Goal: Information Seeking & Learning: Compare options

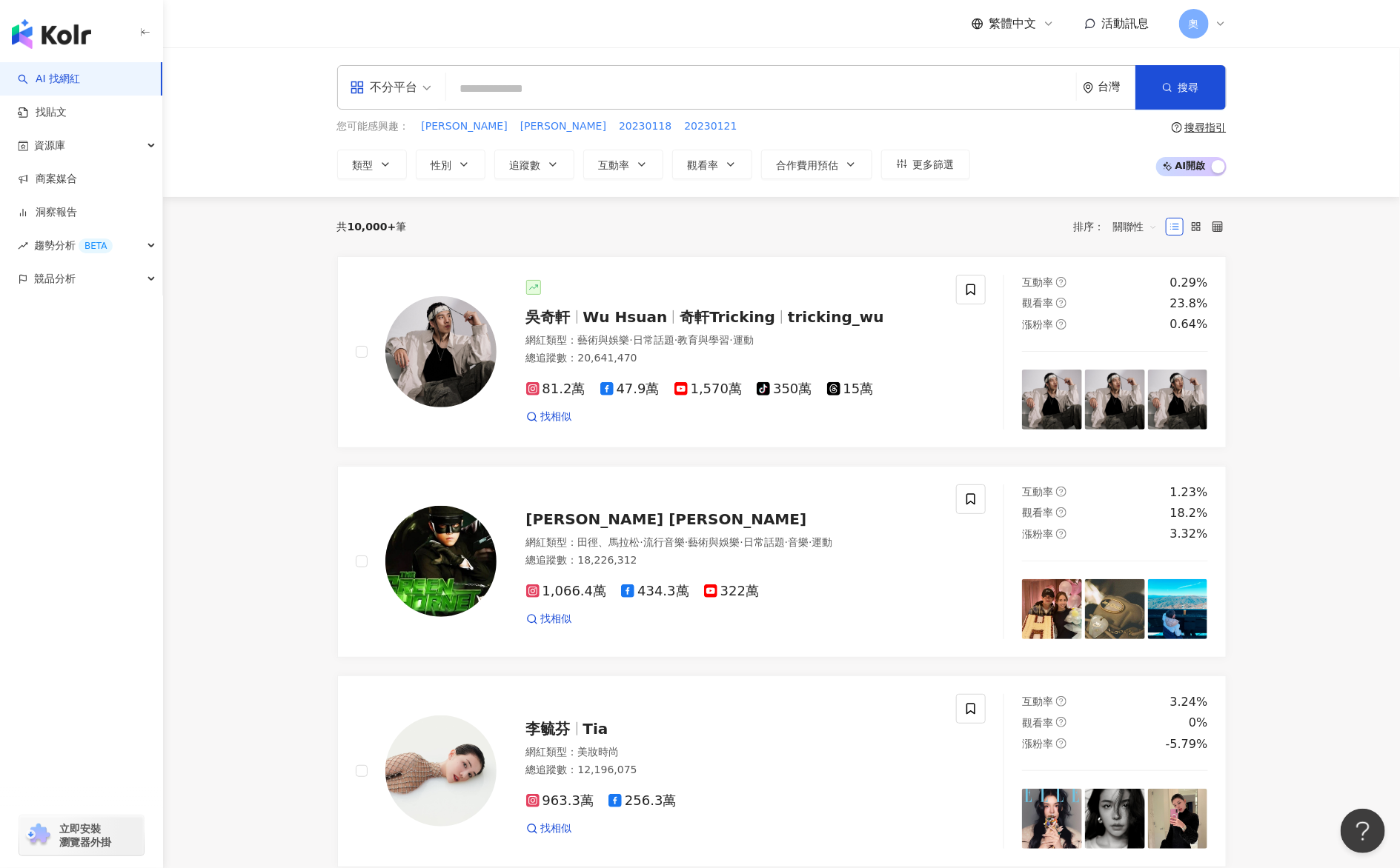
click at [611, 86] on input "search" at bounding box center [761, 89] width 618 height 28
paste input "***"
type input "***"
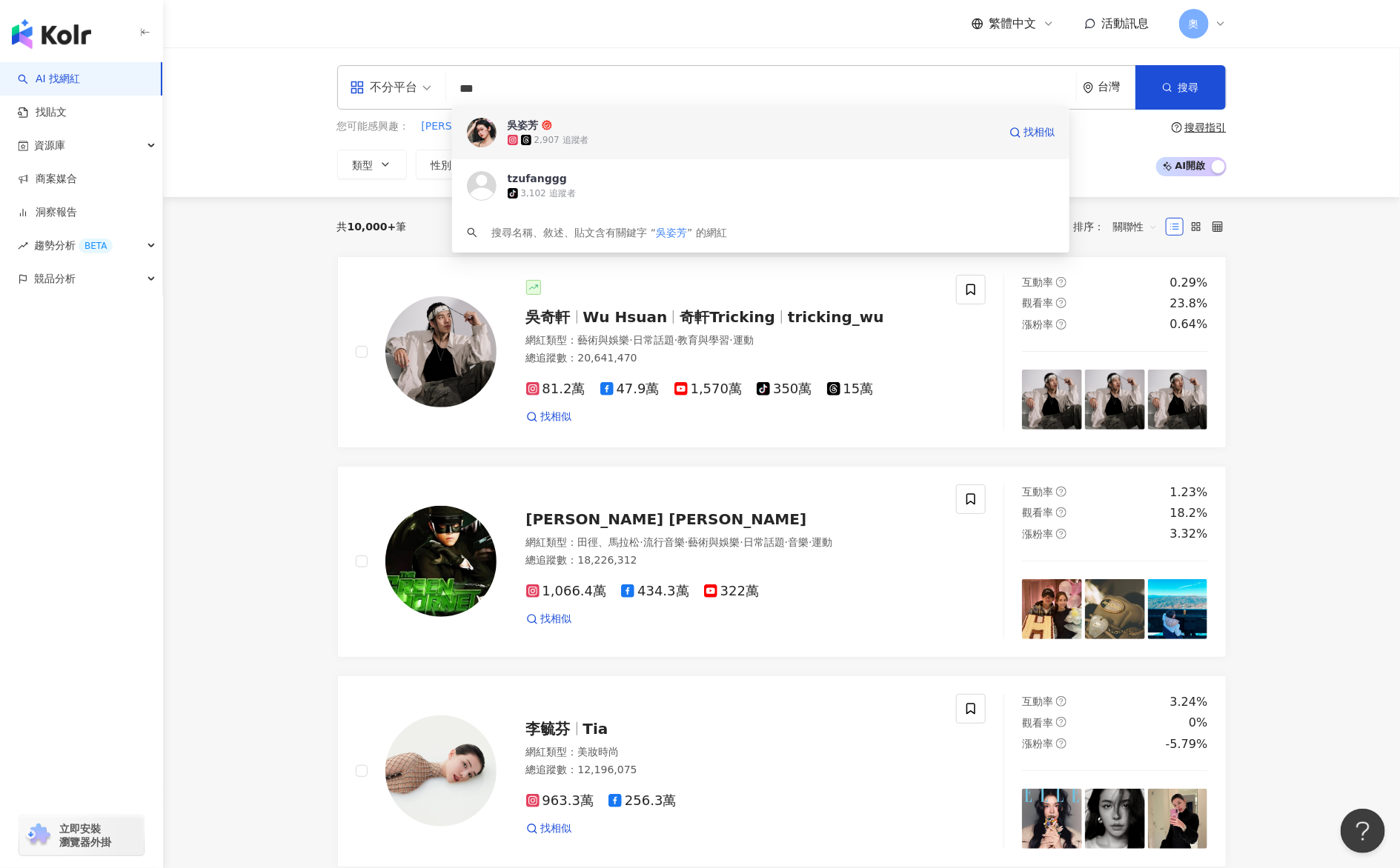
click at [642, 126] on span "吳姿芳" at bounding box center [753, 126] width 490 height 15
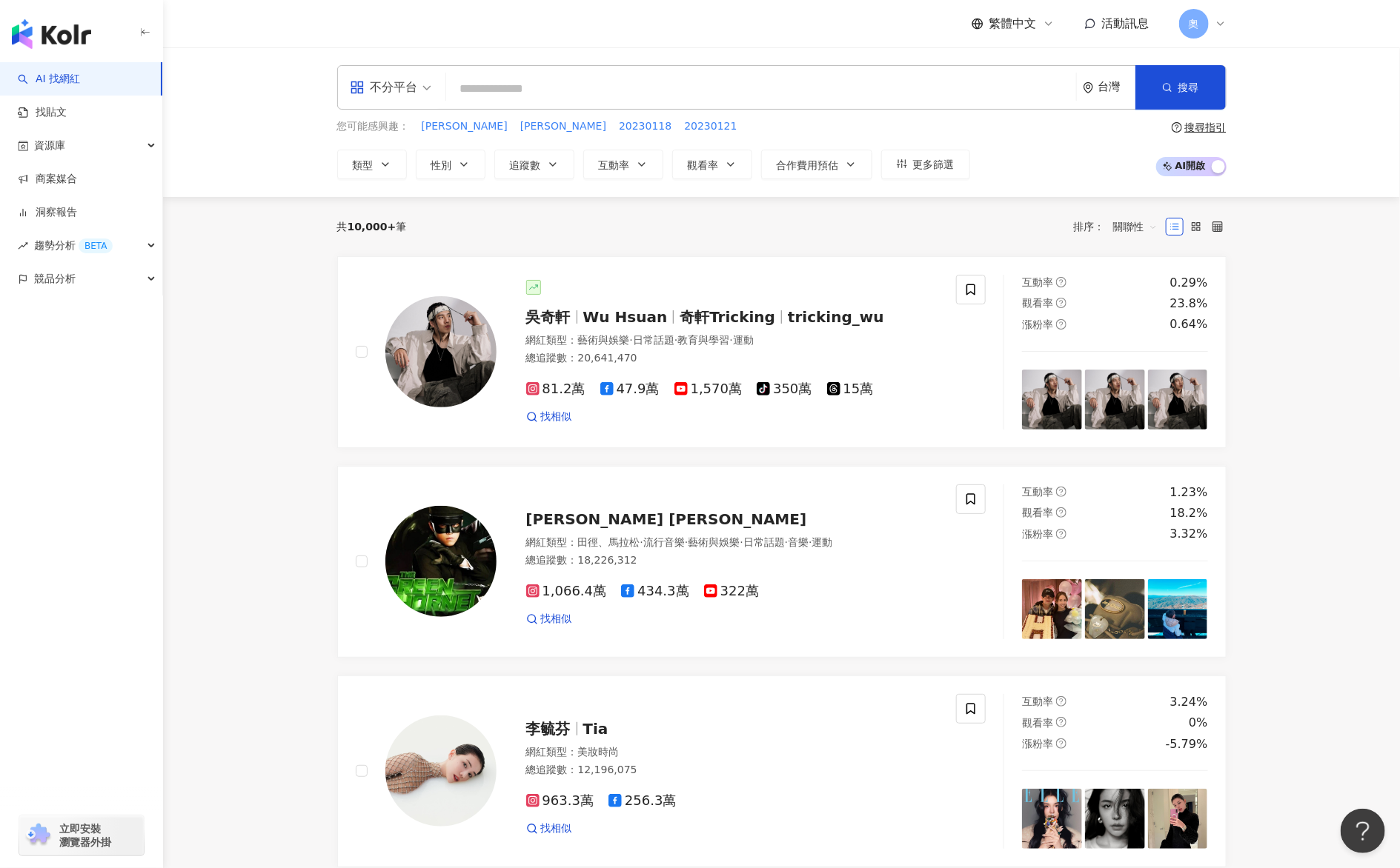
click at [568, 88] on input "search" at bounding box center [761, 89] width 618 height 28
paste input "****"
click at [578, 89] on input "****" at bounding box center [761, 89] width 618 height 28
click at [678, 73] on div "不分平台 **** 台灣 搜尋 268ca94c-5f15-4d3c-92fd-abb28c64c6a2 024dfb03-03eb-4c2d-986c-17…" at bounding box center [782, 87] width 889 height 45
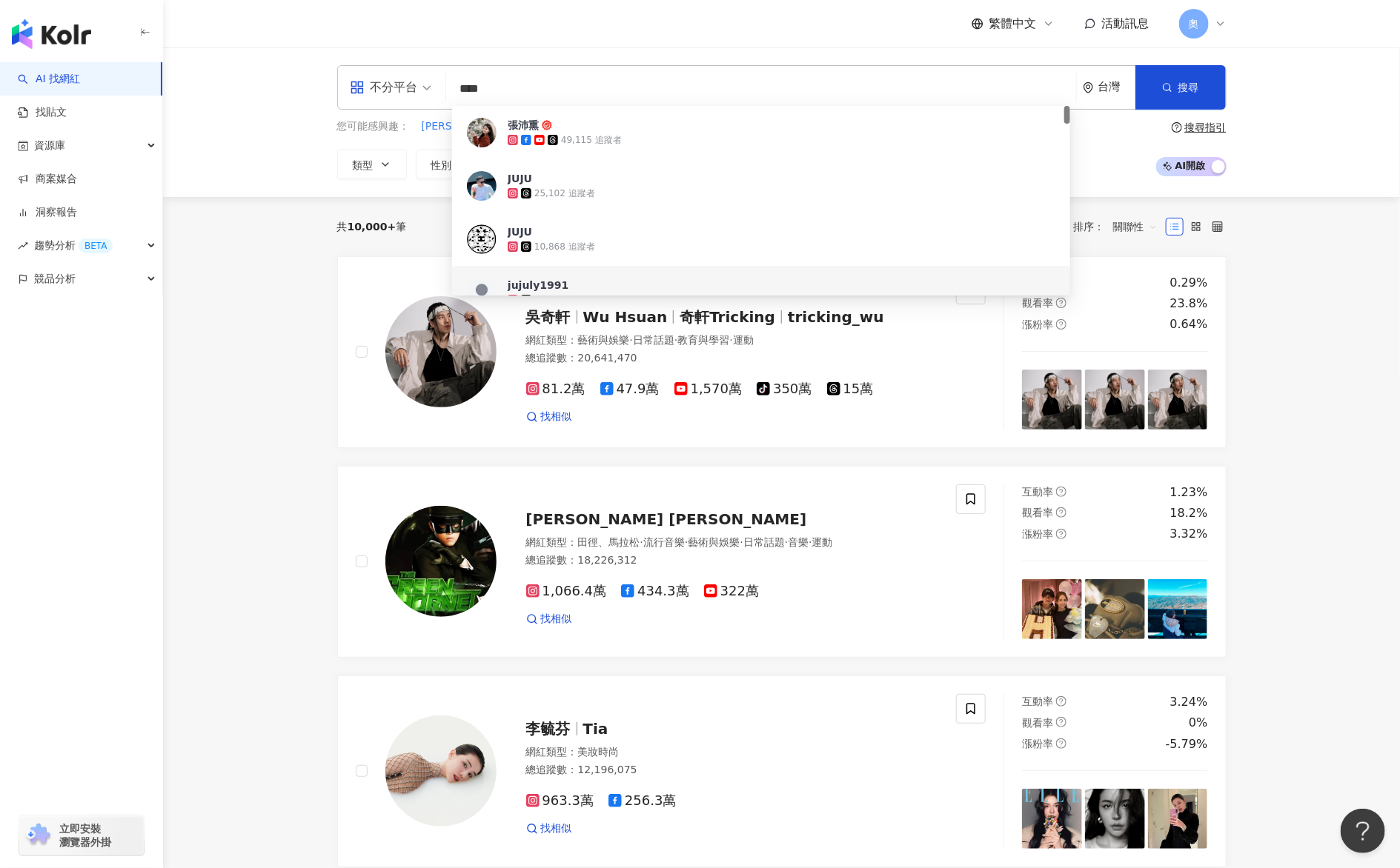
drag, startPoint x: 570, startPoint y: 81, endPoint x: 413, endPoint y: 84, distance: 157.0
click at [413, 84] on div "不分平台 **** 台灣 搜尋 268ca94c-5f15-4d3c-92fd-abb28c64c6a2 024dfb03-03eb-4c2d-986c-17…" at bounding box center [782, 87] width 889 height 45
paste input "***"
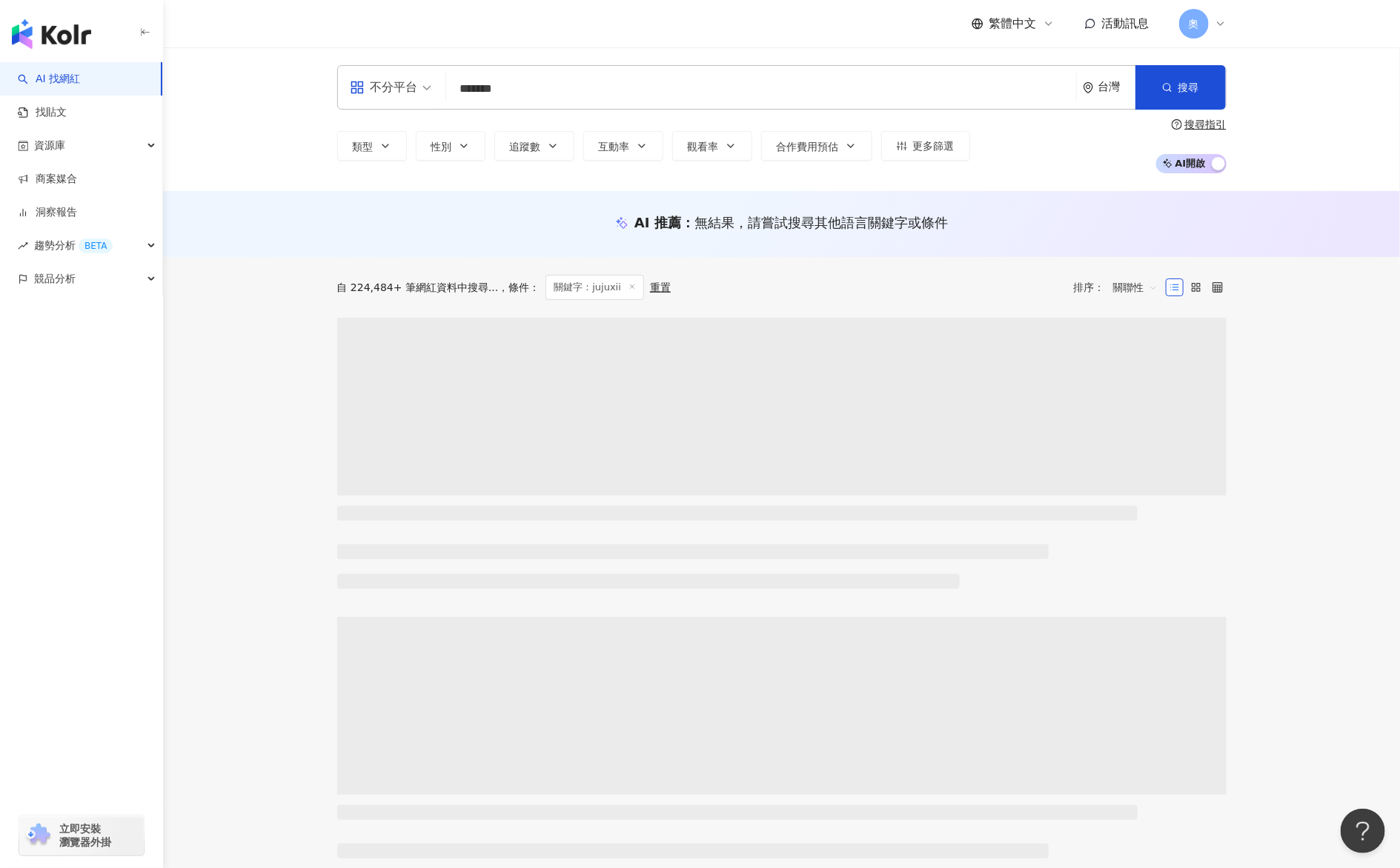
click at [551, 106] on div "不分平台 jujuxii ******* 台灣 搜尋 loading 搜尋名稱、敘述、貼文含有關鍵字 “ jujuxii ” 的網紅" at bounding box center [782, 87] width 889 height 45
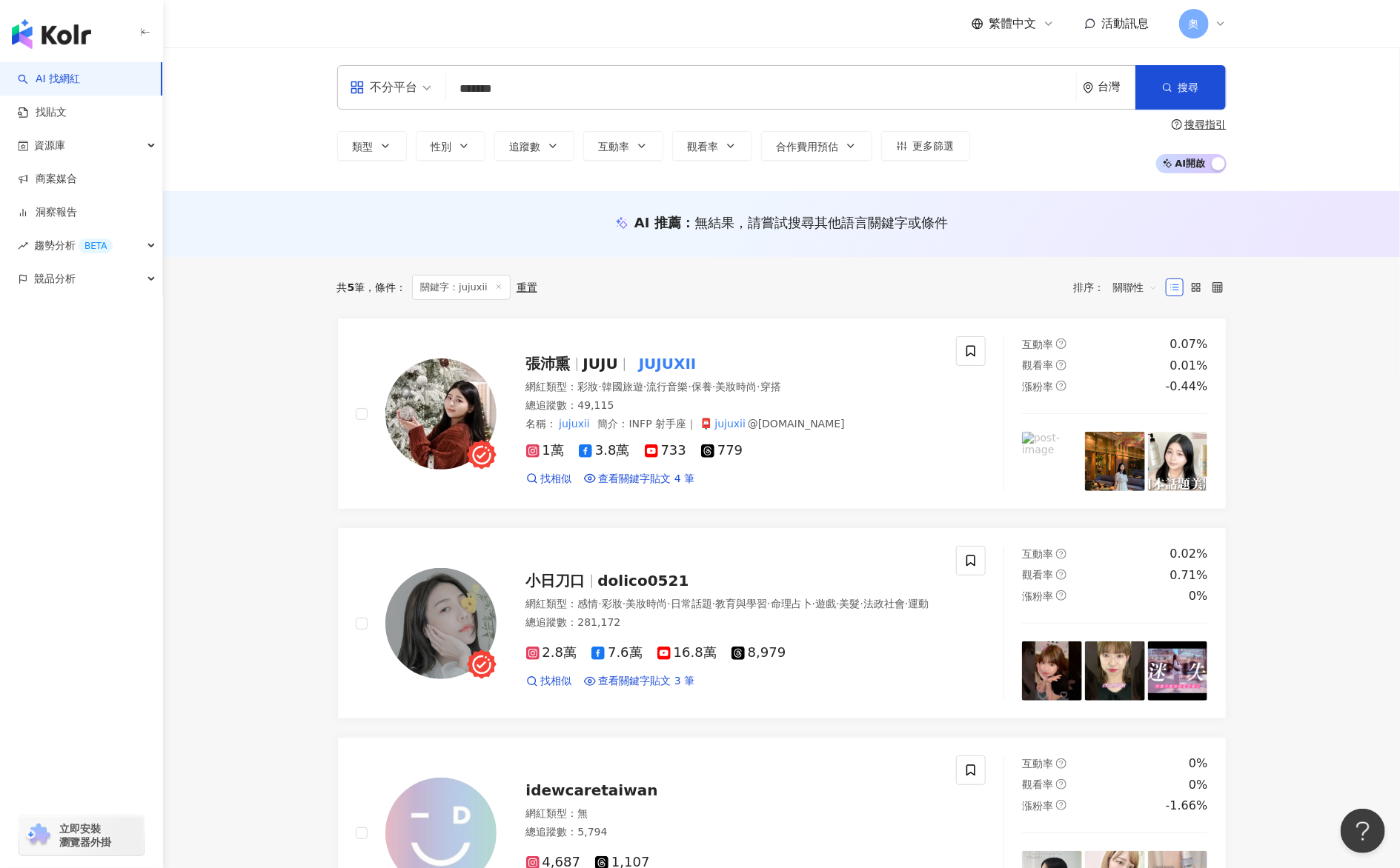
click at [550, 84] on input "*******" at bounding box center [761, 89] width 618 height 28
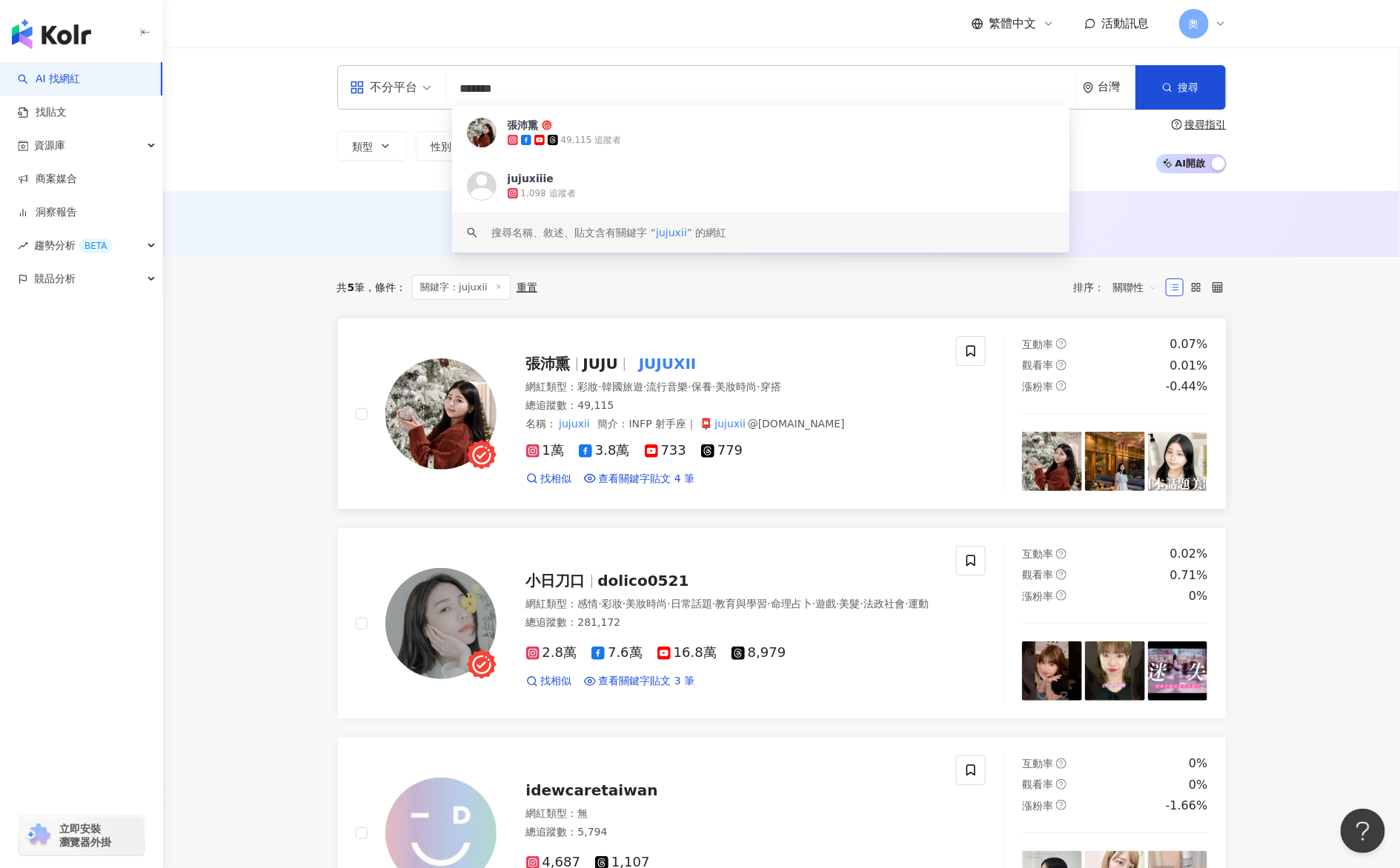
click at [611, 359] on span "JUJU" at bounding box center [600, 364] width 35 height 18
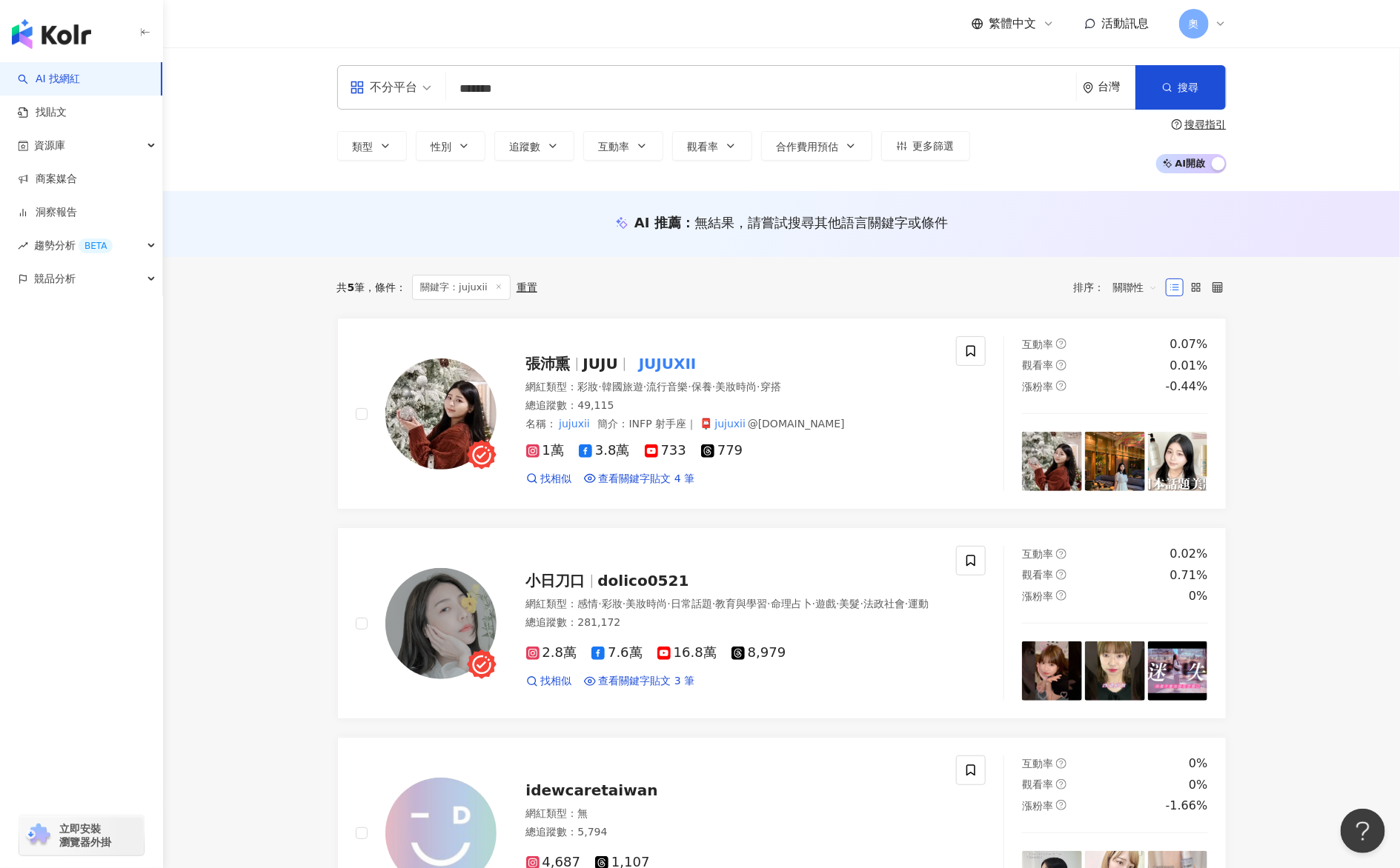
click at [770, 79] on input "*******" at bounding box center [761, 89] width 618 height 28
drag, startPoint x: 569, startPoint y: 96, endPoint x: 416, endPoint y: 83, distance: 153.6
click at [416, 83] on div "不分平台 ******* 台灣 搜尋 https://www.instagram.com/jujuxiiie keyword 張沛熏 49,115 追蹤者 j…" at bounding box center [782, 87] width 889 height 45
paste input "****"
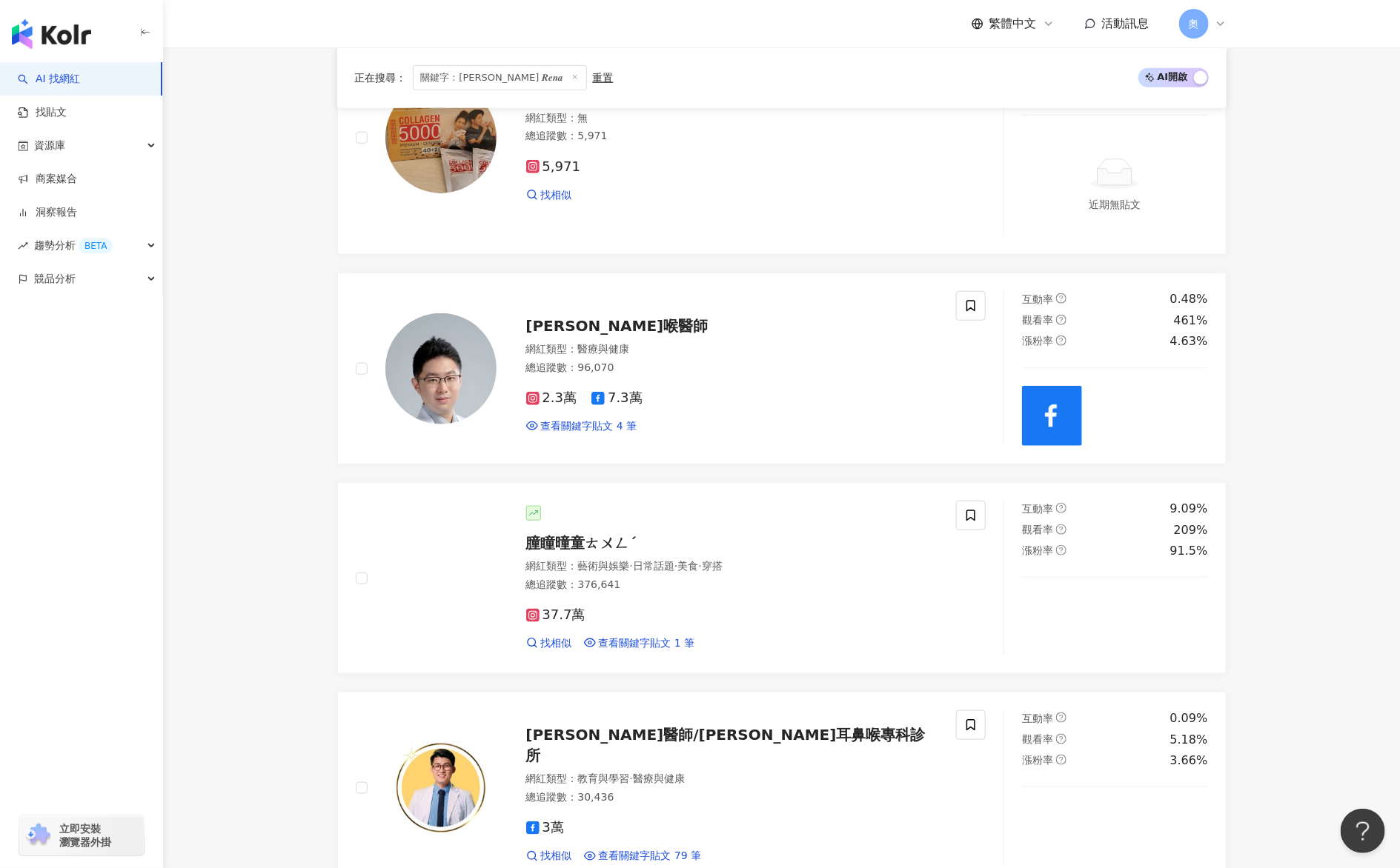
scroll to position [644, 0]
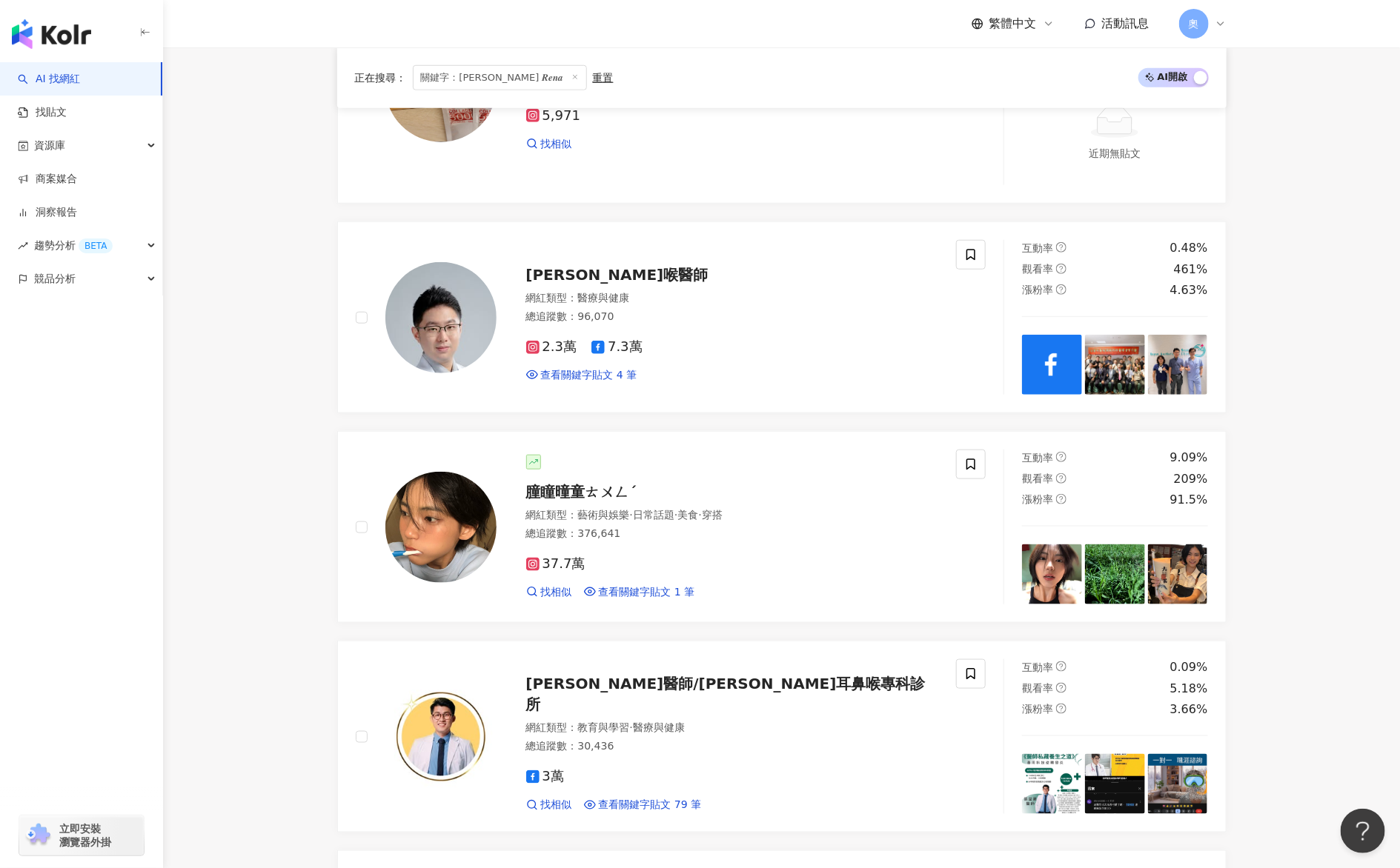
drag, startPoint x: 820, startPoint y: 224, endPoint x: 801, endPoint y: 218, distance: 19.9
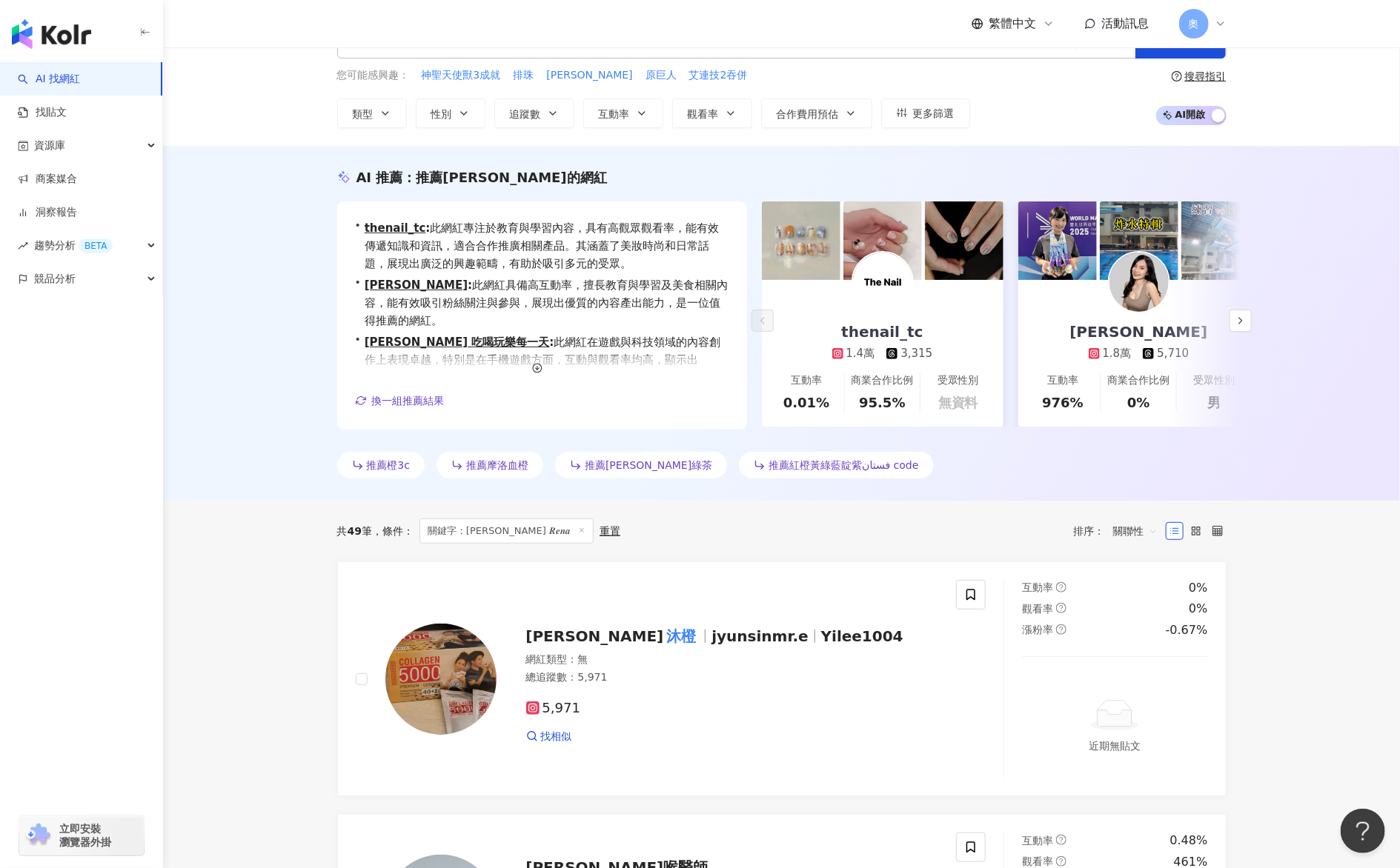
scroll to position [0, 0]
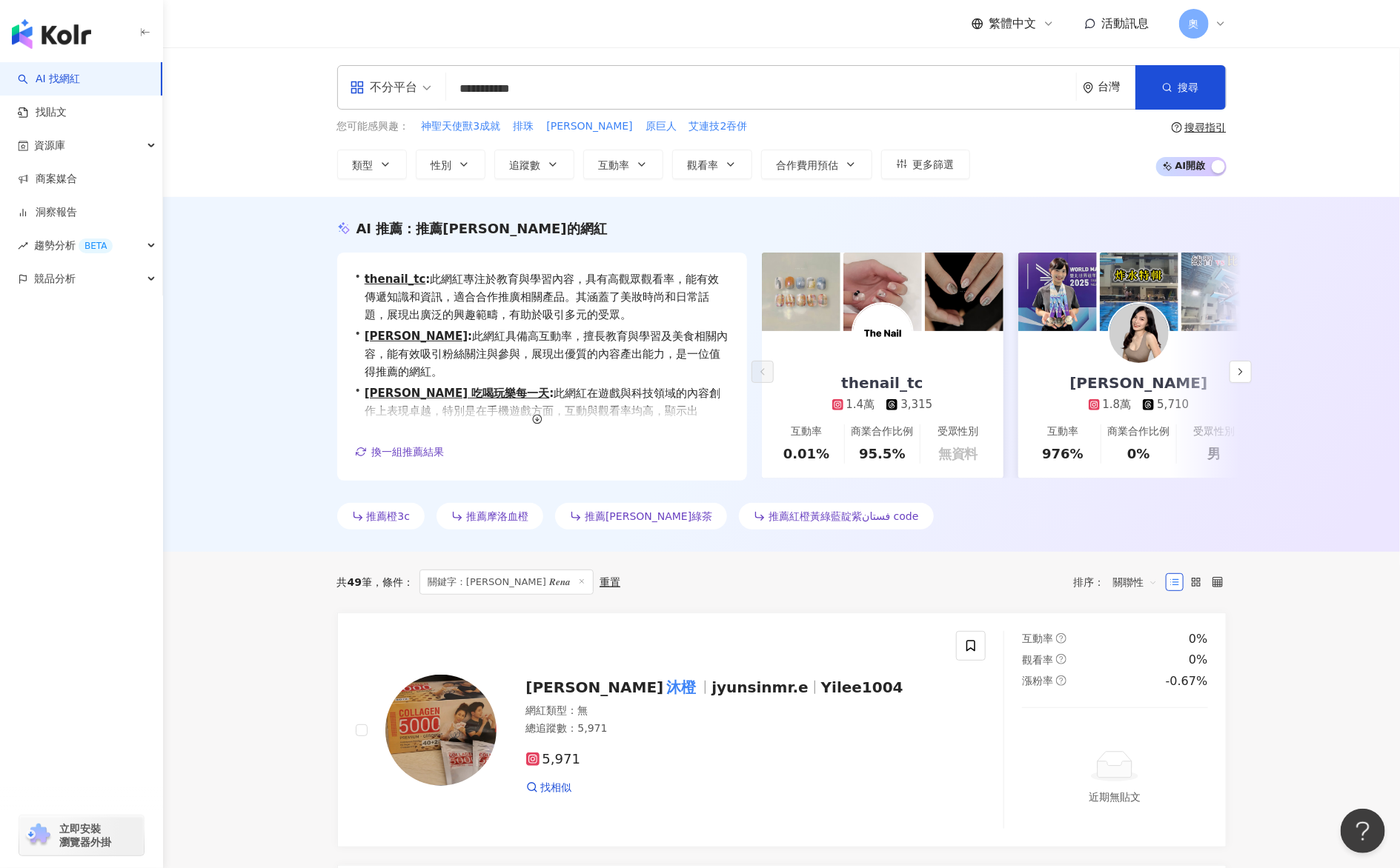
drag, startPoint x: 596, startPoint y: 89, endPoint x: 354, endPoint y: 92, distance: 242.0
click at [364, 92] on div "**********" at bounding box center [782, 87] width 889 height 45
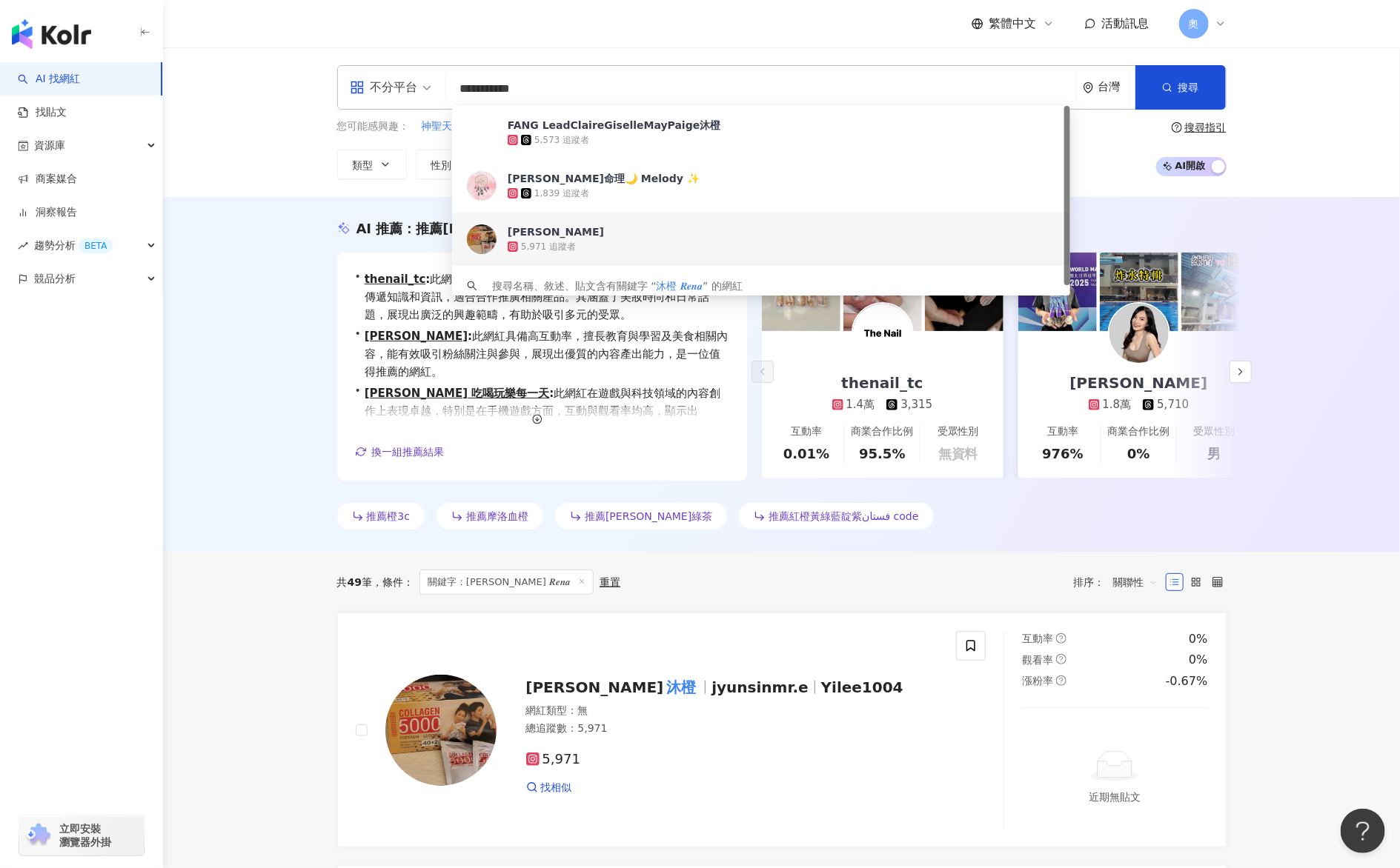
paste input "search"
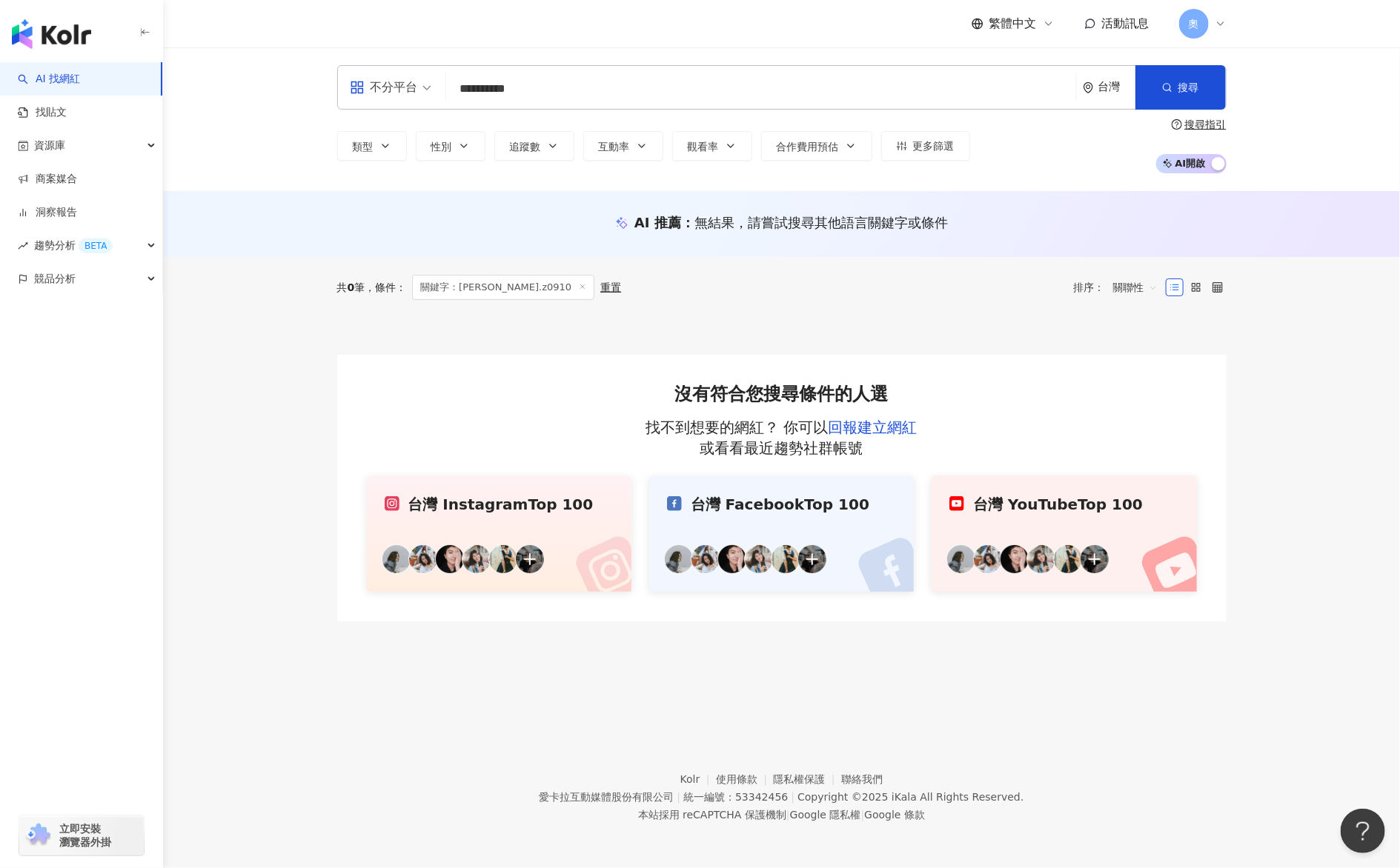
click at [458, 88] on input "**********" at bounding box center [761, 89] width 618 height 28
click at [888, 94] on input "**********" at bounding box center [761, 89] width 618 height 28
drag, startPoint x: 668, startPoint y: 89, endPoint x: 365, endPoint y: 78, distance: 303.2
click at [365, 78] on div "**********" at bounding box center [782, 87] width 889 height 45
paste input "search"
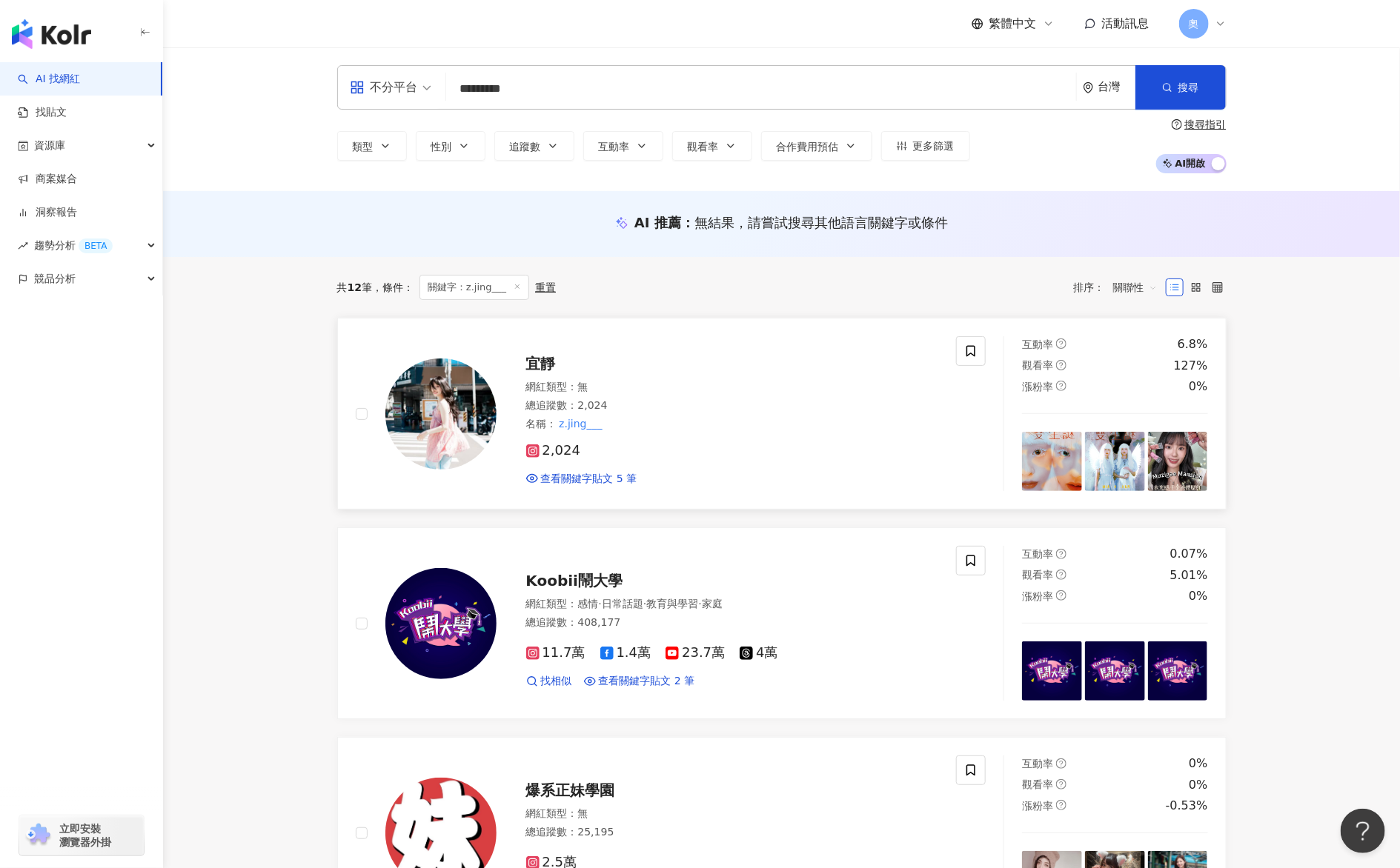
click at [469, 380] on img at bounding box center [441, 414] width 111 height 111
click at [787, 72] on div "不分平台 ********* 台灣 搜尋 73574143-759b-48b6-be66-c1184bb59c97 keyword 宜靜 2,024 追蹤者 …" at bounding box center [782, 87] width 889 height 45
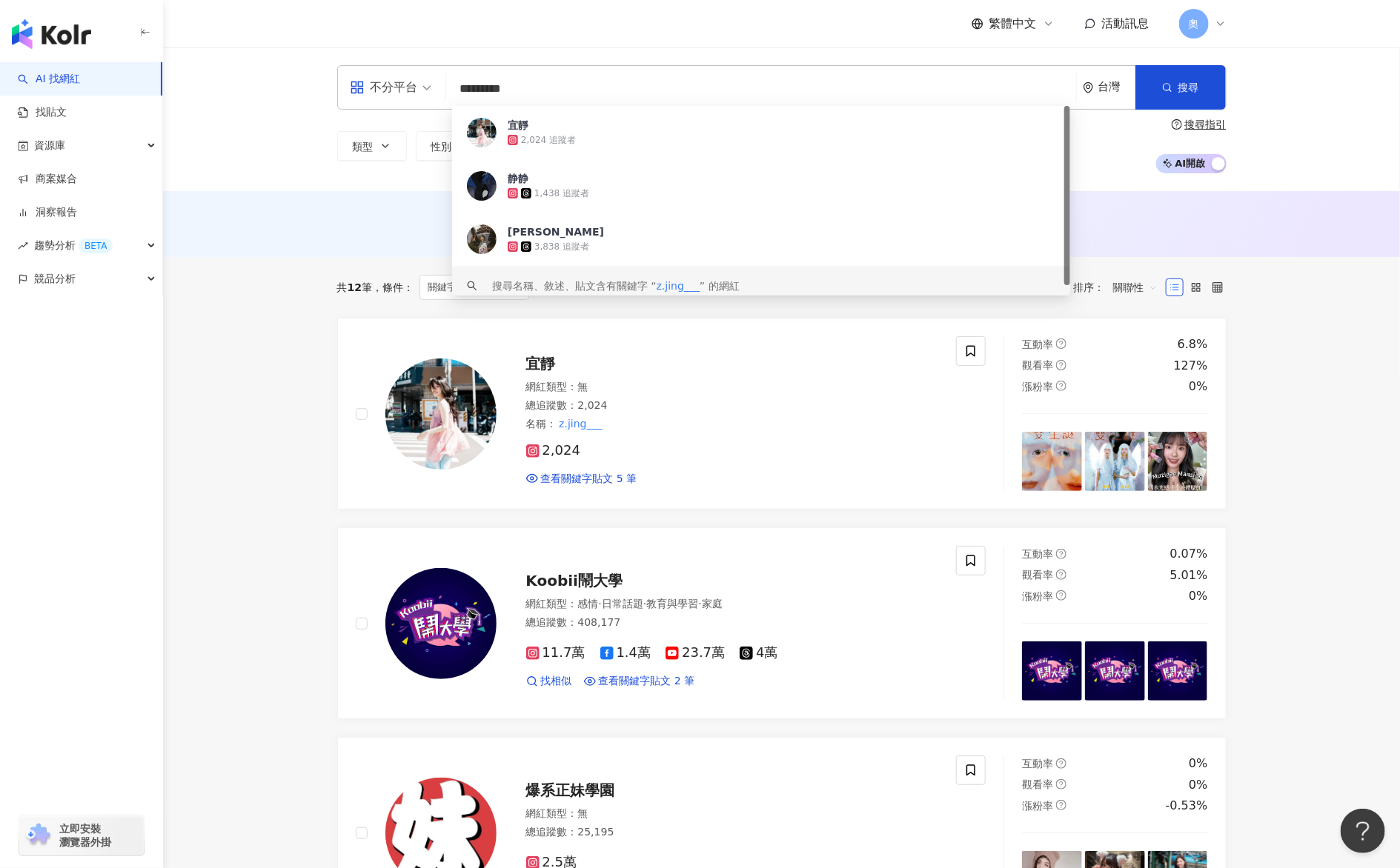
drag, startPoint x: 650, startPoint y: 94, endPoint x: 364, endPoint y: 90, distance: 286.0
click at [364, 90] on div "不分平台 ********* 台灣 搜尋 73574143-759b-48b6-be66-c1184bb59c97 keyword 宜靜 2,024 追蹤者 …" at bounding box center [782, 87] width 889 height 45
paste input "********"
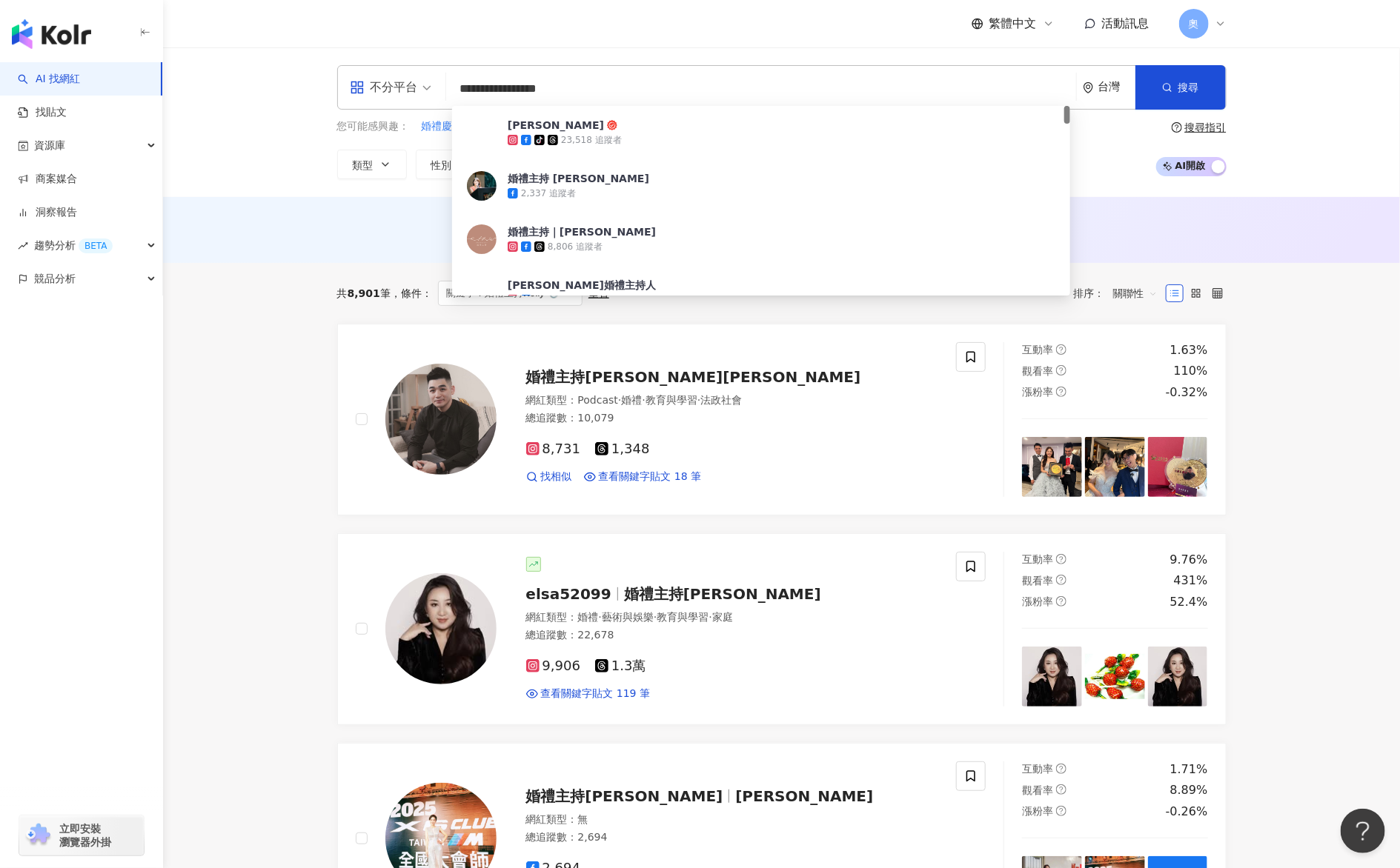
drag, startPoint x: 563, startPoint y: 91, endPoint x: 412, endPoint y: 90, distance: 151.0
click at [414, 90] on div "**********" at bounding box center [782, 87] width 889 height 45
paste input "search"
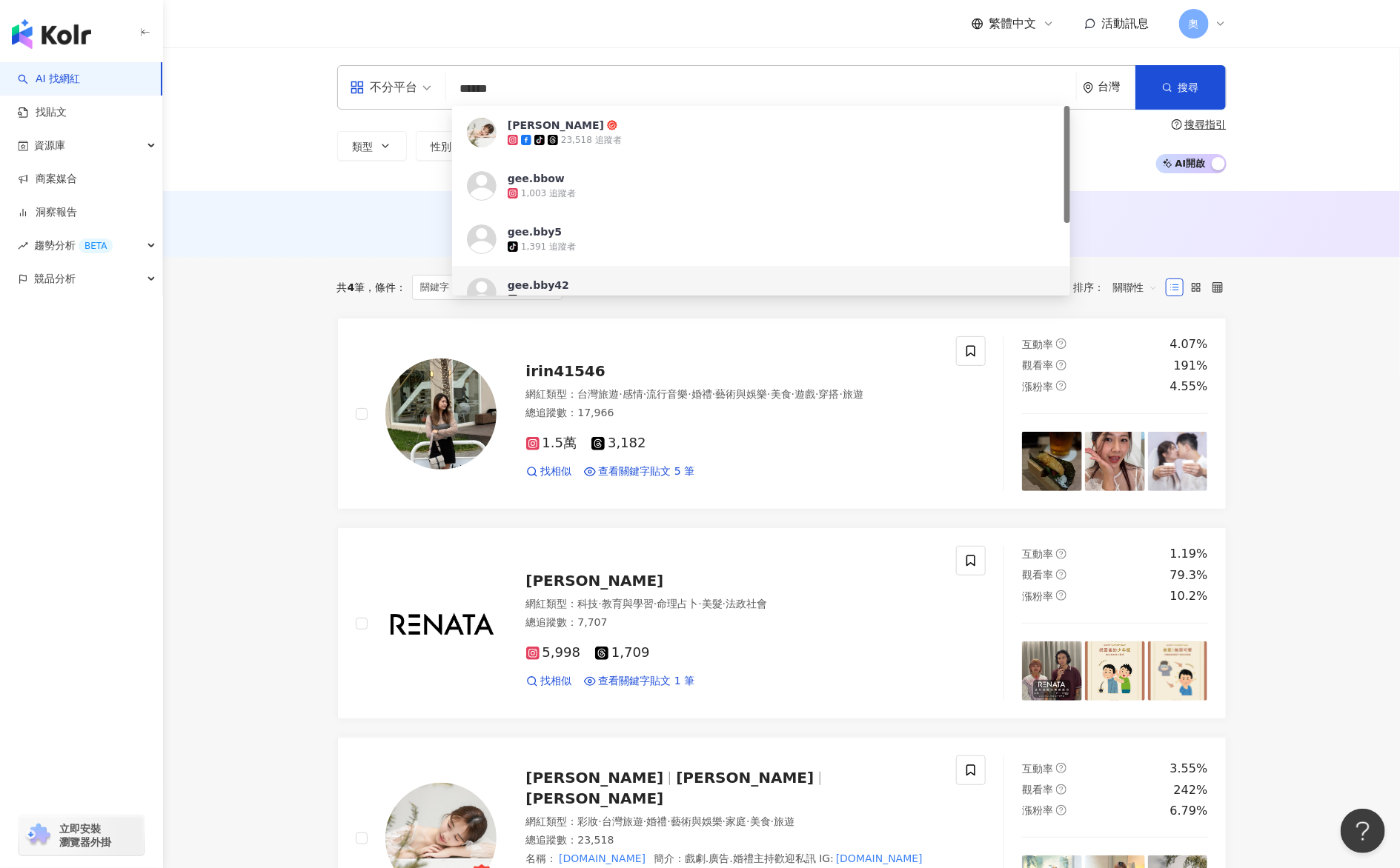
drag, startPoint x: 779, startPoint y: 93, endPoint x: 390, endPoint y: 78, distance: 389.3
click at [391, 78] on div "不分平台 ****** 台灣 搜尋 https://www.tiktok.com/@gee.bby5 https://www.tiktok.com/@gee.…" at bounding box center [782, 87] width 889 height 45
paste input "search"
type input "***"
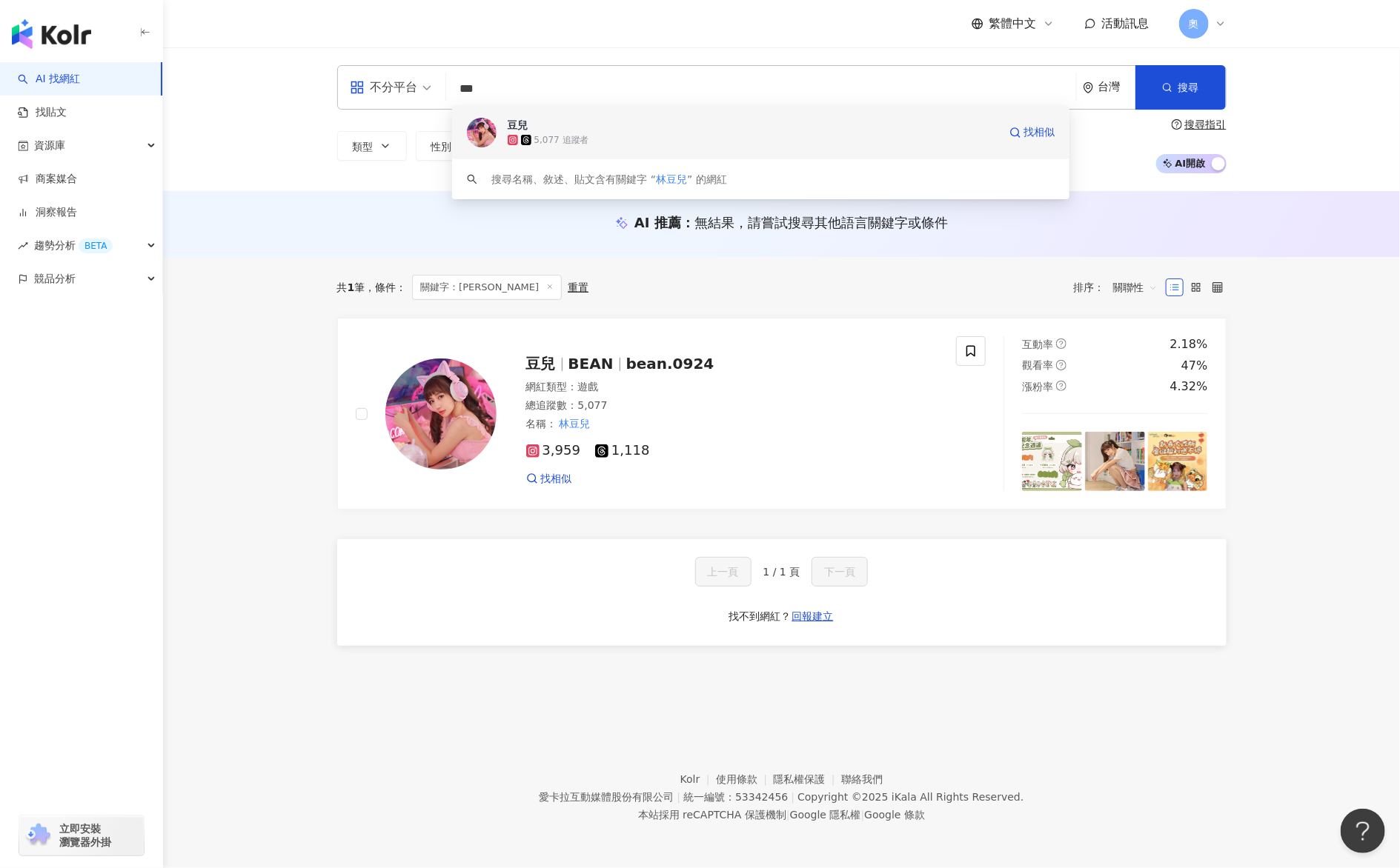
click at [620, 139] on div "5,077 追蹤者" at bounding box center [753, 140] width 490 height 15
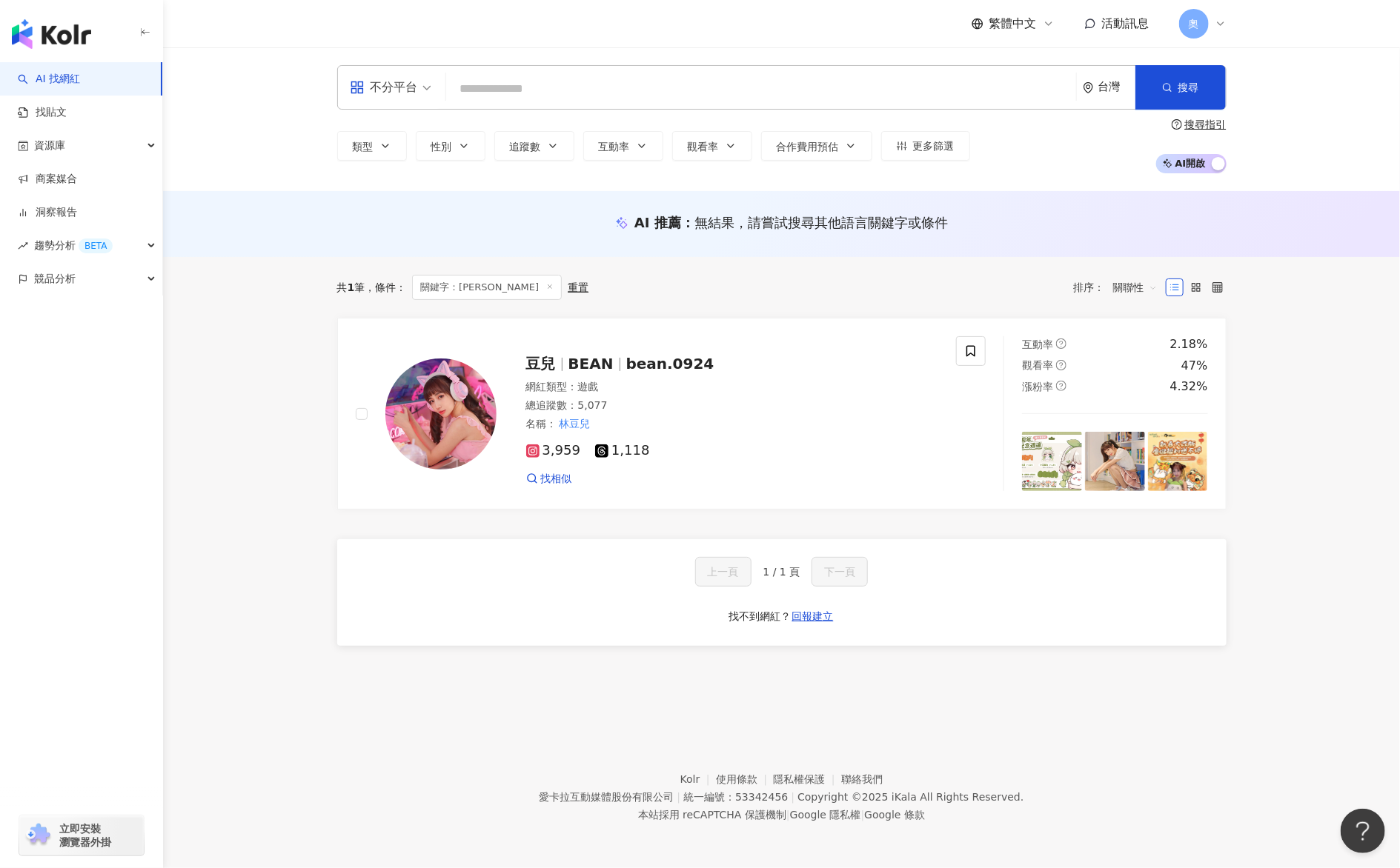
click at [591, 90] on input "search" at bounding box center [761, 89] width 618 height 28
paste input "**********"
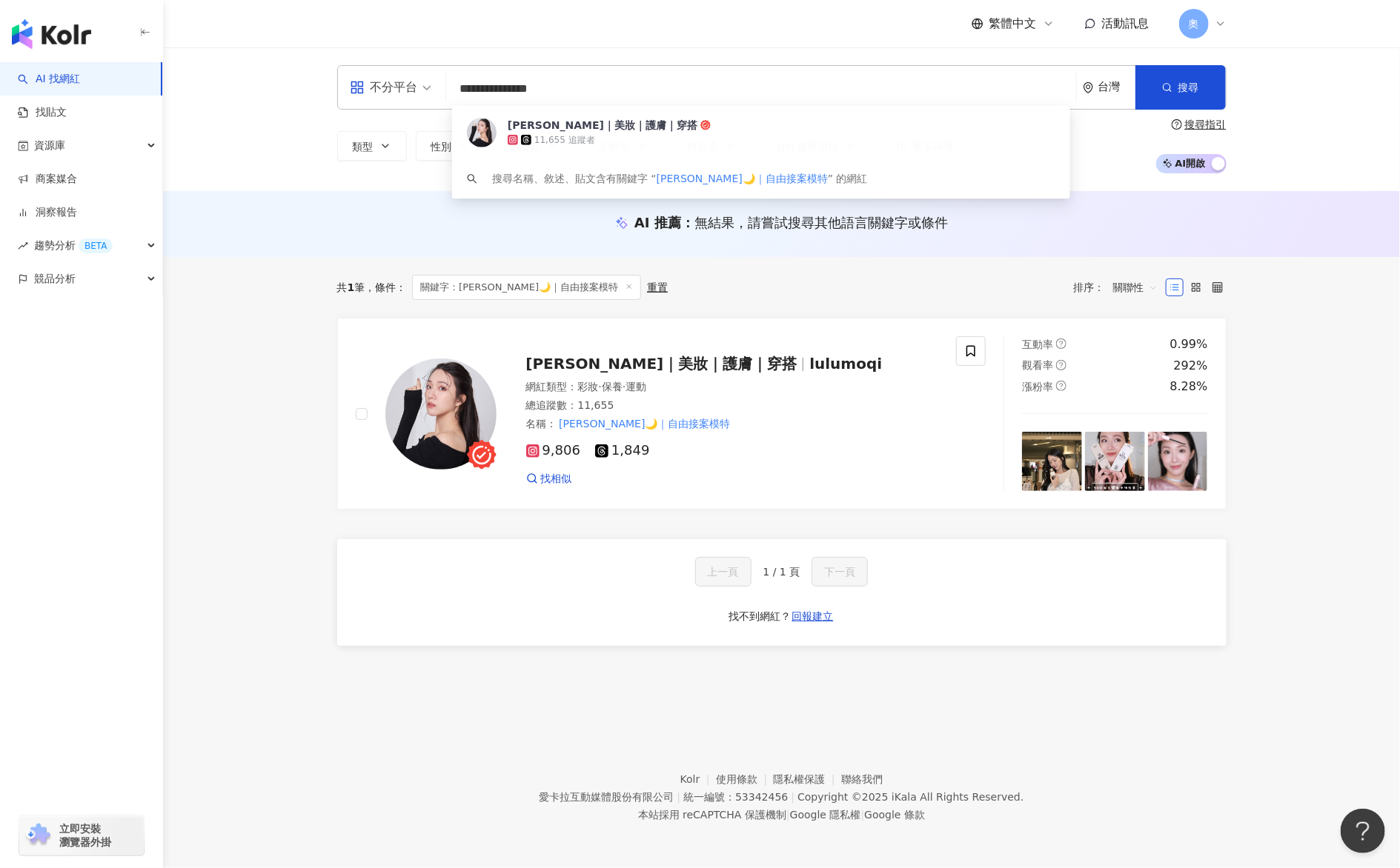
click at [539, 94] on input "**********" at bounding box center [761, 89] width 618 height 28
click at [485, 82] on input "**********" at bounding box center [761, 89] width 618 height 28
paste input "*"
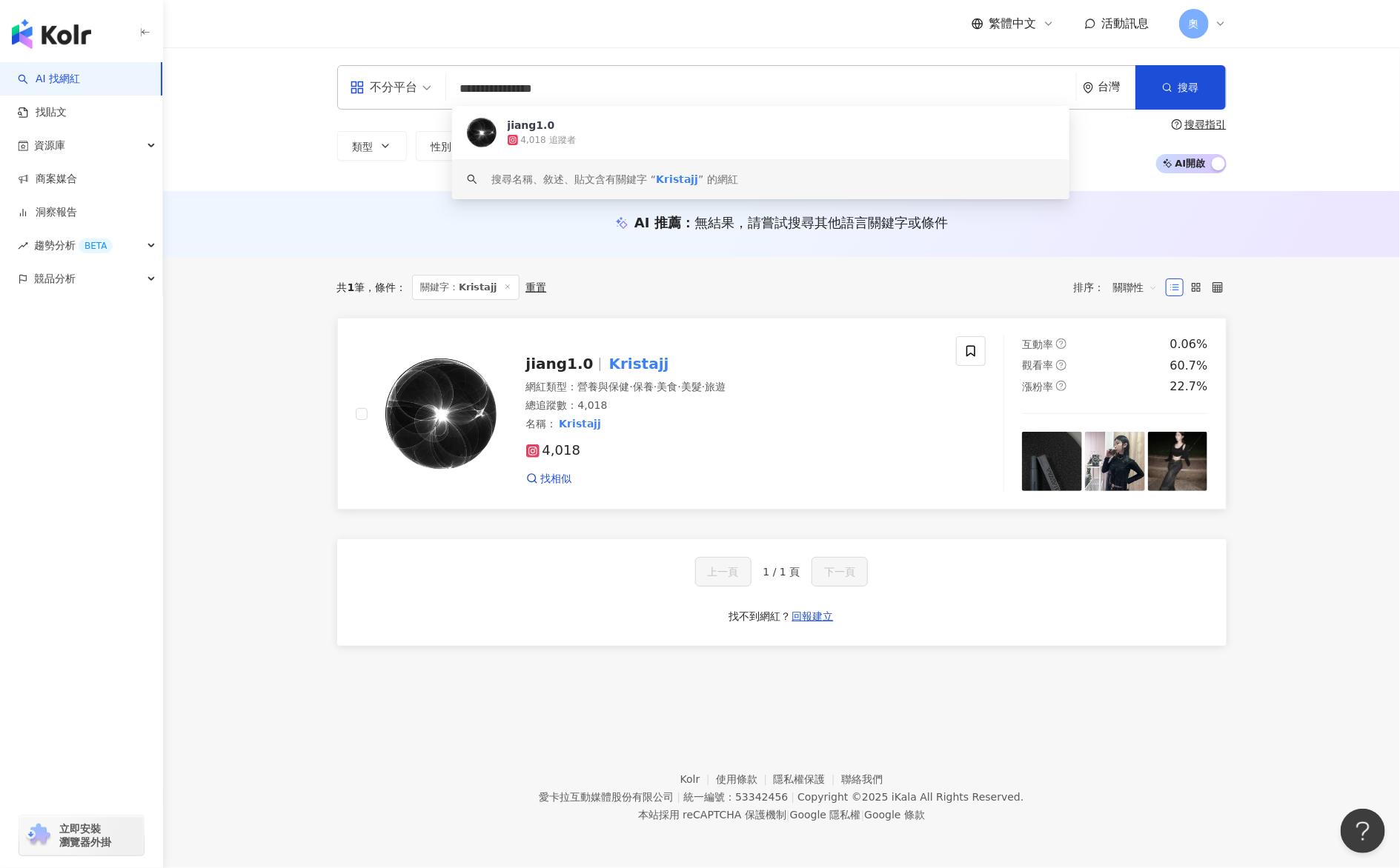
click at [595, 369] on span "jiang1.0" at bounding box center [566, 364] width 80 height 18
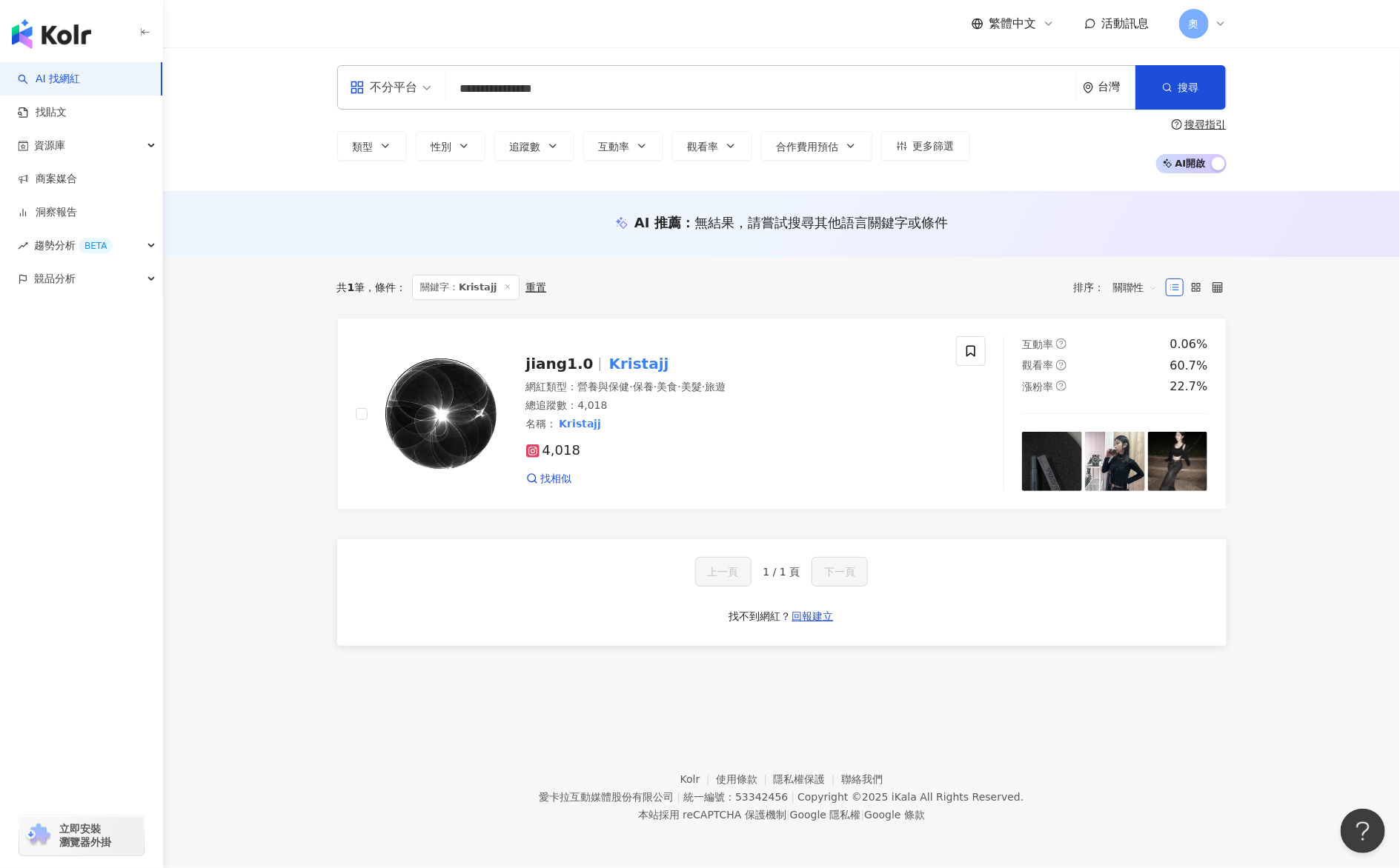
drag, startPoint x: 554, startPoint y: 87, endPoint x: 377, endPoint y: 84, distance: 177.0
click at [381, 84] on div "**********" at bounding box center [782, 87] width 889 height 45
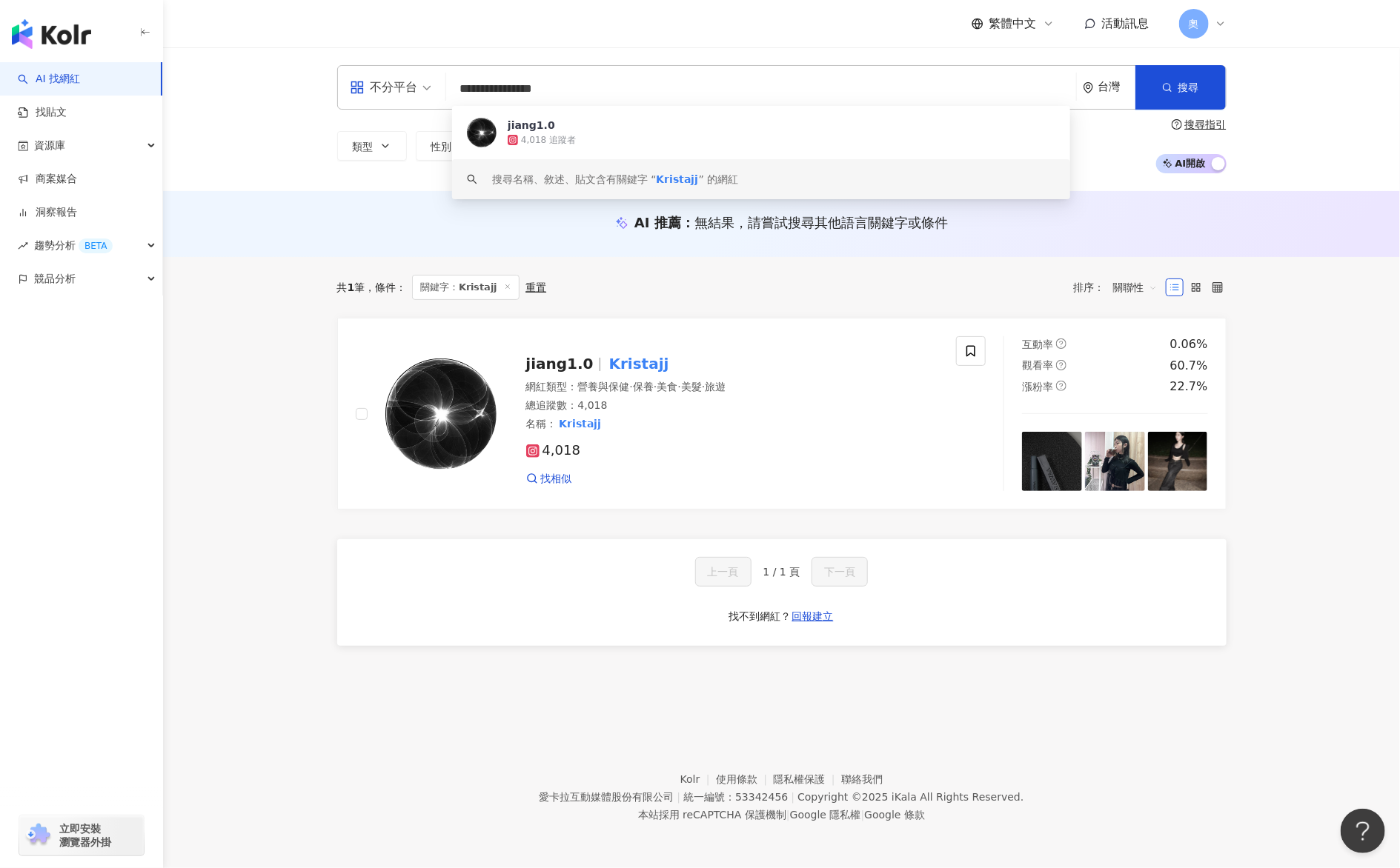
paste input "search"
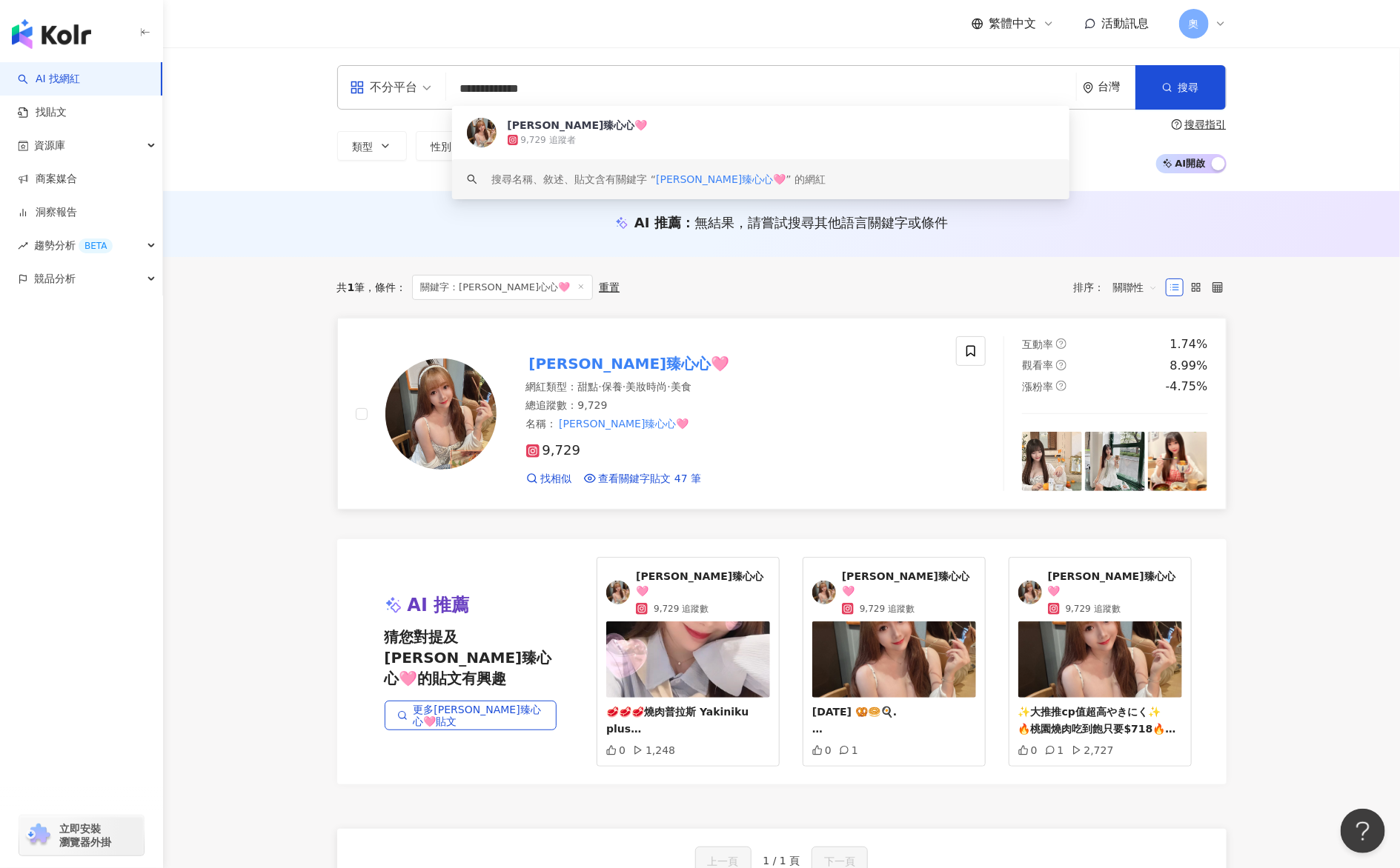
click at [610, 366] on mark "𝑪𝒉𝒆𝒏臻心心🩷" at bounding box center [630, 364] width 207 height 24
drag, startPoint x: 824, startPoint y: 85, endPoint x: 390, endPoint y: 119, distance: 435.3
click at [414, 91] on div "**********" at bounding box center [782, 87] width 889 height 45
paste input "search"
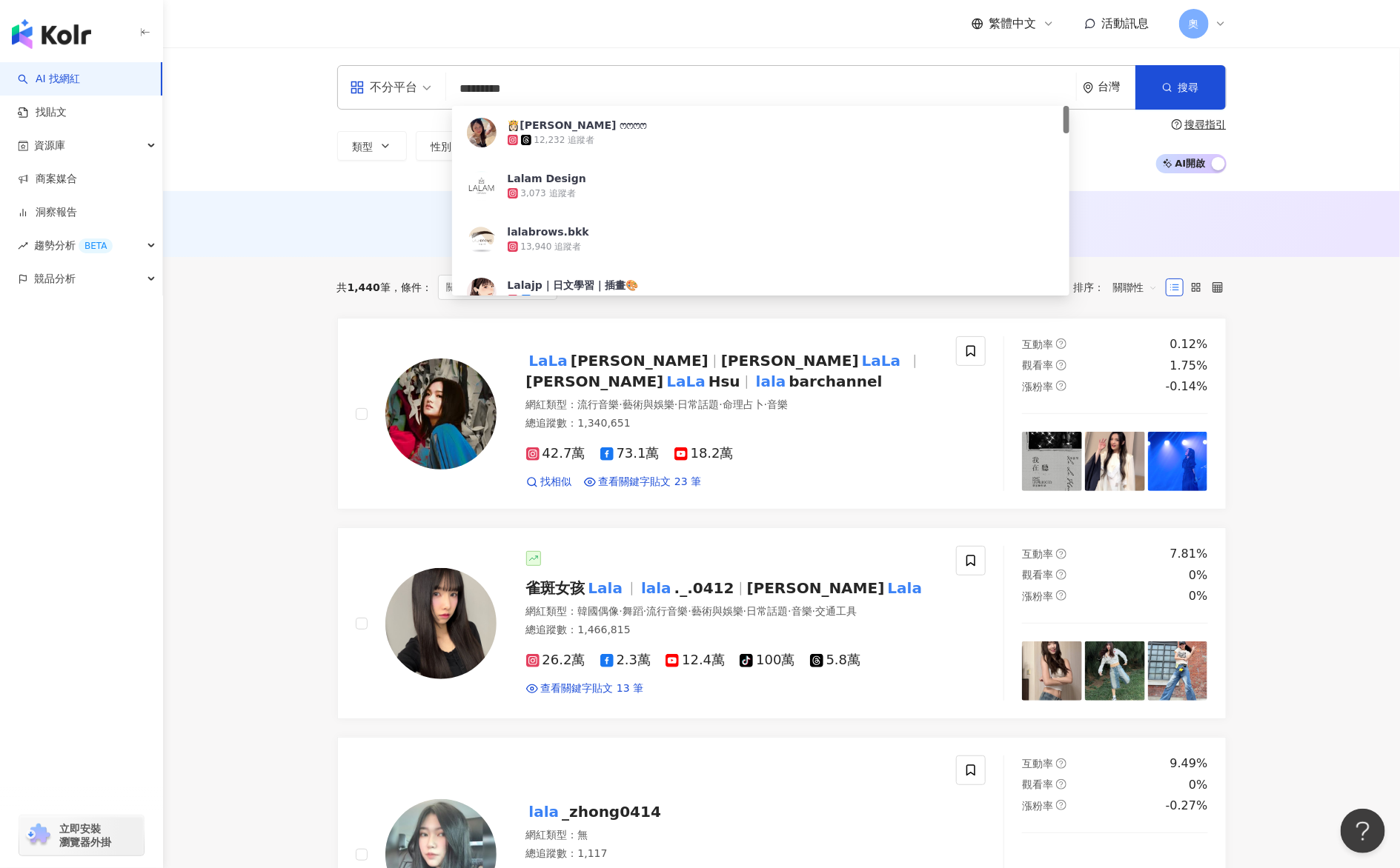
drag, startPoint x: 518, startPoint y: 88, endPoint x: 454, endPoint y: 89, distance: 64.0
click at [464, 89] on input "*********" at bounding box center [761, 89] width 618 height 28
type input "*"
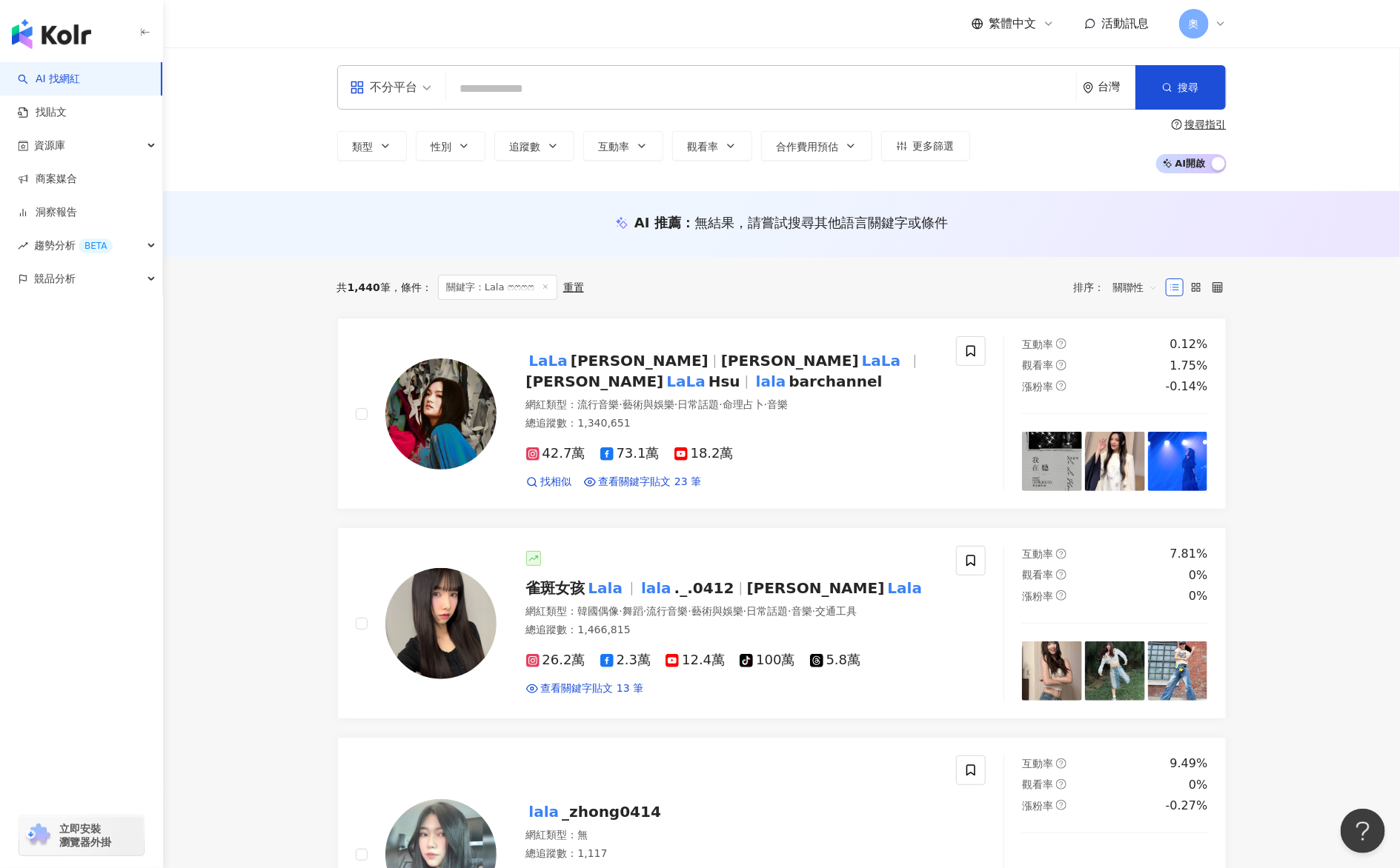
paste input "*********"
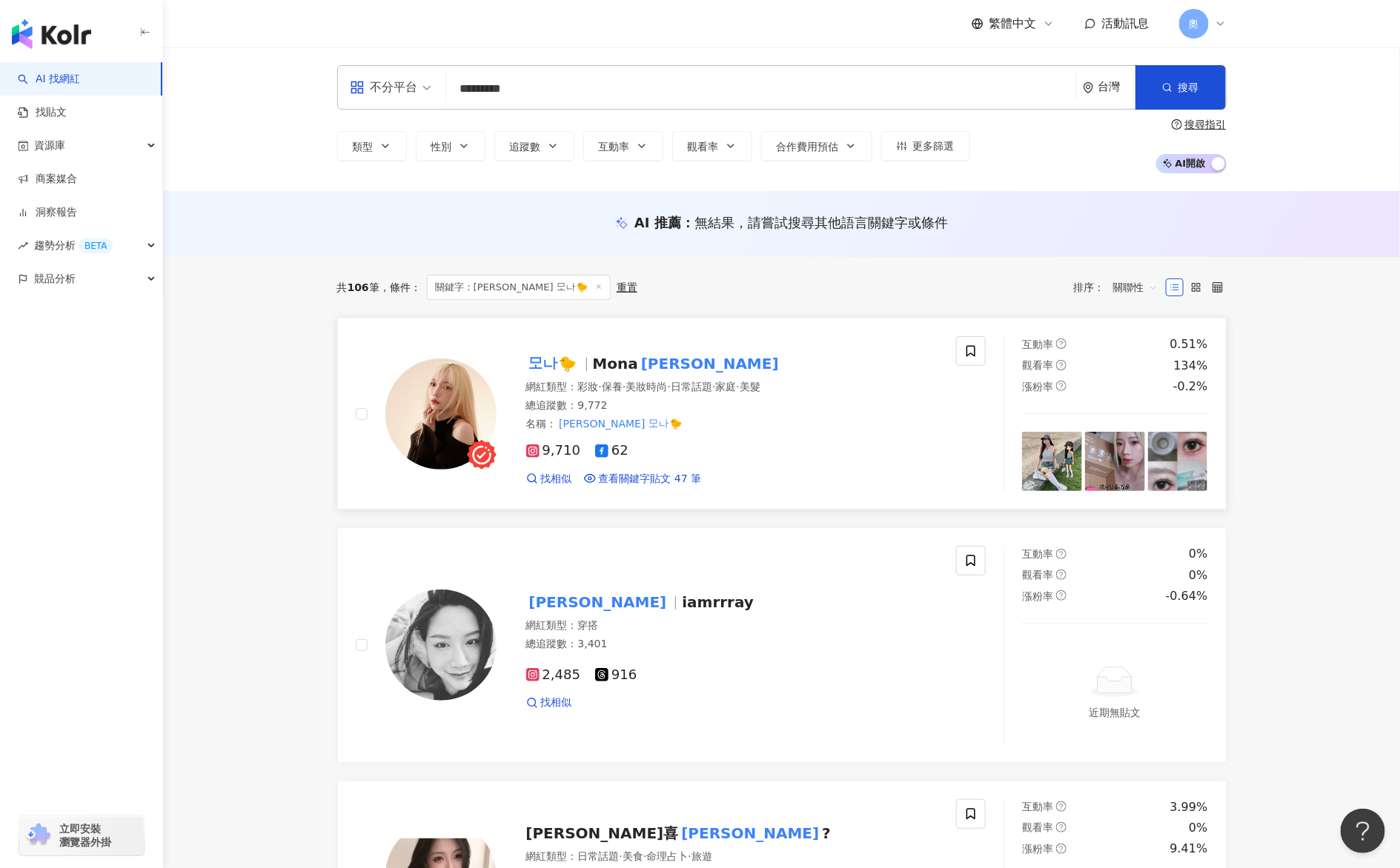
click at [660, 364] on mark "夢娜" at bounding box center [710, 364] width 143 height 24
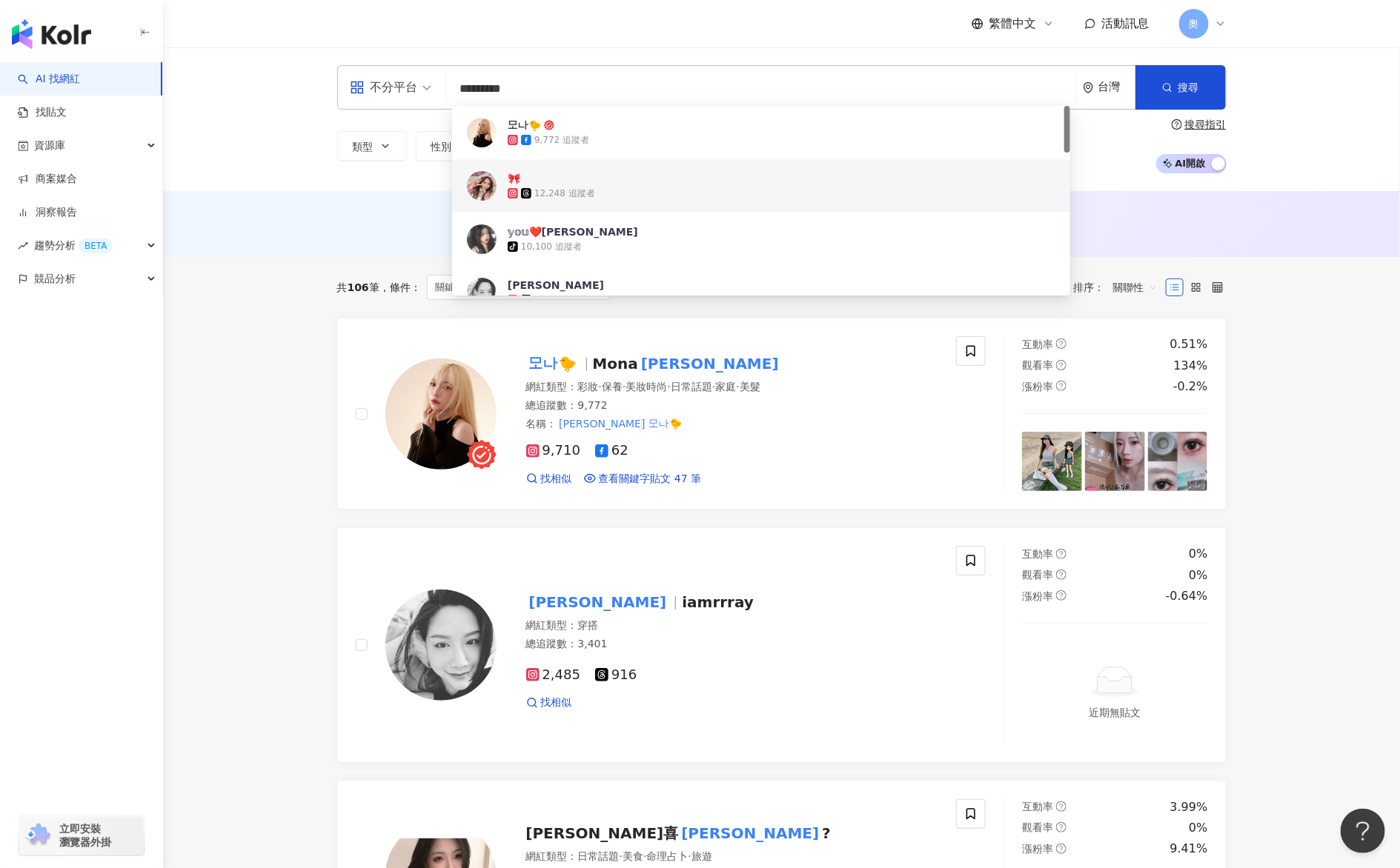
drag, startPoint x: 494, startPoint y: 88, endPoint x: 391, endPoint y: 84, distance: 103.1
click at [403, 84] on div "不分平台 ********* 台灣 搜尋 900543e8-795d-46a7-b011-0a68e78acaa7 fc8d564b-e270-4657-9f…" at bounding box center [782, 87] width 889 height 45
paste input "******"
type input "**********"
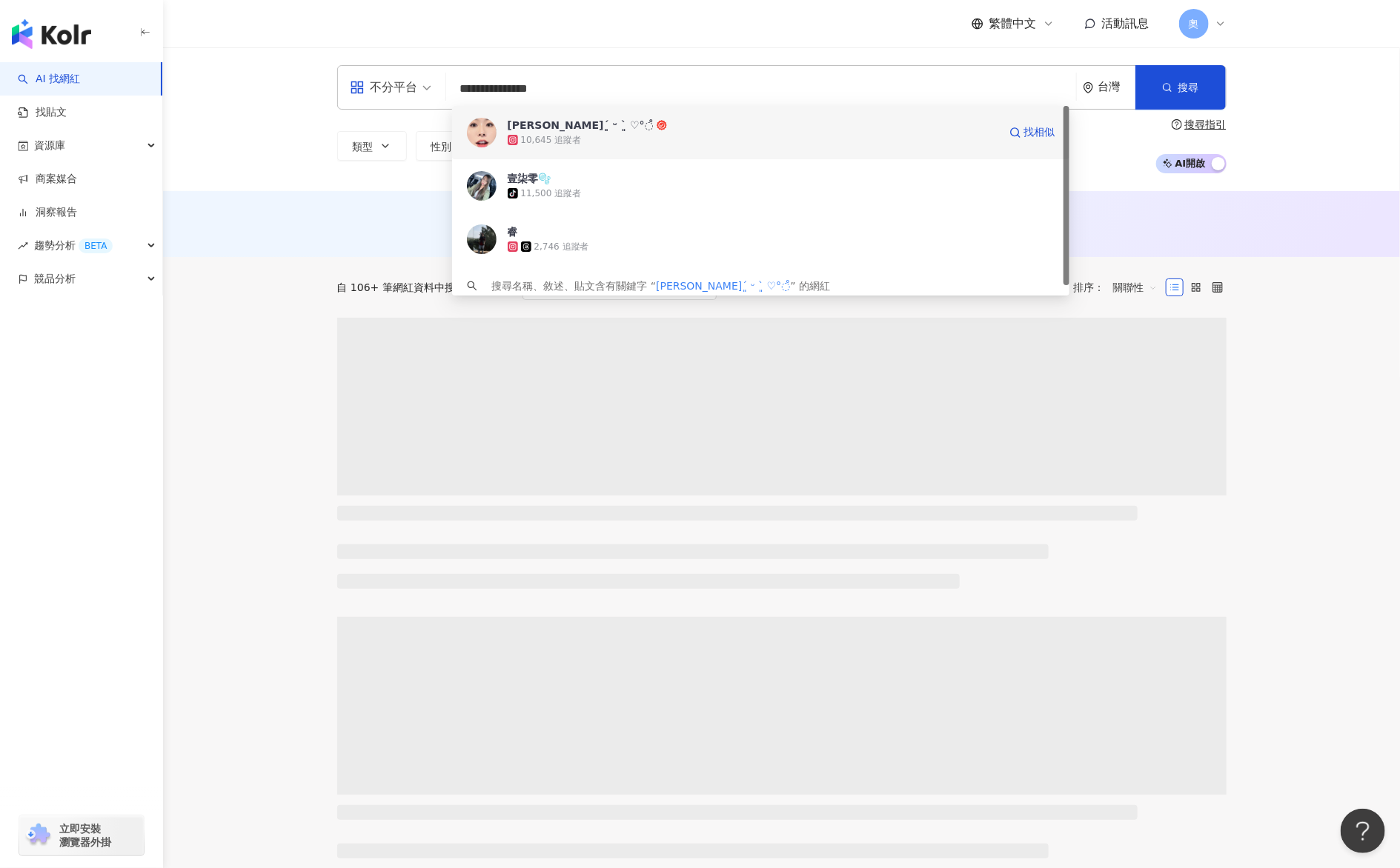
click at [600, 137] on div "10,645 追蹤者" at bounding box center [753, 140] width 490 height 15
click at [517, 88] on input "search" at bounding box center [761, 89] width 618 height 28
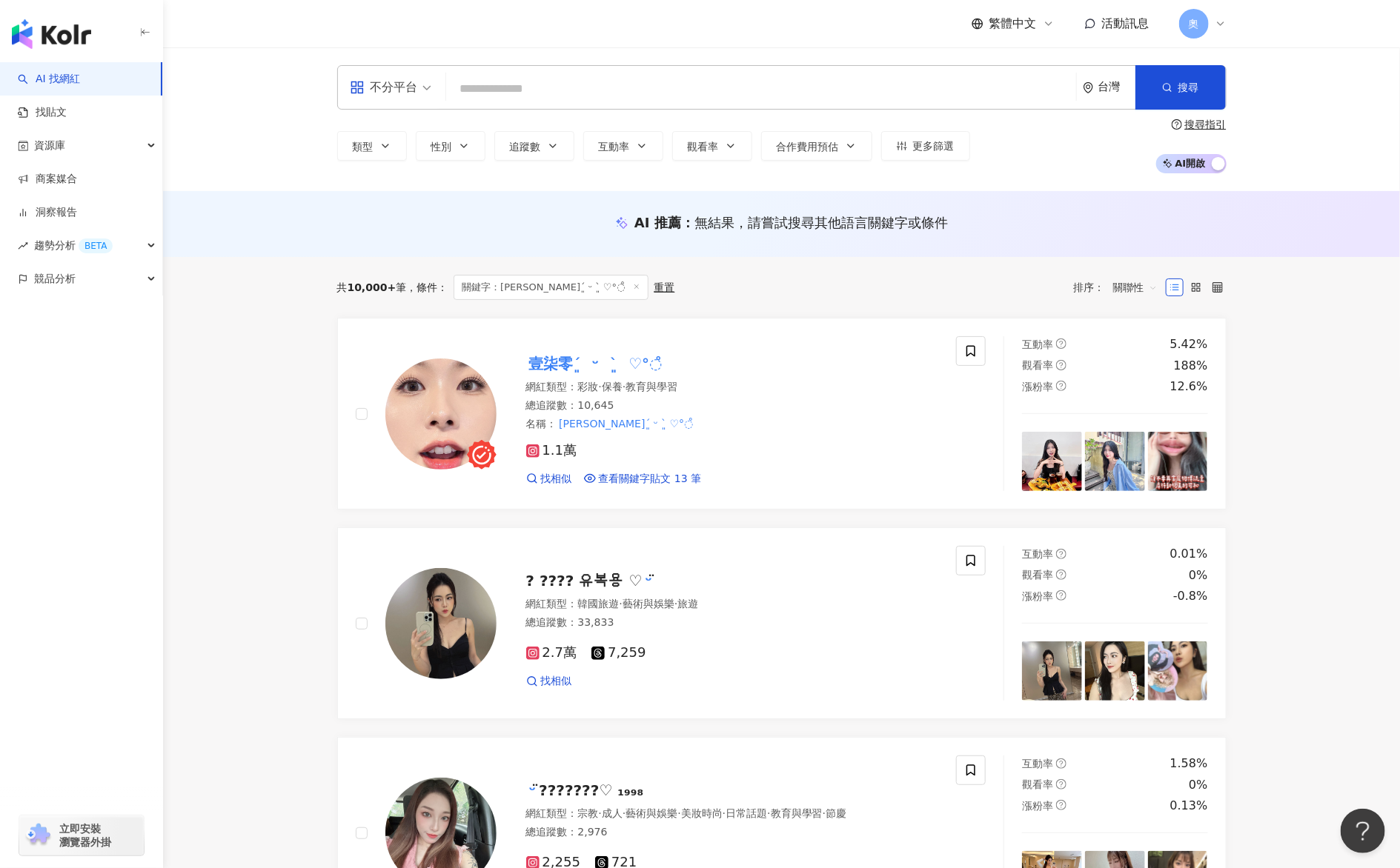
click at [529, 86] on input "search" at bounding box center [761, 89] width 618 height 28
paste input "***"
type input "***"
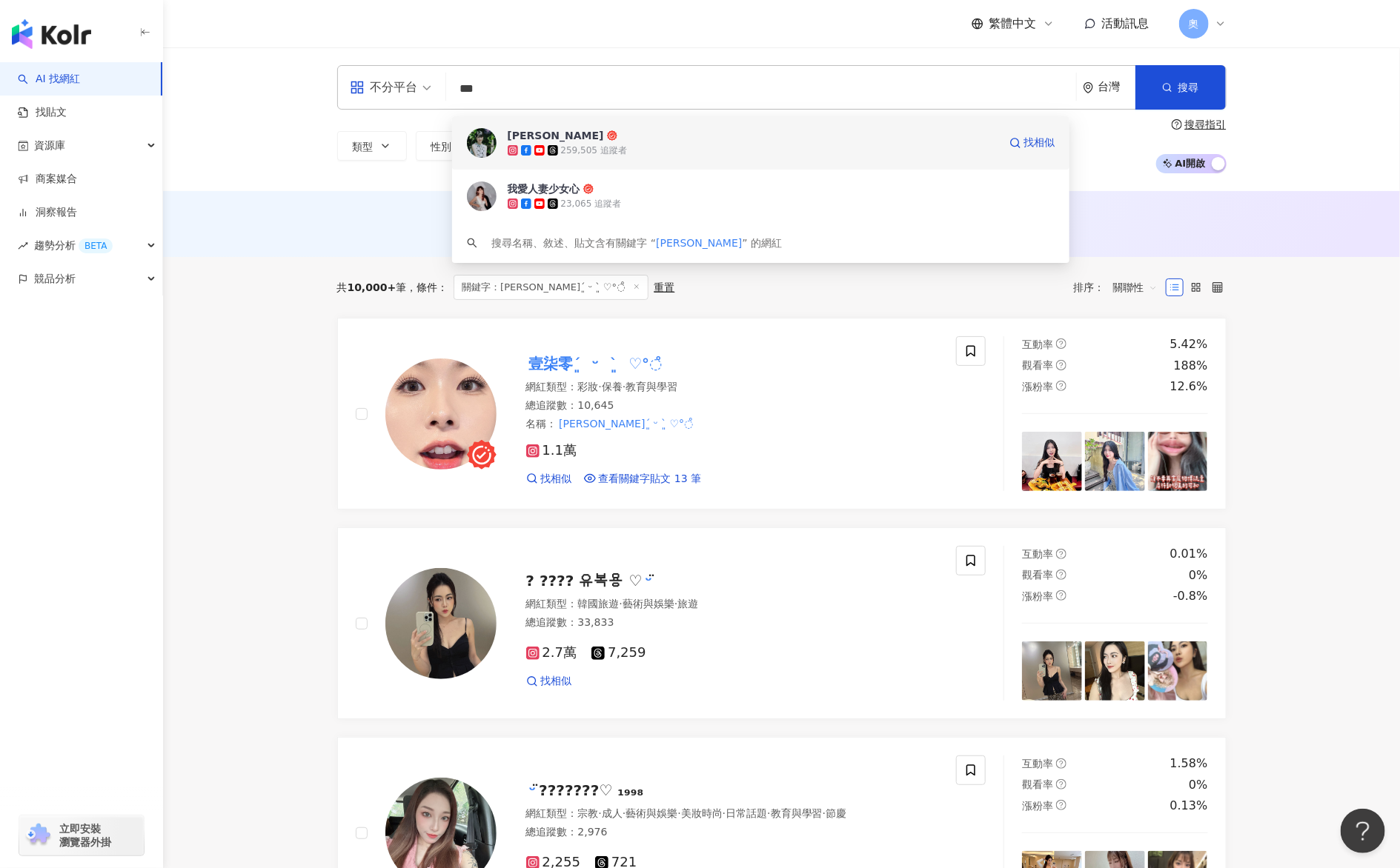
click at [576, 134] on span "廖小花" at bounding box center [753, 136] width 490 height 15
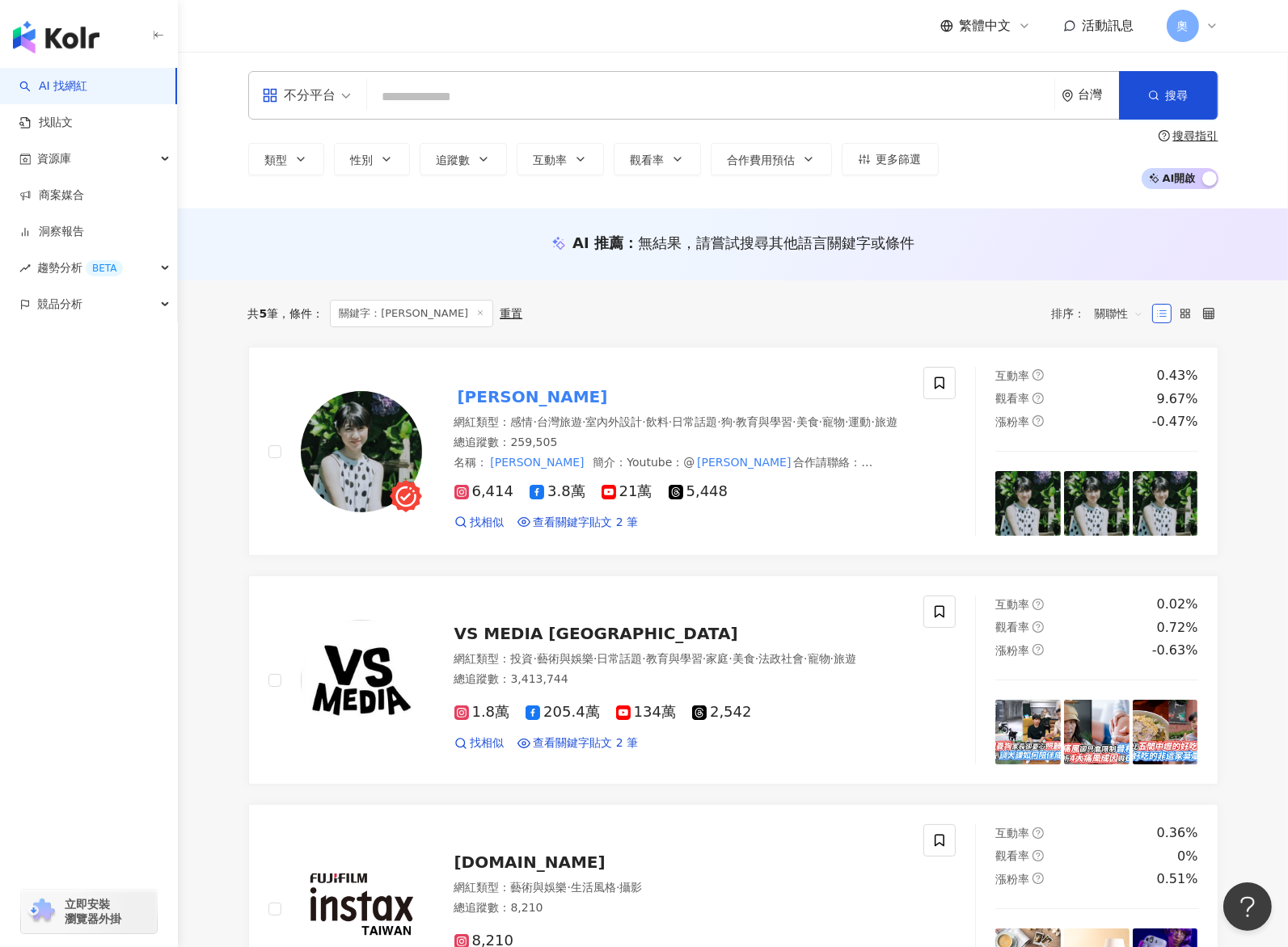
click at [419, 104] on input "search" at bounding box center [711, 97] width 674 height 30
paste input "***"
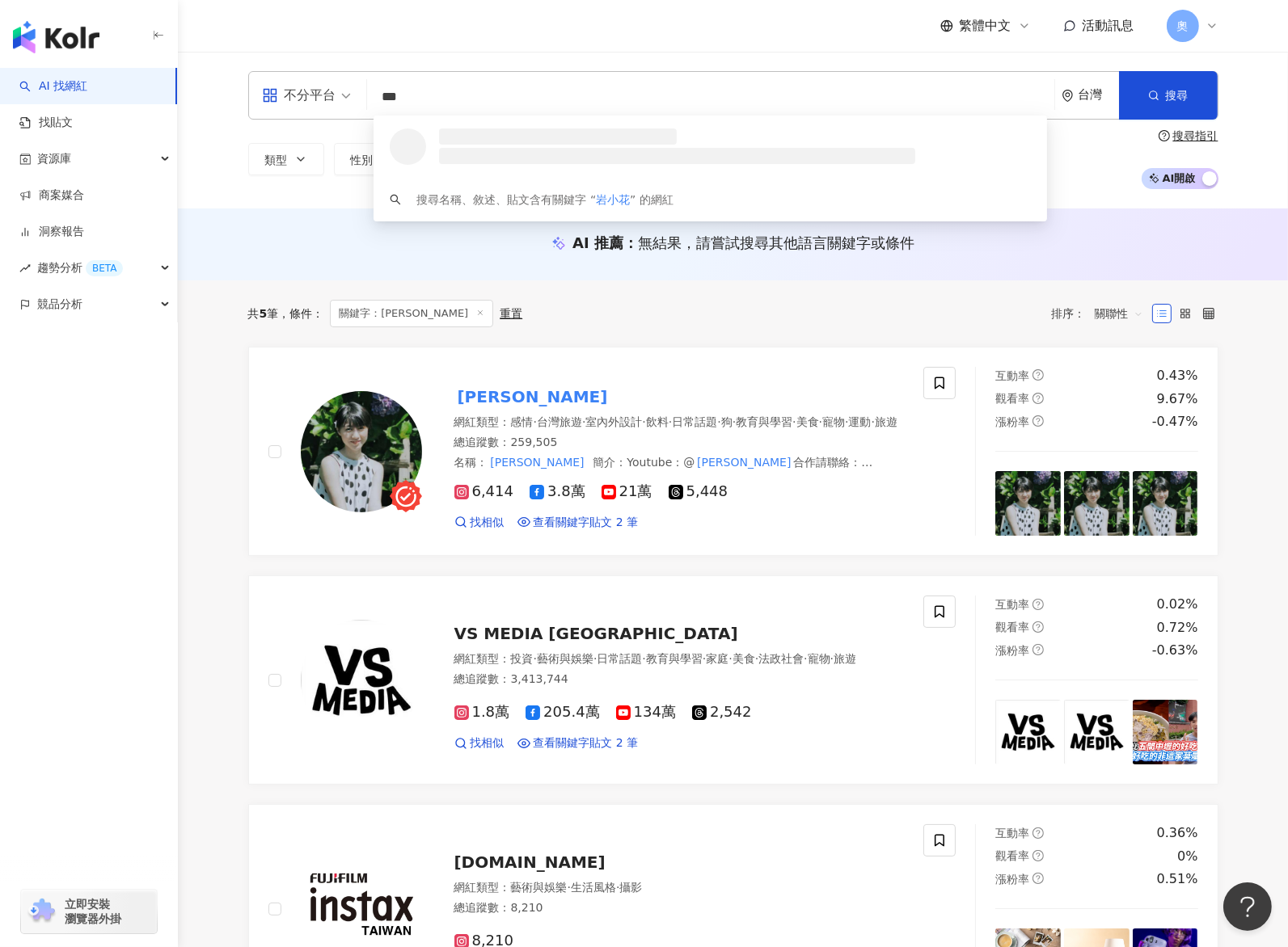
type input "***"
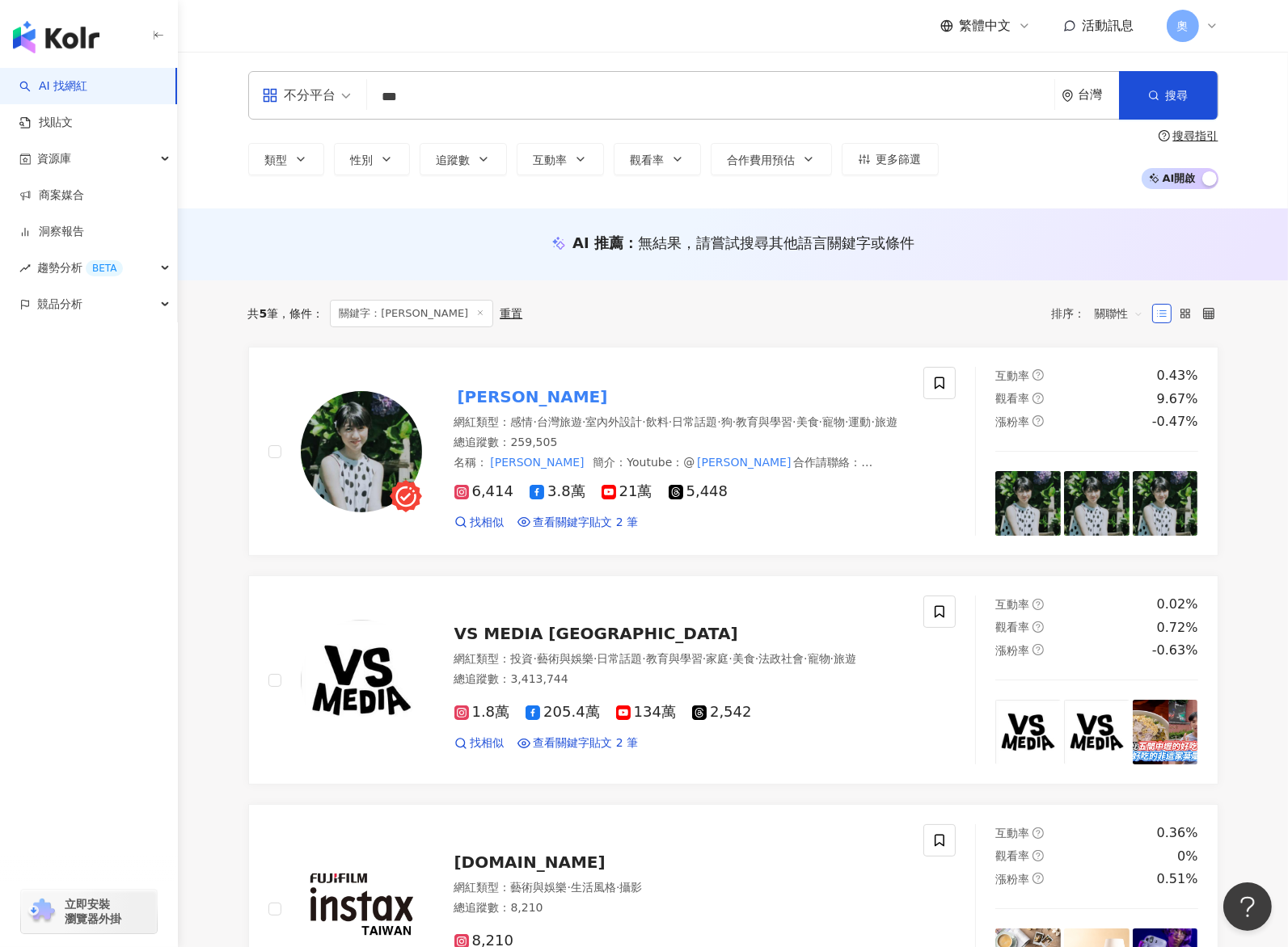
drag, startPoint x: 658, startPoint y: 47, endPoint x: 540, endPoint y: 105, distance: 131.5
click at [658, 46] on div "繁體中文 活動訊息 奧" at bounding box center [734, 26] width 970 height 52
click at [515, 109] on input "***" at bounding box center [711, 97] width 674 height 30
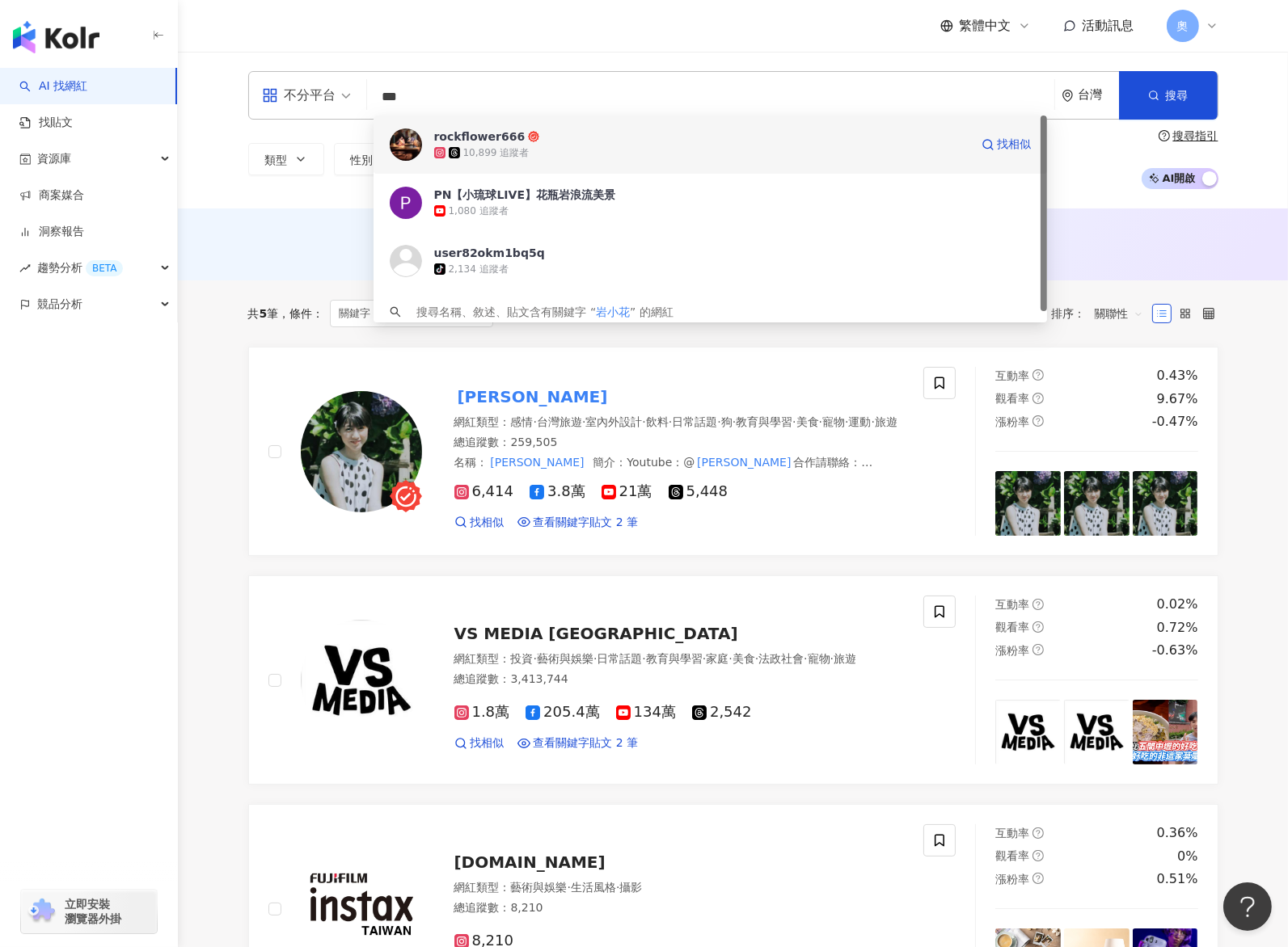
click at [515, 146] on div "10,899 追蹤者" at bounding box center [496, 153] width 66 height 14
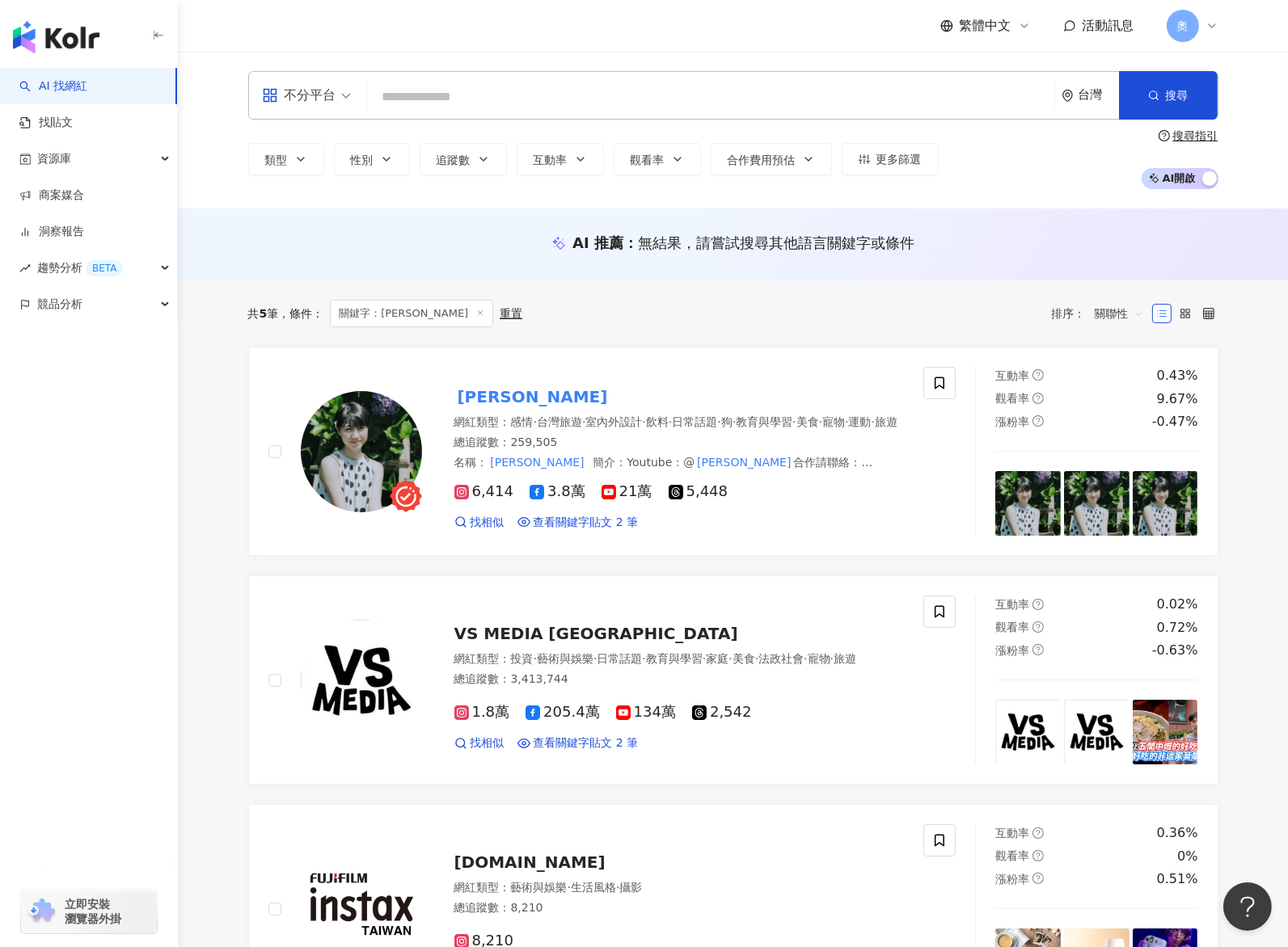
click at [458, 105] on input "search" at bounding box center [711, 97] width 674 height 30
paste input "**********"
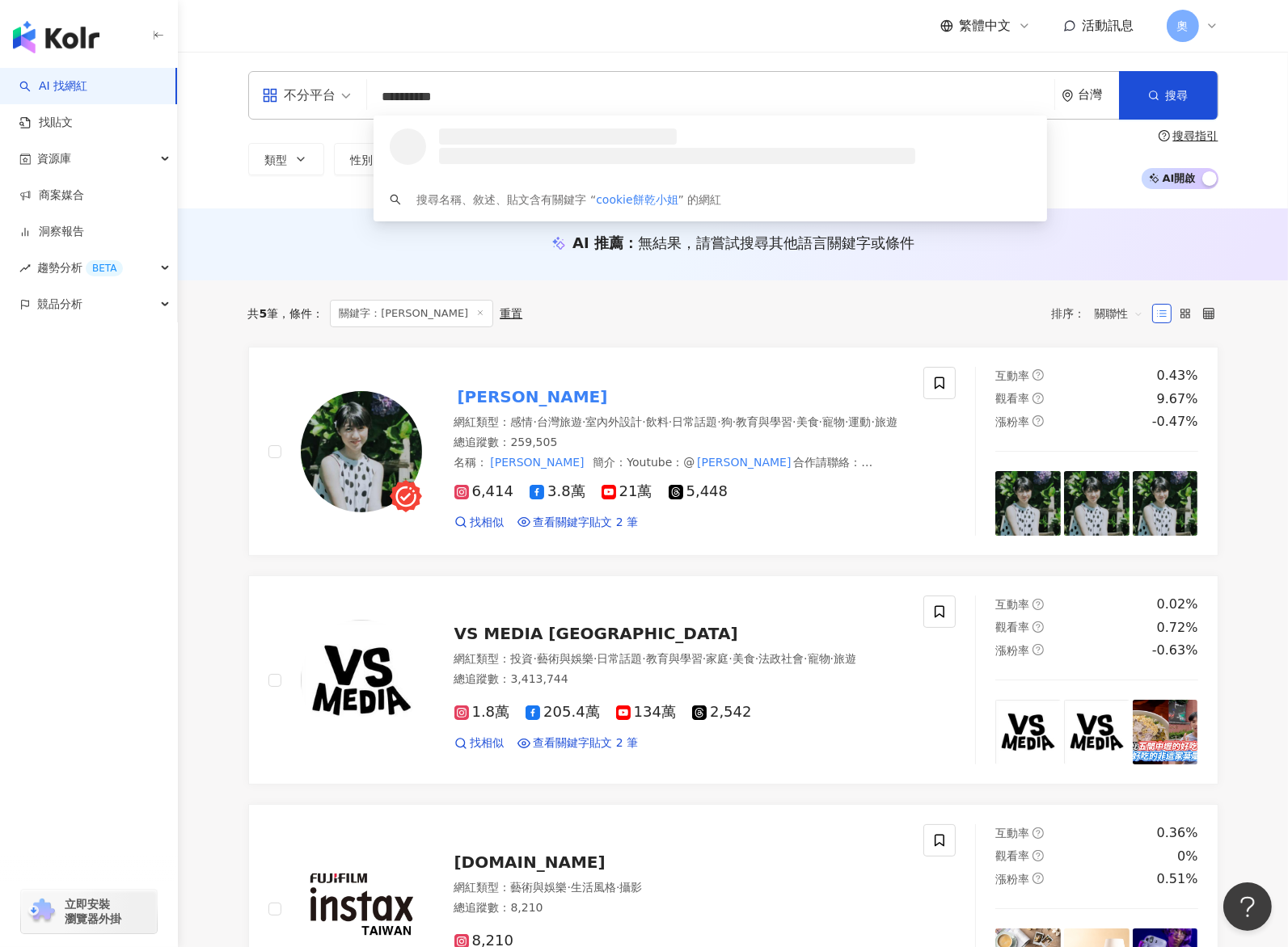
type input "**********"
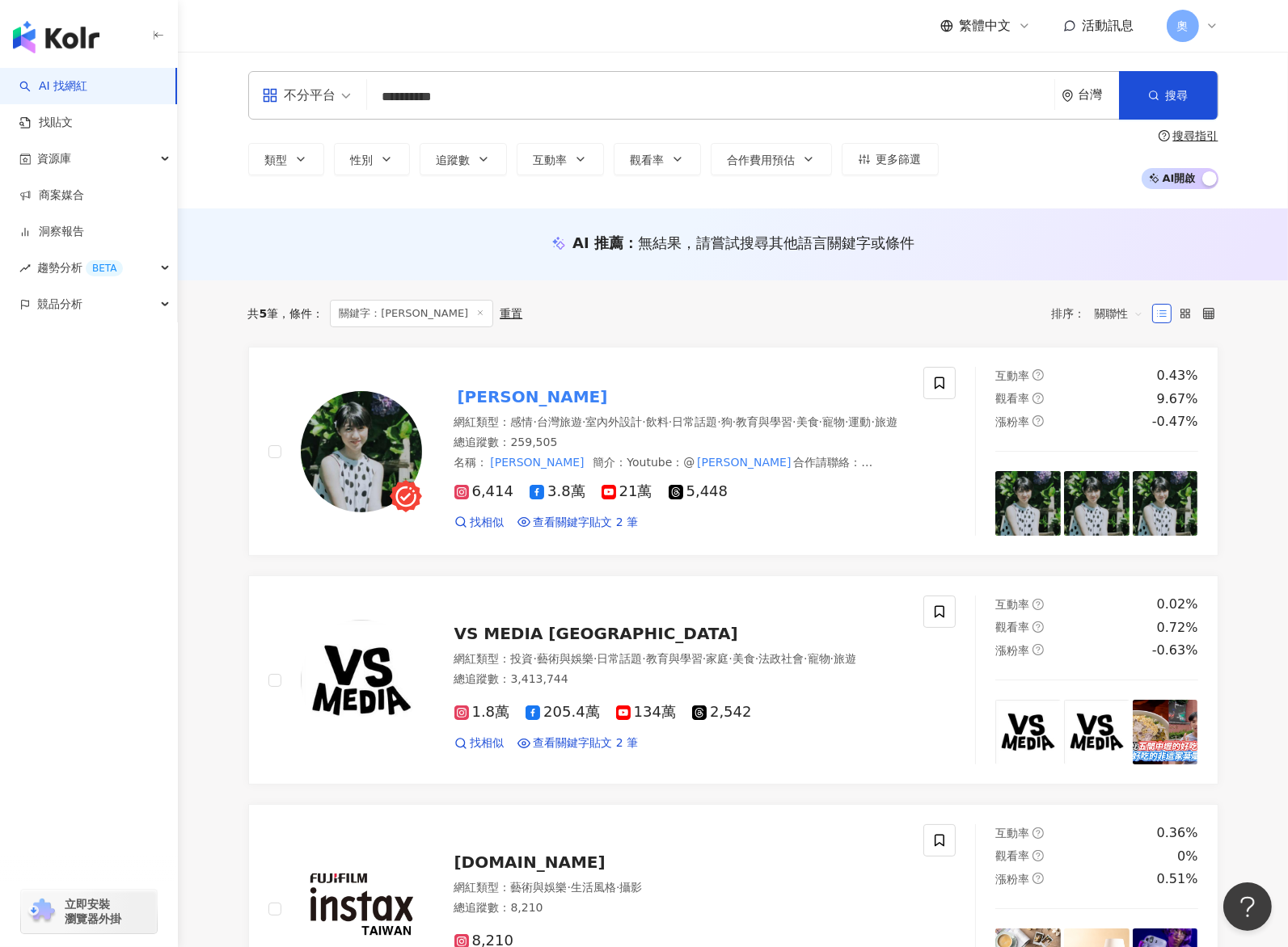
click at [604, 90] on input "**********" at bounding box center [711, 97] width 674 height 30
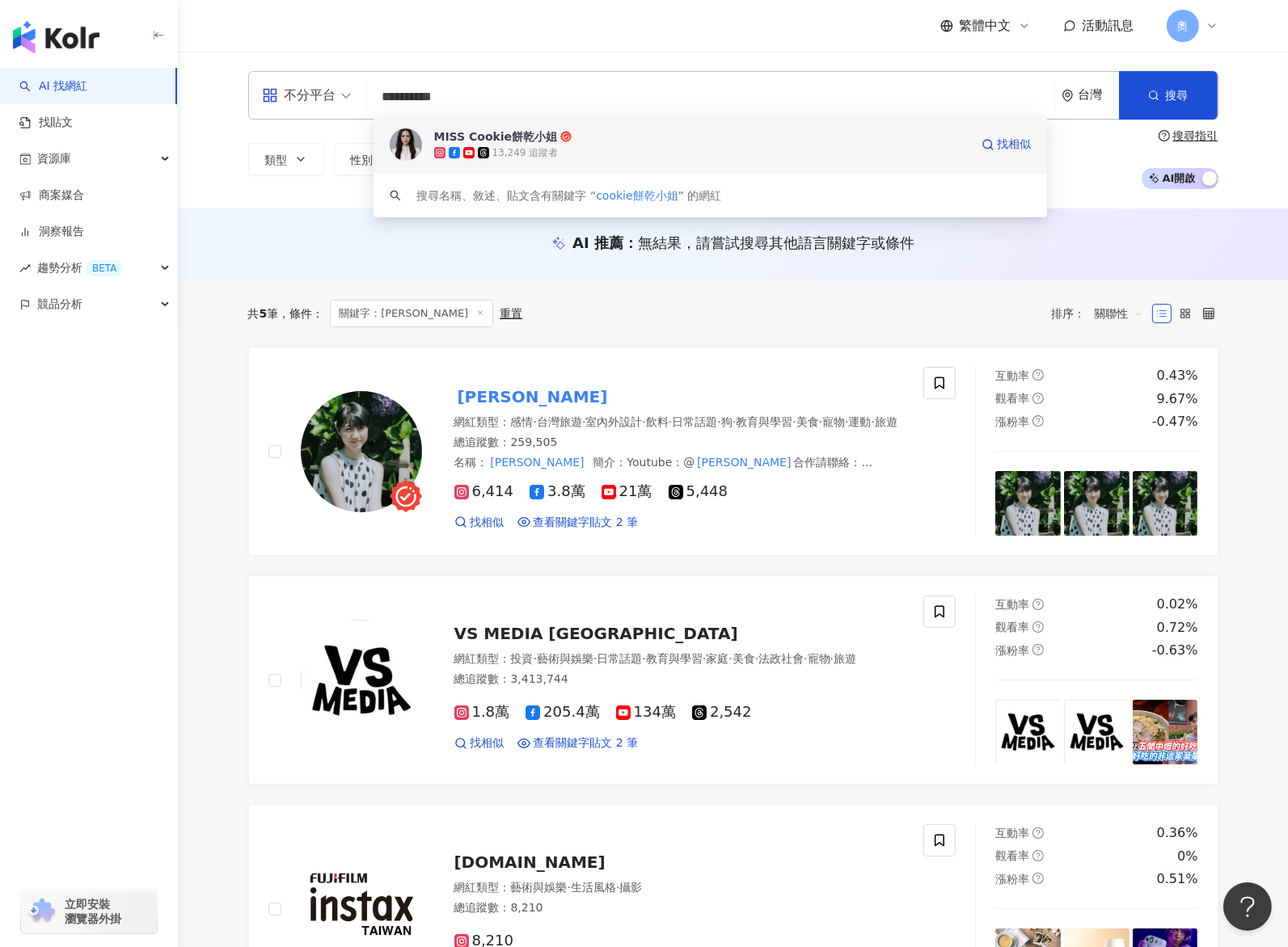
click at [514, 154] on div "13,249 追蹤者" at bounding box center [526, 153] width 66 height 14
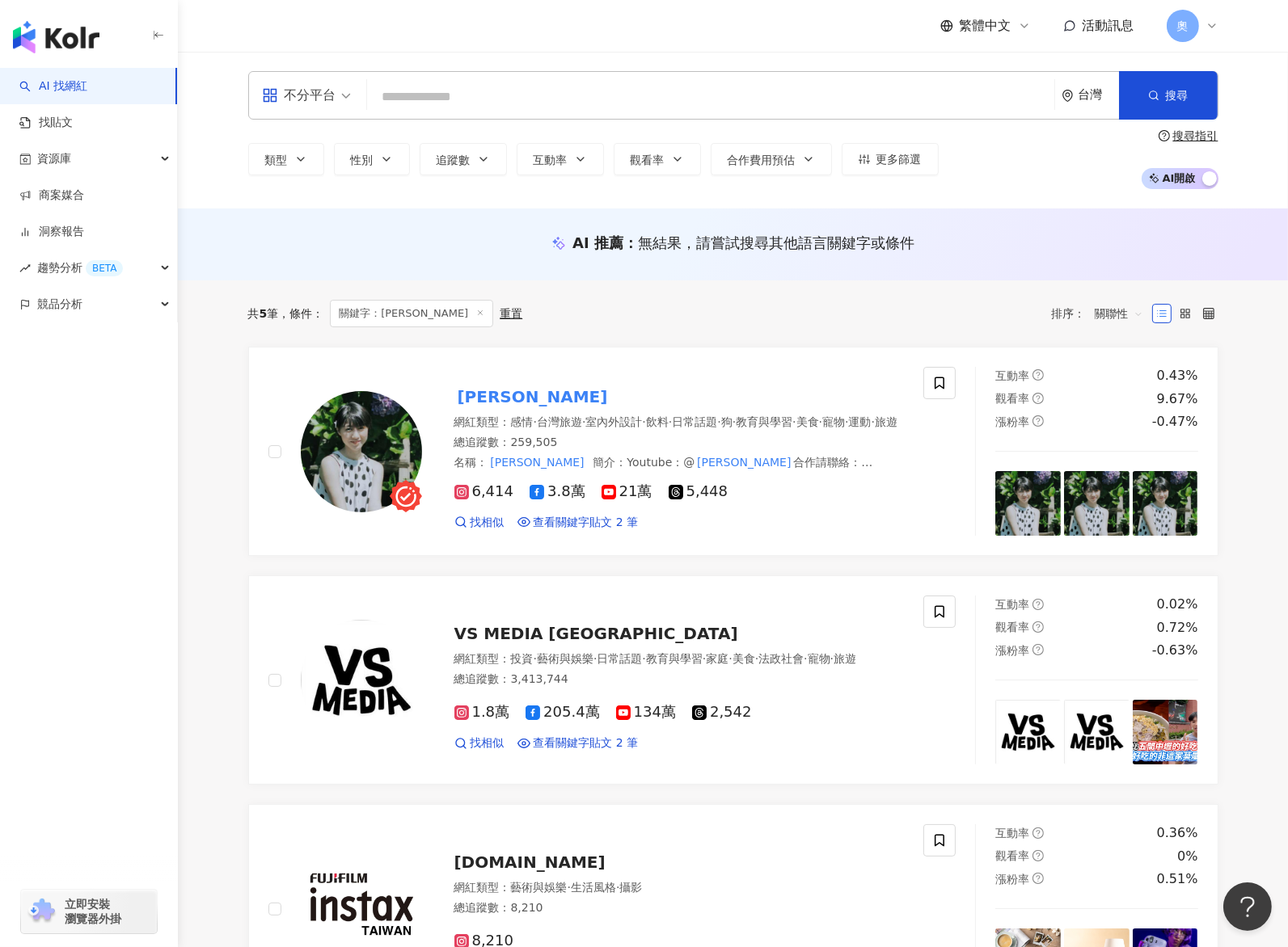
click at [423, 75] on div "不分平台 台灣 搜尋 e1004a8f-5ac4-4ffb-a768-fd2d216f37f0 MISS Cookie餅乾小姐 13,249 追蹤者 搜尋名稱…" at bounding box center [734, 95] width 970 height 49
click at [420, 93] on input "search" at bounding box center [711, 97] width 674 height 30
paste input "*****"
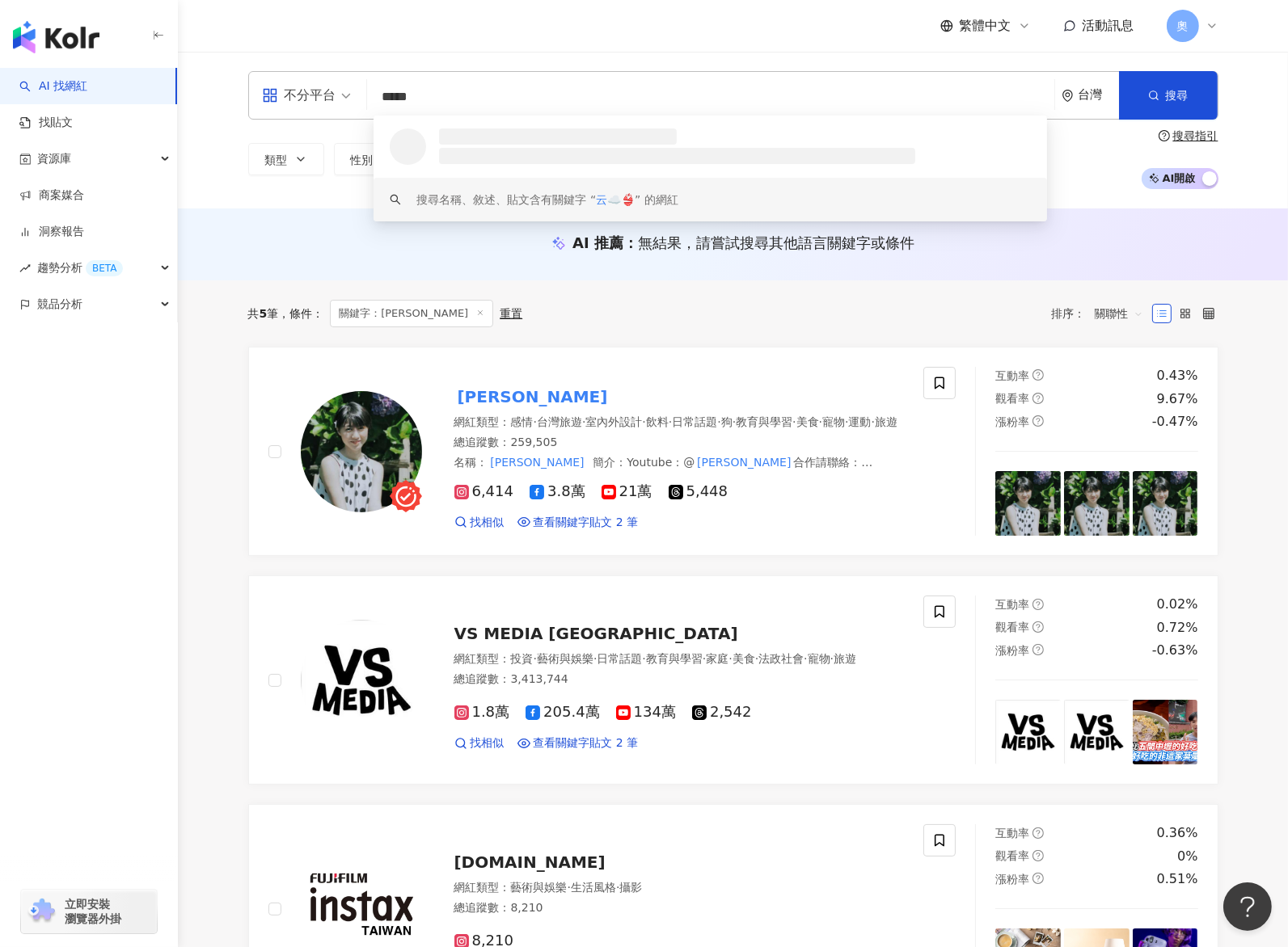
type input "*****"
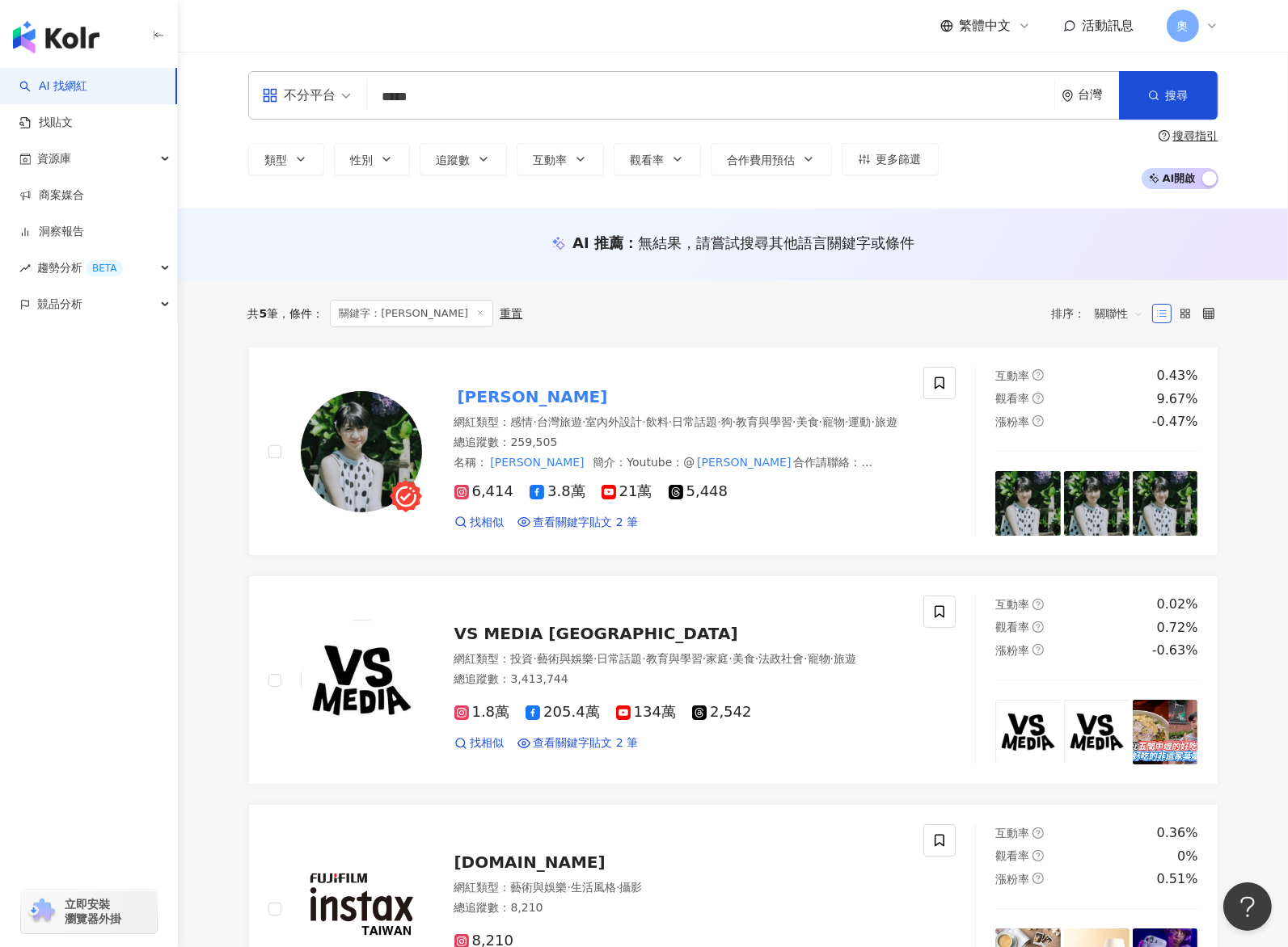
click at [587, 82] on input "*****" at bounding box center [711, 97] width 674 height 30
click at [505, 95] on input "*****" at bounding box center [711, 97] width 674 height 30
click at [461, 106] on input "*****" at bounding box center [711, 97] width 674 height 30
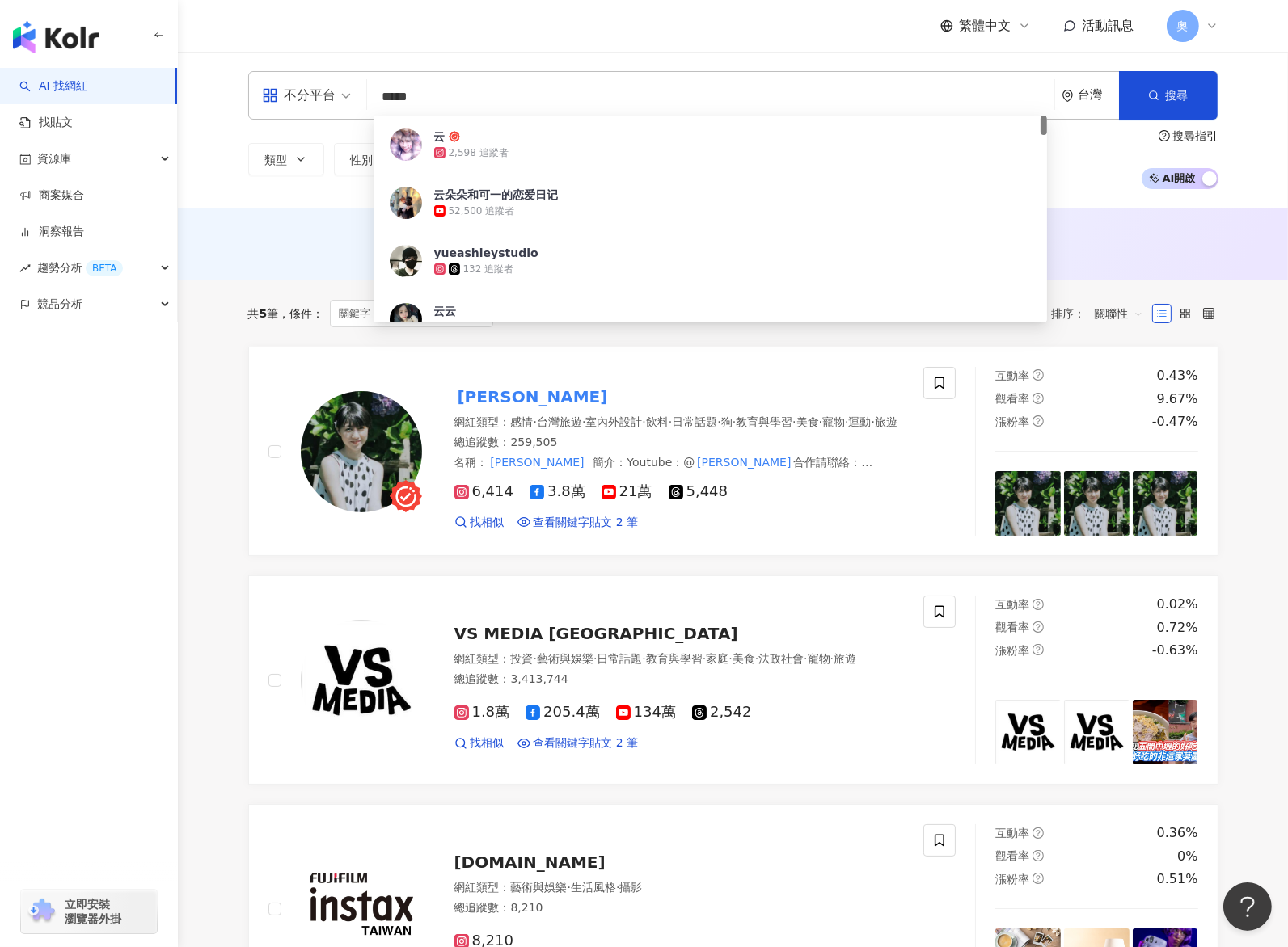
click at [481, 156] on div "2,598 追蹤者" at bounding box center [478, 153] width 60 height 14
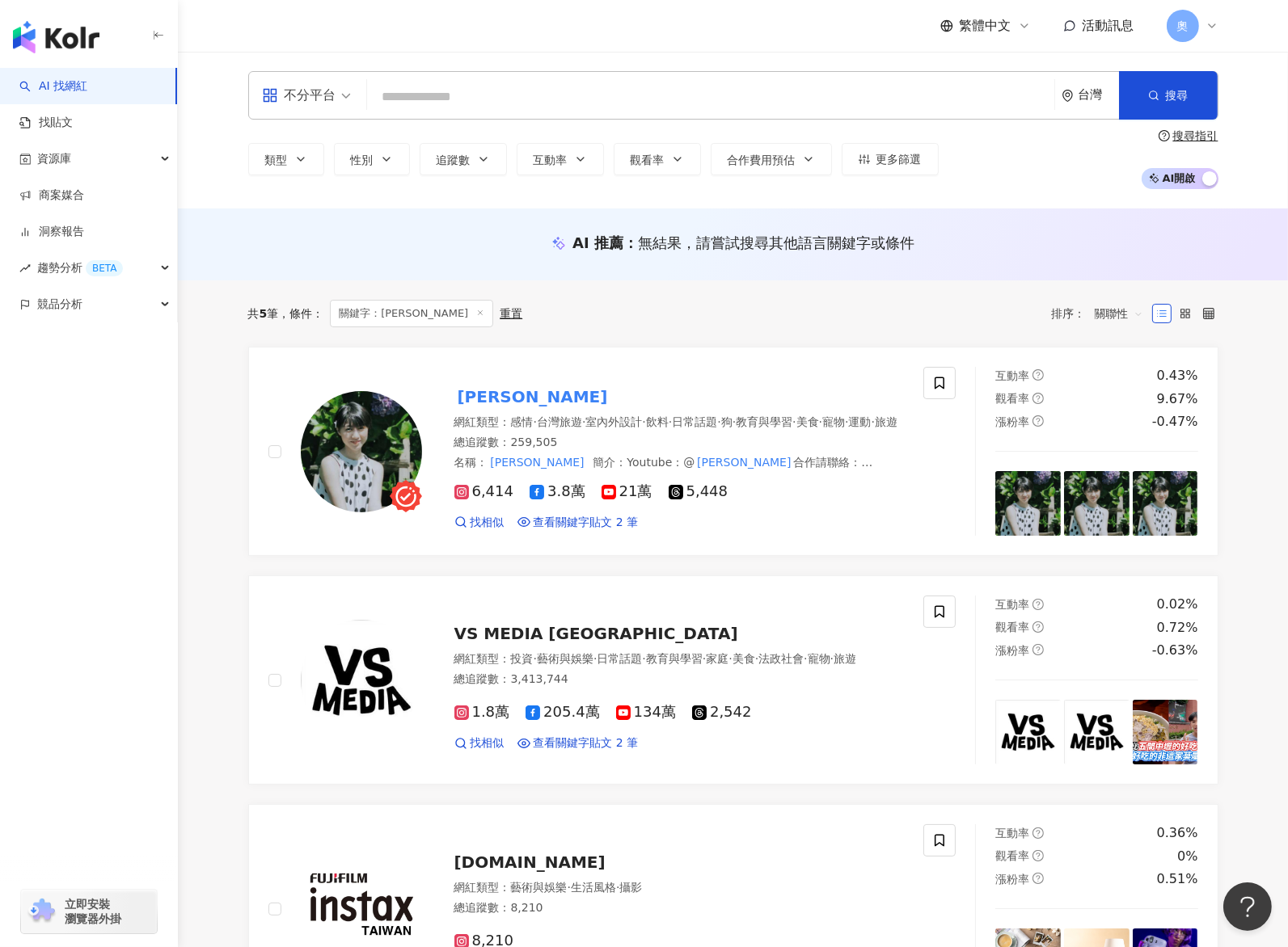
click at [437, 105] on input "search" at bounding box center [711, 97] width 674 height 30
paste input "*****"
drag, startPoint x: 653, startPoint y: 94, endPoint x: 619, endPoint y: 100, distance: 34.5
click at [653, 94] on input "*****" at bounding box center [711, 97] width 674 height 30
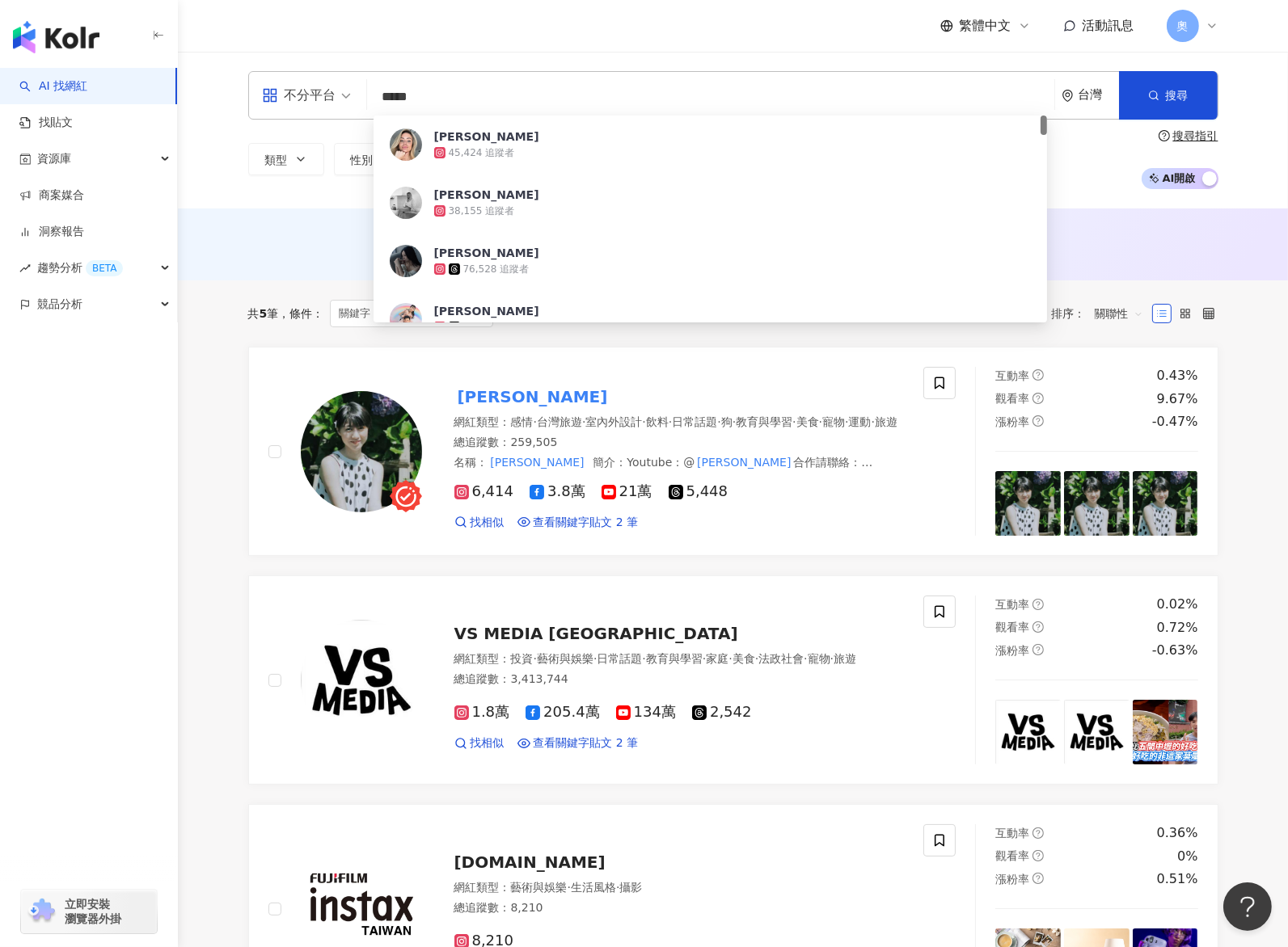
drag, startPoint x: 504, startPoint y: 108, endPoint x: 319, endPoint y: 102, distance: 185.1
click at [320, 102] on div "不分平台 ***** 台灣 搜尋 e42227cd-f86d-4486-8e75-1ae13128bff0 Linda 45,424 追蹤者 Linda 38…" at bounding box center [734, 95] width 970 height 49
paste input "****"
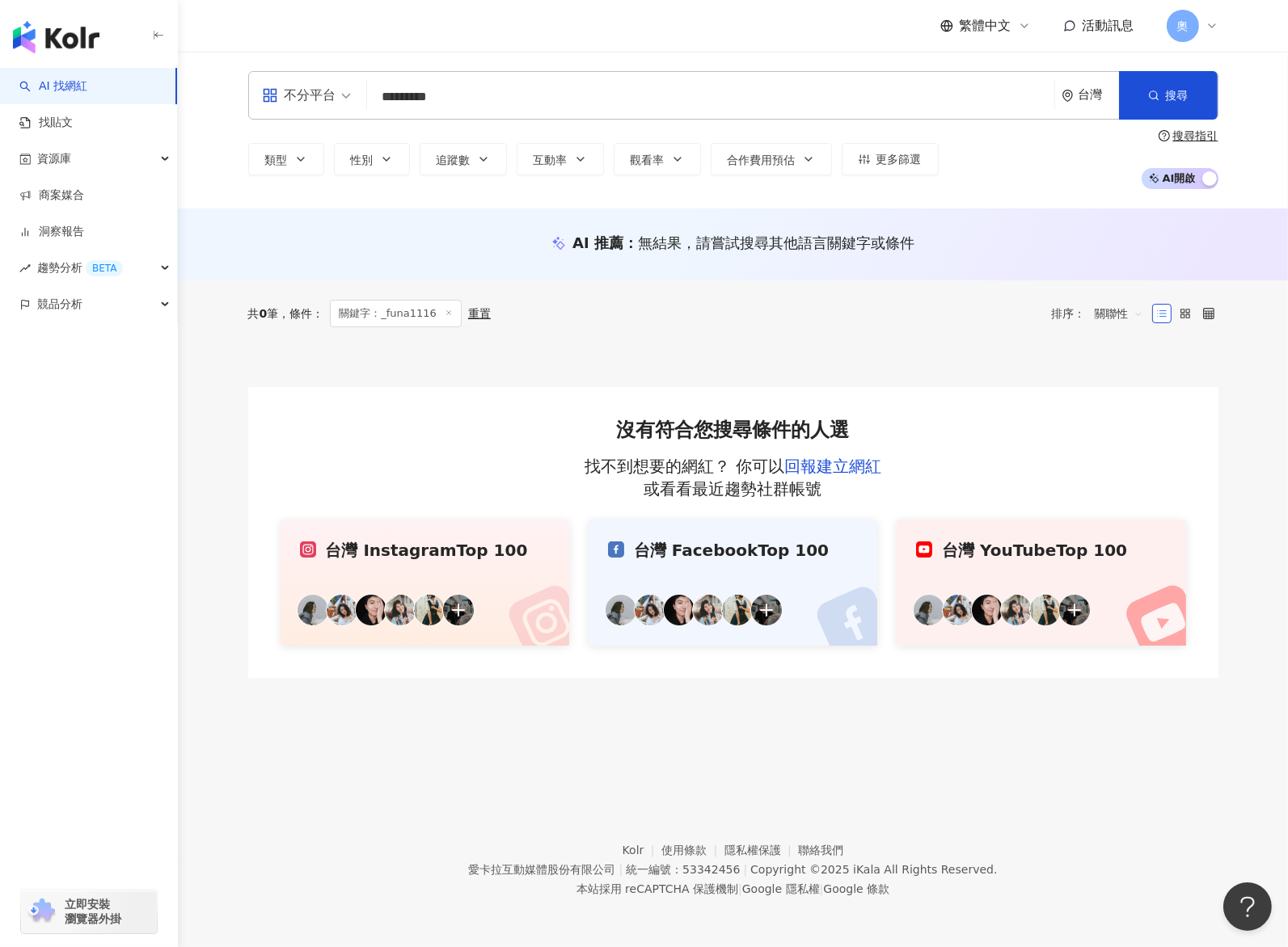
drag, startPoint x: 454, startPoint y: 92, endPoint x: 355, endPoint y: 91, distance: 99.0
click at [359, 92] on div "不分平台 ********* 台灣 搜尋 keyword 搜尋名稱、敘述、貼文含有關鍵字 “ _funa1116 ” 的網紅" at bounding box center [734, 95] width 970 height 49
paste input "search"
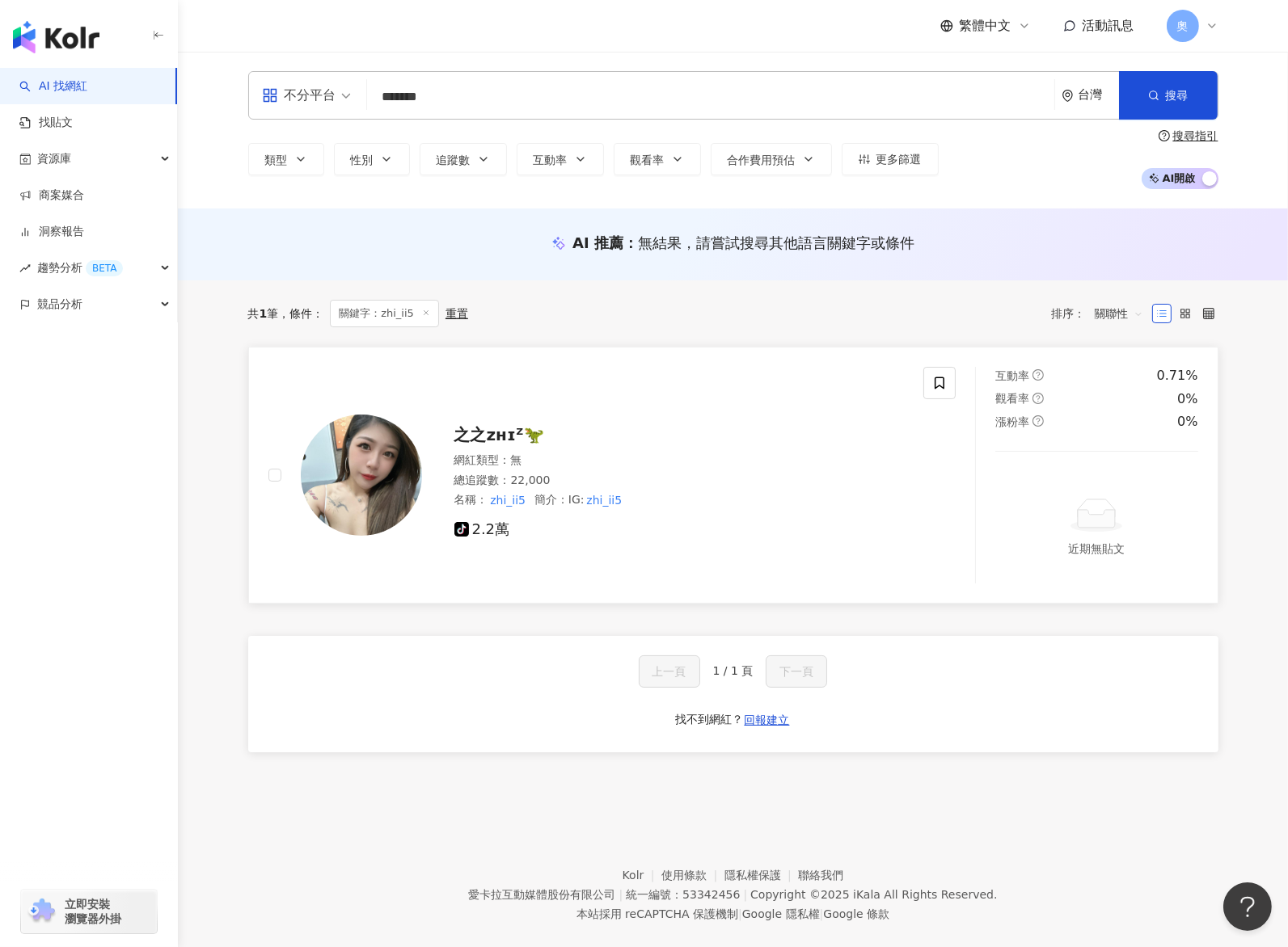
click at [694, 468] on div "網紅類型 ： 無" at bounding box center [679, 461] width 450 height 17
click at [318, 96] on div "不分平台 ******* 台灣 搜尋 76a7bc2b-7874-4874-be0d-66c889876750 ZHI 7,730 追蹤者 之之ᴢʜɪᙆ🦖 t…" at bounding box center [734, 95] width 970 height 49
paste input "**"
type input "*********"
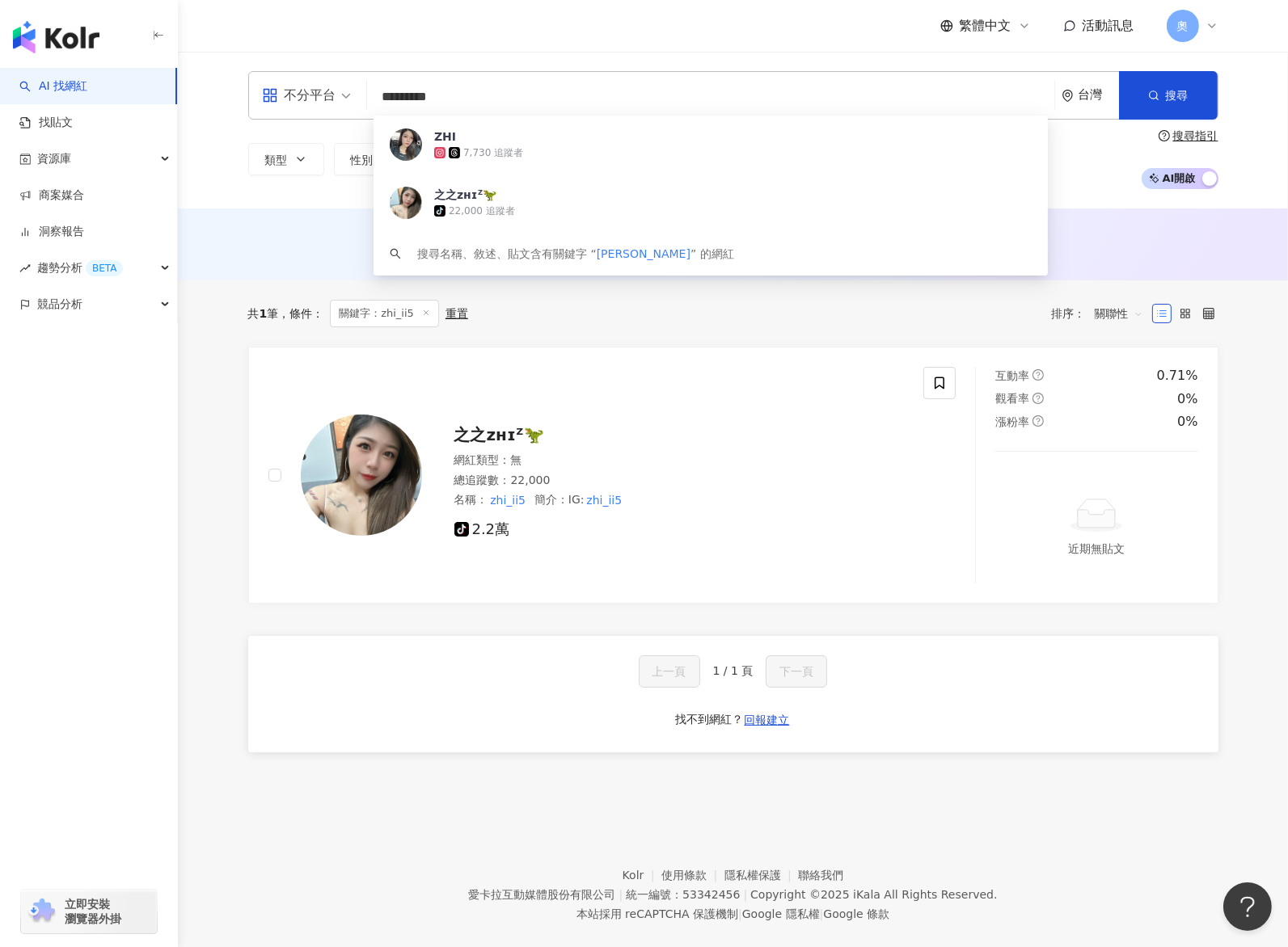
drag, startPoint x: 449, startPoint y: 91, endPoint x: 515, endPoint y: 137, distance: 80.4
click at [438, 91] on input "*********" at bounding box center [711, 97] width 674 height 30
click at [559, 96] on input "*********" at bounding box center [711, 97] width 674 height 30
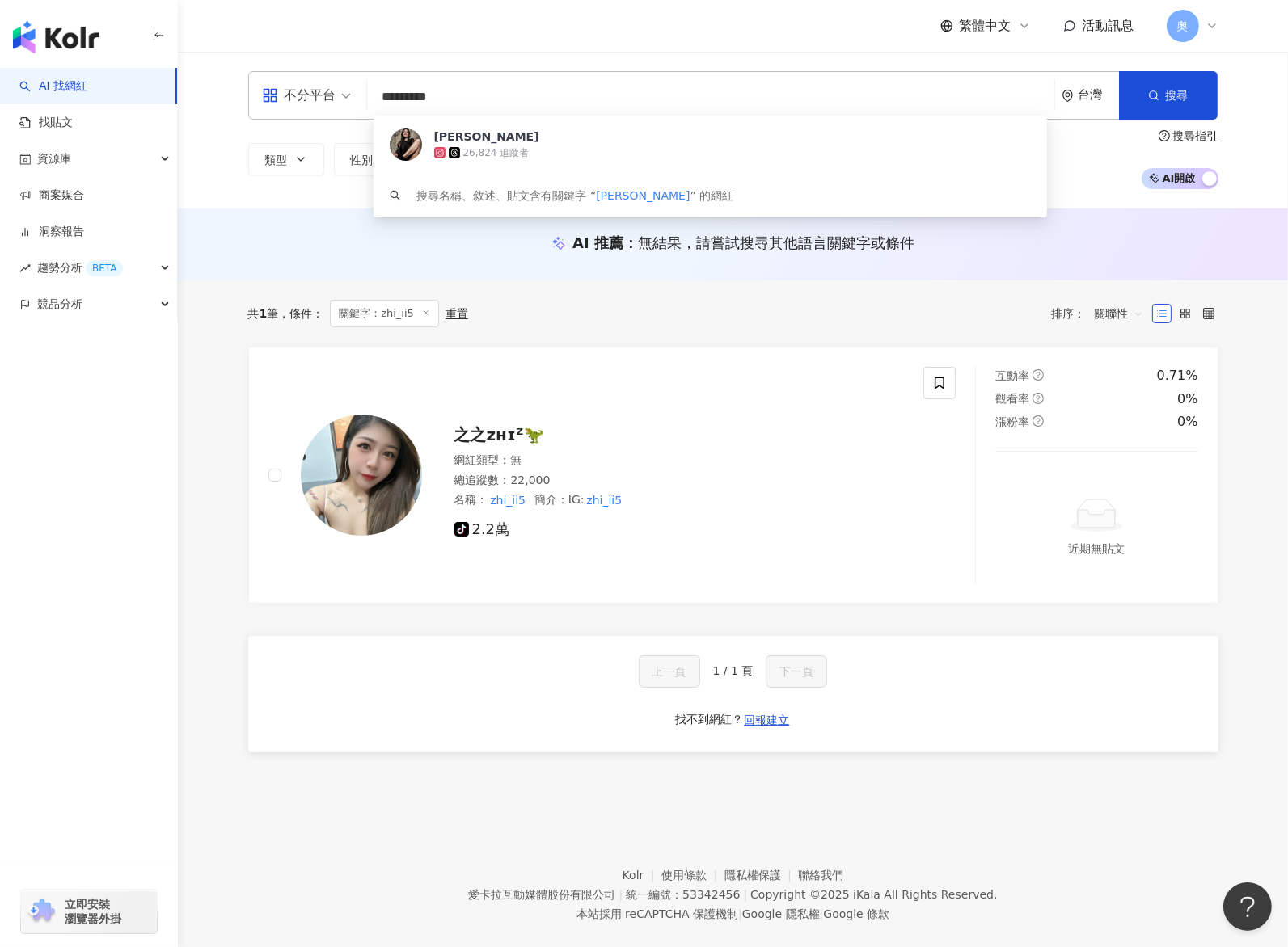
click at [503, 134] on span "Toby Lo杜比" at bounding box center [733, 137] width 598 height 17
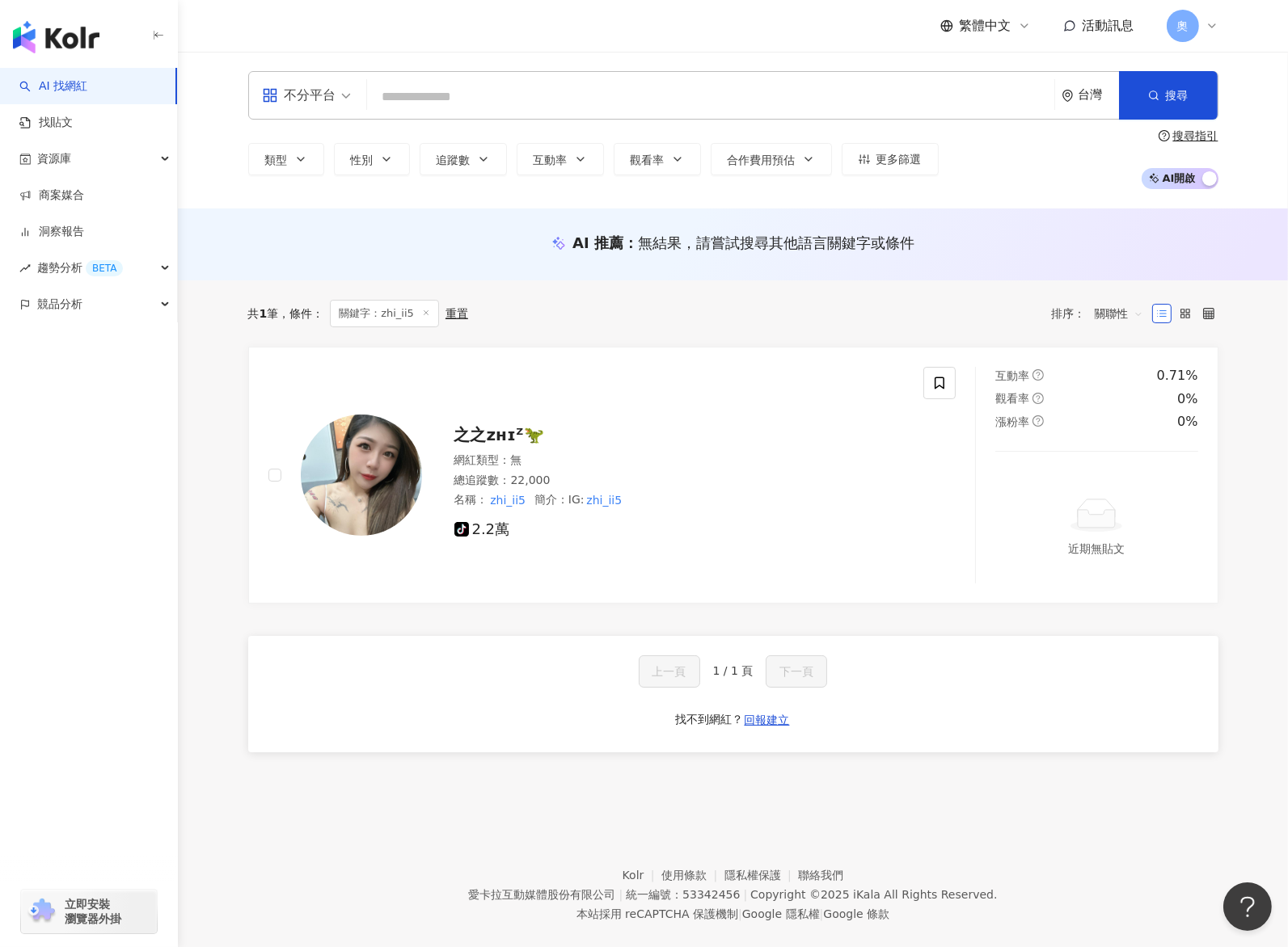
click at [608, 107] on input "search" at bounding box center [711, 97] width 674 height 30
paste input "**"
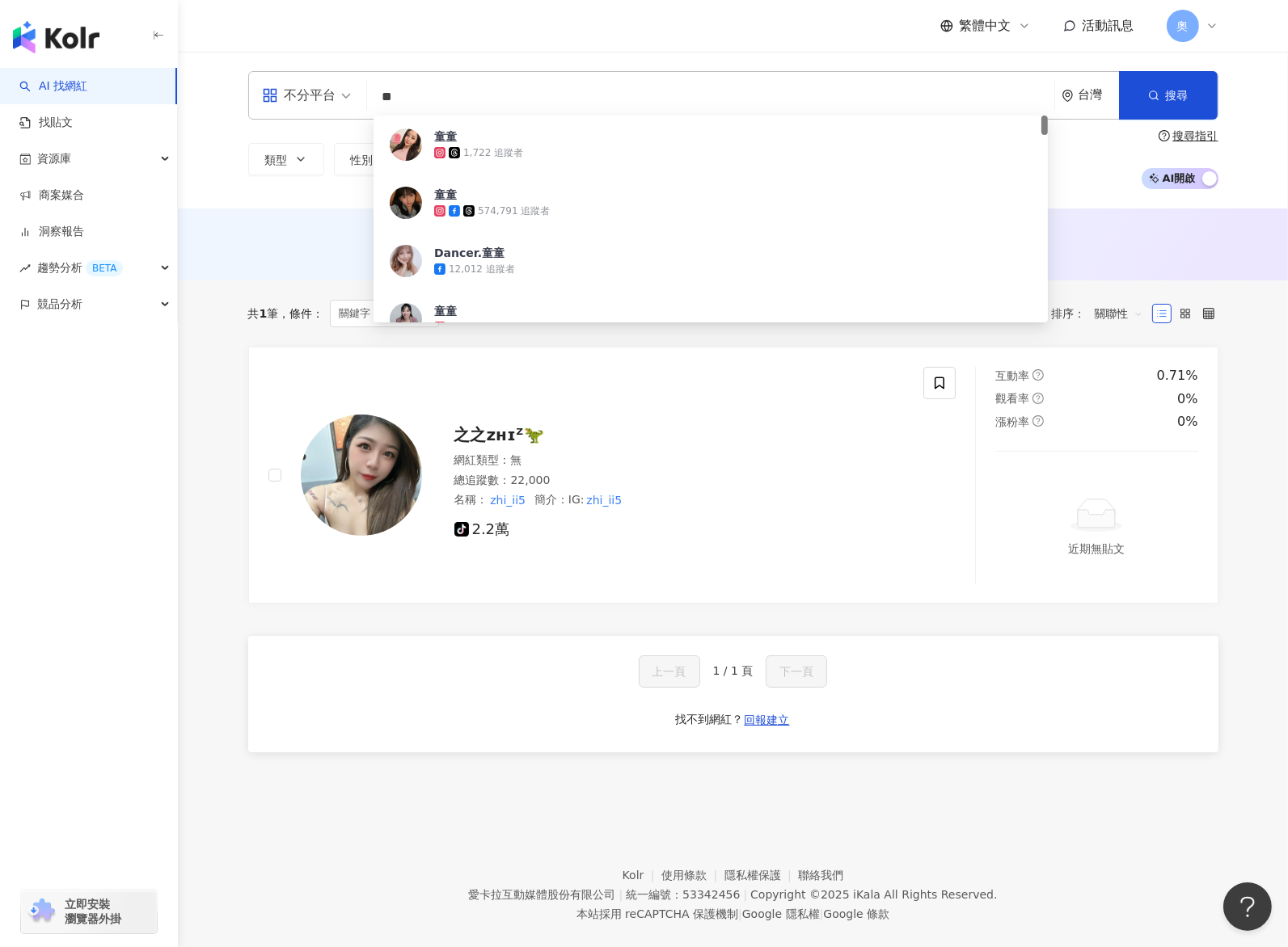
drag, startPoint x: 694, startPoint y: 103, endPoint x: 354, endPoint y: 83, distance: 340.6
click at [354, 83] on div "不分平台 ** 台灣 搜尋 b10b954a-291b-4c38-8908-92e88d6d5ec3 童童 1,722 追蹤者 童童 574,791 追蹤者 …" at bounding box center [734, 95] width 970 height 49
paste input "**********"
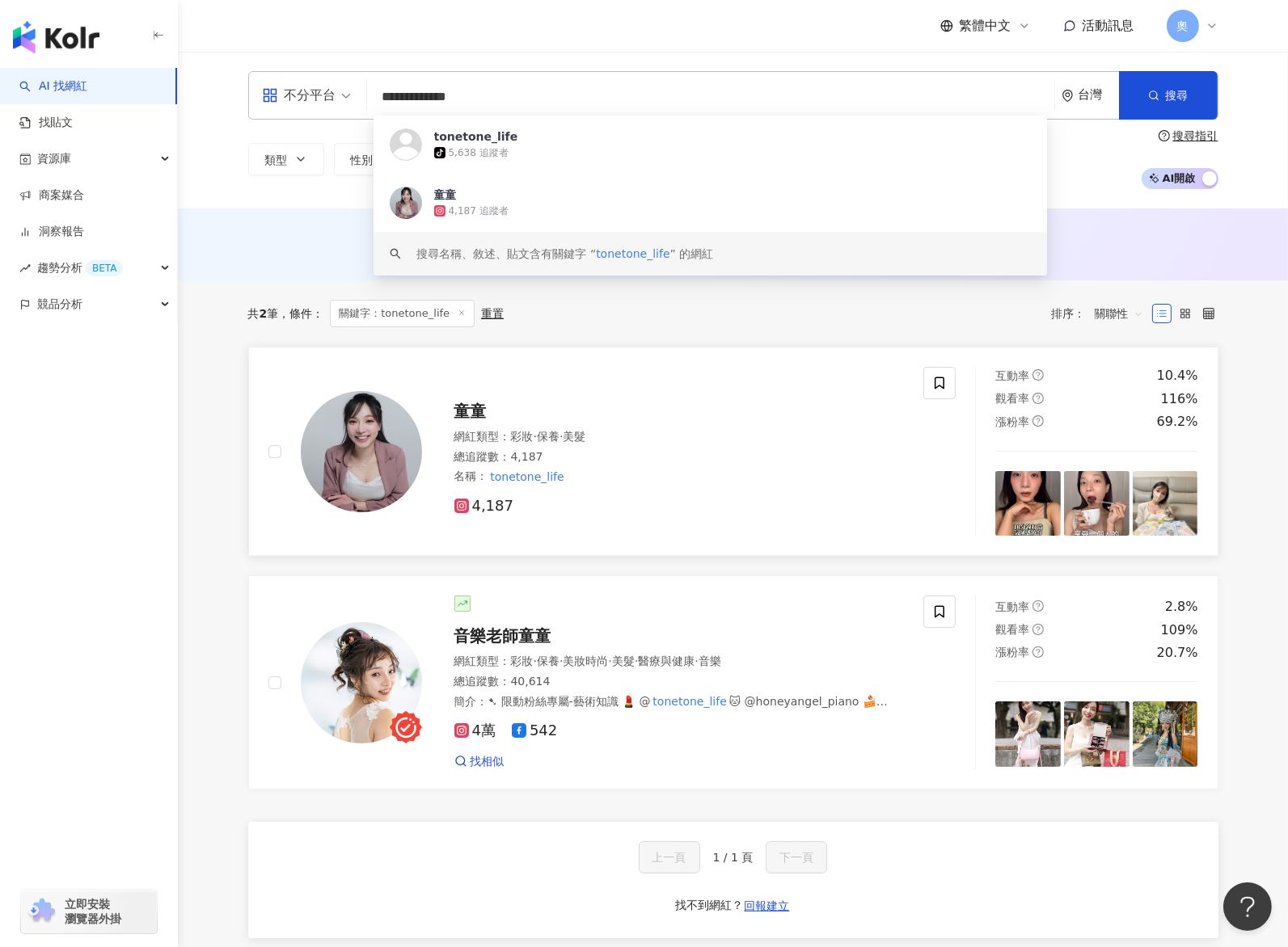
click at [547, 468] on div "網紅類型 ： 彩妝 · 保養 · 美髮 總追蹤數 ： 4,187 名稱 ： tonetone_life" at bounding box center [679, 456] width 450 height 56
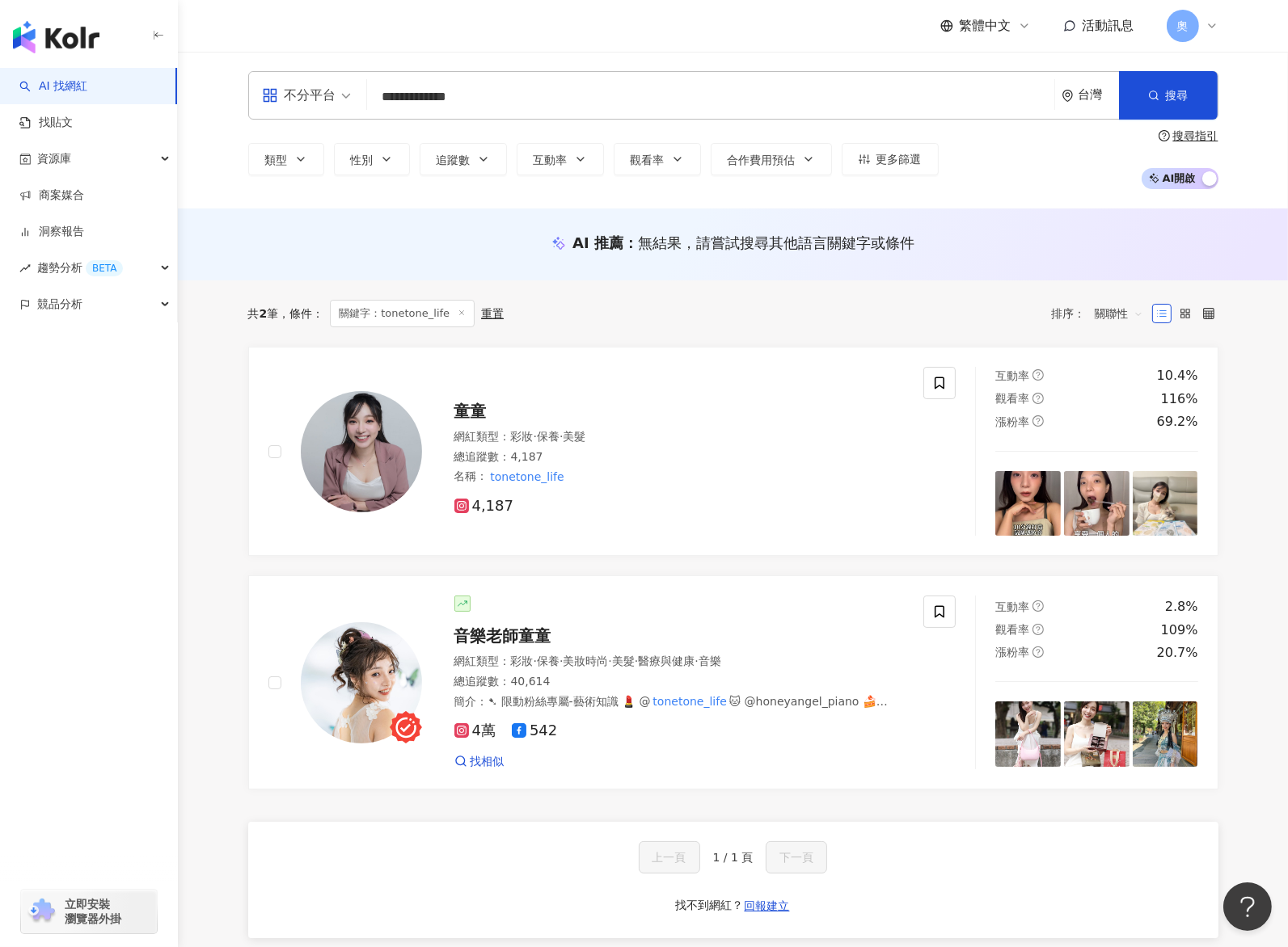
click at [736, 91] on input "**********" at bounding box center [711, 97] width 674 height 30
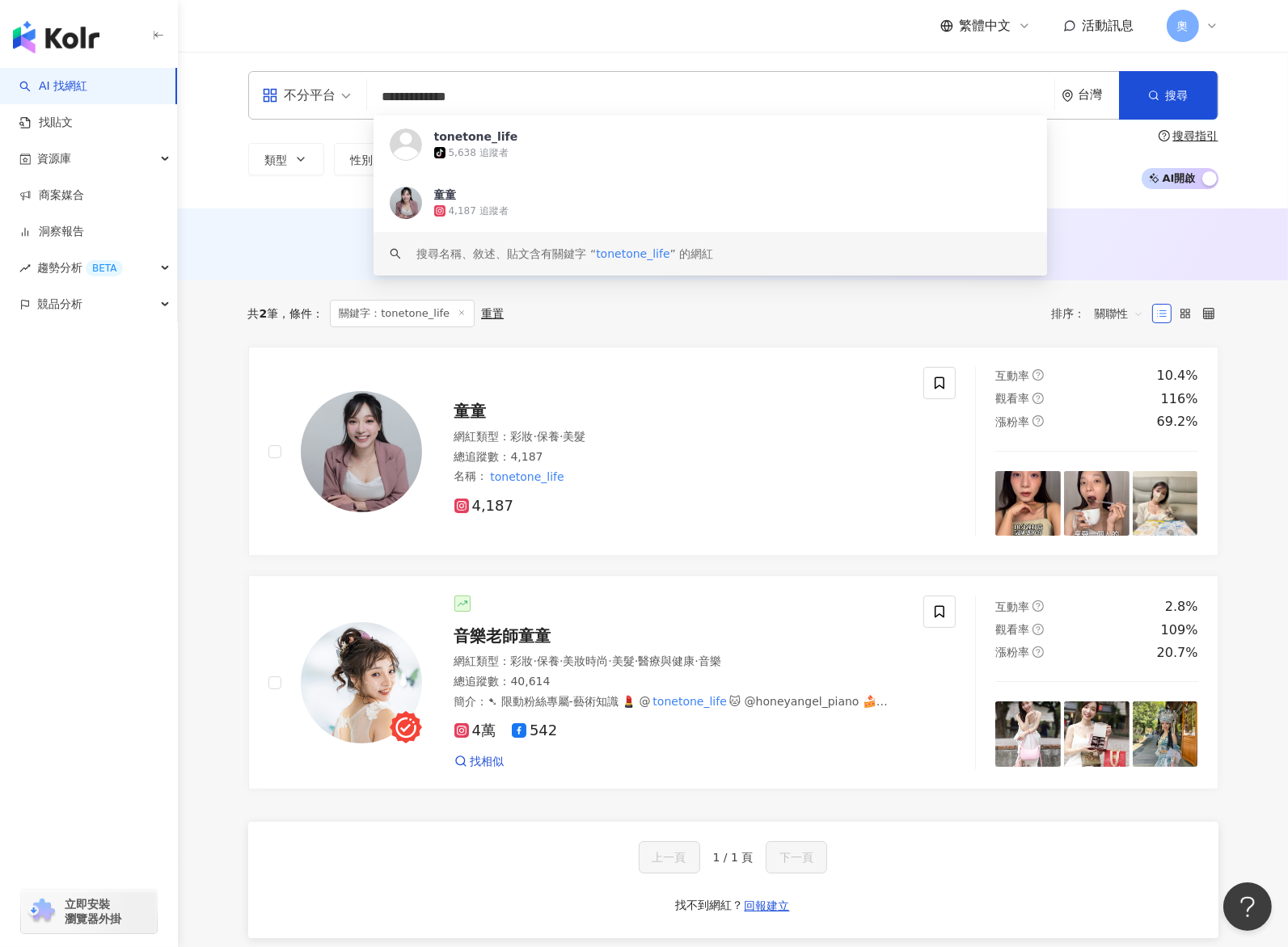
drag, startPoint x: 540, startPoint y: 106, endPoint x: 275, endPoint y: 95, distance: 265.2
click at [275, 95] on div "**********" at bounding box center [734, 95] width 970 height 49
paste input "search"
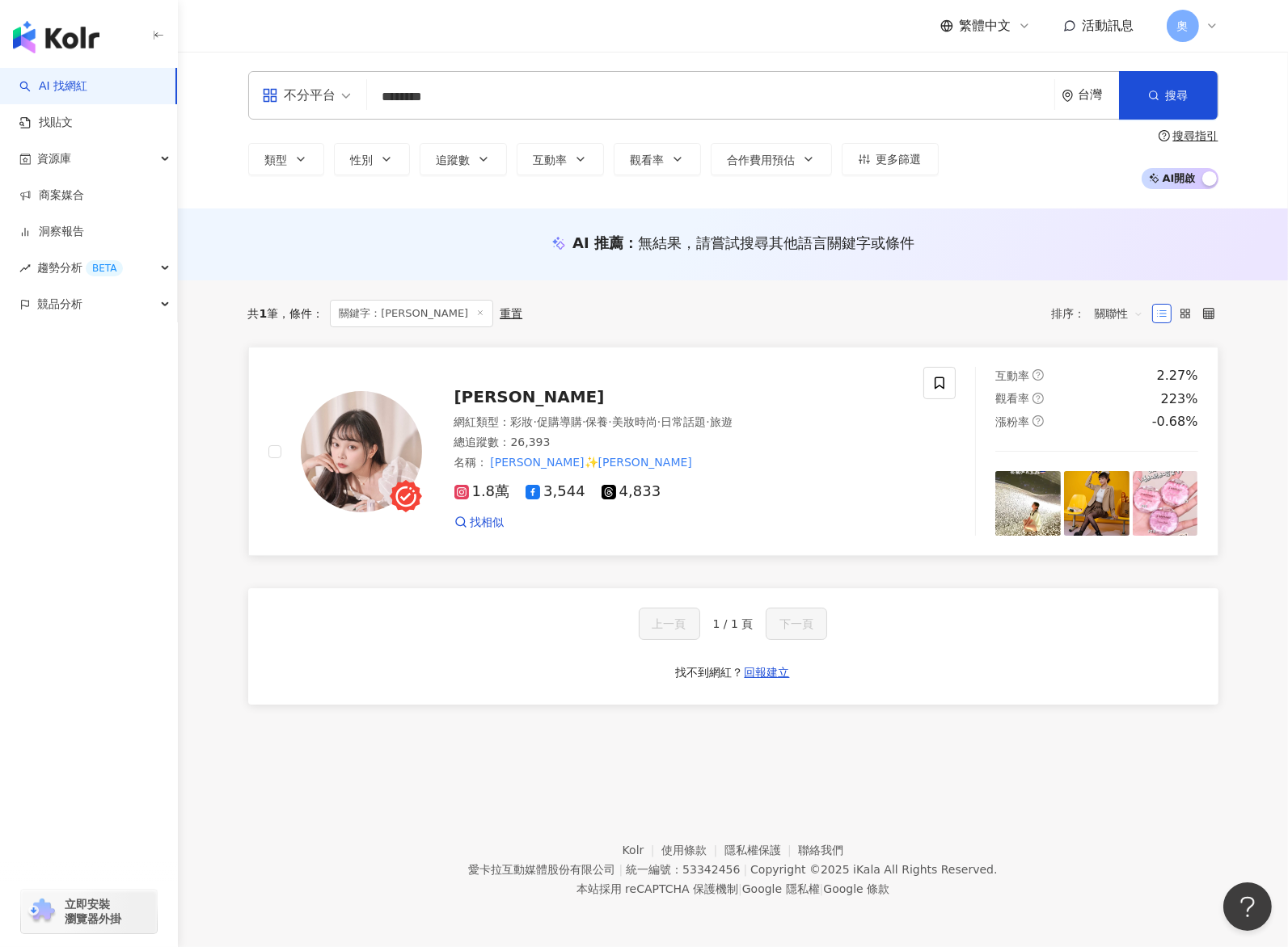
click at [479, 389] on span "多莉兒" at bounding box center [529, 397] width 150 height 19
drag, startPoint x: 591, startPoint y: 33, endPoint x: 331, endPoint y: 87, distance: 265.5
click at [591, 32] on div "繁體中文 活動訊息 奧" at bounding box center [734, 26] width 970 height 52
click at [360, 88] on div "不分平台 ******** 台灣 搜尋 3f5ceb9e-07a4-47e1-85d2-f42de9ac4de6 多莉兒 26,393 追蹤者 搜尋名稱、敘述…" at bounding box center [734, 95] width 970 height 49
paste input "search"
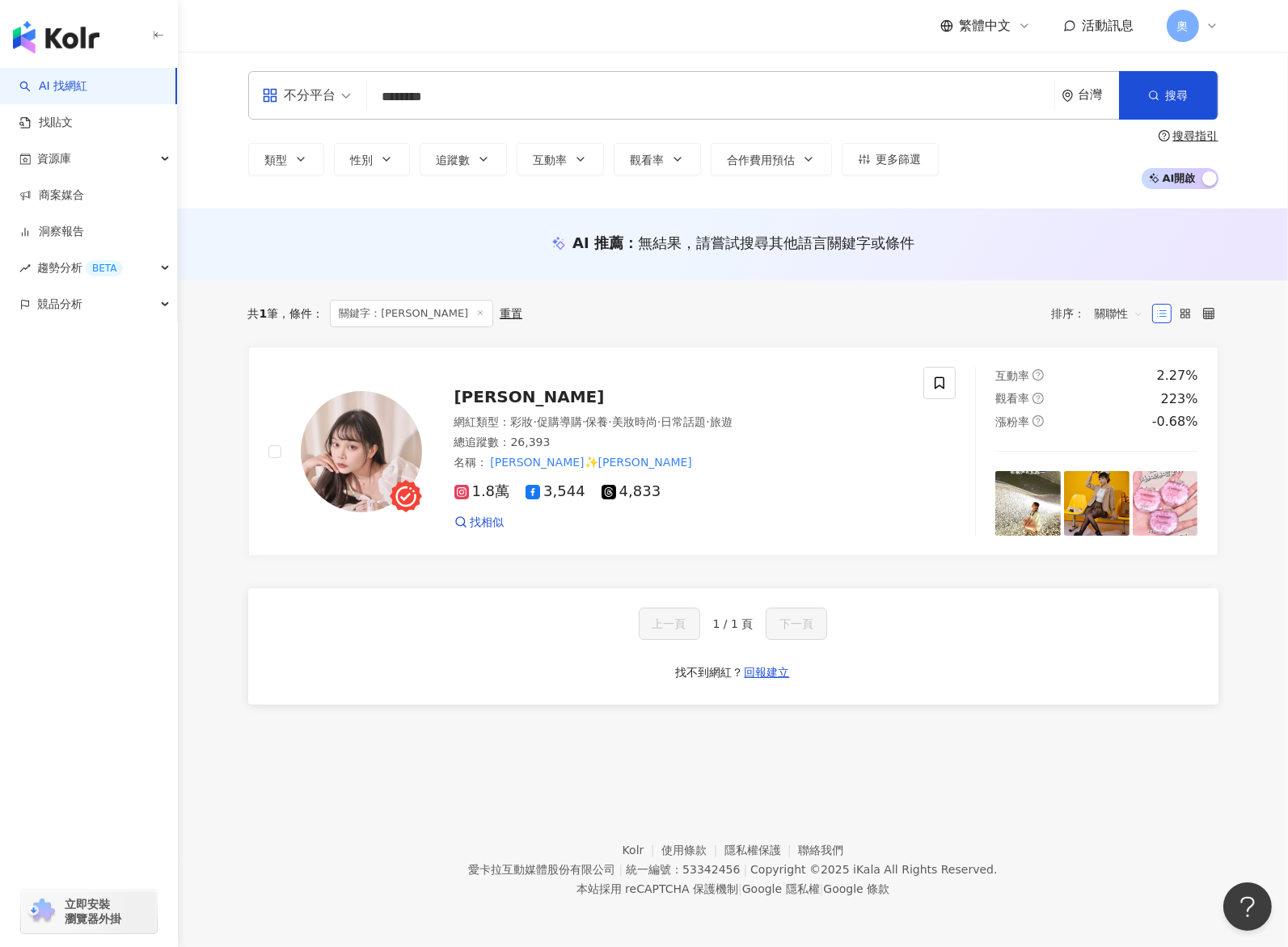
type input "***"
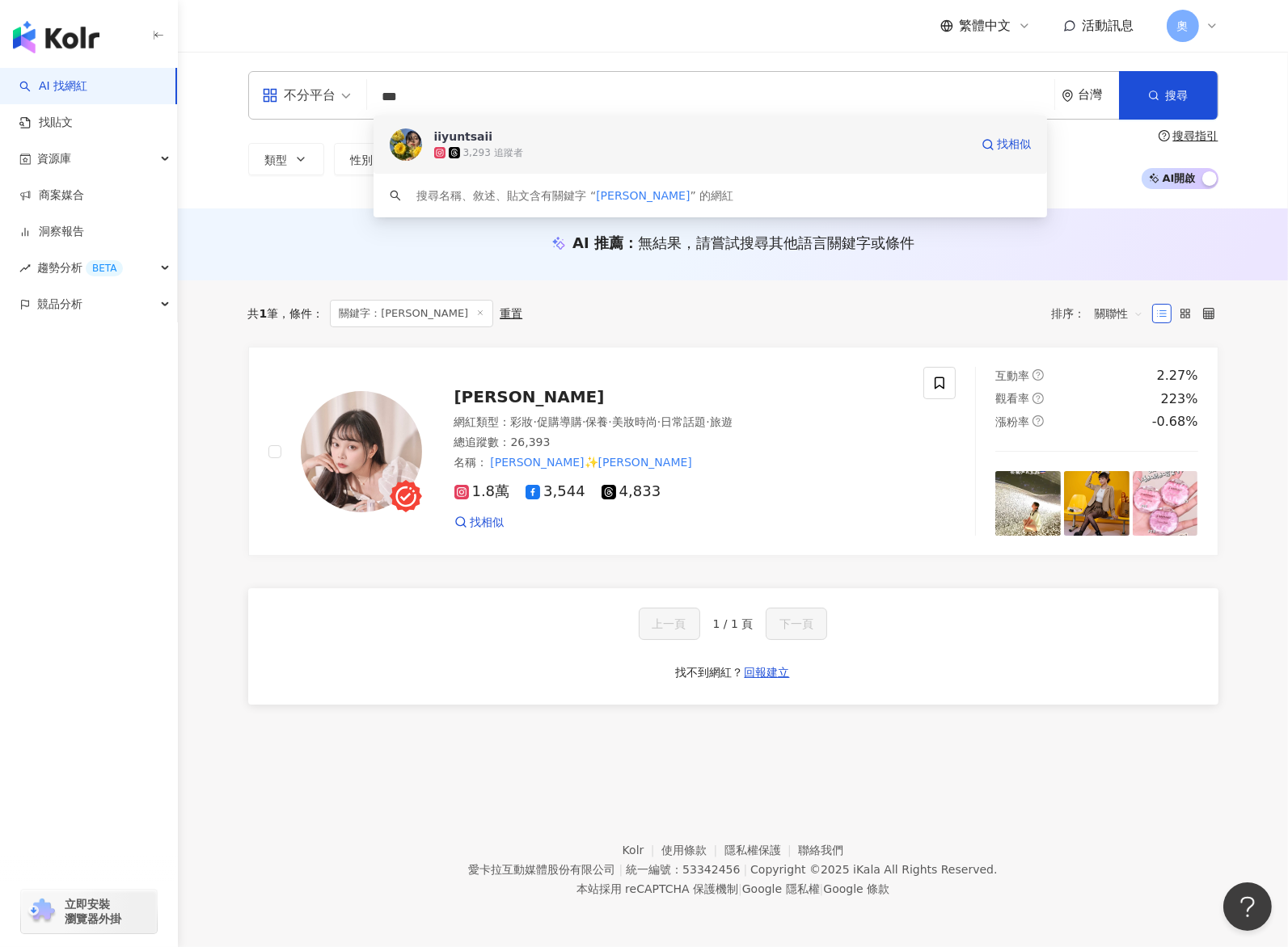
click at [511, 155] on div "3,293 追蹤者" at bounding box center [493, 153] width 60 height 14
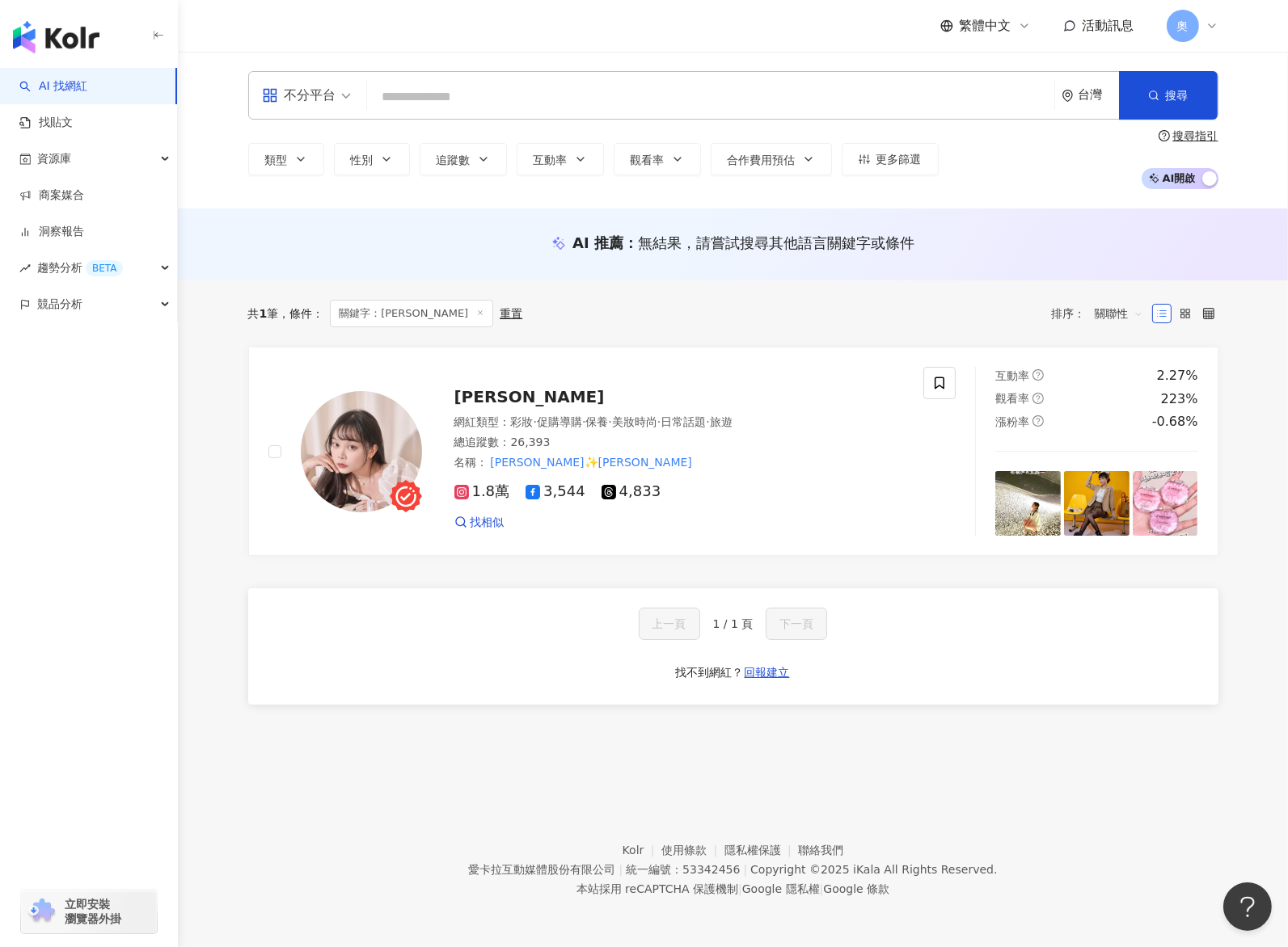
click at [578, 109] on input "search" at bounding box center [711, 97] width 674 height 30
paste input "**"
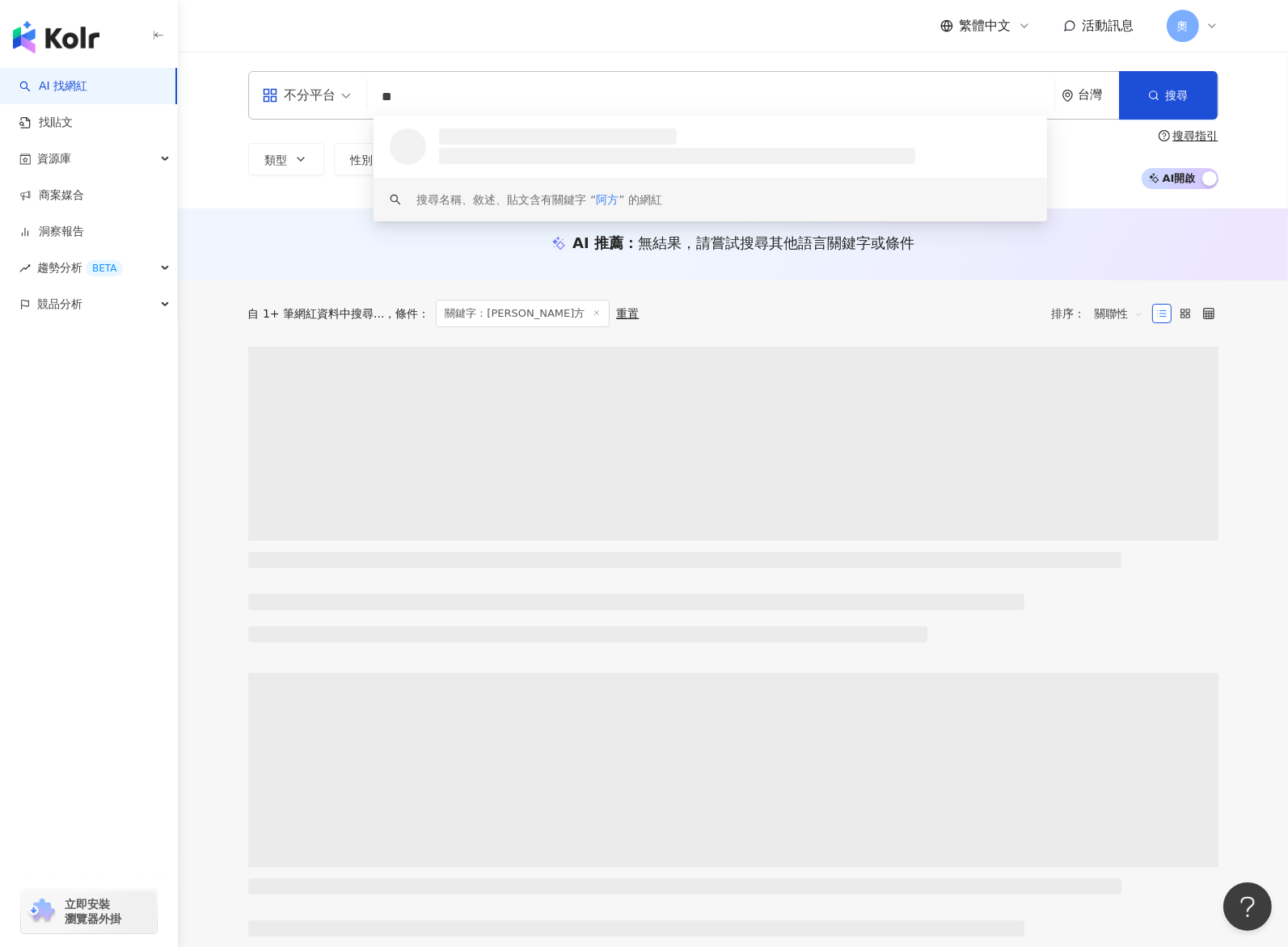
type input "**"
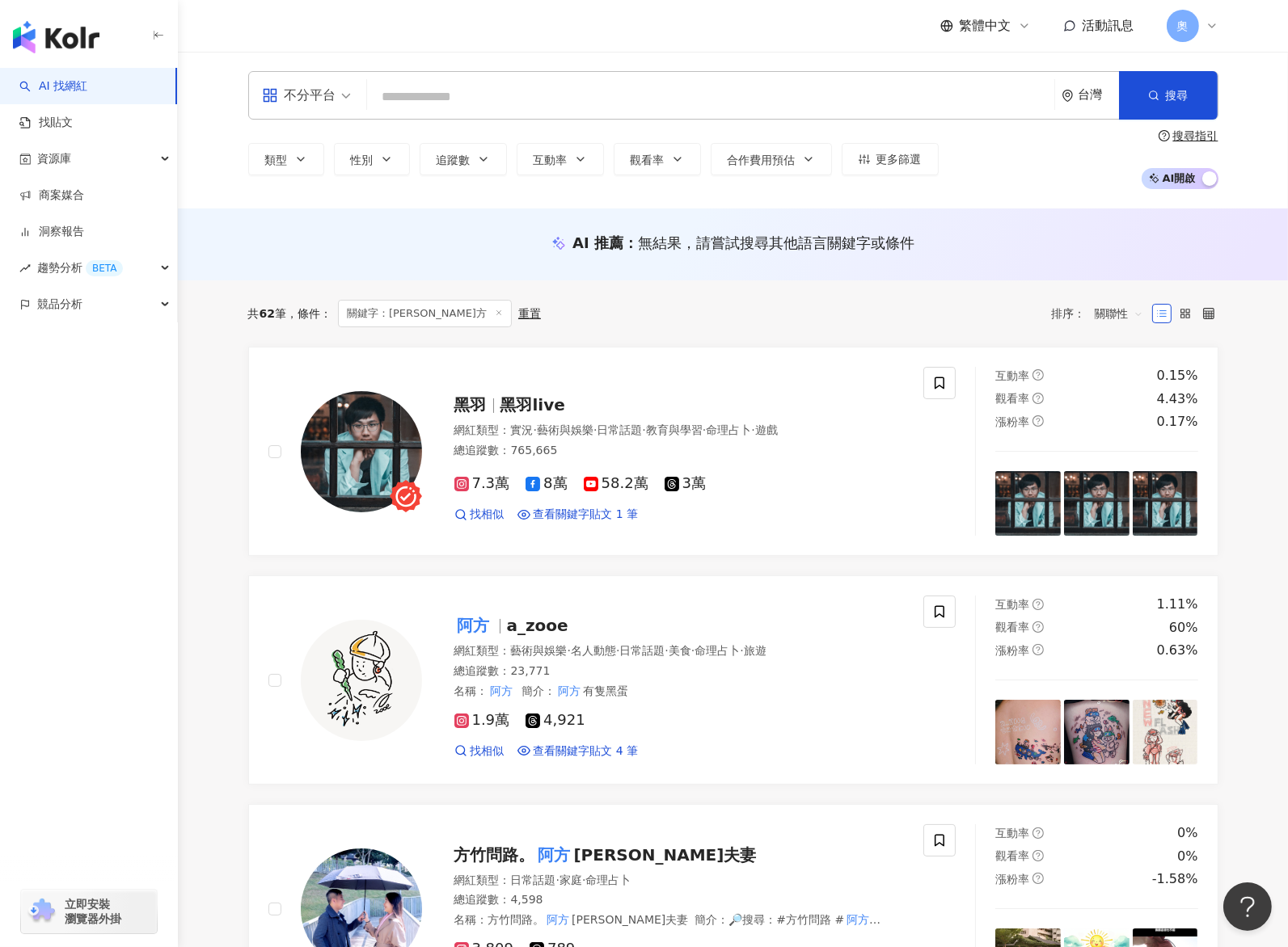
click at [489, 90] on input "search" at bounding box center [711, 97] width 674 height 30
paste input "*********"
type input "*********"
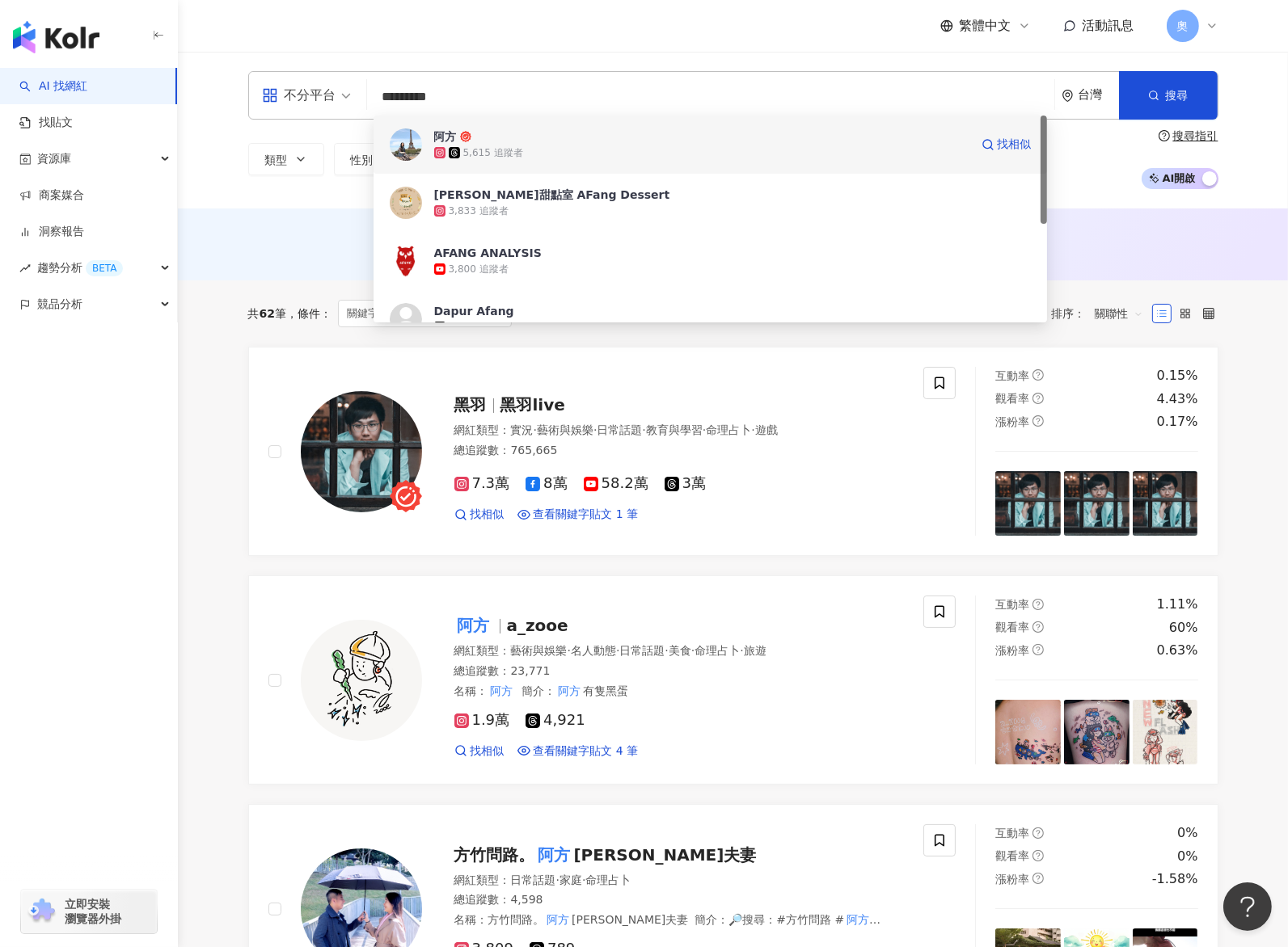
click at [486, 153] on div "5,615 追蹤者" at bounding box center [493, 153] width 60 height 14
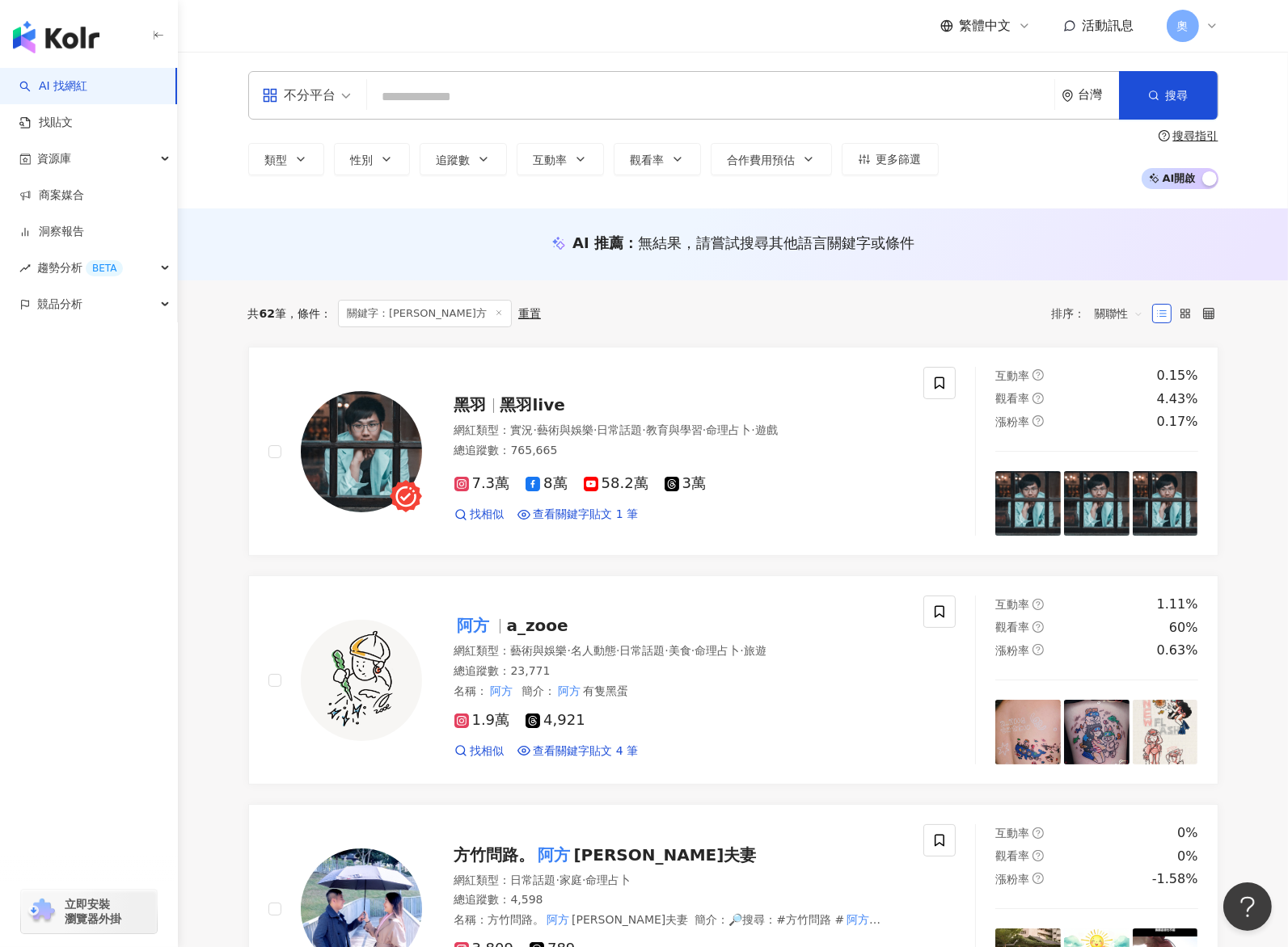
drag, startPoint x: 607, startPoint y: 35, endPoint x: 525, endPoint y: 0, distance: 89.2
click at [608, 36] on div "繁體中文 活動訊息 奧" at bounding box center [734, 26] width 970 height 52
click at [584, 87] on input "search" at bounding box center [711, 97] width 674 height 30
paste input "**********"
type input "**********"
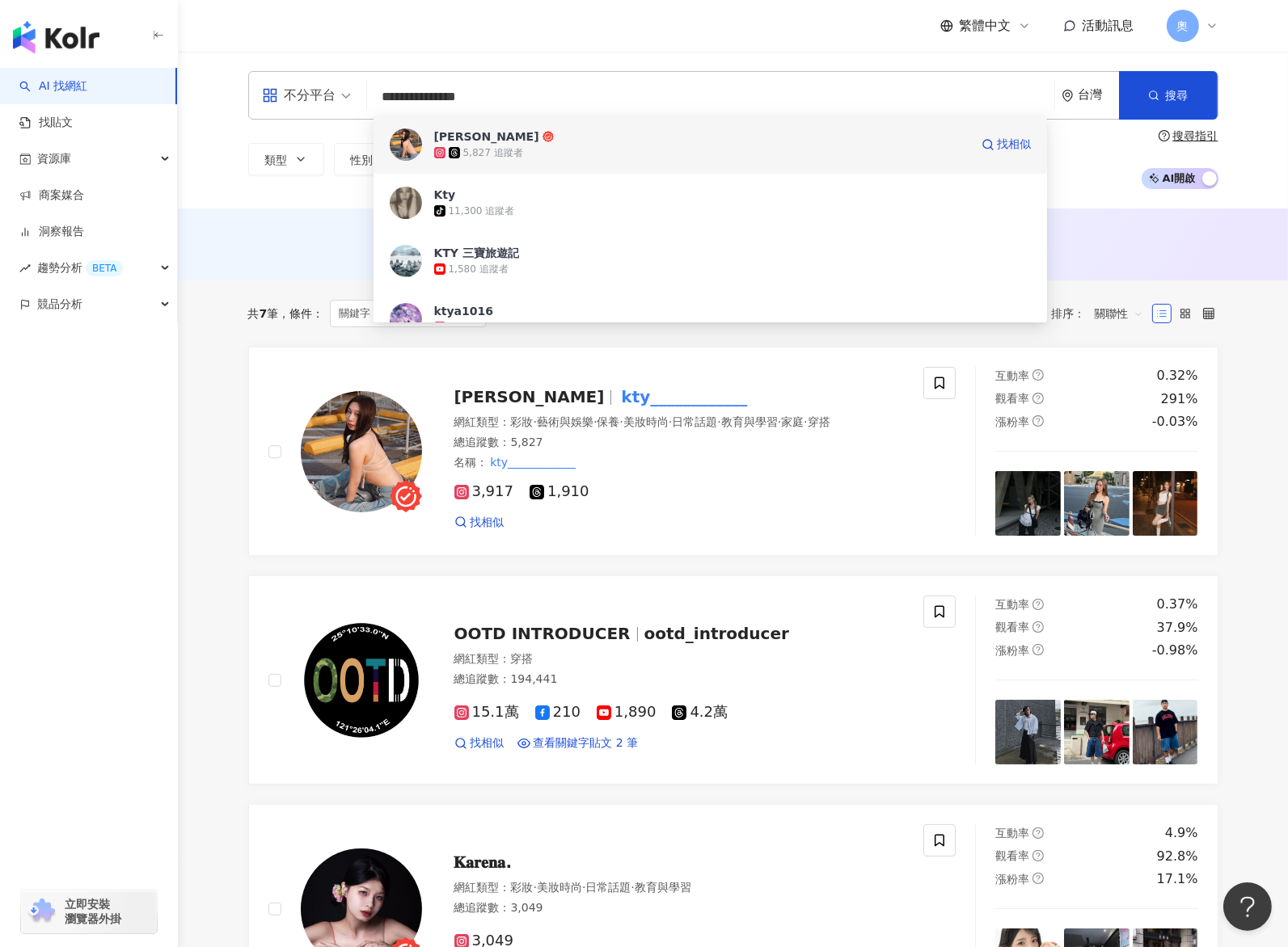
click at [550, 142] on span "Krystal Kuo" at bounding box center [702, 137] width 535 height 17
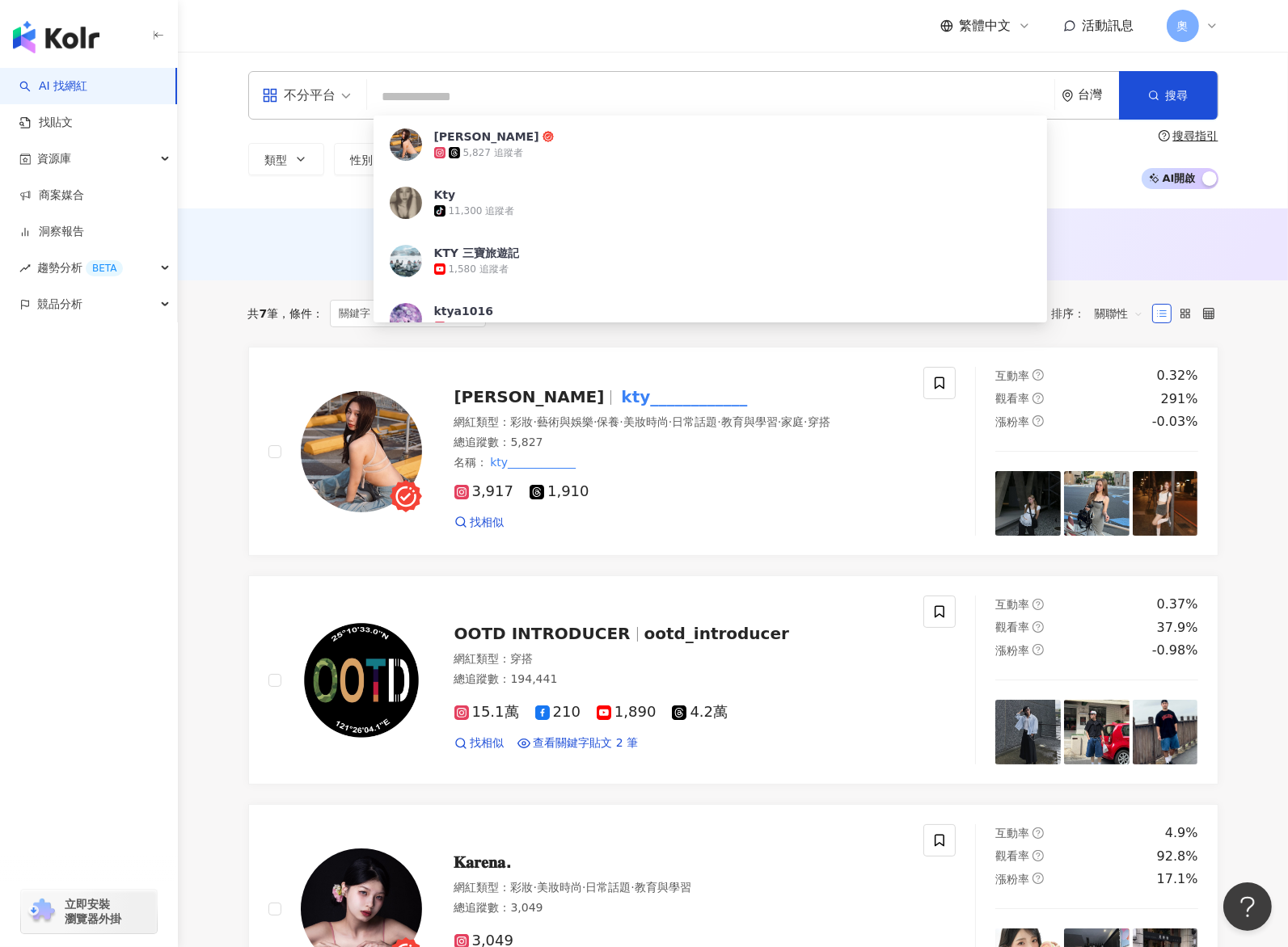
click at [458, 99] on input "search" at bounding box center [711, 97] width 674 height 30
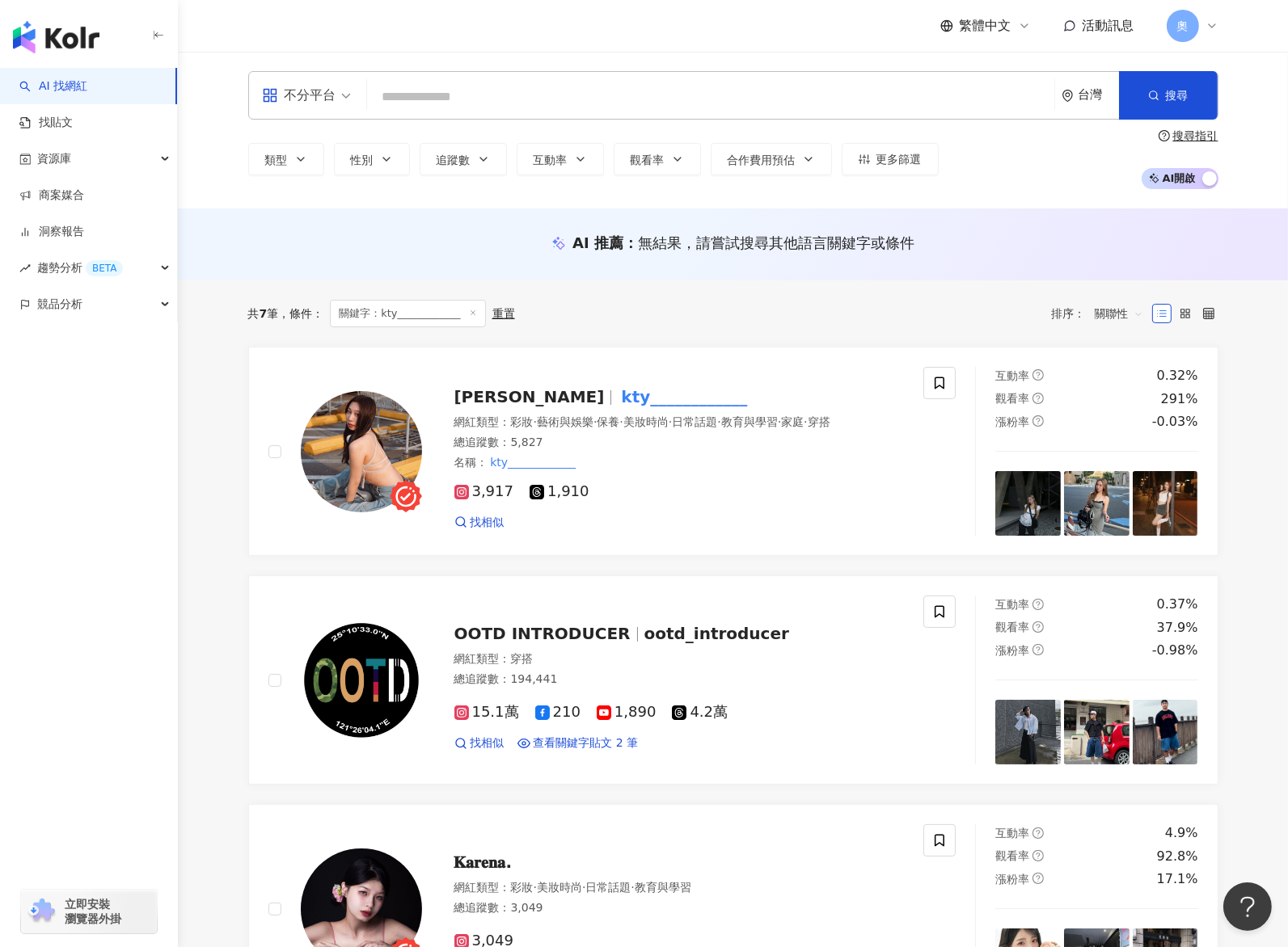
paste input "**********"
type input "**********"
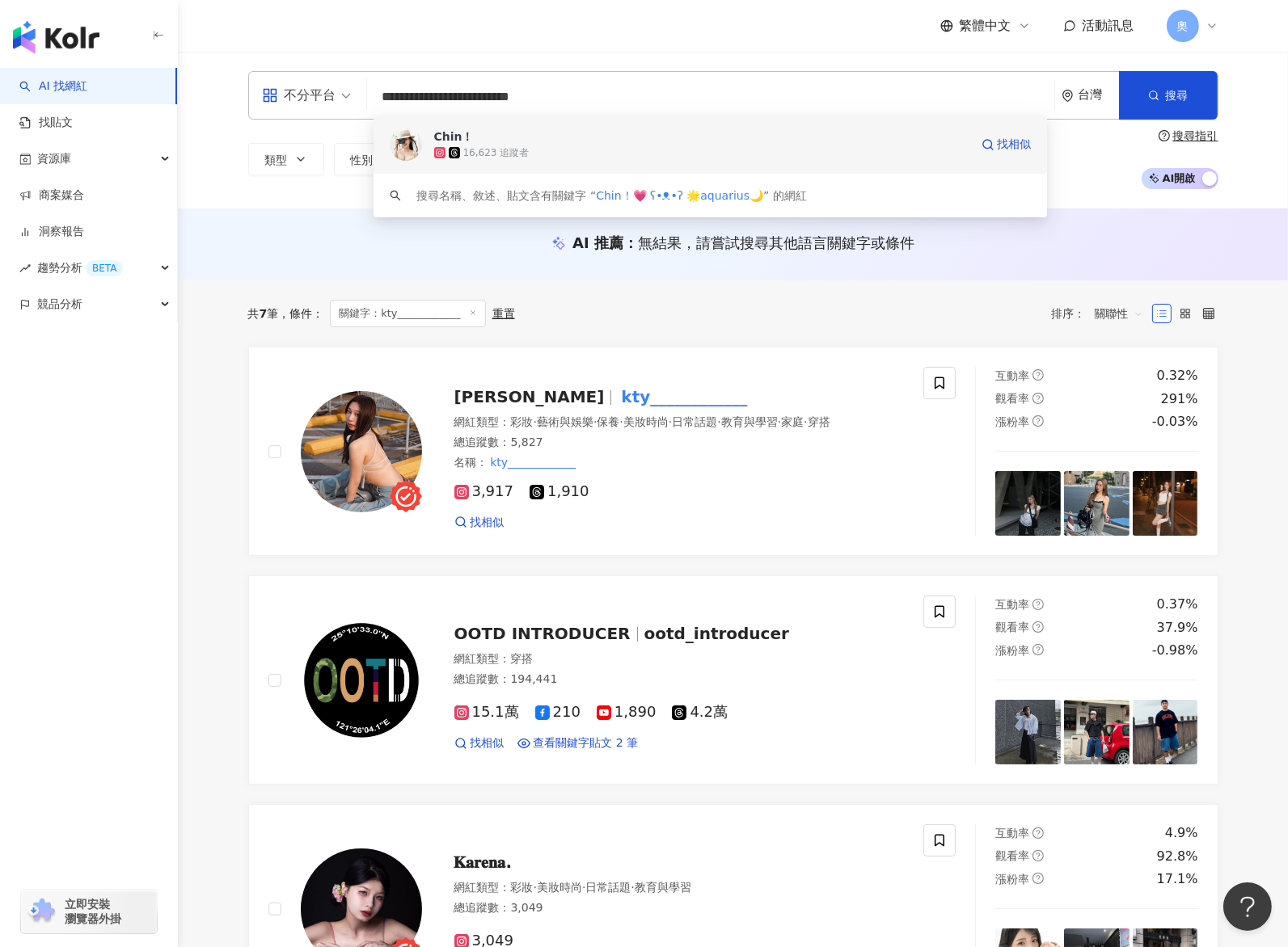
click at [575, 150] on div "16,623 追蹤者" at bounding box center [702, 153] width 535 height 17
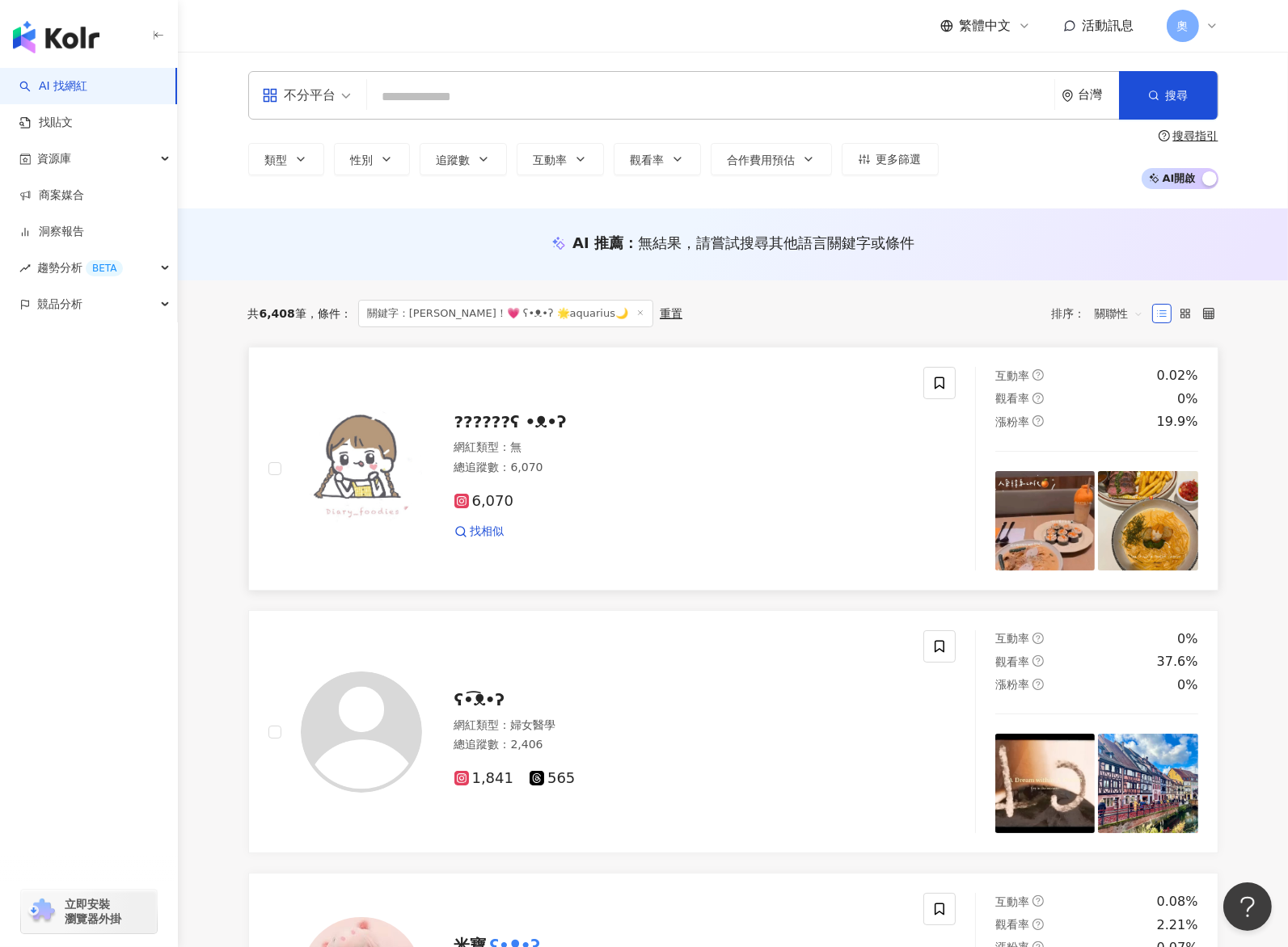
click at [699, 349] on link "?​?​?​?​?​?​ʕ •ᴥ•ʔ 網紅類型 ： 無 總追蹤數 ： 6,070 6,070 找相似 互動率 0.02% 觀看率 0% 漲粉率 19.9%" at bounding box center [734, 468] width 970 height 243
click at [471, 94] on input "search" at bounding box center [711, 97] width 674 height 30
paste input "**********"
type input "**********"
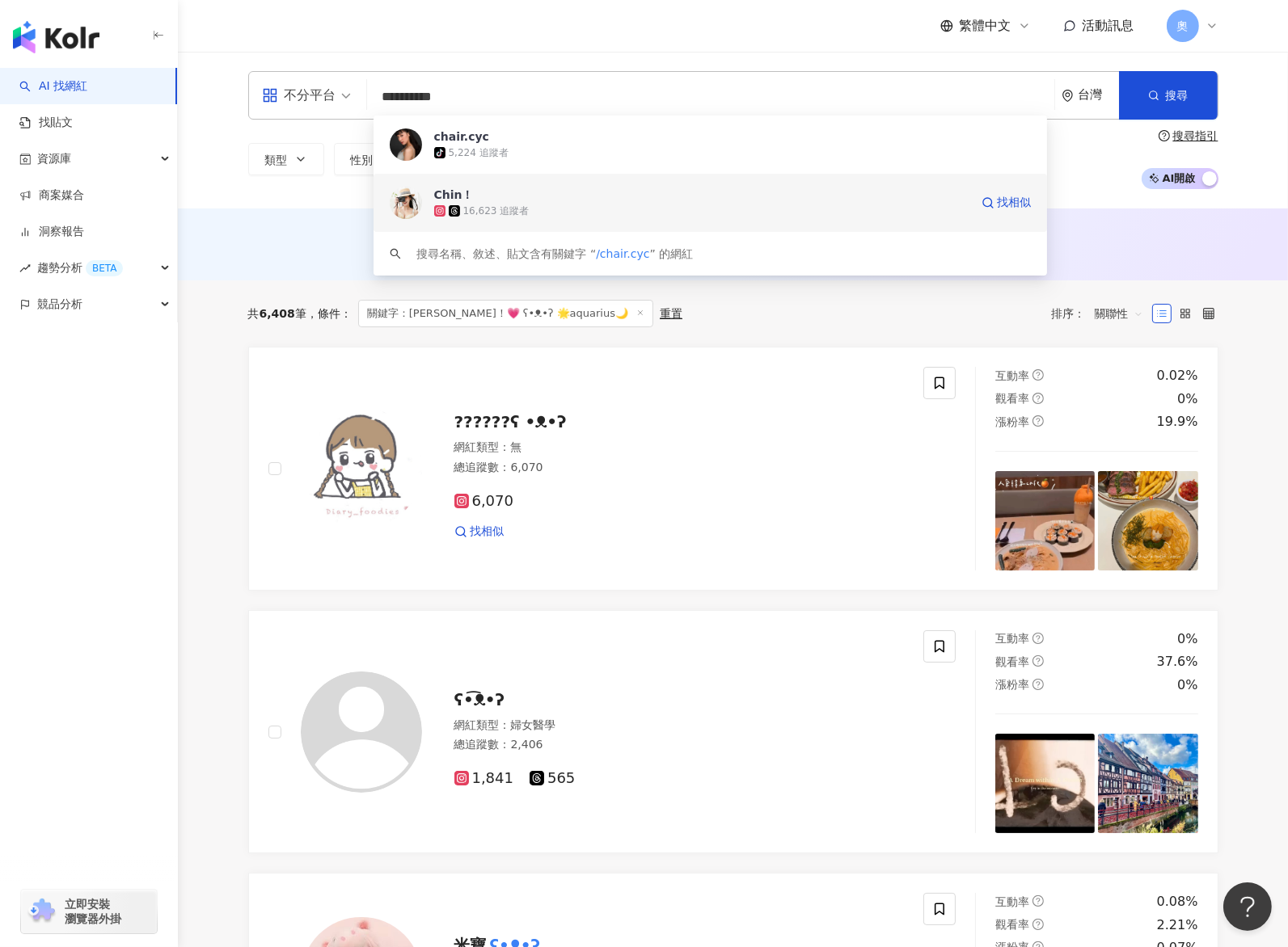
click at [560, 196] on span "Chin！" at bounding box center [702, 195] width 535 height 17
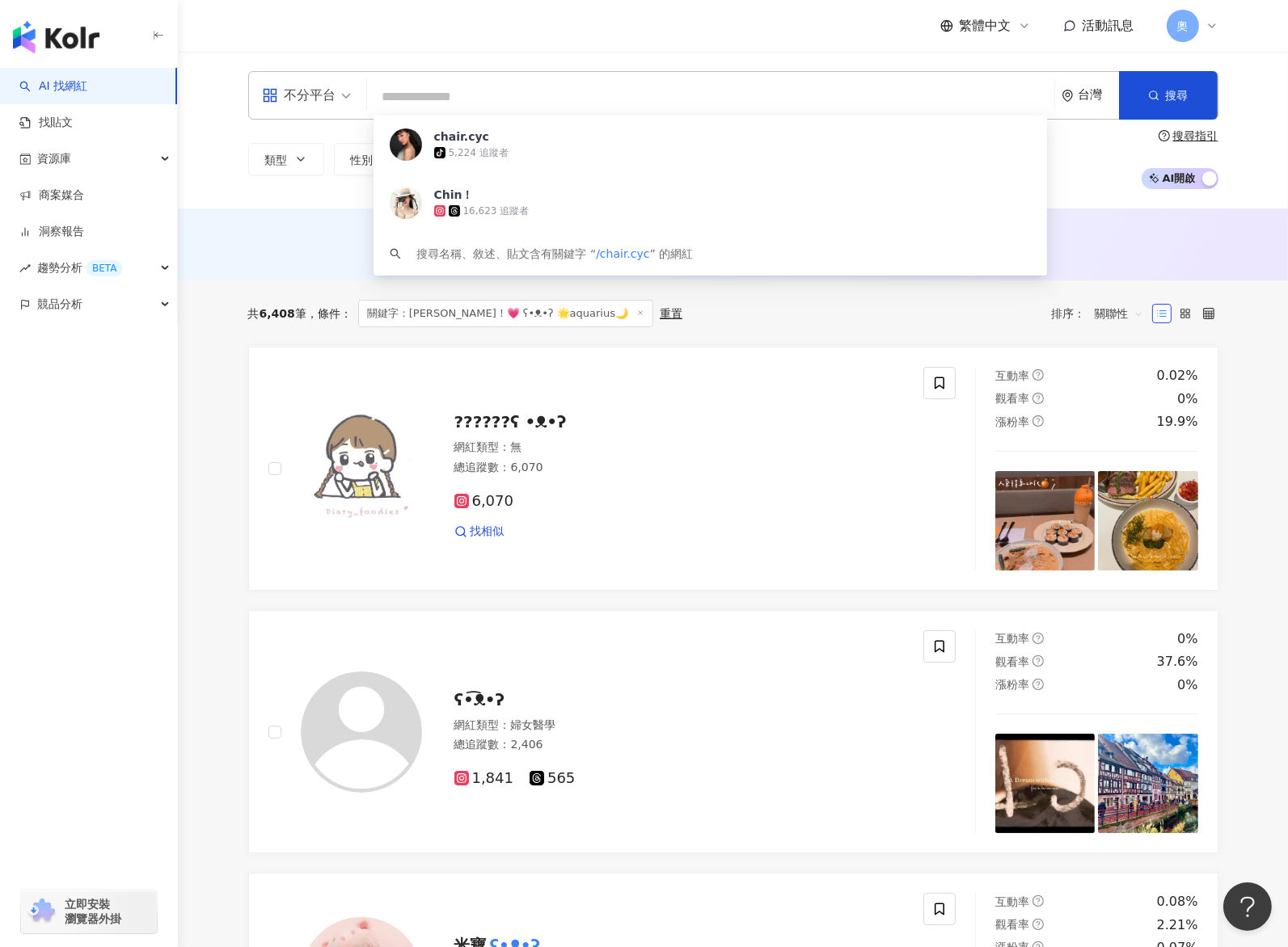
click at [439, 95] on input "search" at bounding box center [711, 97] width 674 height 30
paste input "**********"
type input "**********"
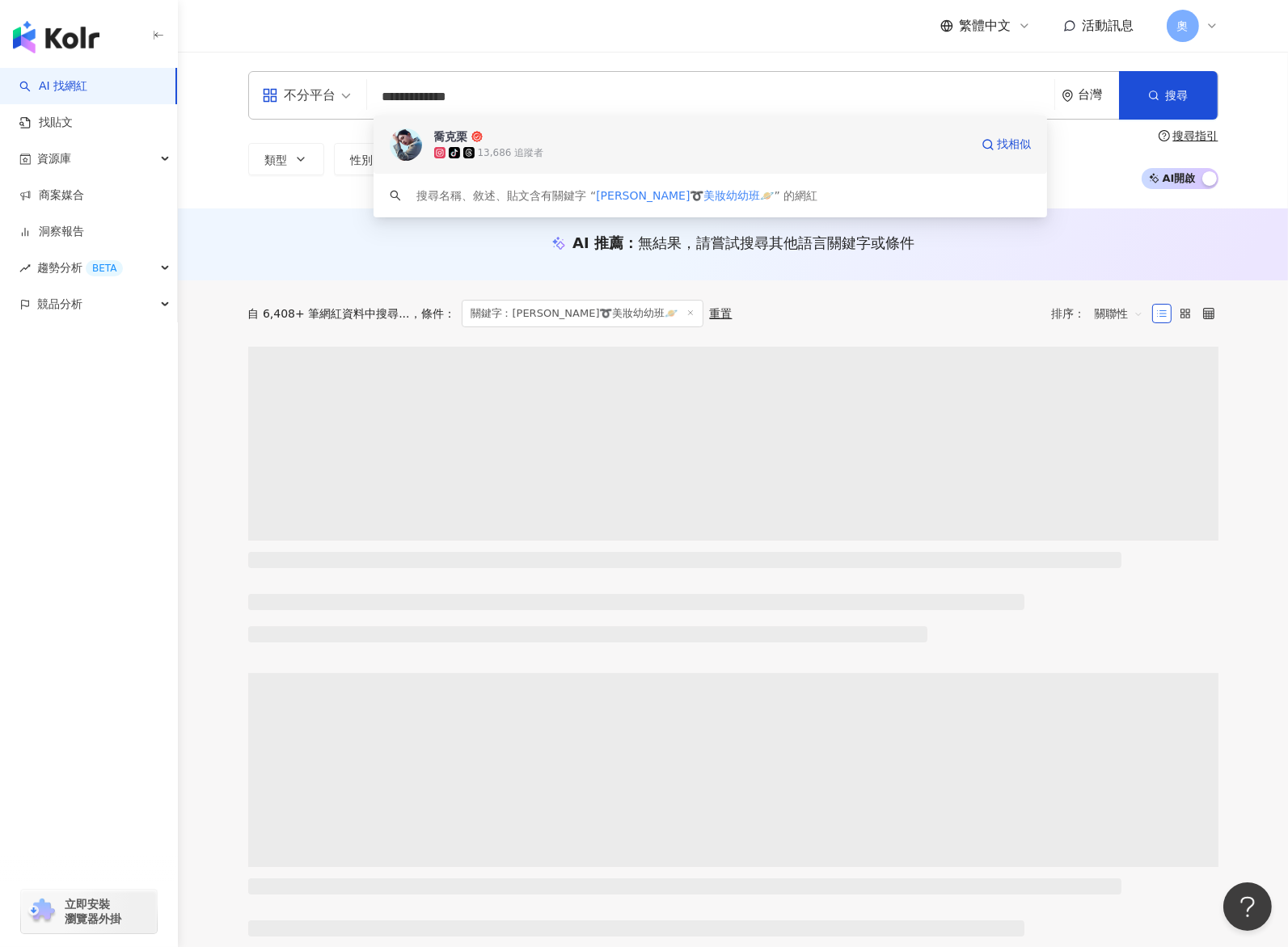
click at [583, 152] on div "tiktok-icon 13,686 追蹤者" at bounding box center [702, 153] width 535 height 17
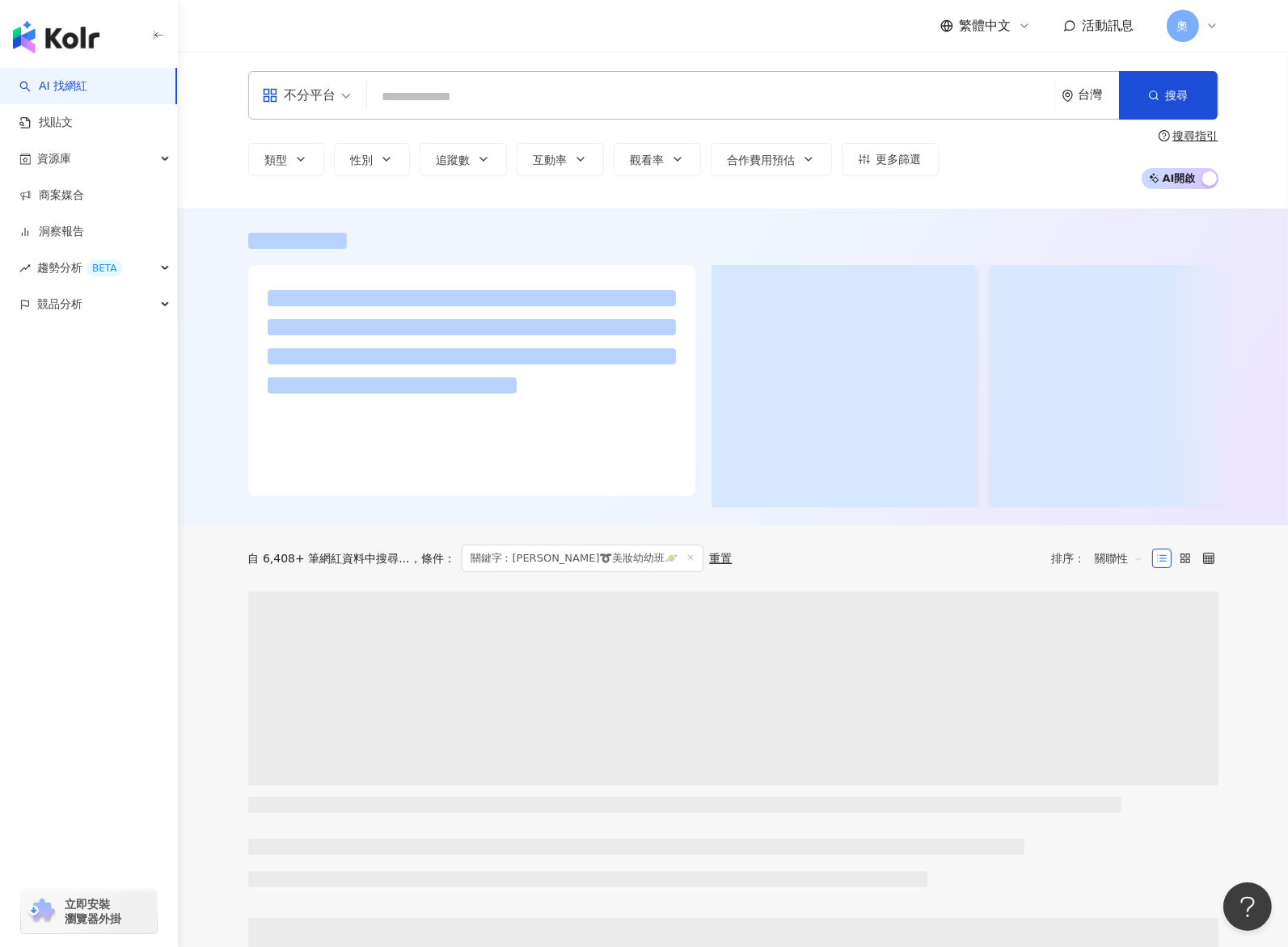
click at [701, 84] on input "search" at bounding box center [711, 97] width 674 height 30
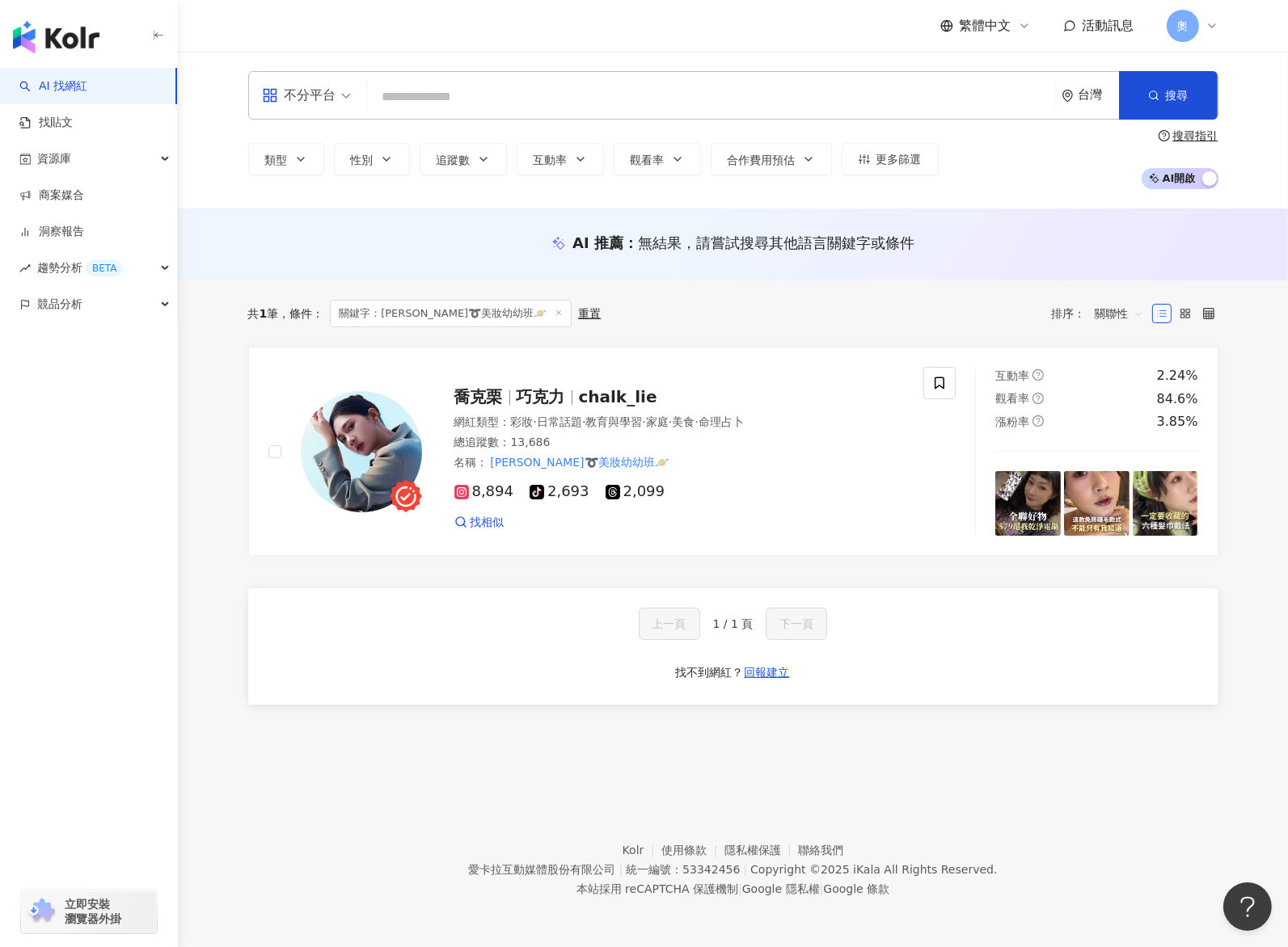
paste input "********"
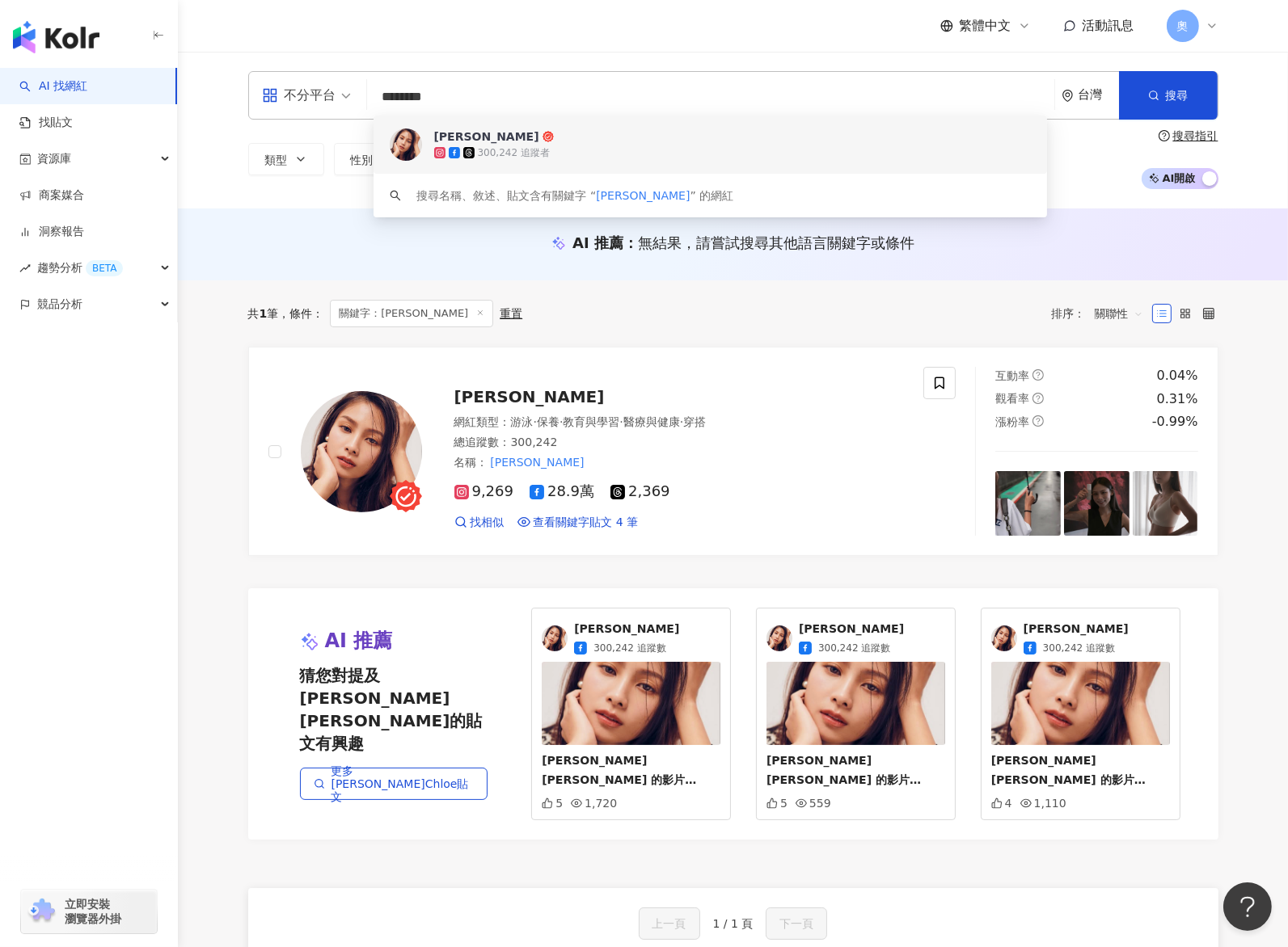
click at [437, 447] on div "常立琳 Chloe 網紅類型 ： 游泳 · 保養 · 教育與學習 · 醫療與健康 · 穿搭 總追蹤數 ： 300,242 名稱 ： 常立琳Chloe 9,26…" at bounding box center [663, 451] width 482 height 157
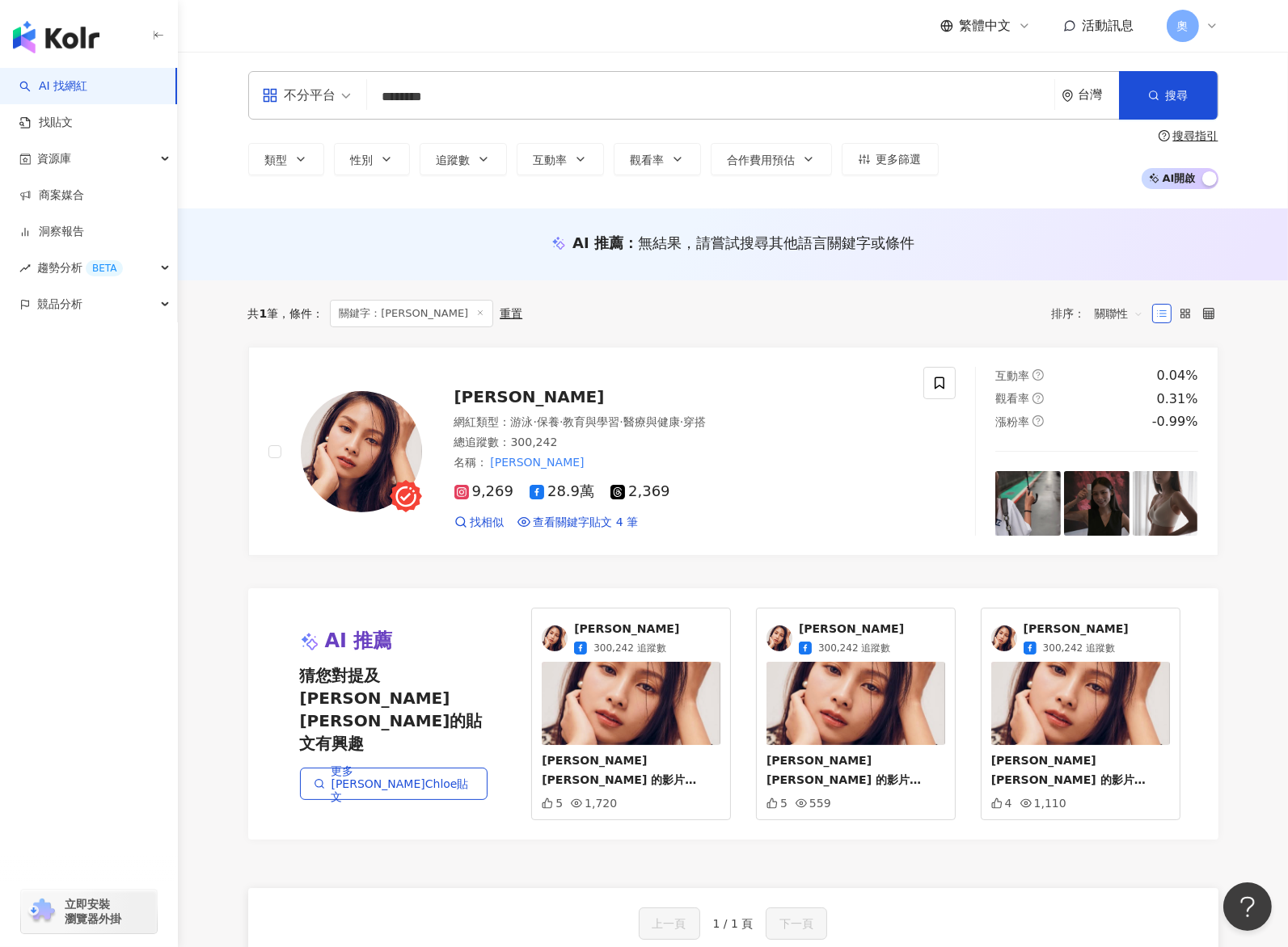
click at [660, 56] on div "不分平台 常立琳Chloe ******** 台灣 搜尋 8641b152-0423-44d8-af61-34c78e603ed0 keyword 常立琳 C…" at bounding box center [733, 130] width 1110 height 156
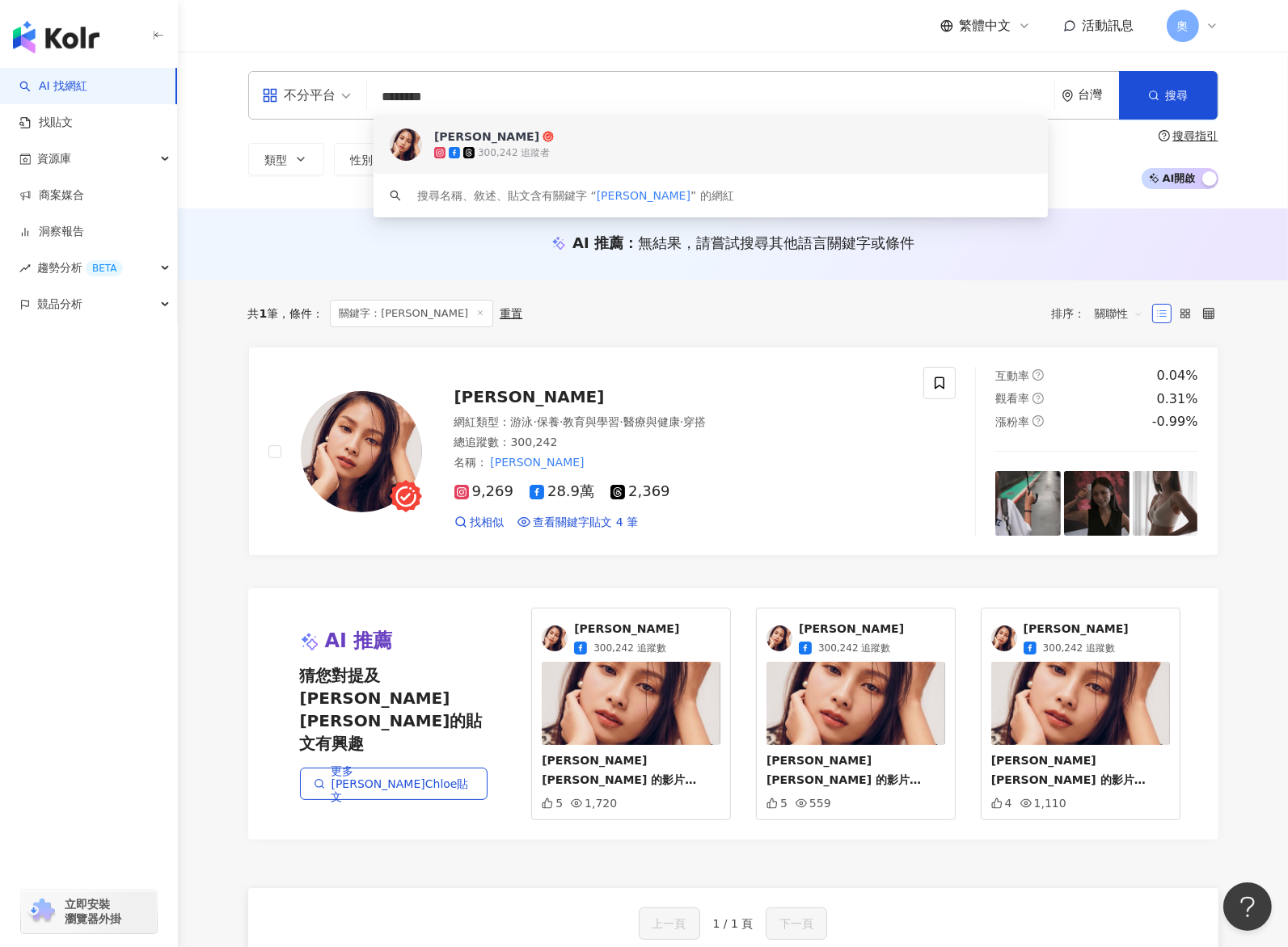
drag, startPoint x: 470, startPoint y: 96, endPoint x: 334, endPoint y: 97, distance: 136.0
click at [334, 97] on div "不分平台 ******** 台灣 搜尋 8641b152-0423-44d8-af61-34c78e603ed0 keyword 常立琳 Chloe 300,…" at bounding box center [734, 95] width 970 height 49
paste input "*"
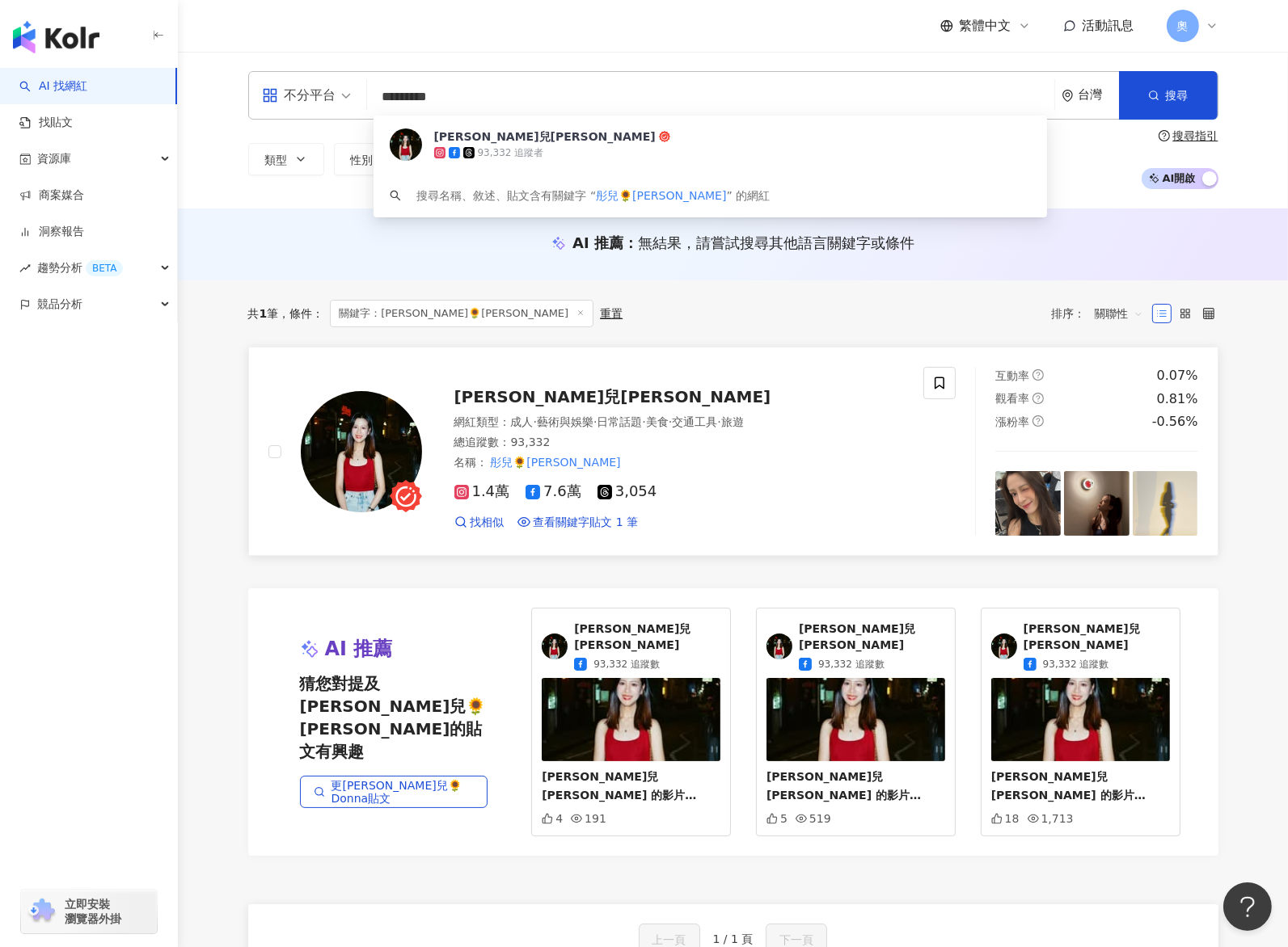
click at [659, 496] on div "1.4萬 7.6萬 3,054" at bounding box center [679, 491] width 450 height 17
drag, startPoint x: 506, startPoint y: 97, endPoint x: 318, endPoint y: 99, distance: 188.0
click at [318, 99] on div "不分平台 ********* 台灣 搜尋 b3e7b02d-af28-4d6a-8d25-63cd56b6e107 林彤兒Donna 93,332 追蹤者 搜…" at bounding box center [734, 95] width 970 height 49
paste input "**"
type input "**********"
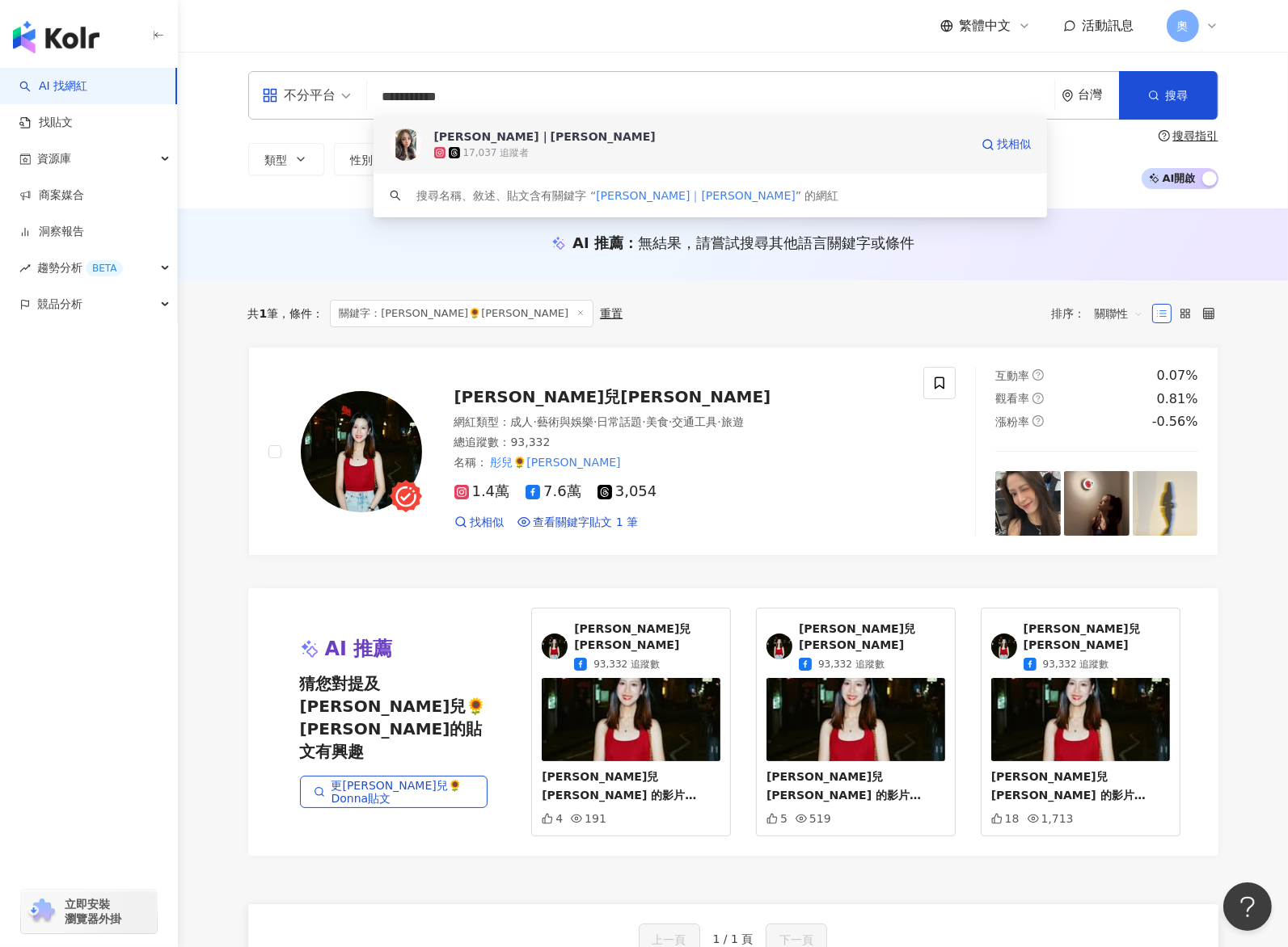
click at [463, 151] on div "17,037 追蹤者" at bounding box center [496, 153] width 66 height 14
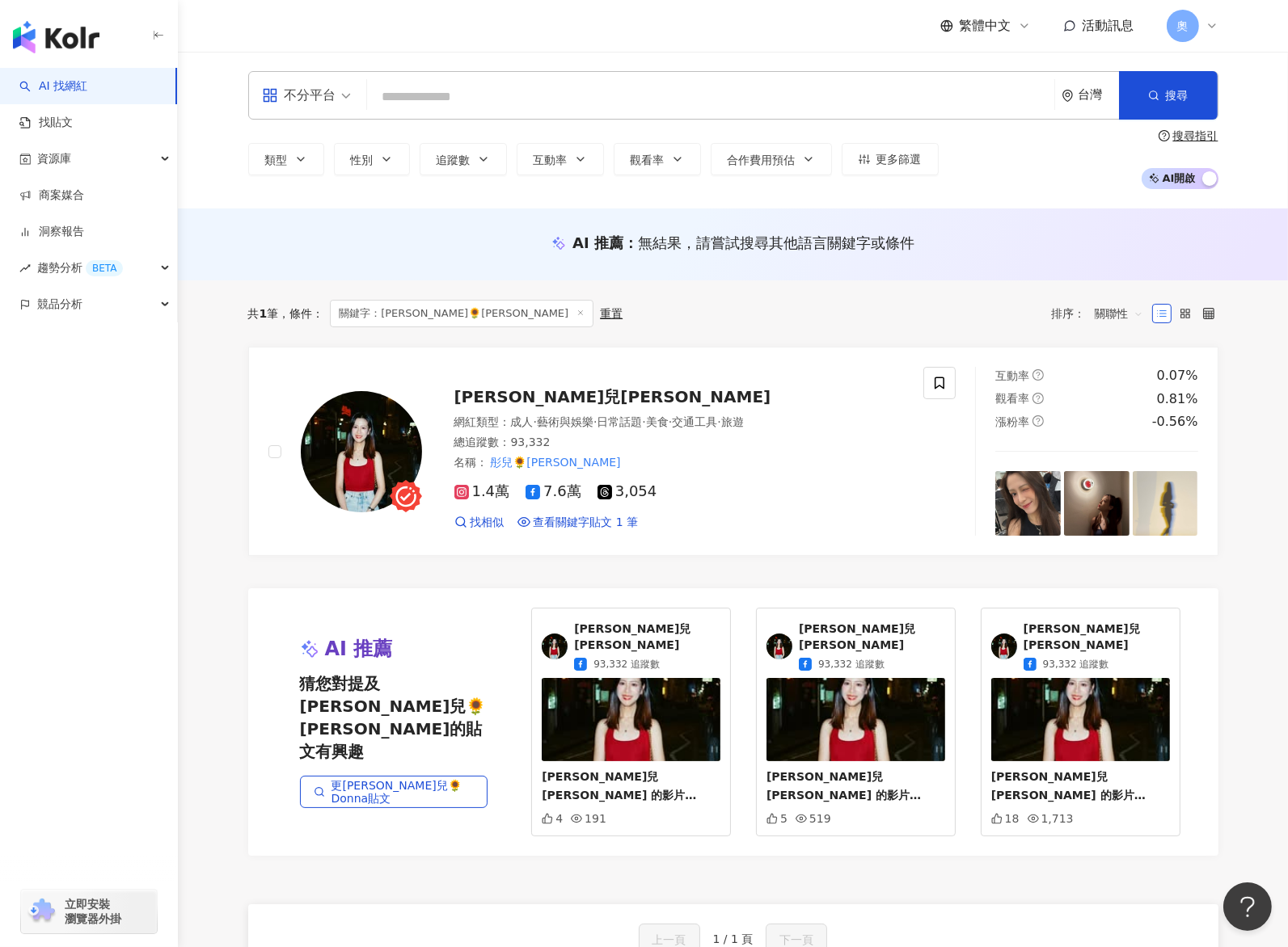
click at [579, 104] on input "search" at bounding box center [711, 97] width 674 height 30
paste input "***"
type input "***"
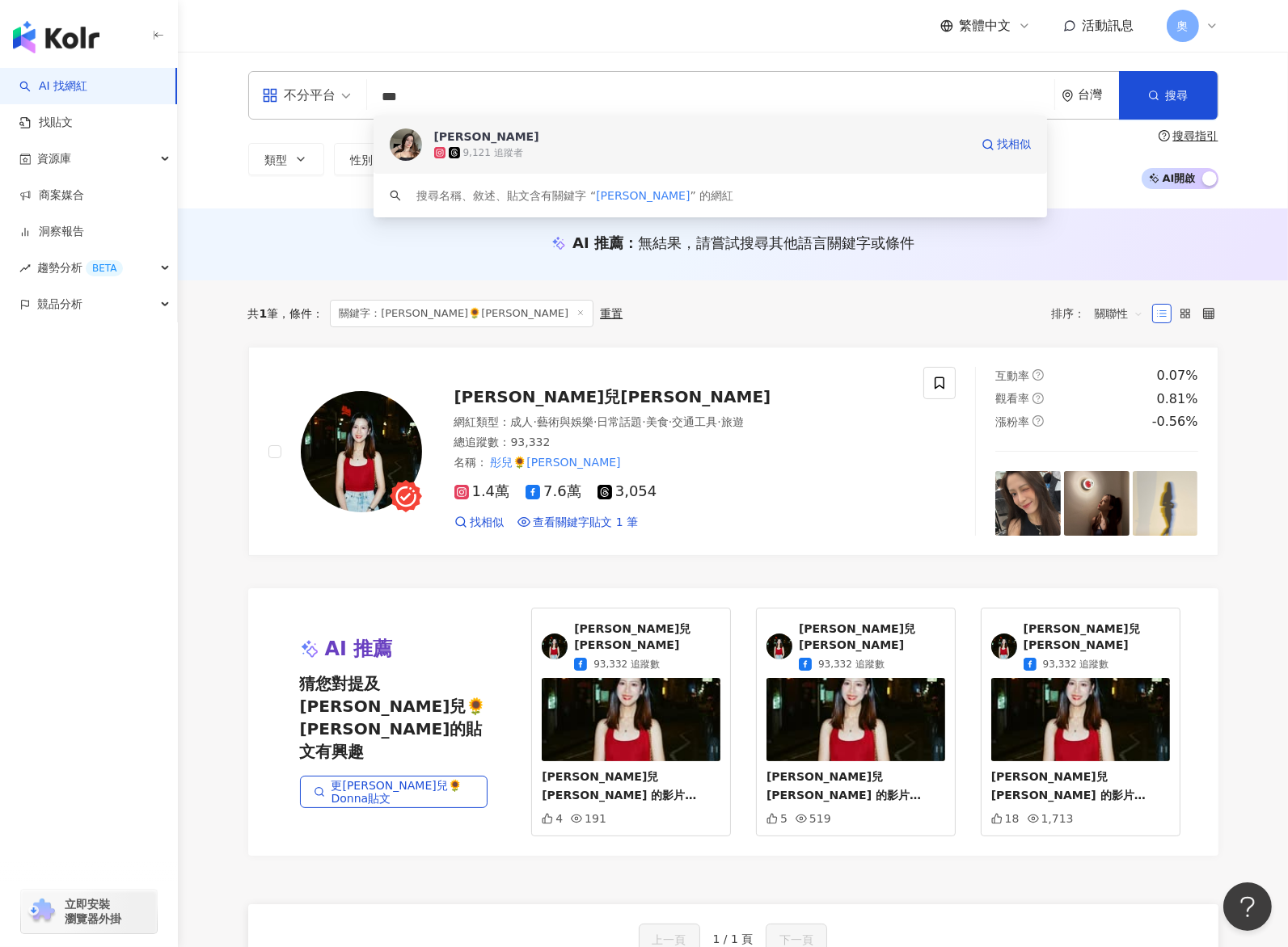
click at [563, 141] on span "李薛瑪" at bounding box center [702, 137] width 535 height 17
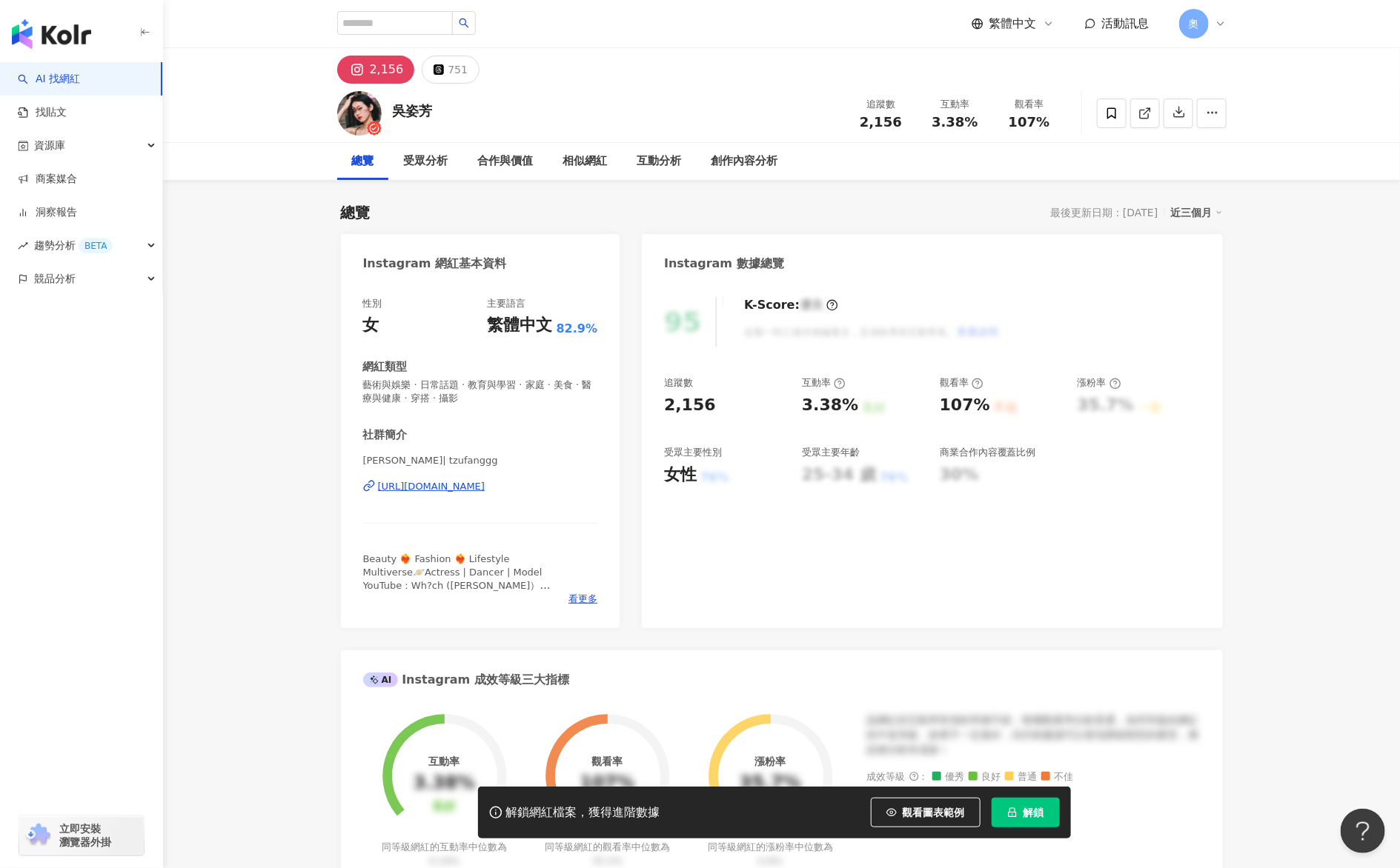
click at [1037, 822] on button "解鎖" at bounding box center [1025, 812] width 68 height 30
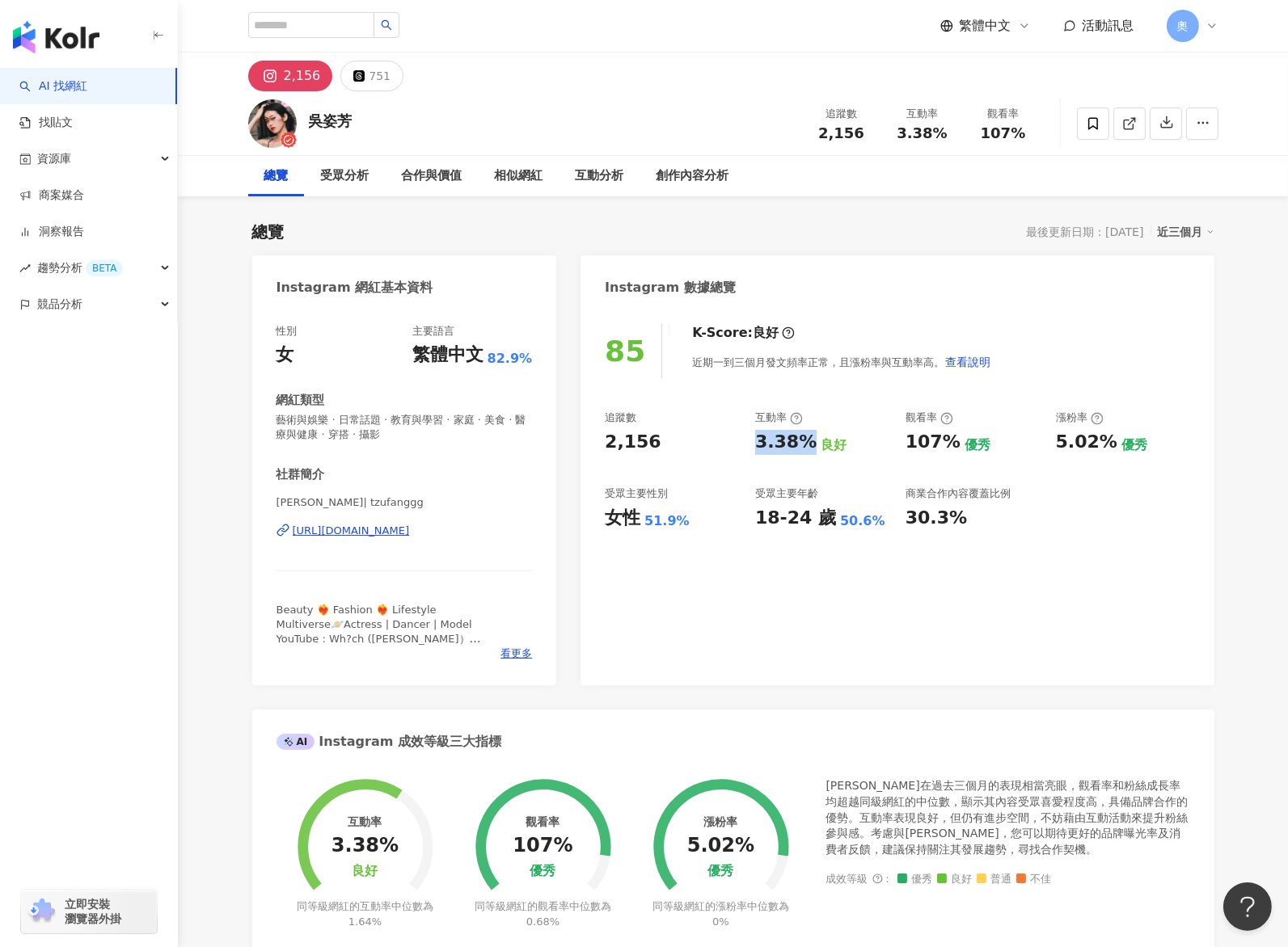
drag, startPoint x: 750, startPoint y: 437, endPoint x: 806, endPoint y: 445, distance: 56.6
click at [806, 445] on div "追蹤數 2,156 互動率 3.38% 良好 觀看率 107% 優秀 漲粉率 5.02% 優秀 受眾主要性別 女性 51.9% 受眾主要年齡 18-24 歲 …" at bounding box center [897, 470] width 585 height 120
copy div "3.38%"
drag, startPoint x: 906, startPoint y: 443, endPoint x: 960, endPoint y: 447, distance: 54.1
click at [960, 447] on div "107% 優秀" at bounding box center [973, 442] width 134 height 25
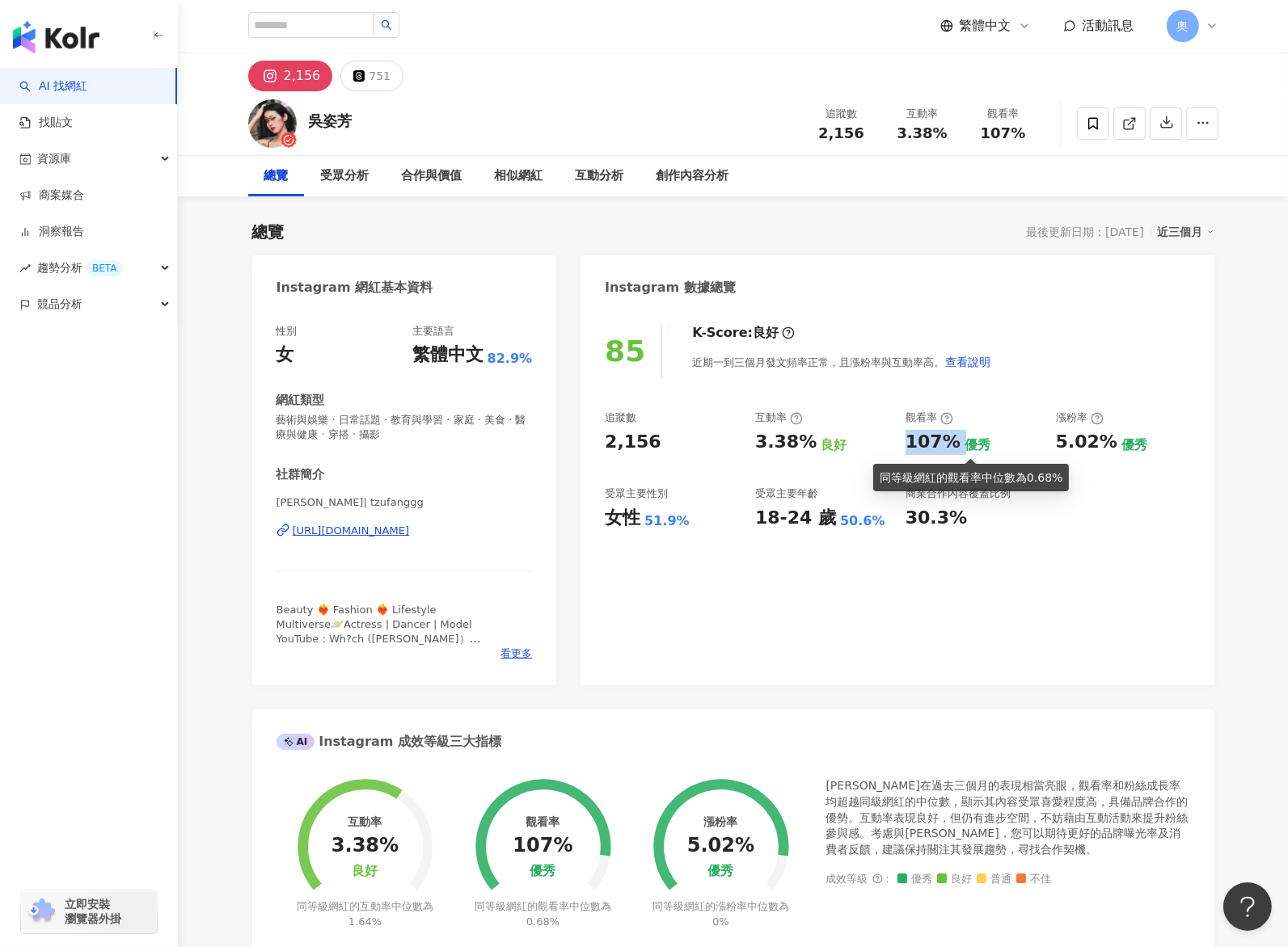
copy div "107%"
drag, startPoint x: 1052, startPoint y: 443, endPoint x: 1108, endPoint y: 449, distance: 56.3
click at [1108, 449] on div "追蹤數 2,156 互動率 3.38% 良好 觀看率 107% 優秀 漲粉率 5.02% 優秀 受眾主要性別 女性 51.9% 受眾主要年齡 18-24 歲 …" at bounding box center [897, 470] width 585 height 120
copy div "5.02%"
click at [387, 83] on button "751" at bounding box center [372, 75] width 63 height 30
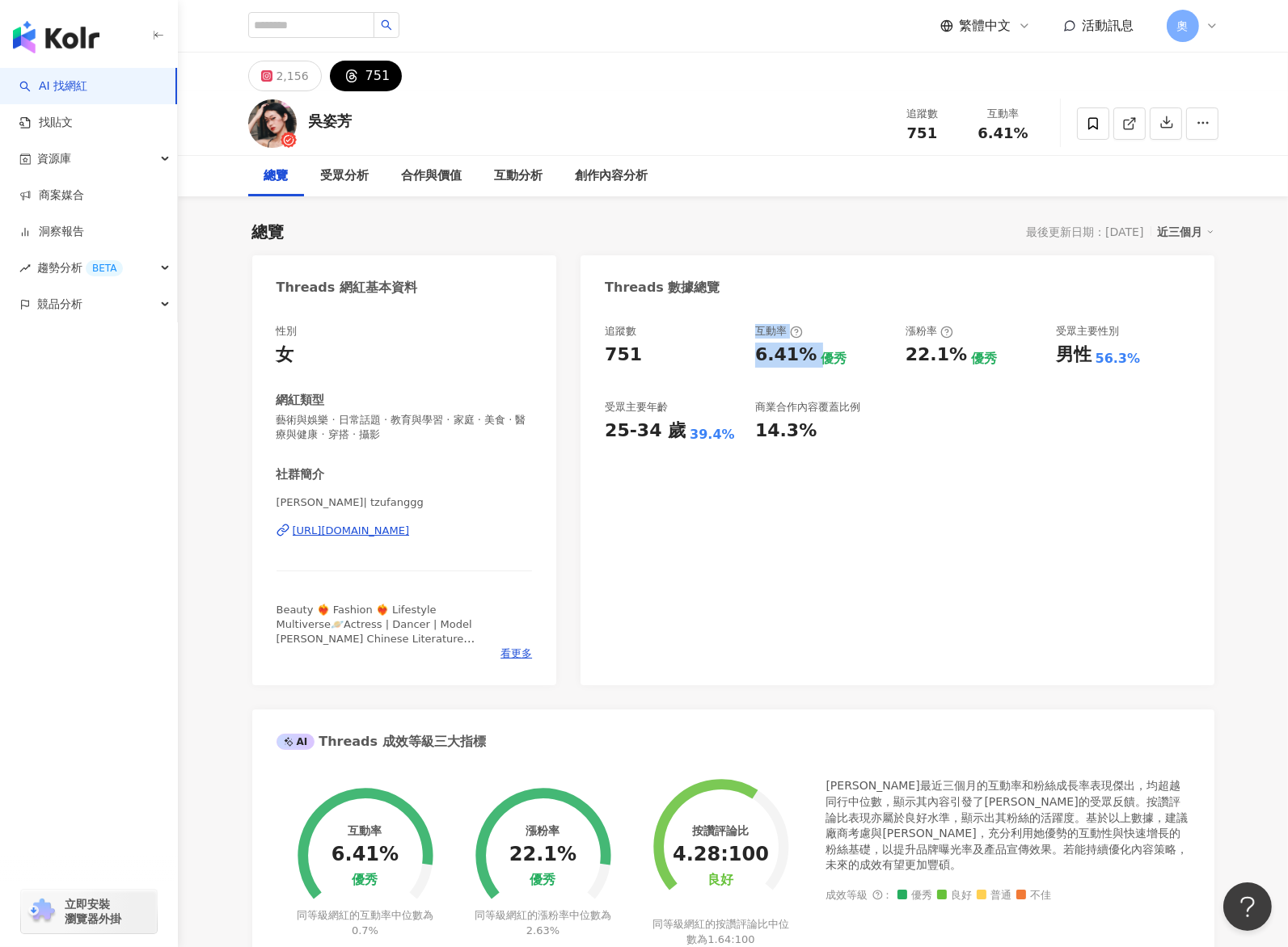
drag, startPoint x: 753, startPoint y: 362, endPoint x: 806, endPoint y: 349, distance: 54.6
click at [813, 368] on div "追蹤數 751 互動率 6.41% 優秀 漲粉率 22.1% 優秀 受眾主要性別 男性 56.3% 受眾主要年齡 25-34 歲 39.4% 商業合作內容覆蓋…" at bounding box center [897, 384] width 585 height 120
click at [809, 352] on div "6.41% 優秀" at bounding box center [822, 354] width 134 height 25
drag, startPoint x: 804, startPoint y: 355, endPoint x: 753, endPoint y: 355, distance: 51.0
click at [753, 355] on div "追蹤數 751 互動率 6.41% 優秀 漲粉率 22.1% 優秀 受眾主要性別 男性 56.3% 受眾主要年齡 25-34 歲 39.4% 商業合作內容覆蓋…" at bounding box center [897, 384] width 585 height 120
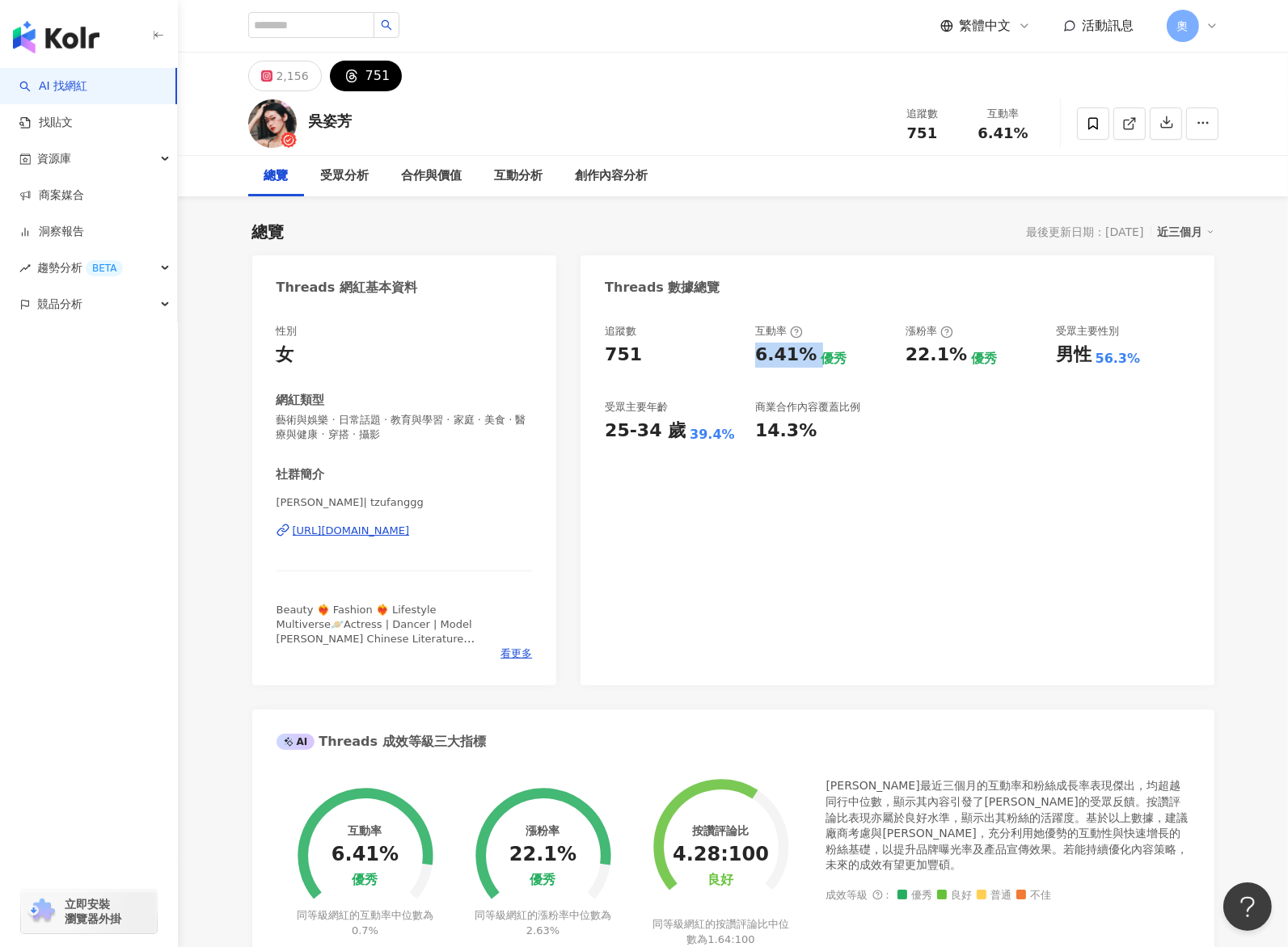
copy div "6.41%"
drag, startPoint x: 901, startPoint y: 357, endPoint x: 958, endPoint y: 360, distance: 57.1
click at [958, 360] on div "追蹤數 751 互動率 6.41% 優秀 漲粉率 22.1% 優秀 受眾主要性別 男性 56.3% 受眾主要年齡 25-34 歲 39.4% 商業合作內容覆蓋…" at bounding box center [897, 384] width 585 height 120
copy div "22.1%"
click at [750, 549] on div "追蹤數 751 互動率 6.41% 優秀 漲粉率 22.1% 優秀 受眾主要性別 男性 56.3% 受眾主要年齡 25-34 歲 39.4% 商業合作內容覆蓋…" at bounding box center [898, 497] width 633 height 377
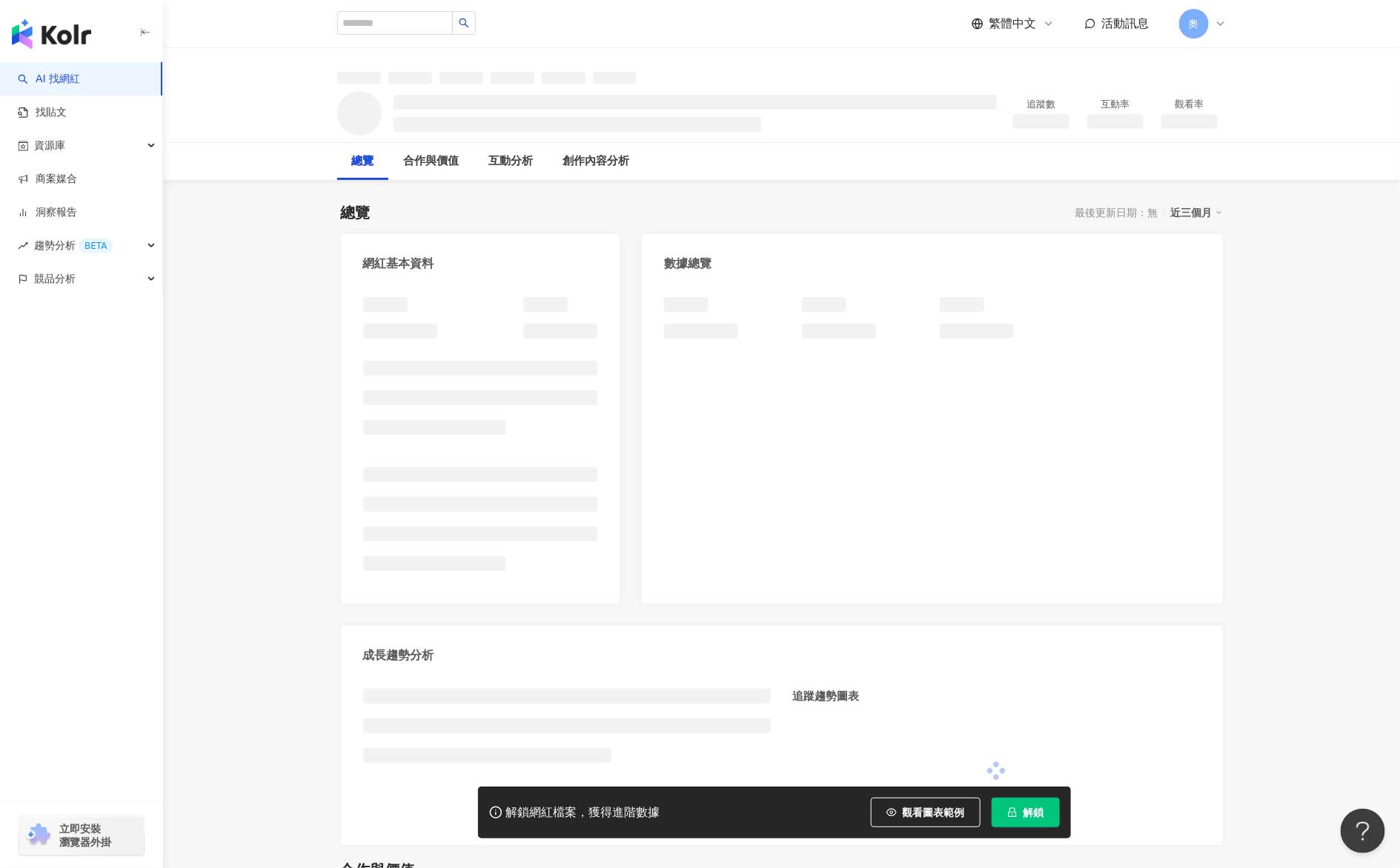
click at [1029, 811] on span "解鎖" at bounding box center [1034, 812] width 21 height 12
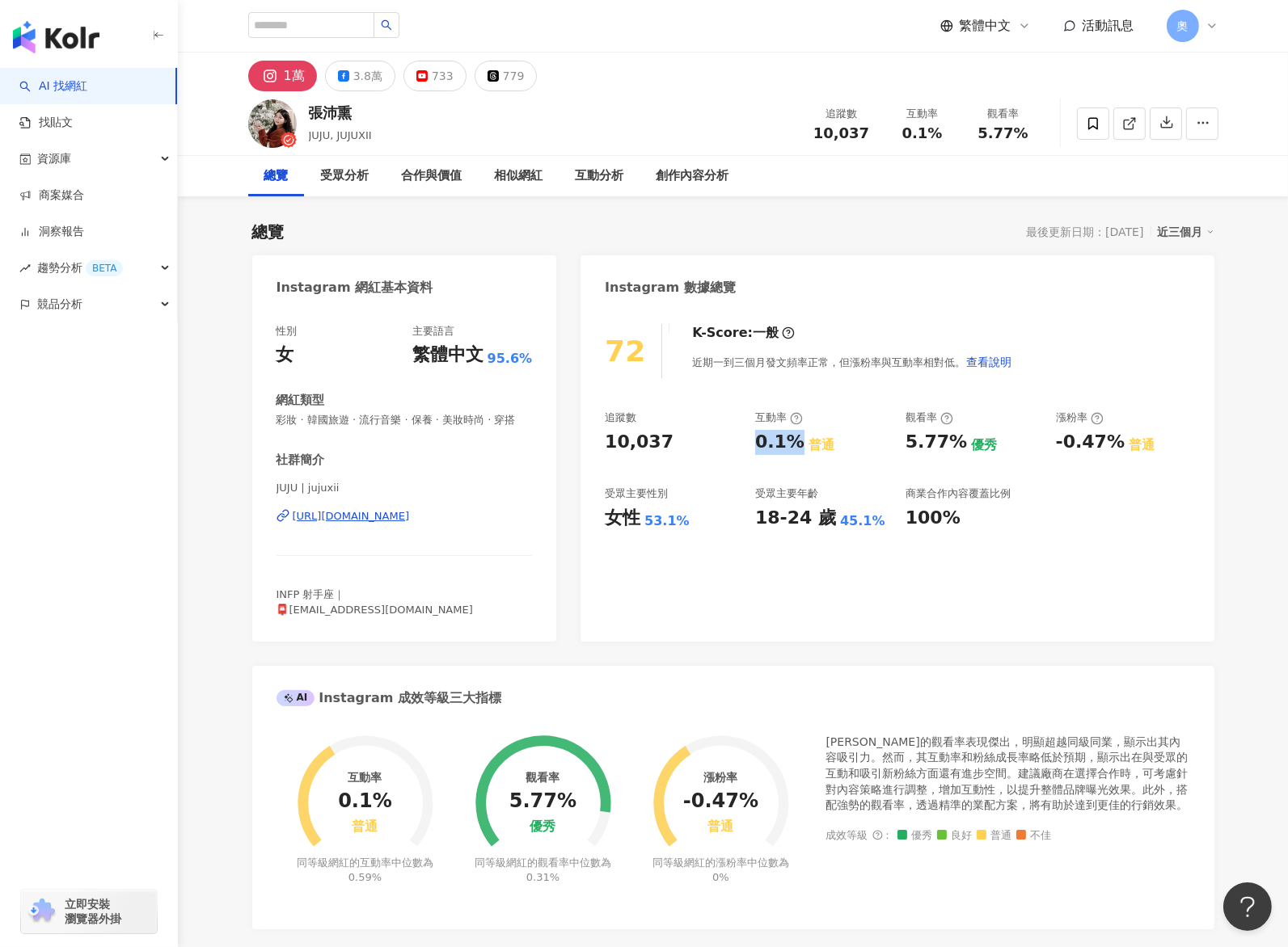
drag, startPoint x: 753, startPoint y: 450, endPoint x: 799, endPoint y: 449, distance: 46.0
click at [799, 449] on div "追蹤數 10,037 互動率 0.1% 普通 觀看率 5.77% 優秀 漲粉率 -0.47% 普通 受眾主要性別 女性 53.1% 受眾主要年齡 18-24 …" at bounding box center [897, 470] width 585 height 120
copy div "0.1%"
drag, startPoint x: 919, startPoint y: 441, endPoint x: 960, endPoint y: 445, distance: 41.2
click at [960, 445] on div "5.77% 優秀" at bounding box center [973, 442] width 134 height 25
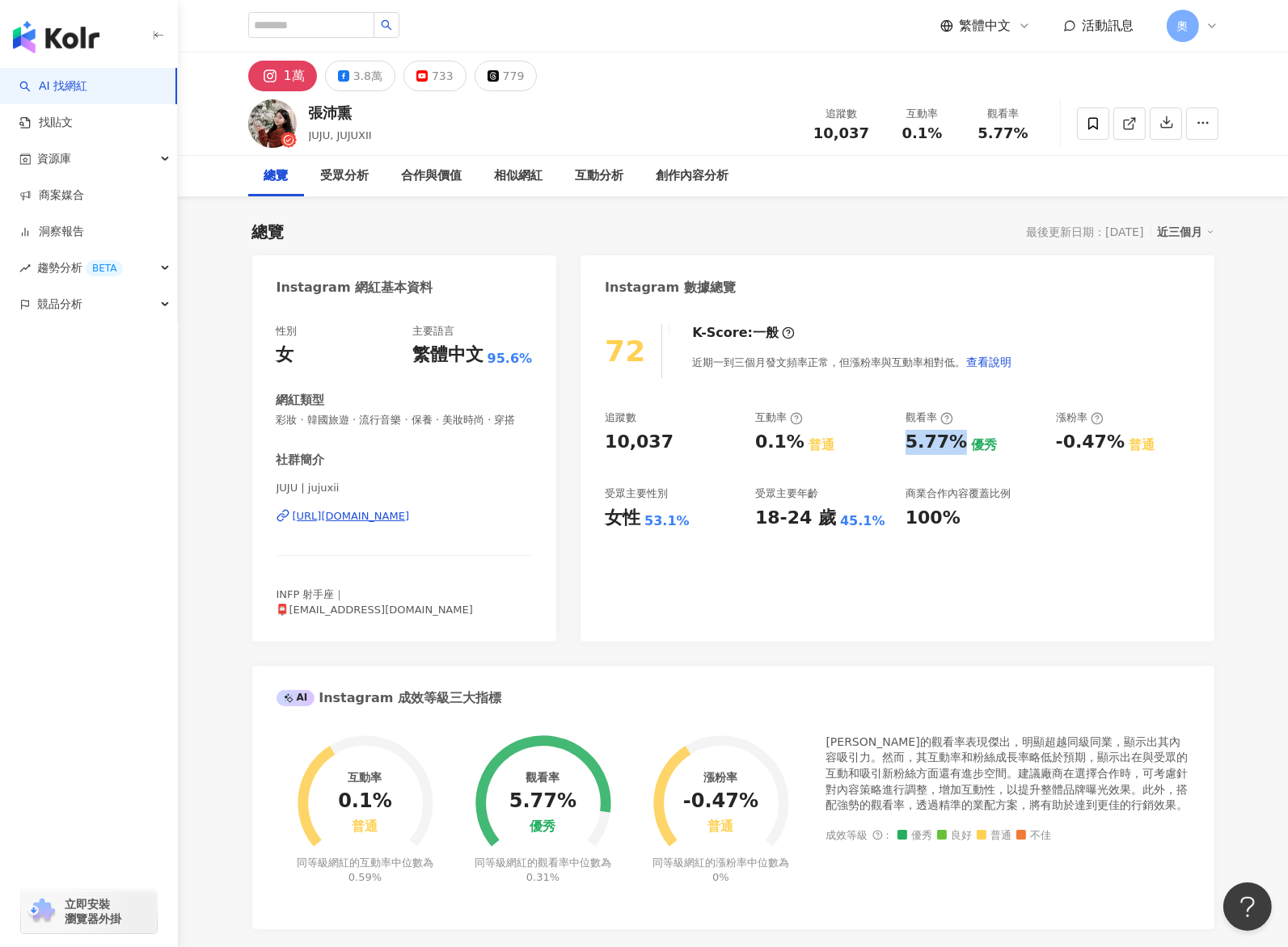
copy div "5.77%"
drag, startPoint x: 1054, startPoint y: 437, endPoint x: 1114, endPoint y: 445, distance: 60.5
click at [1114, 445] on div "追蹤數 10,037 互動率 0.1% 普通 觀看率 5.77% 優秀 漲粉率 -0.47% 普通 受眾主要性別 女性 53.1% 受眾主要年齡 18-24 …" at bounding box center [897, 470] width 585 height 120
copy div "-0.47%"
click at [484, 82] on button "779" at bounding box center [505, 75] width 63 height 30
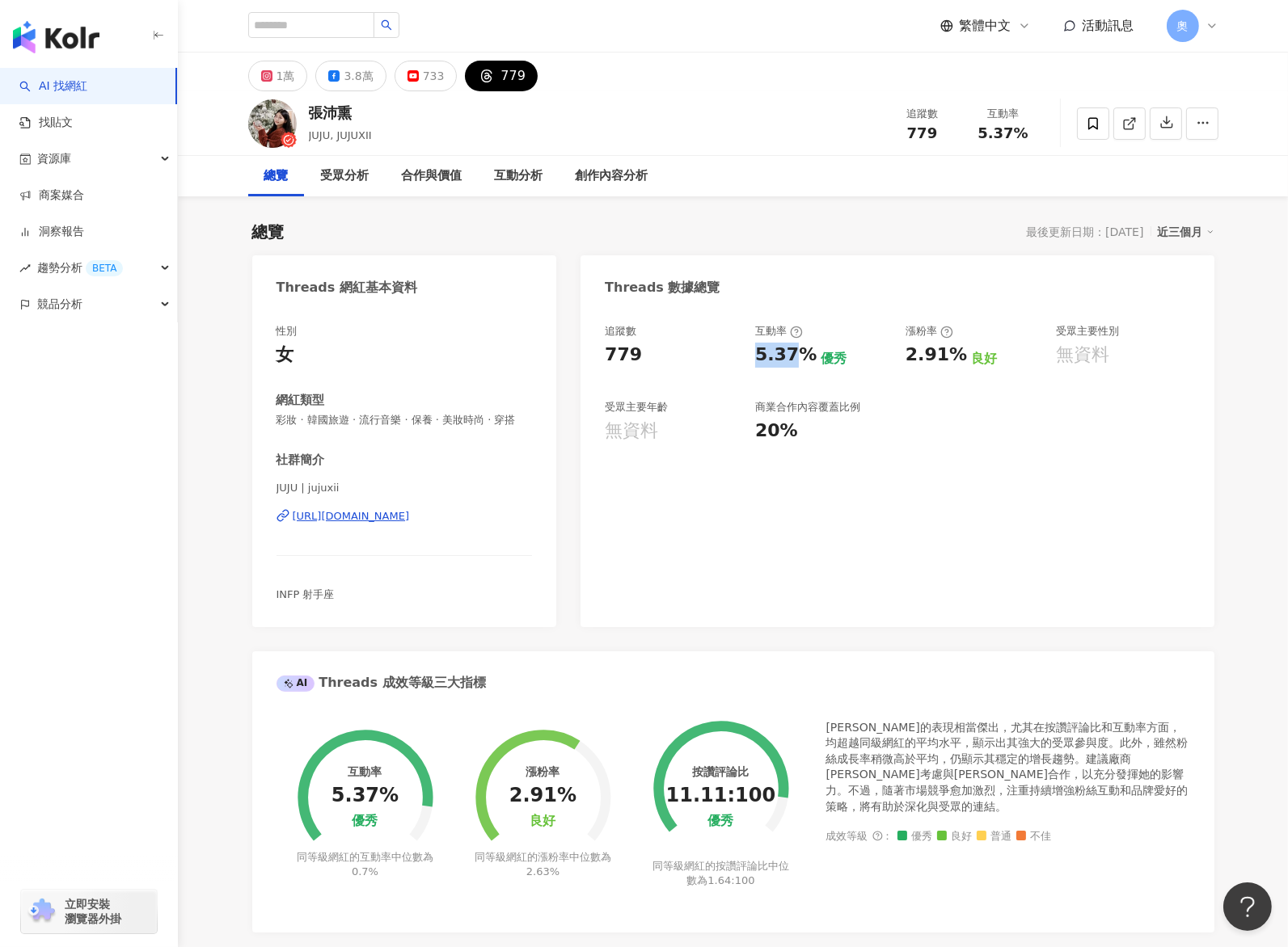
drag, startPoint x: 755, startPoint y: 347, endPoint x: 811, endPoint y: 360, distance: 57.5
click at [811, 360] on div "追蹤數 779 互動率 5.37% 優秀 漲粉率 2.91% 良好 受眾主要性別 無資料 受眾主要年齡 無資料 商業合作內容覆蓋比例 20%" at bounding box center [897, 384] width 585 height 120
copy div "5.37%"
drag, startPoint x: 910, startPoint y: 356, endPoint x: 958, endPoint y: 359, distance: 48.1
click at [958, 359] on div "2.91%" at bounding box center [936, 354] width 62 height 25
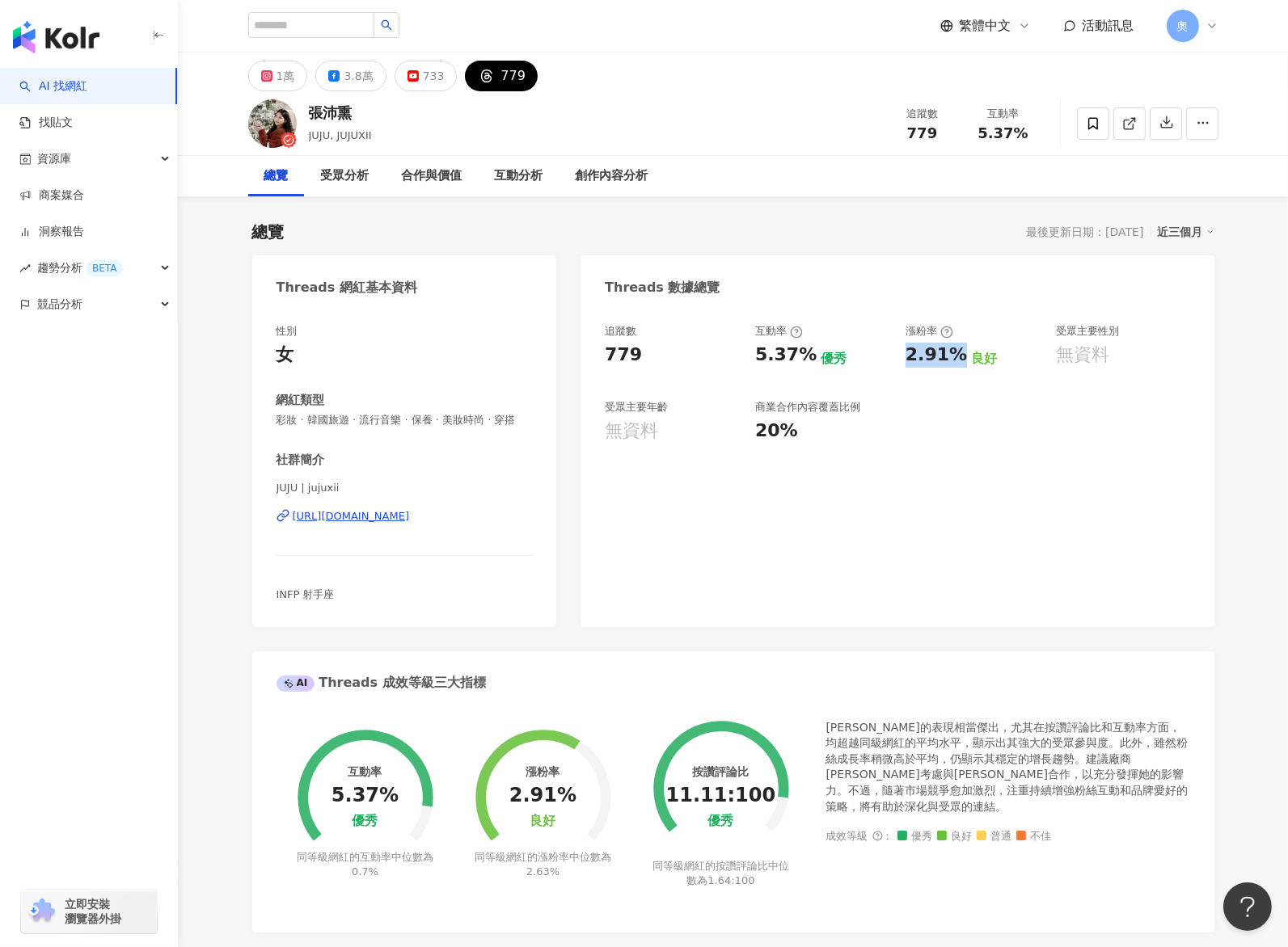
copy div "2.91%"
click at [780, 495] on div "追蹤數 779 互動率 5.37% 優秀 漲粉率 2.91% 良好 受眾主要性別 無資料 受眾主要年齡 無資料 商業合作內容覆蓋比例 20%" at bounding box center [898, 468] width 633 height 319
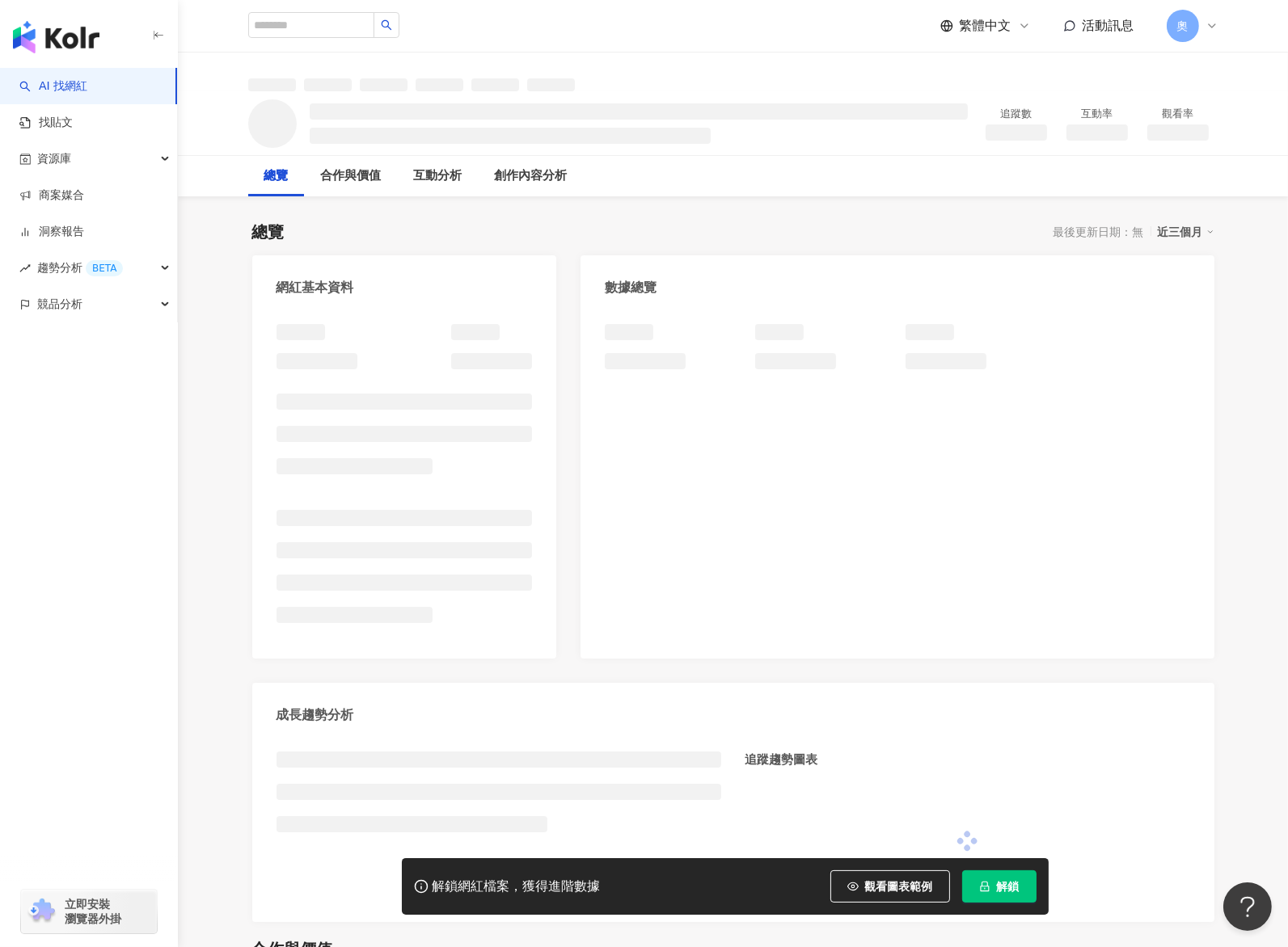
click at [993, 885] on button "解鎖" at bounding box center [999, 886] width 75 height 32
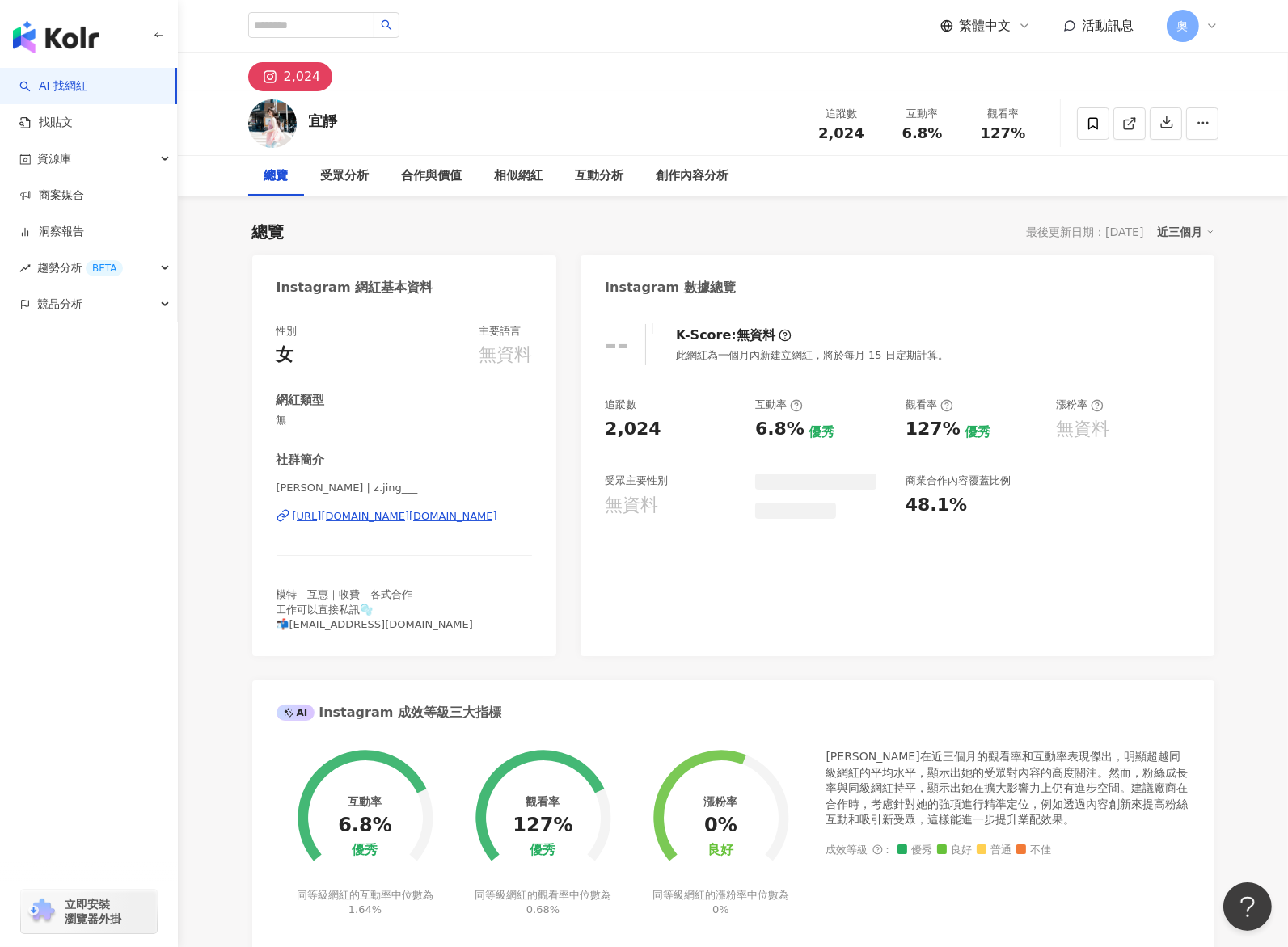
drag, startPoint x: 753, startPoint y: 429, endPoint x: 800, endPoint y: 436, distance: 47.5
click at [800, 436] on div "追蹤數 2,024 互動率 6.8% 優秀 觀看率 127% 優秀 漲粉率 無資料 受眾主要性別 無資料 商業合作內容覆蓋比例 48.1%" at bounding box center [897, 458] width 585 height 121
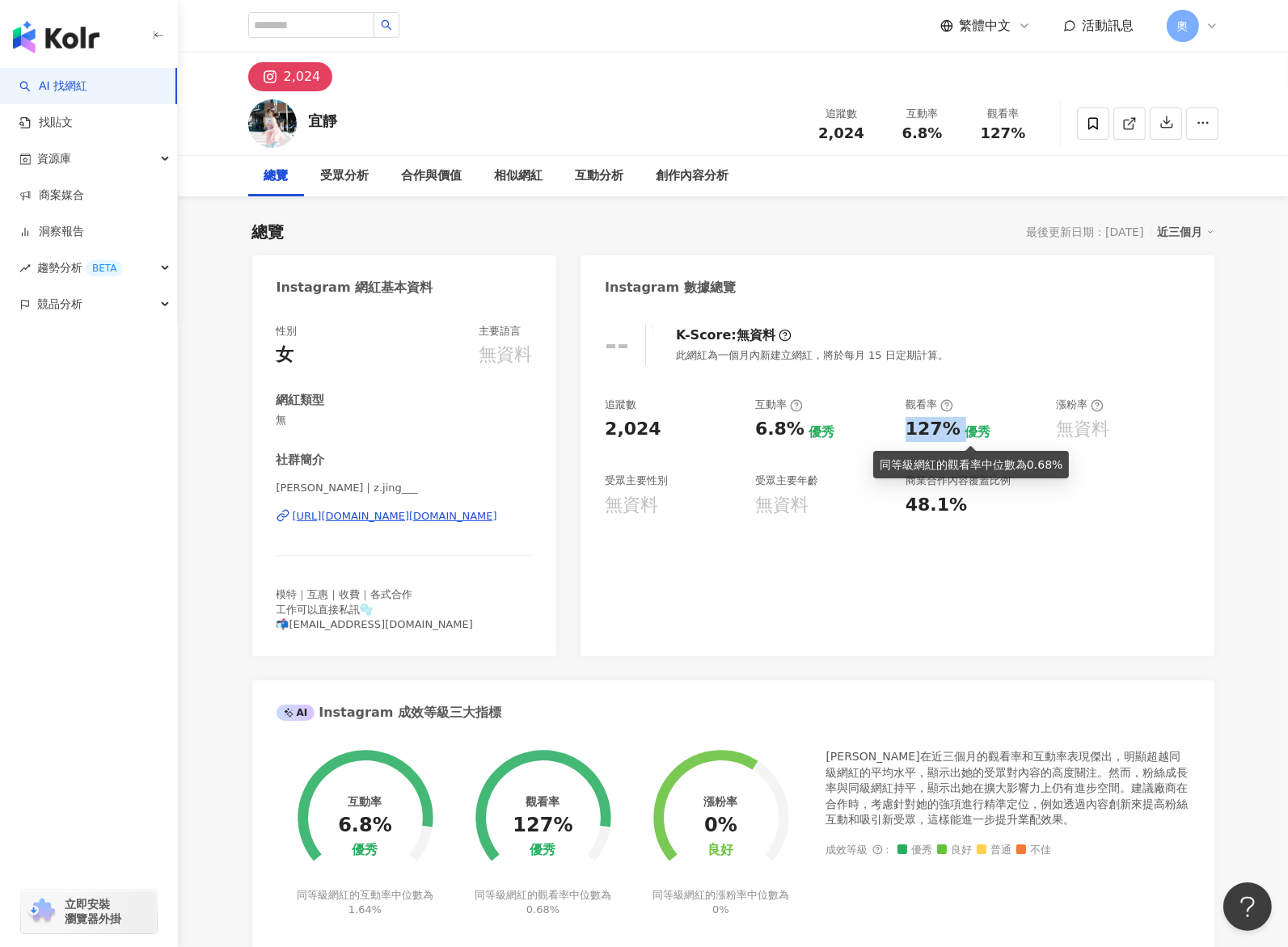
drag, startPoint x: 912, startPoint y: 430, endPoint x: 964, endPoint y: 432, distance: 52.0
click at [964, 432] on div "127% 優秀" at bounding box center [973, 429] width 134 height 25
click at [760, 627] on div "-- K-Score : 無資料 此網紅為一個月內新建立網紅，將於每月 15 日定期計算。 追蹤數 2,024 互動率 6.8% 優秀 觀看率 127% 優秀…" at bounding box center [898, 482] width 633 height 348
click at [611, 77] on div "2,024" at bounding box center [733, 72] width 1035 height 39
click at [375, 25] on input "search" at bounding box center [311, 25] width 126 height 26
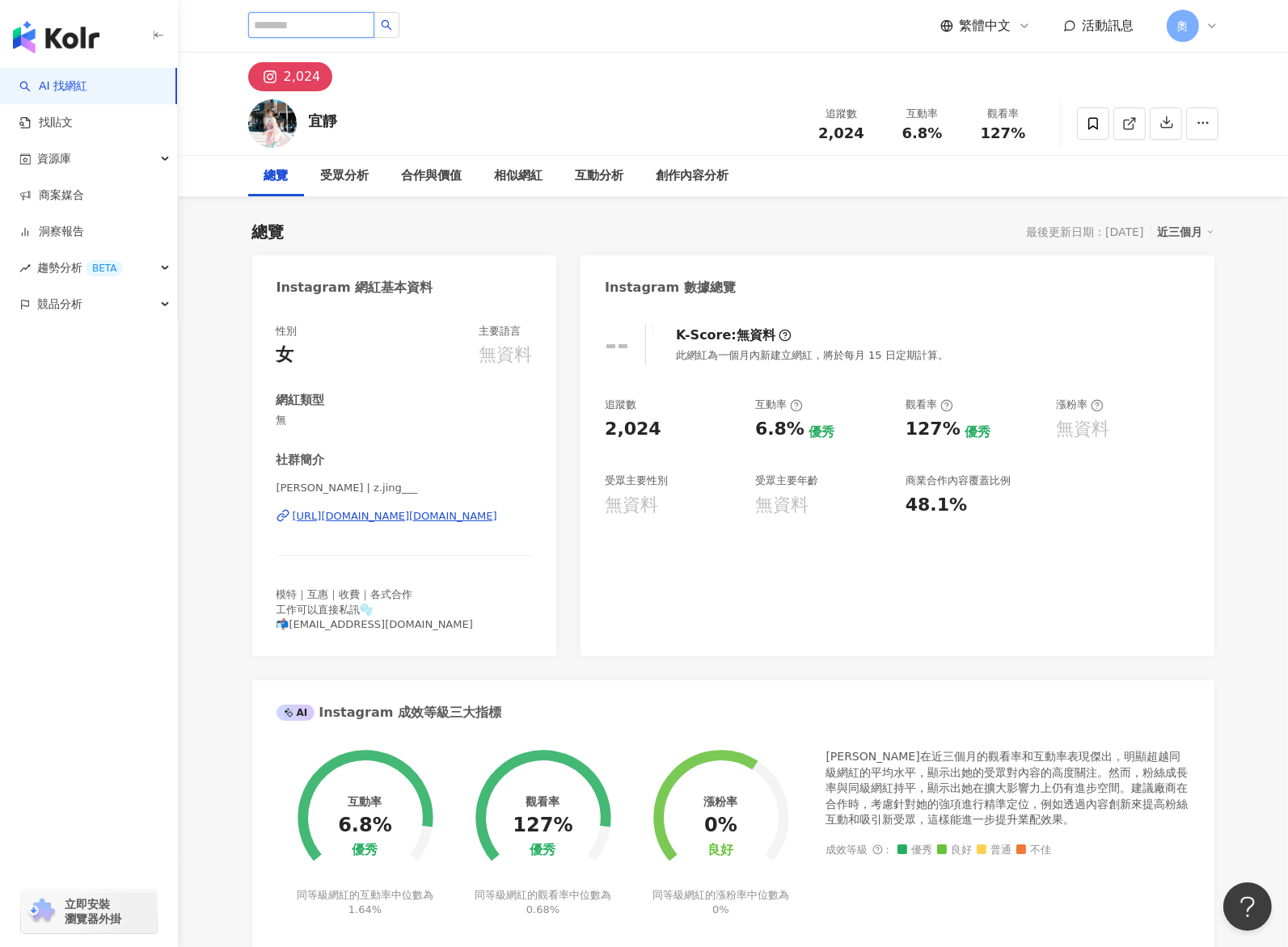
paste input "***"
type input "***"
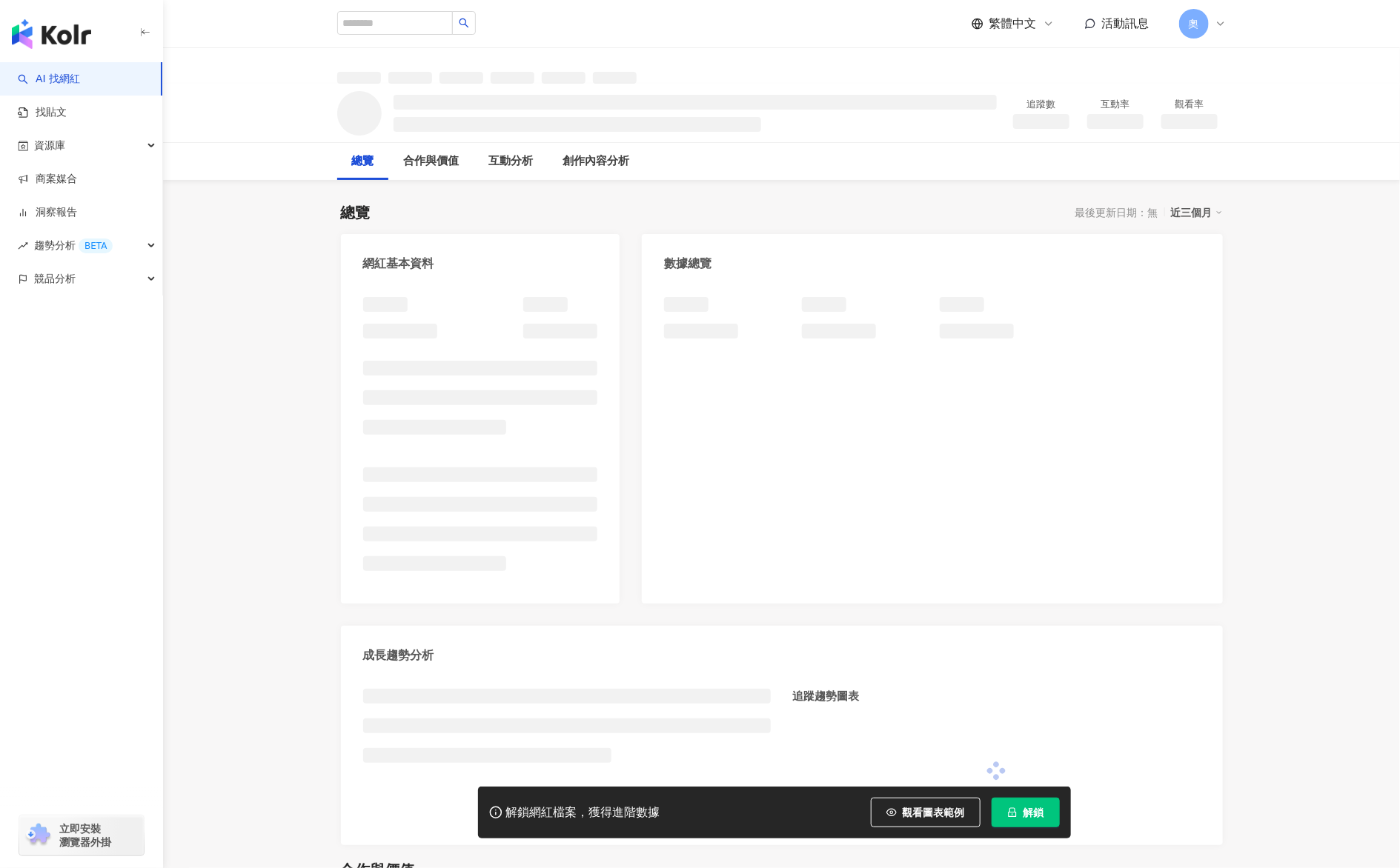
click at [1031, 821] on button "解鎖" at bounding box center [1025, 812] width 68 height 30
click at [746, 27] on div "繁體中文 活動訊息 奧" at bounding box center [782, 24] width 889 height 47
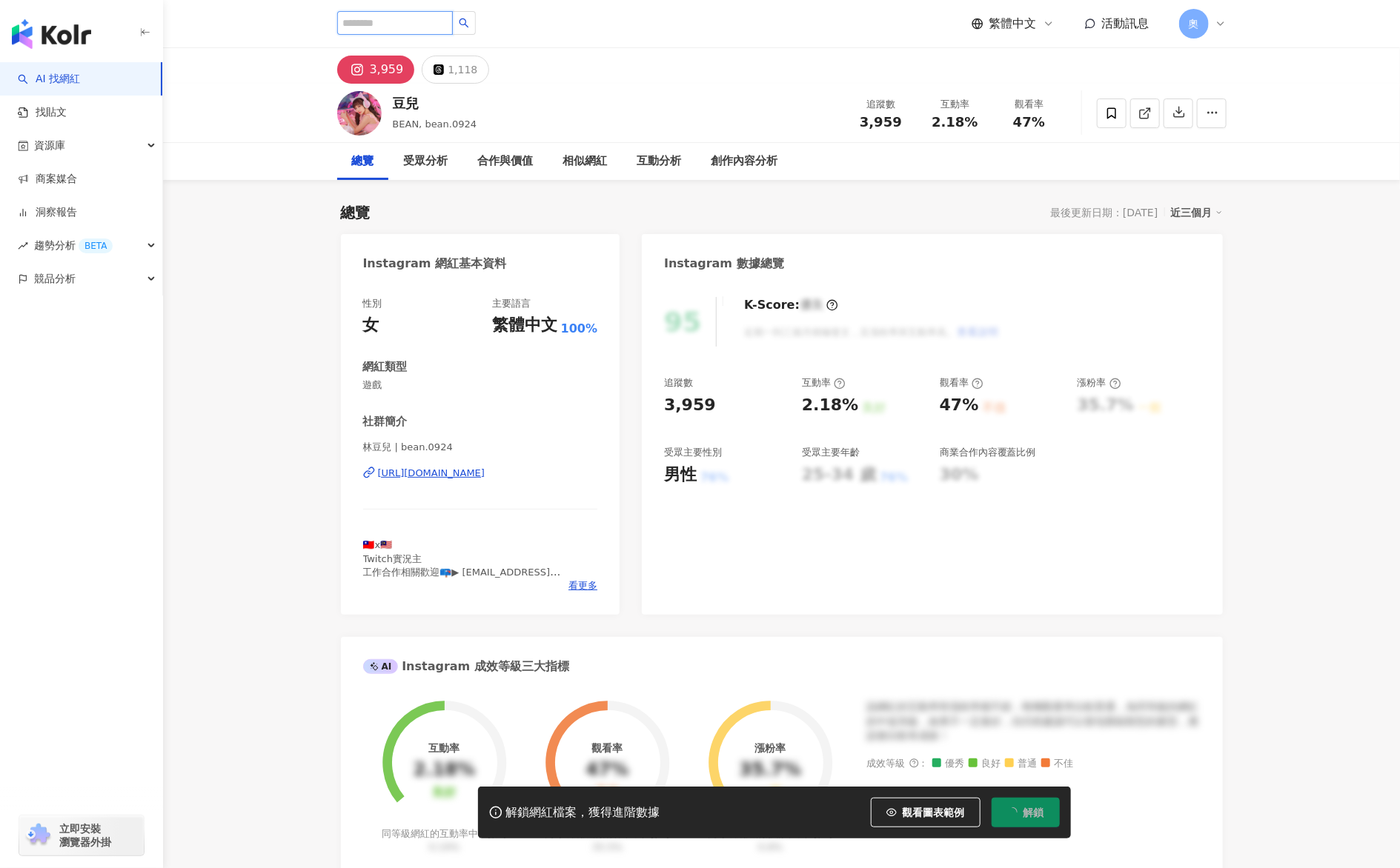
click at [431, 24] on input "search" at bounding box center [395, 23] width 116 height 24
paste input "**********"
type input "**********"
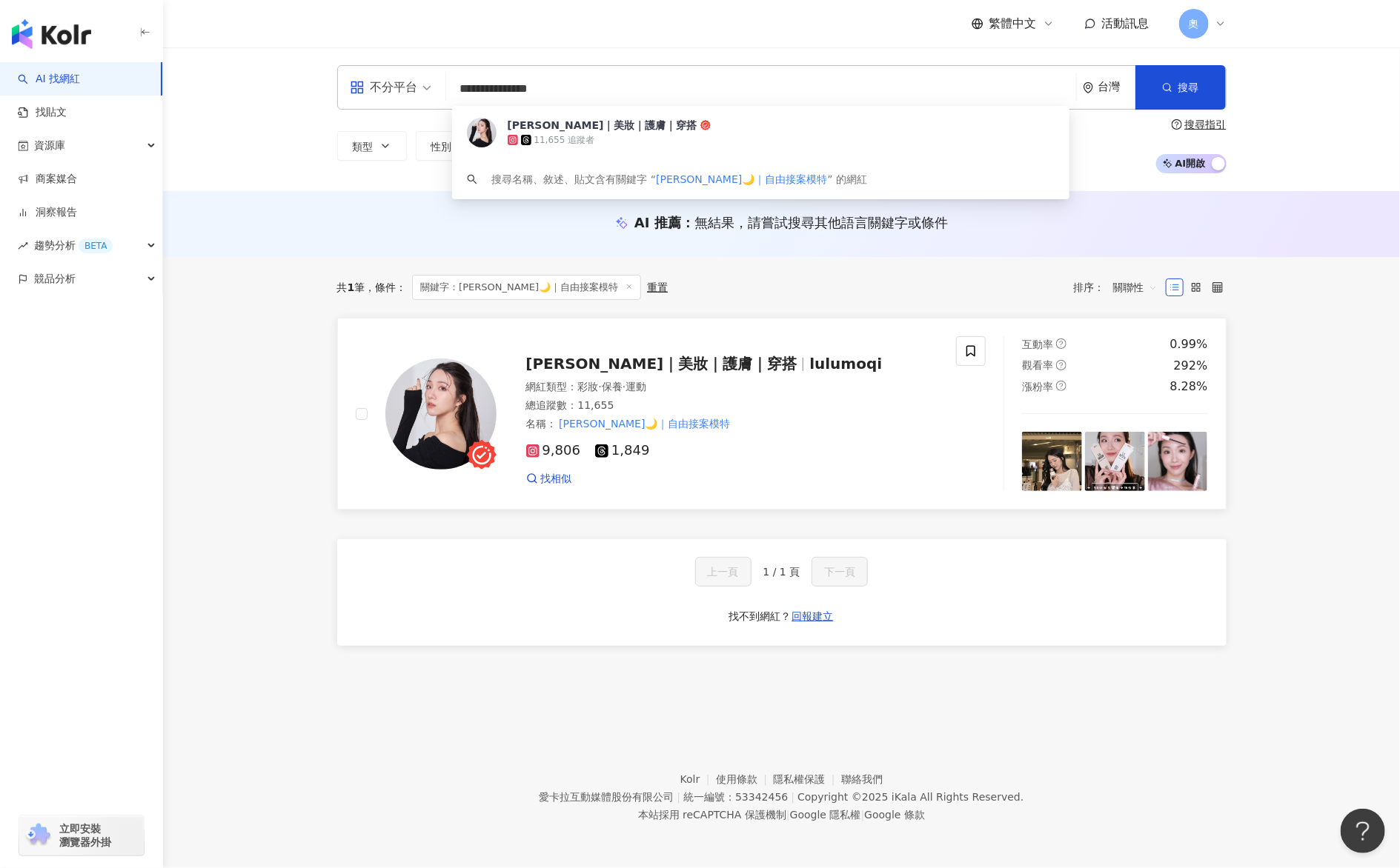
click at [604, 364] on span "[PERSON_NAME]｜美妝｜護膚｜穿搭" at bounding box center [662, 364] width 271 height 18
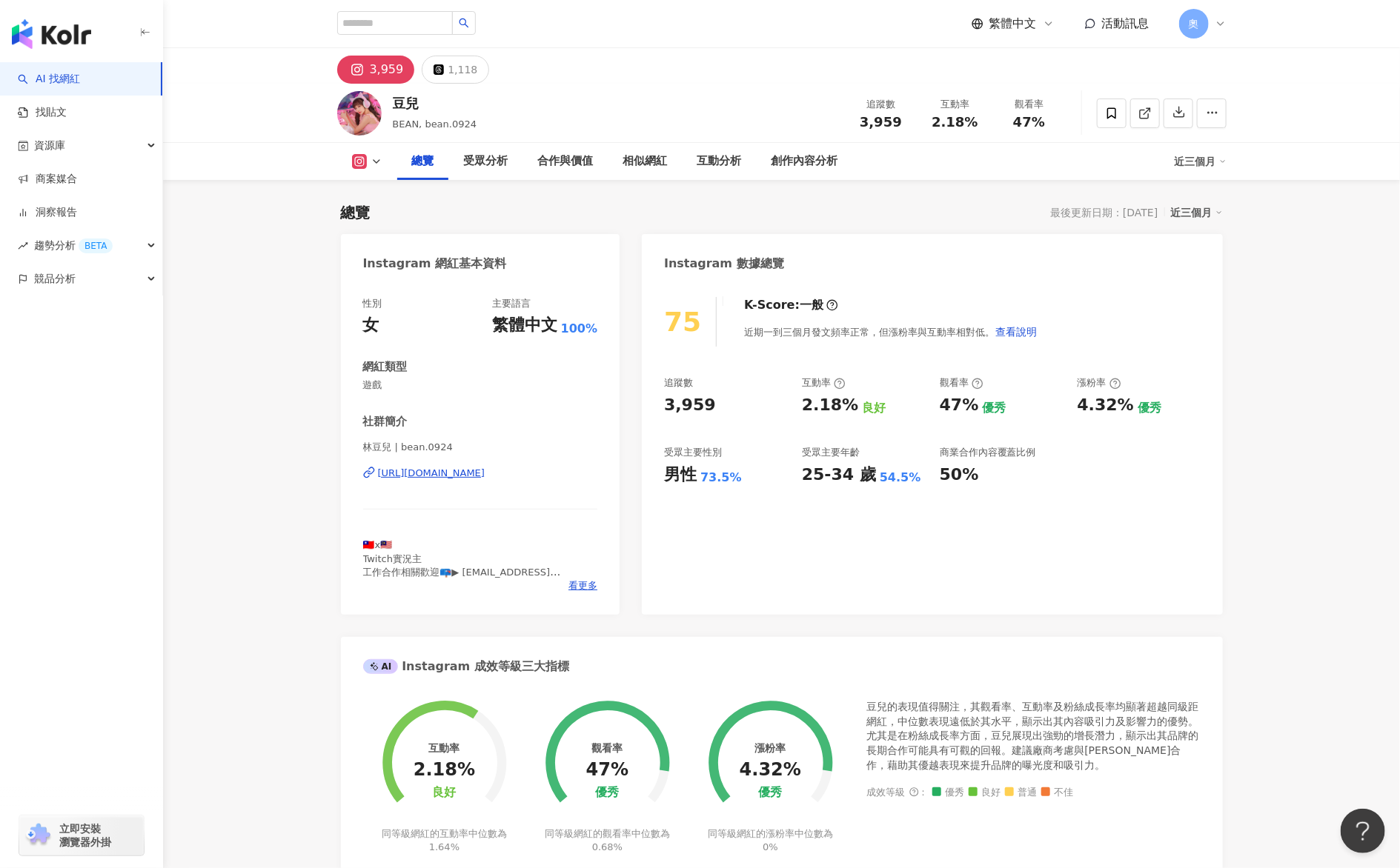
drag, startPoint x: 690, startPoint y: 399, endPoint x: 741, endPoint y: 412, distance: 52.6
click at [741, 412] on div "追蹤數 3,959 互動率 2.18% 良好 觀看率 47% 優秀 漲粉率 4.32% 優秀 受眾主要性別 男性 73.5% 受眾主要年齡 25-34 歲 5…" at bounding box center [932, 431] width 536 height 110
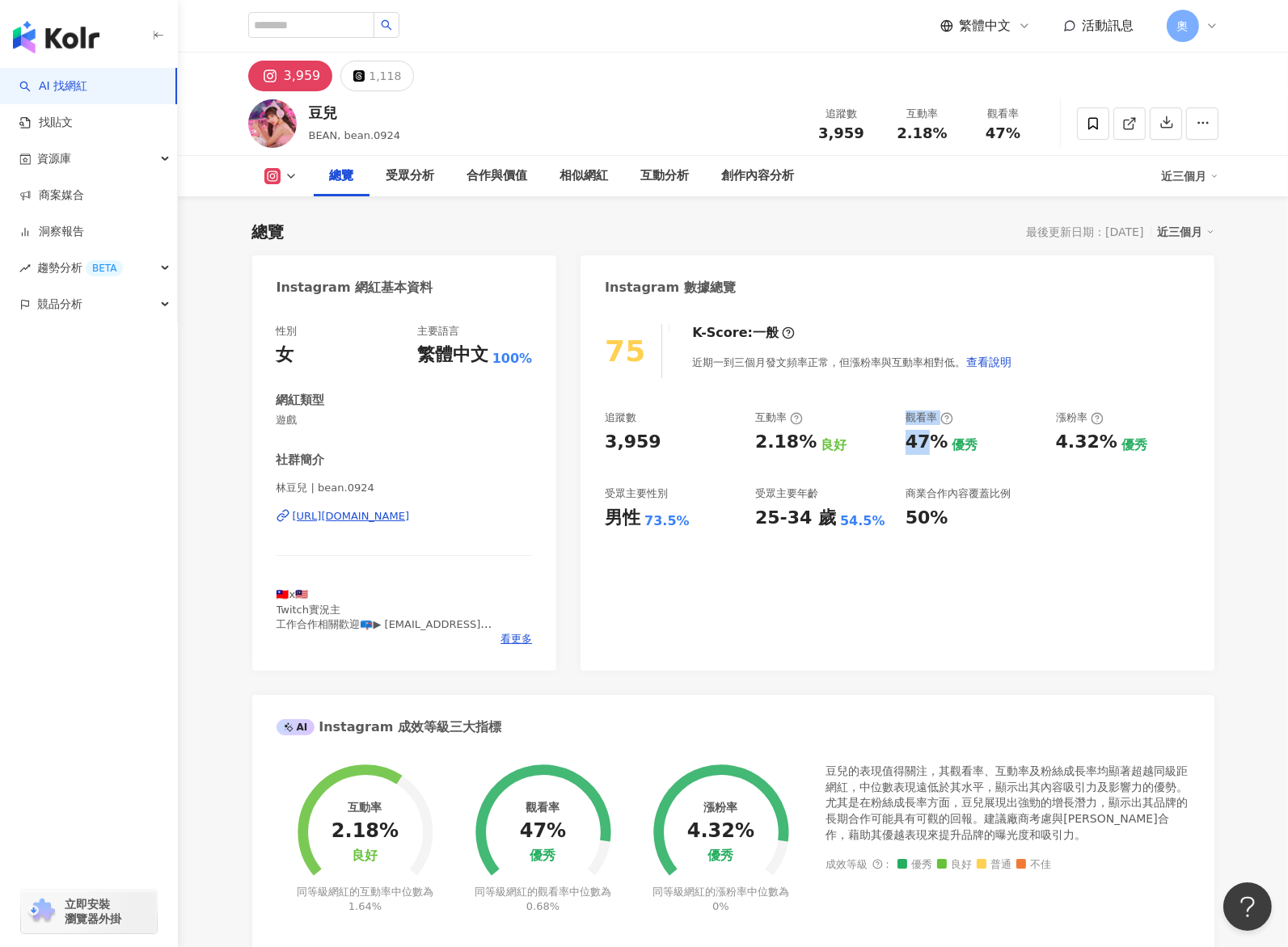
drag, startPoint x: 893, startPoint y: 437, endPoint x: 938, endPoint y: 451, distance: 47.1
click at [938, 451] on div "追蹤數 3,959 互動率 2.18% 良好 觀看率 47% 優秀 漲粉率 4.32% 優秀 受眾主要性別 男性 73.5% 受眾主要年齡 25-34 歲 5…" at bounding box center [897, 470] width 585 height 120
click at [952, 448] on div "優秀" at bounding box center [965, 445] width 26 height 17
drag, startPoint x: 952, startPoint y: 448, endPoint x: 910, endPoint y: 448, distance: 42.0
click at [911, 448] on div "47% 優秀" at bounding box center [973, 442] width 134 height 25
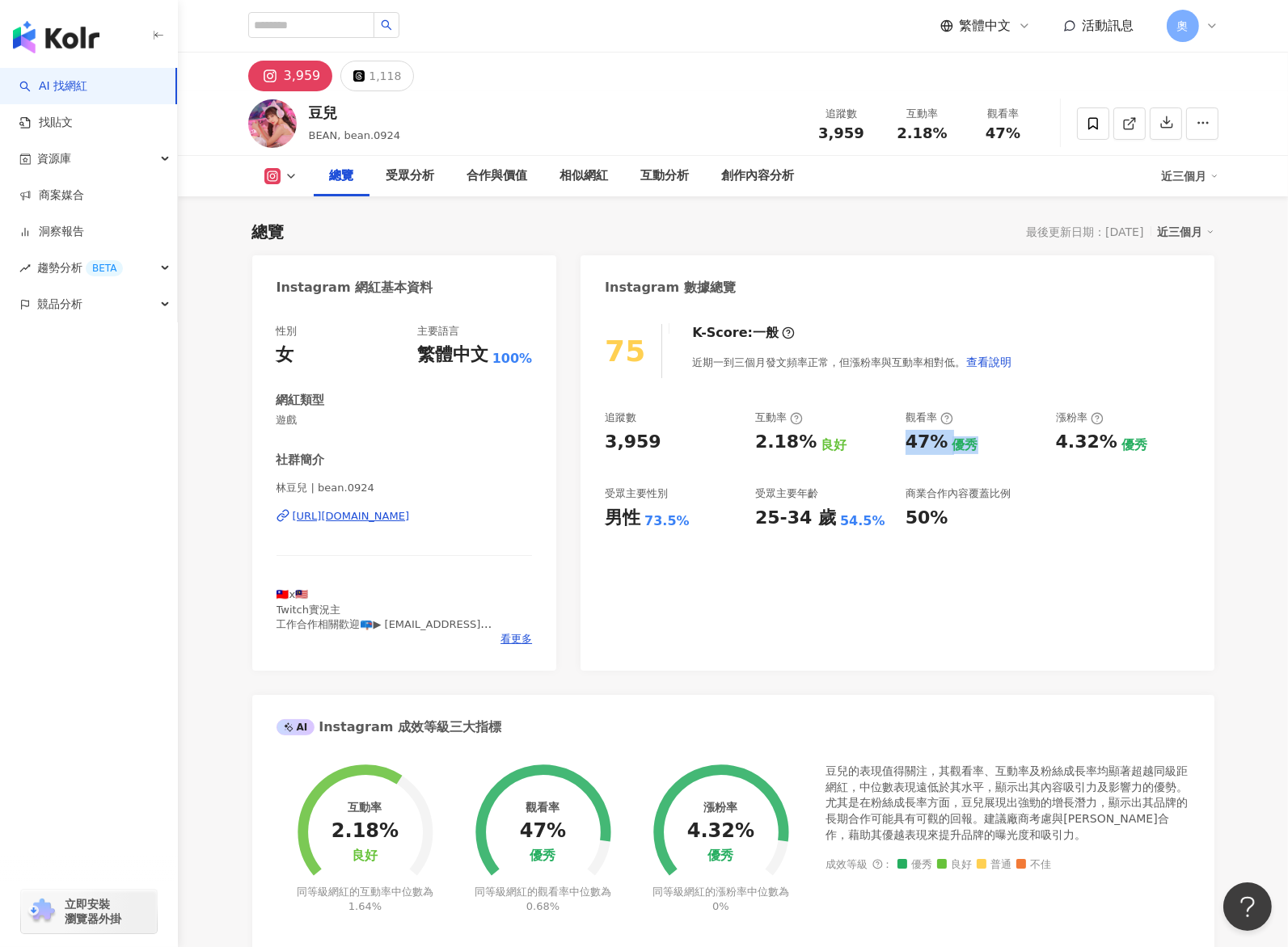
click at [910, 448] on div "47%" at bounding box center [927, 442] width 43 height 25
drag, startPoint x: 903, startPoint y: 445, endPoint x: 946, endPoint y: 447, distance: 43.0
click at [946, 447] on div "追蹤數 3,959 互動率 2.18% 良好 觀看率 47% 優秀 漲粉率 4.32% 優秀 受眾主要性別 男性 73.5% 受眾主要年齡 25-34 歲 5…" at bounding box center [897, 470] width 585 height 120
copy div "47%"
drag, startPoint x: 1080, startPoint y: 448, endPoint x: 1053, endPoint y: 464, distance: 31.4
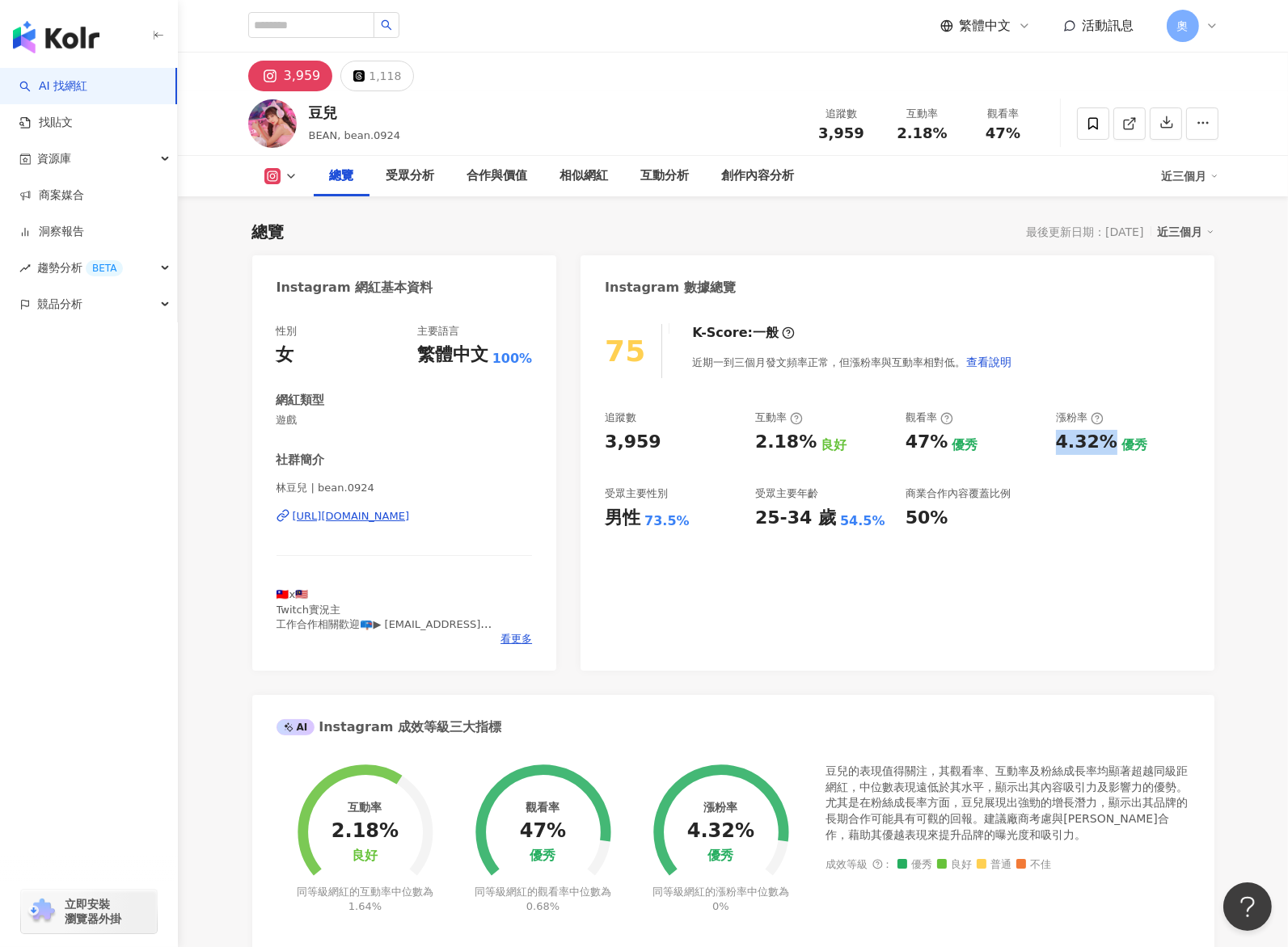
click at [1106, 448] on div "4.32%" at bounding box center [1086, 442] width 62 height 25
copy div "4.32%"
click at [381, 82] on div "1,118" at bounding box center [384, 75] width 32 height 23
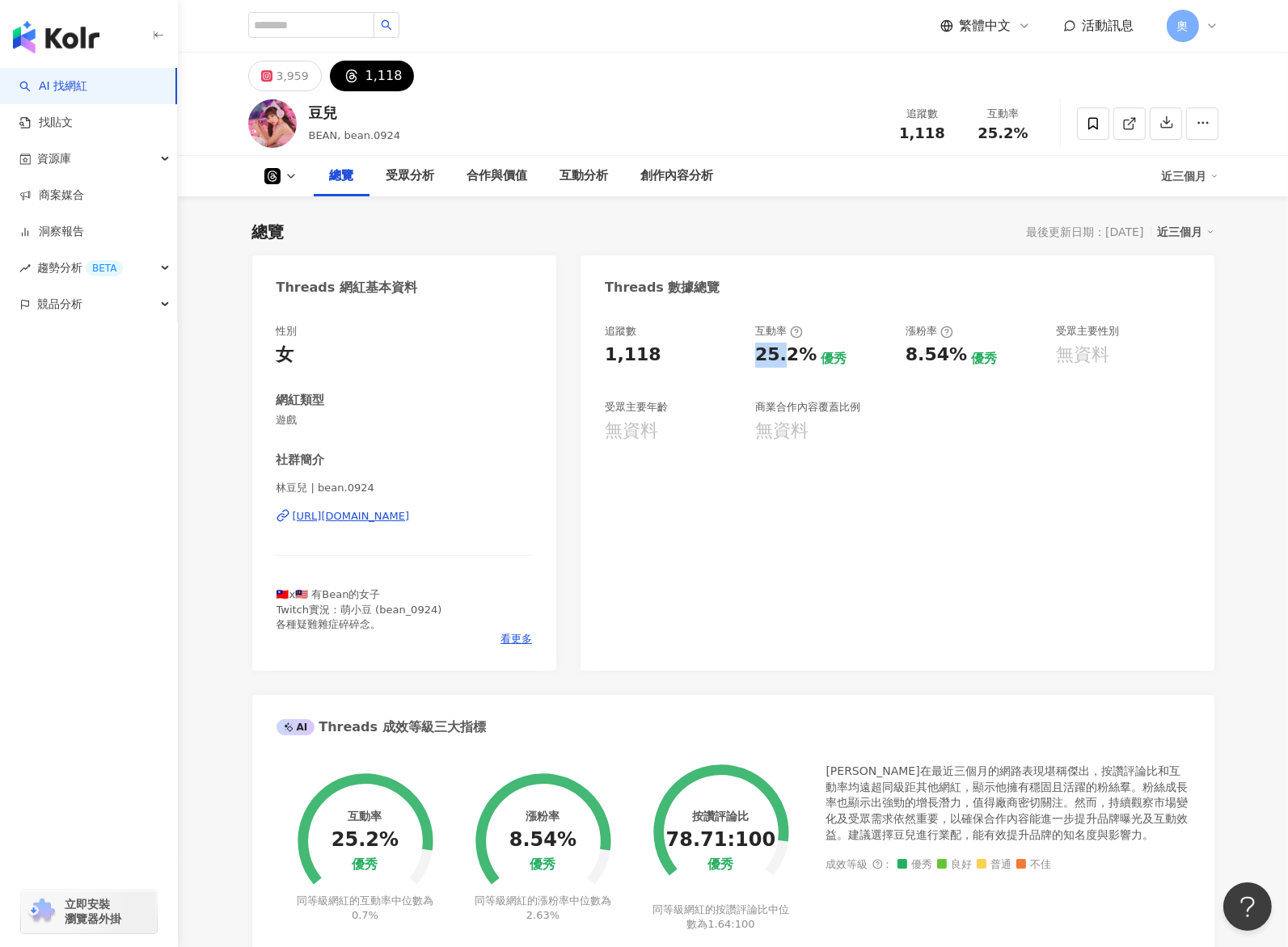
drag, startPoint x: 748, startPoint y: 364, endPoint x: 813, endPoint y: 364, distance: 65.0
click at [813, 364] on div "追蹤數 1,118 互動率 25.2% 優秀 漲粉率 8.54% 優秀 受眾主要性別 無資料 受眾主要年齡 無資料 商業合作內容覆蓋比例 無資料" at bounding box center [897, 384] width 585 height 120
copy div "25.2%"
drag, startPoint x: 902, startPoint y: 360, endPoint x: 960, endPoint y: 363, distance: 58.1
click at [960, 363] on div "追蹤數 1,118 互動率 25.2% 優秀 漲粉率 8.54% 優秀 受眾主要性別 無資料 受眾主要年齡 無資料 商業合作內容覆蓋比例 無資料" at bounding box center [897, 384] width 585 height 120
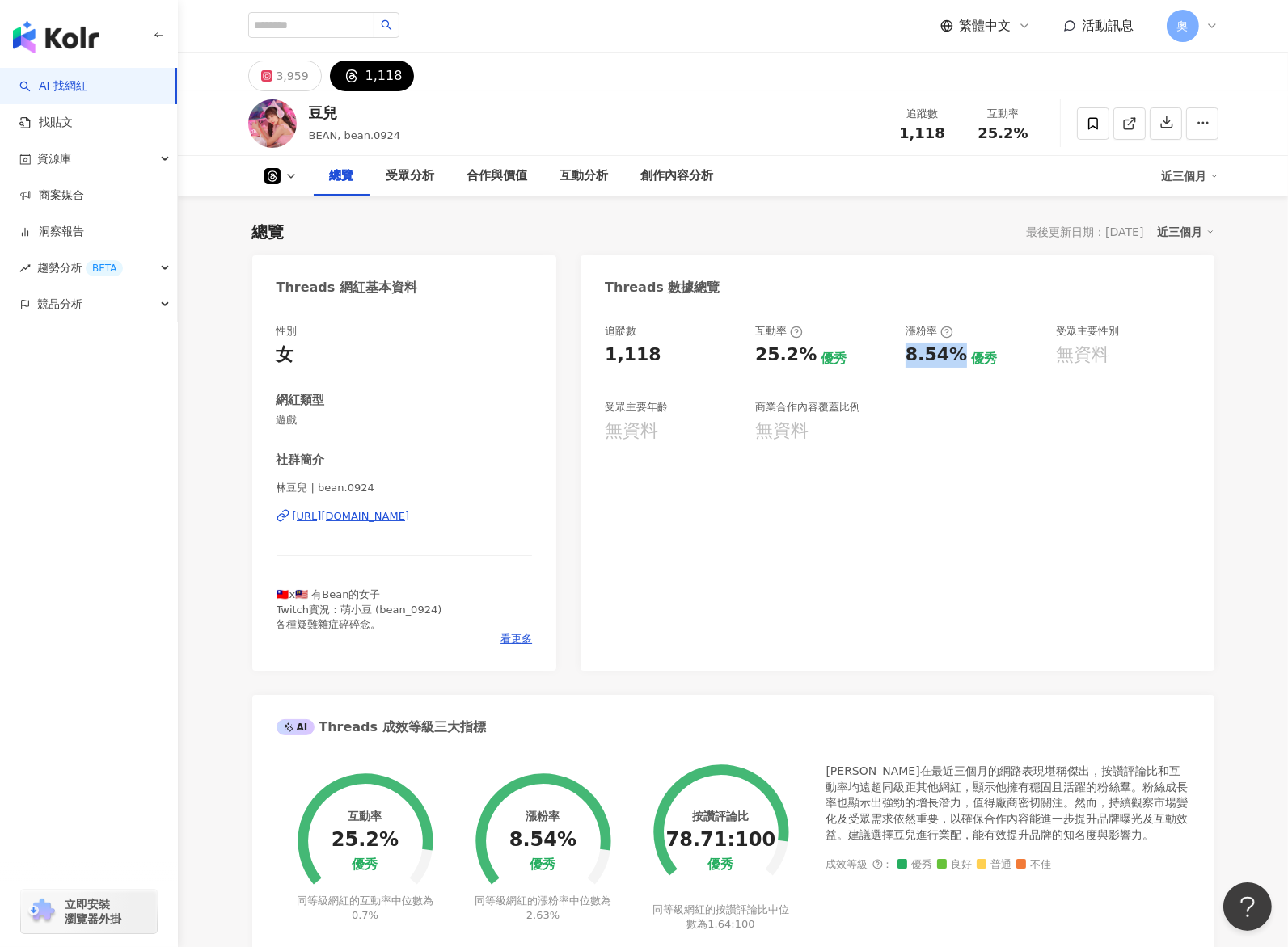
copy div "8.54%"
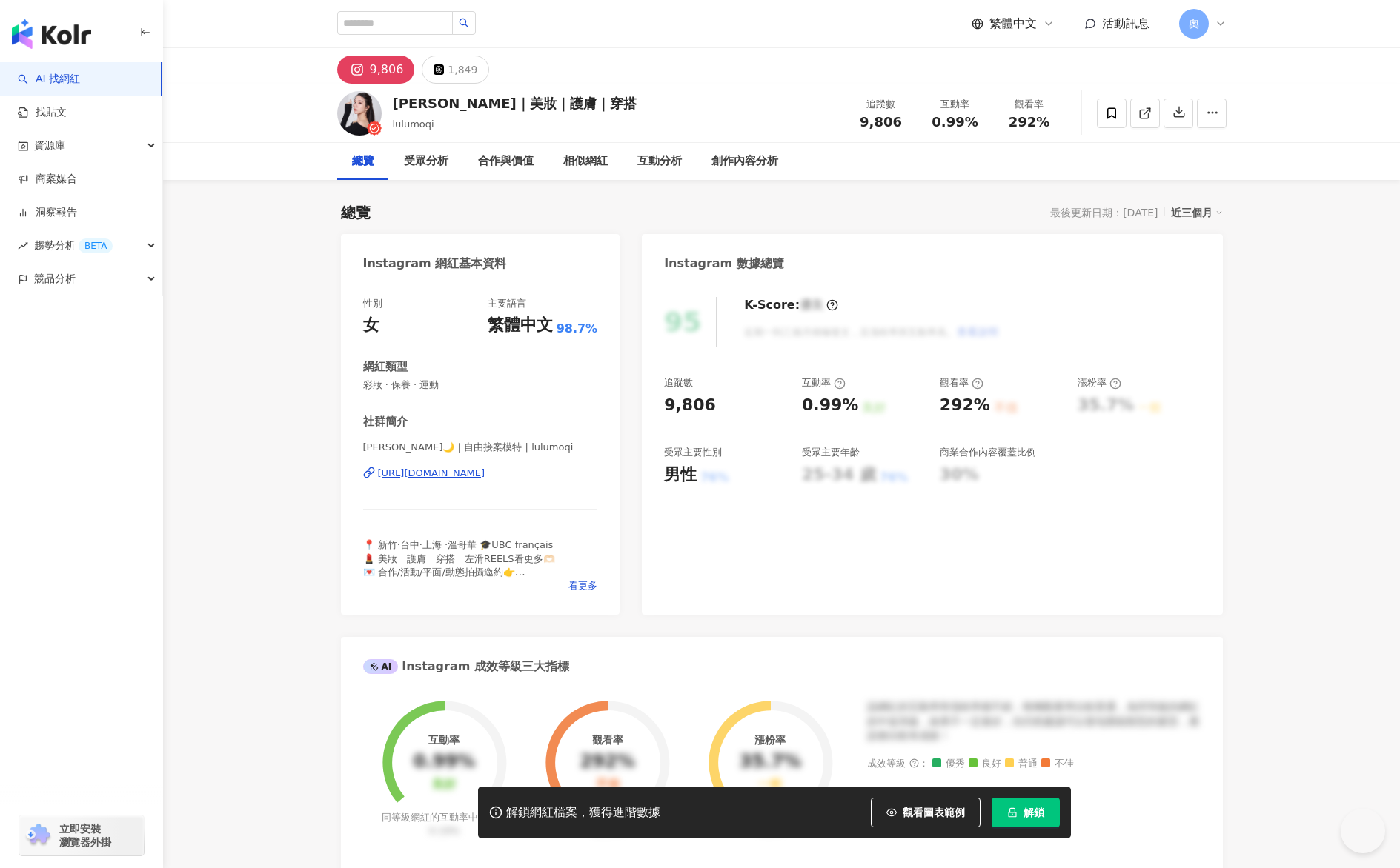
drag, startPoint x: 696, startPoint y: 407, endPoint x: 737, endPoint y: 407, distance: 41.0
click at [737, 407] on div "追蹤數 9,806 互動率 0.99% 良好 觀看率 292% 不佳 漲粉率 35.7% 一般 受眾主要性別 男性 76% 受眾主要年齡 25-34 歲 76…" at bounding box center [932, 431] width 536 height 110
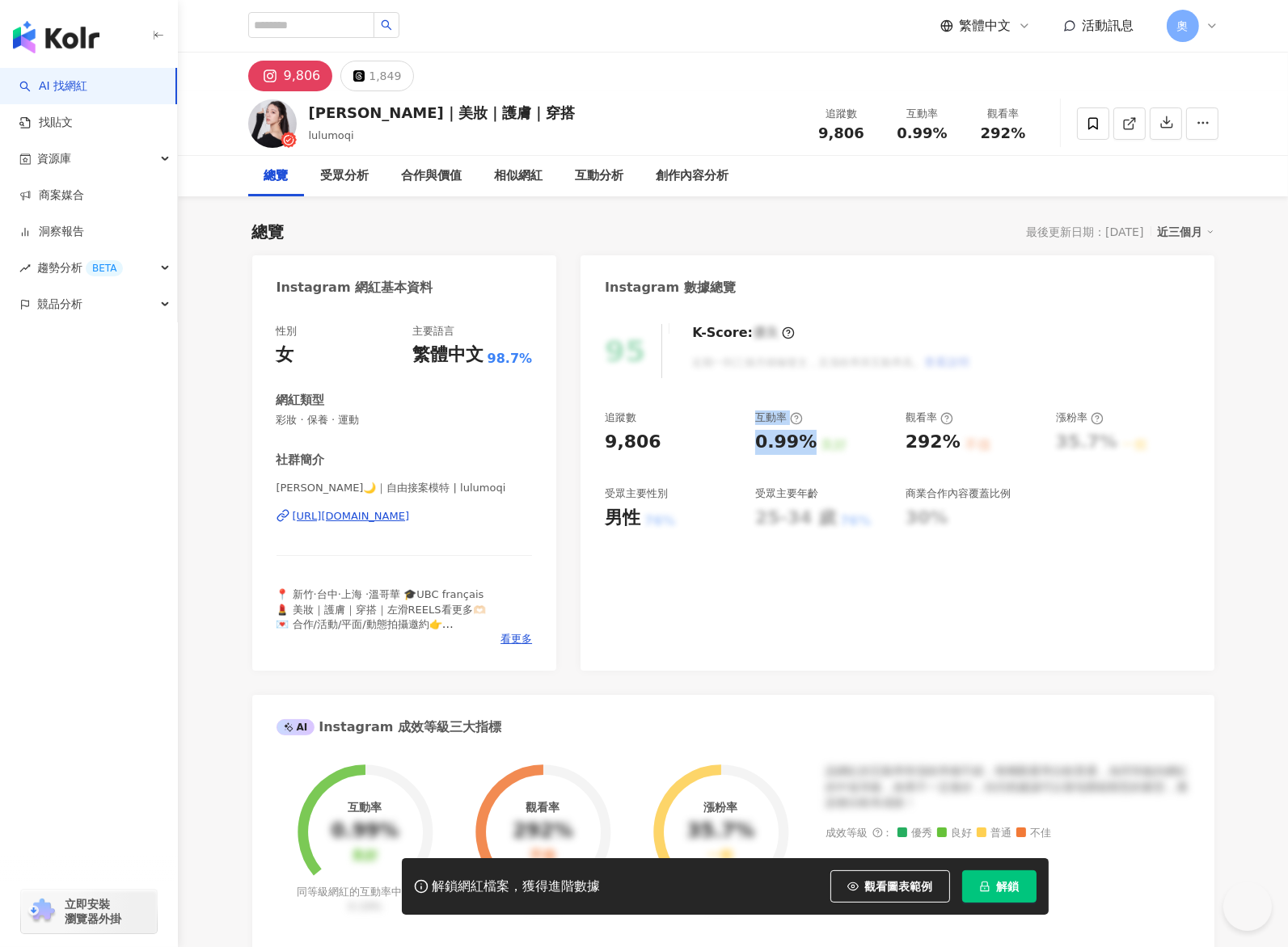
click at [806, 445] on div "0.99%" at bounding box center [785, 442] width 62 height 25
drag, startPoint x: 806, startPoint y: 444, endPoint x: 777, endPoint y: 444, distance: 29.0
click at [778, 444] on div "0.99%" at bounding box center [785, 442] width 62 height 25
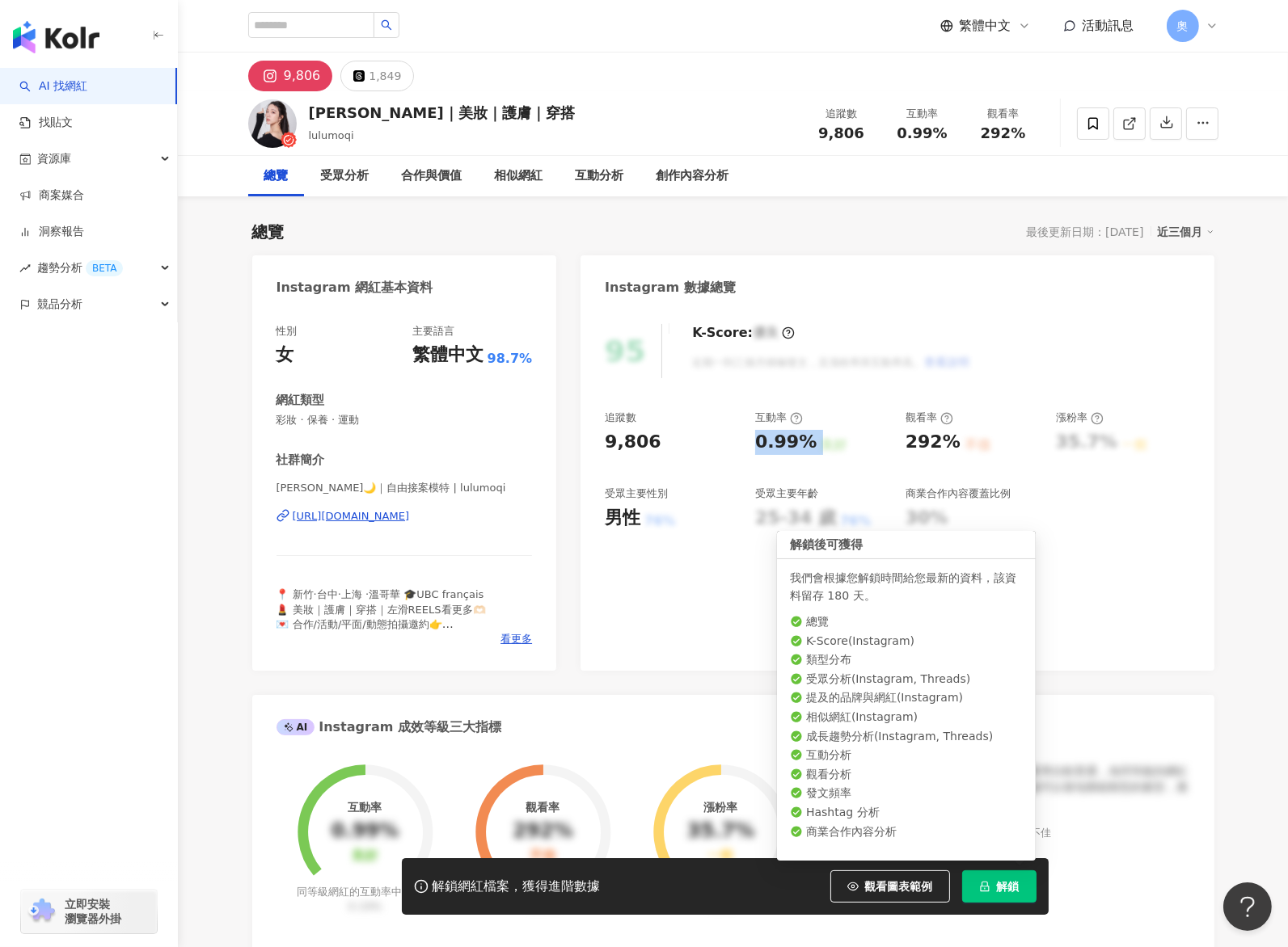
click at [998, 880] on span "解鎖" at bounding box center [1008, 886] width 23 height 13
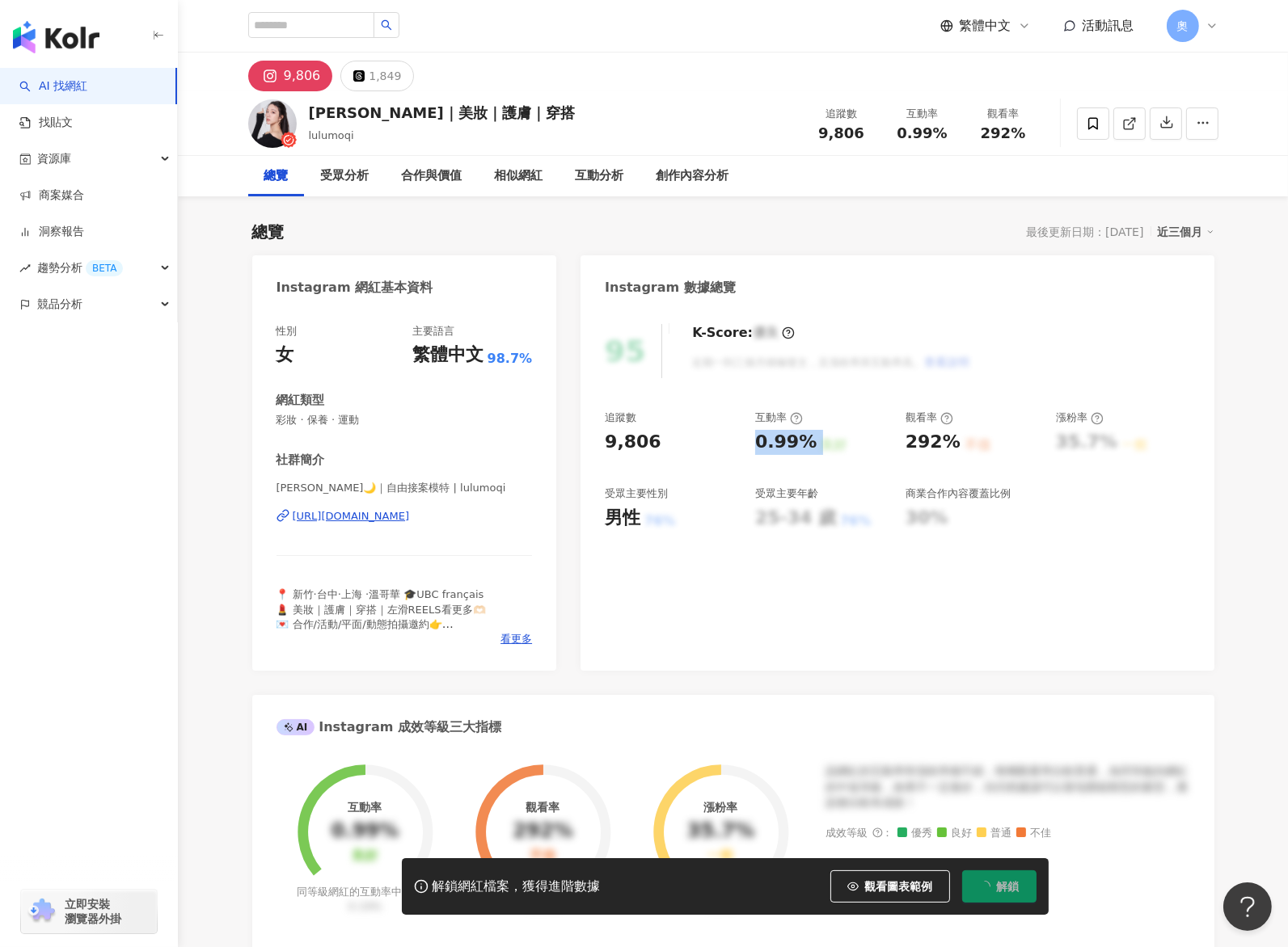
click at [748, 451] on div "追蹤數 9,806 互動率 0.99% 良好 觀看率 292% 不佳 漲粉率 35.7% 一般 受眾主要性別 男性 76% 受眾主要年齡 25-34 歲 76…" at bounding box center [897, 470] width 585 height 120
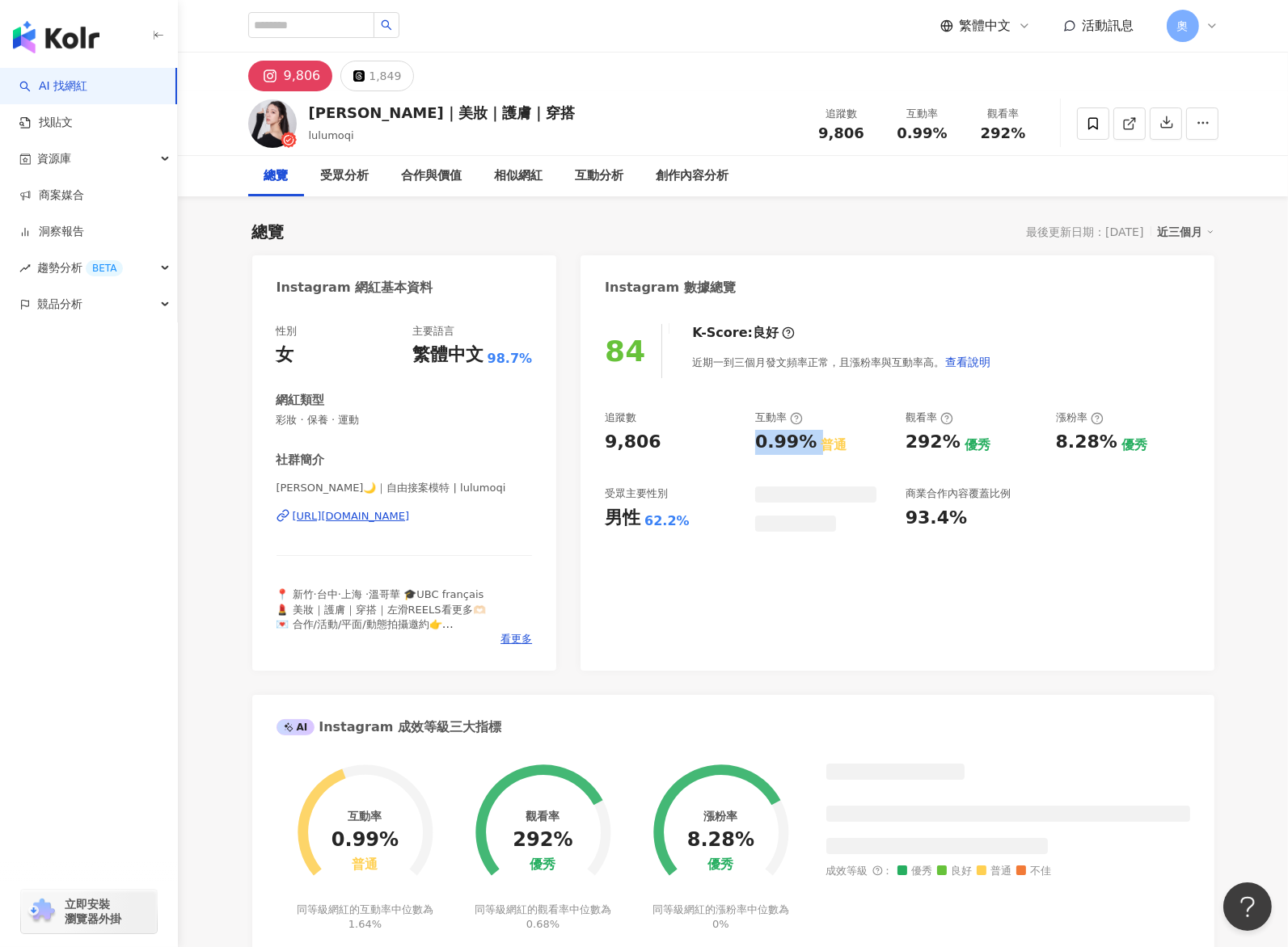
drag, startPoint x: 800, startPoint y: 445, endPoint x: 817, endPoint y: 448, distance: 17.3
click at [817, 448] on div "追蹤數 9,806 互動率 0.99% 普通 觀看率 292% 優秀 漲粉率 8.28% 優秀 受眾主要性別 男性 62.2% 商業合作內容覆蓋比例 93.4%" at bounding box center [897, 471] width 585 height 121
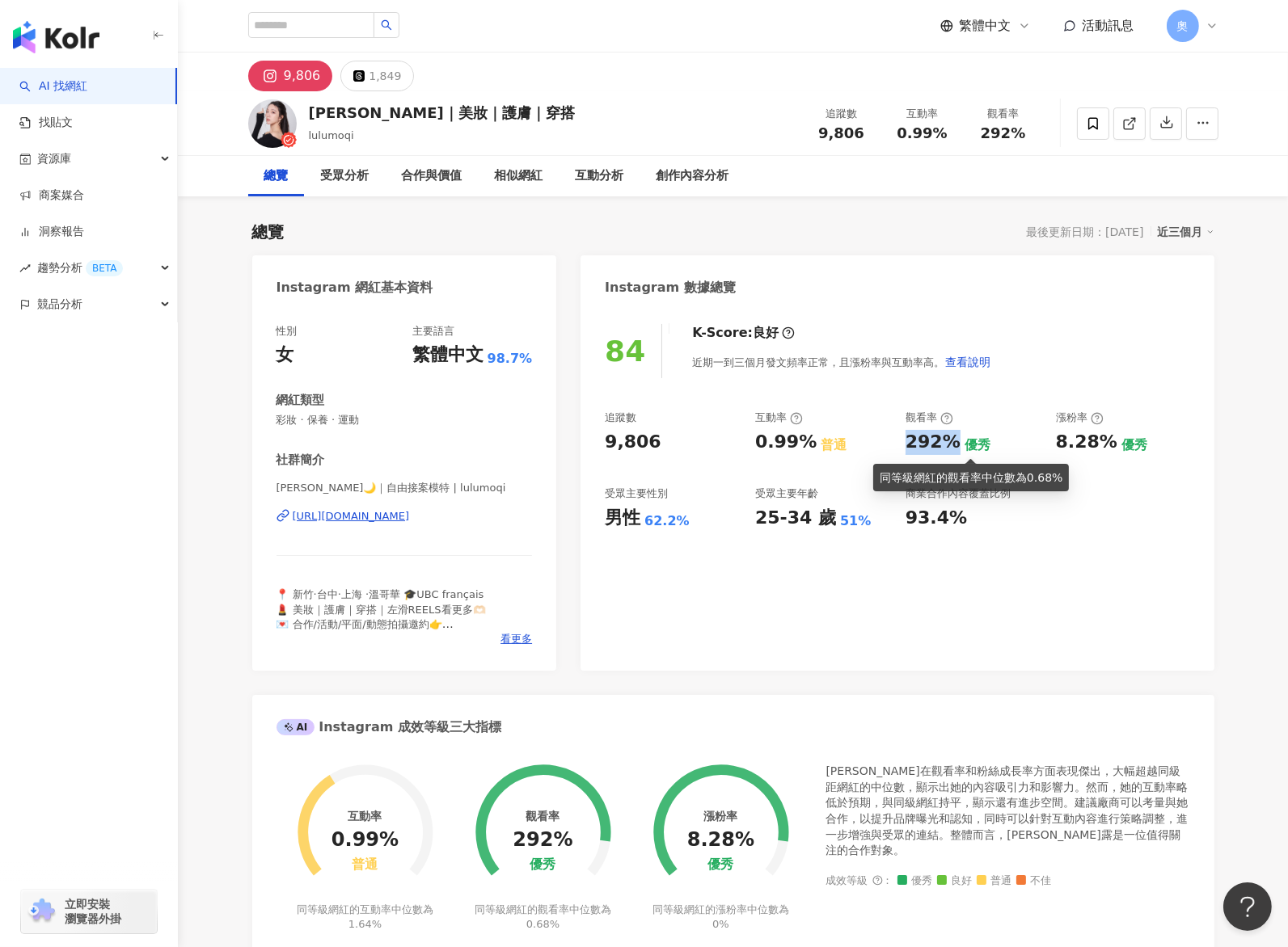
drag, startPoint x: 901, startPoint y: 436, endPoint x: 810, endPoint y: 480, distance: 101.1
click at [956, 445] on div "追蹤數 9,806 互動率 0.99% 普通 觀看率 292% 優秀 漲粉率 8.28% 優秀 受眾主要性別 男性 62.2% 受眾主要年齡 25-34 歲 …" at bounding box center [897, 470] width 585 height 120
copy div "292%"
drag, startPoint x: 1073, startPoint y: 444, endPoint x: 1124, endPoint y: 448, distance: 51.2
click at [1124, 448] on div "追蹤數 9,806 互動率 0.99% 普通 觀看率 292% 優秀 漲粉率 8.28% 優秀 受眾主要性別 男性 62.2% 受眾主要年齡 25-34 歲 …" at bounding box center [897, 470] width 585 height 120
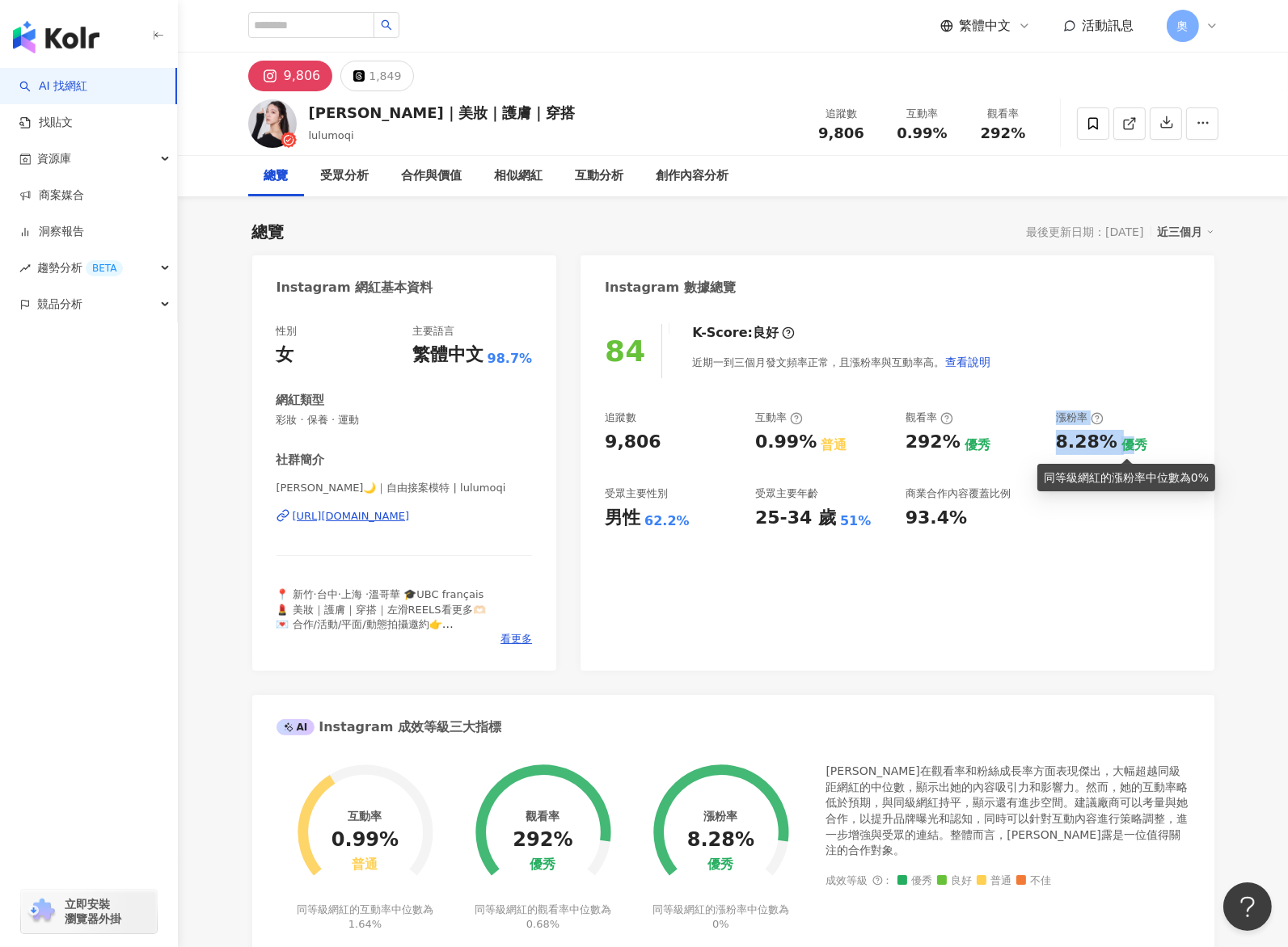
click at [1124, 448] on div "優秀" at bounding box center [1134, 445] width 26 height 17
drag, startPoint x: 1111, startPoint y: 442, endPoint x: 1054, endPoint y: 445, distance: 57.1
click at [1056, 445] on div "8.28% 優秀" at bounding box center [1123, 442] width 134 height 25
copy div "8.28%"
click at [378, 77] on div "1,849" at bounding box center [384, 75] width 32 height 23
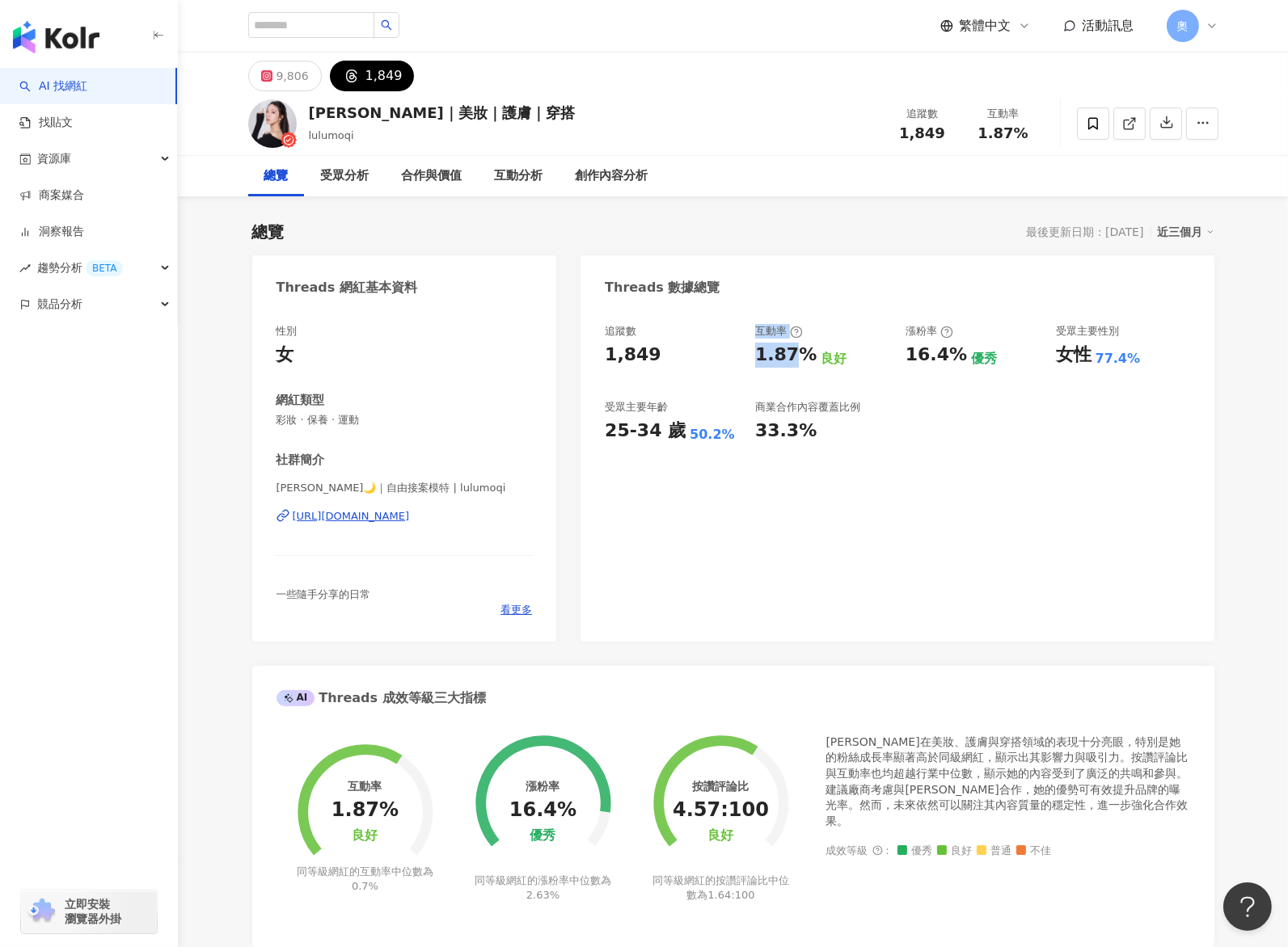
click at [796, 364] on div "追蹤數 1,849 互動率 1.87% 良好 漲粉率 16.4% 優秀 受眾主要性別 女性 77.4% 受眾主要年齡 25-34 歲 50.2% 商業合作內容…" at bounding box center [897, 384] width 585 height 120
click at [796, 364] on div "1.87%" at bounding box center [785, 354] width 62 height 25
drag, startPoint x: 774, startPoint y: 359, endPoint x: 754, endPoint y: 360, distance: 20.0
click at [755, 360] on div "1.87% 良好" at bounding box center [822, 354] width 134 height 25
drag, startPoint x: 908, startPoint y: 355, endPoint x: 954, endPoint y: 362, distance: 46.5
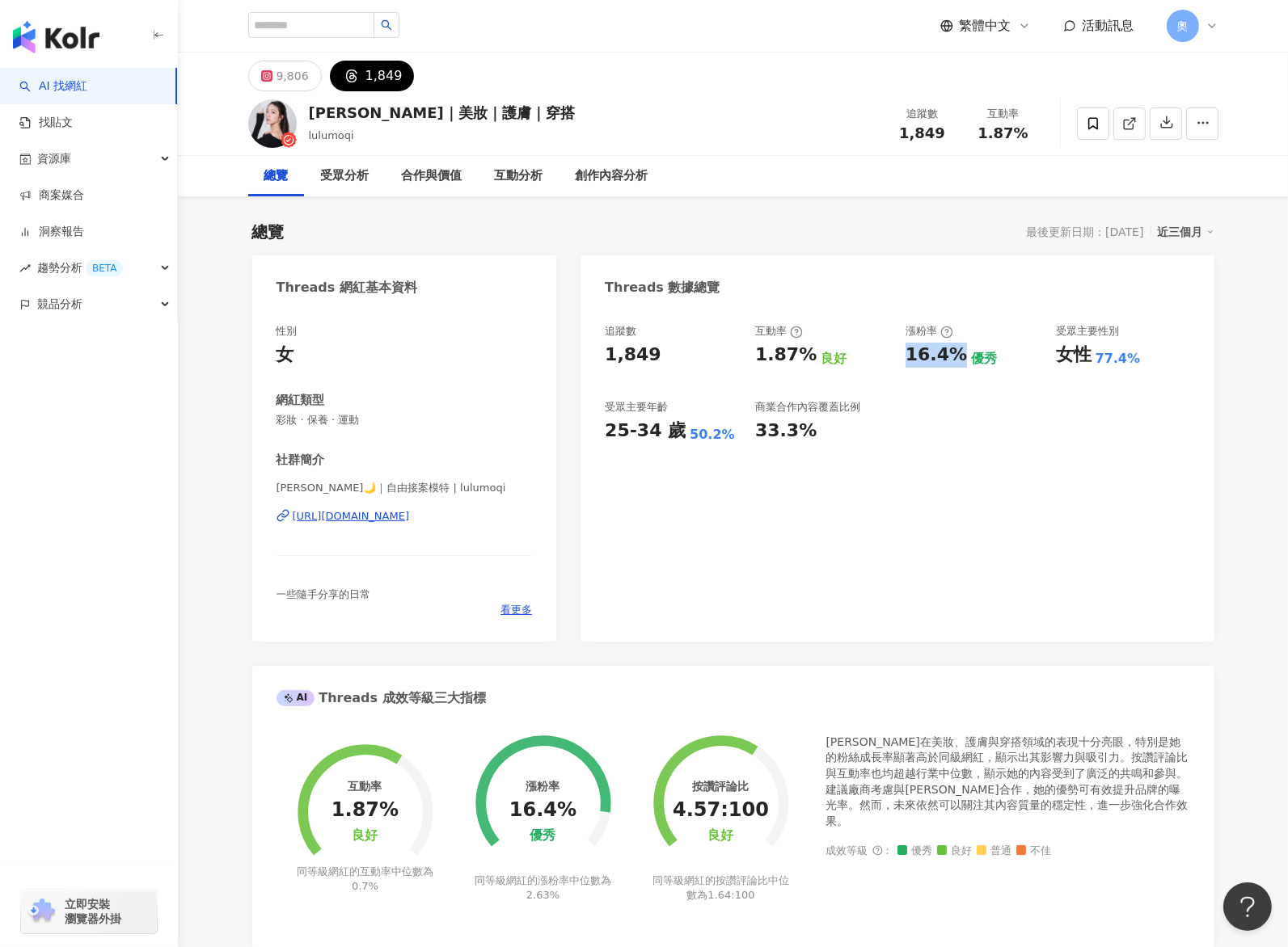
click at [954, 362] on div "16.4%" at bounding box center [936, 354] width 62 height 25
click at [819, 468] on div "追蹤數 1,849 互動率 1.87% 良好 漲粉率 16.4% 優秀 受眾主要性別 女性 77.4% 受眾主要年齡 25-34 歲 50.2% 商業合作內容…" at bounding box center [898, 475] width 633 height 334
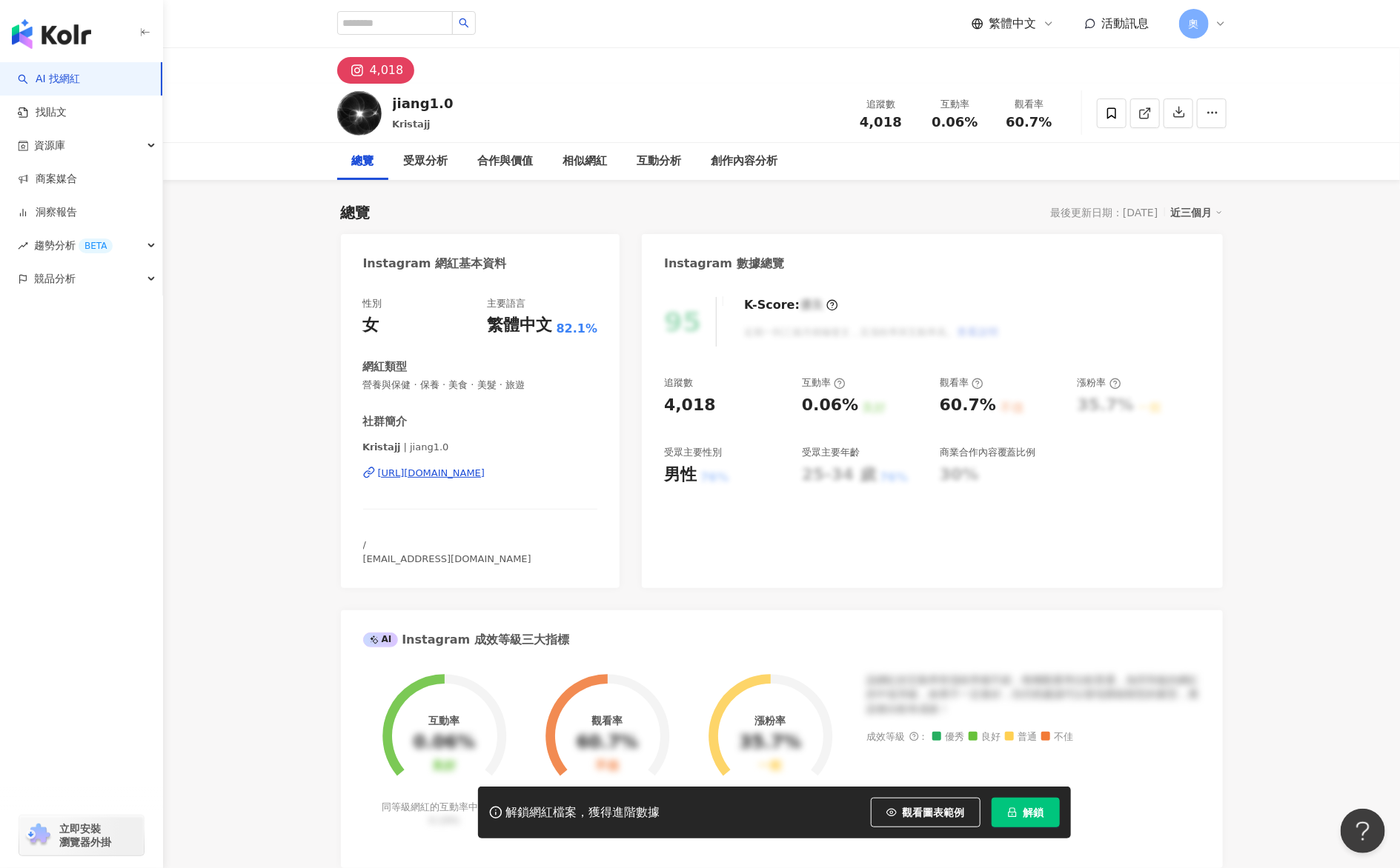
click at [485, 472] on div "https://www.instagram.com/jiang1.0/" at bounding box center [431, 473] width 107 height 13
drag, startPoint x: 764, startPoint y: 27, endPoint x: 729, endPoint y: 27, distance: 35.0
click at [764, 27] on div "繁體中文 活動訊息 奧" at bounding box center [782, 24] width 889 height 47
click at [1032, 806] on span "解鎖" at bounding box center [1034, 812] width 21 height 12
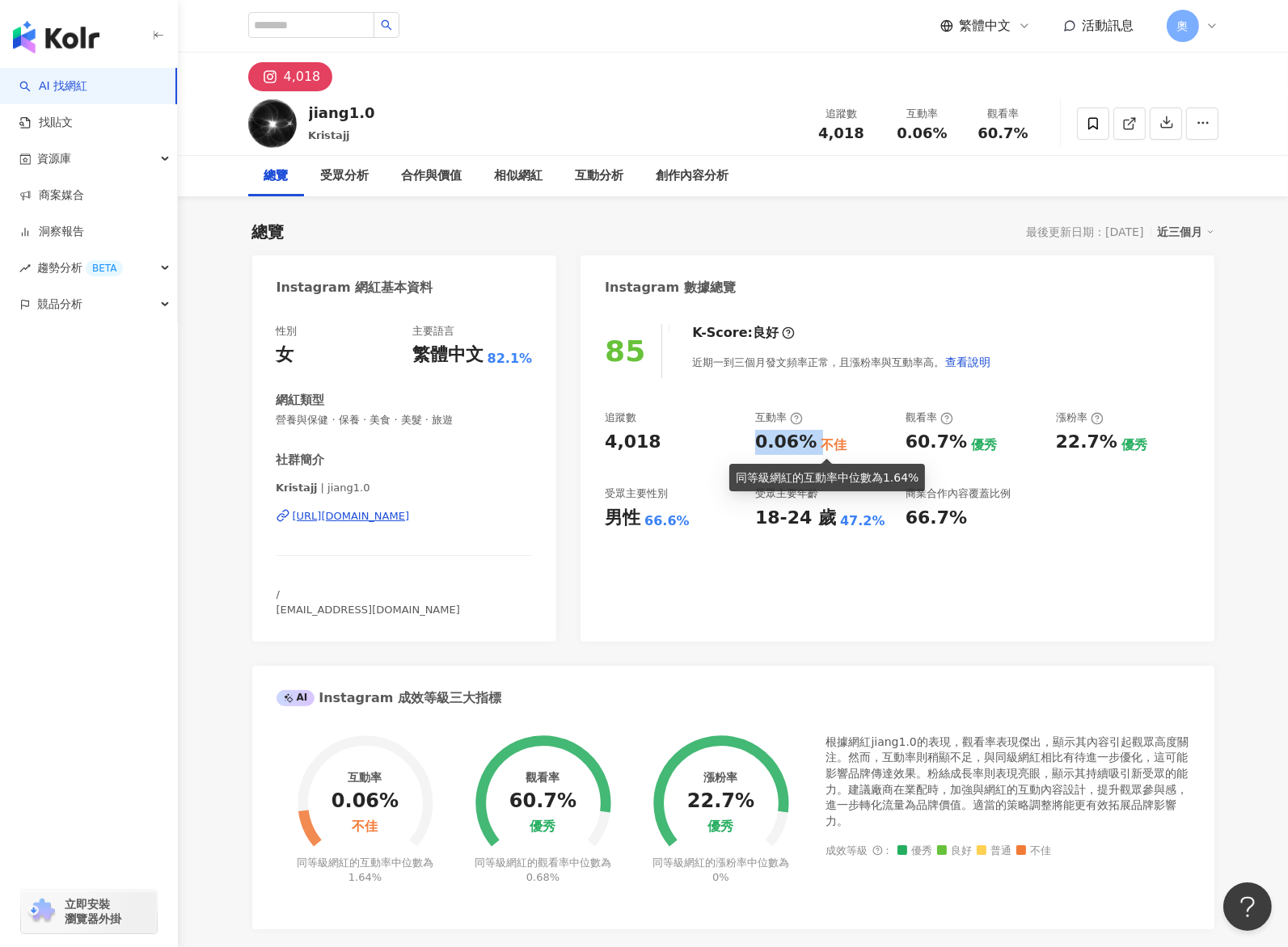
drag, startPoint x: 754, startPoint y: 442, endPoint x: 815, endPoint y: 442, distance: 61.0
click at [815, 442] on div "0.06% 不佳" at bounding box center [822, 442] width 134 height 25
copy div "0.06%"
drag, startPoint x: 910, startPoint y: 439, endPoint x: 952, endPoint y: 443, distance: 42.2
click at [952, 443] on div "60.7%" at bounding box center [936, 442] width 62 height 25
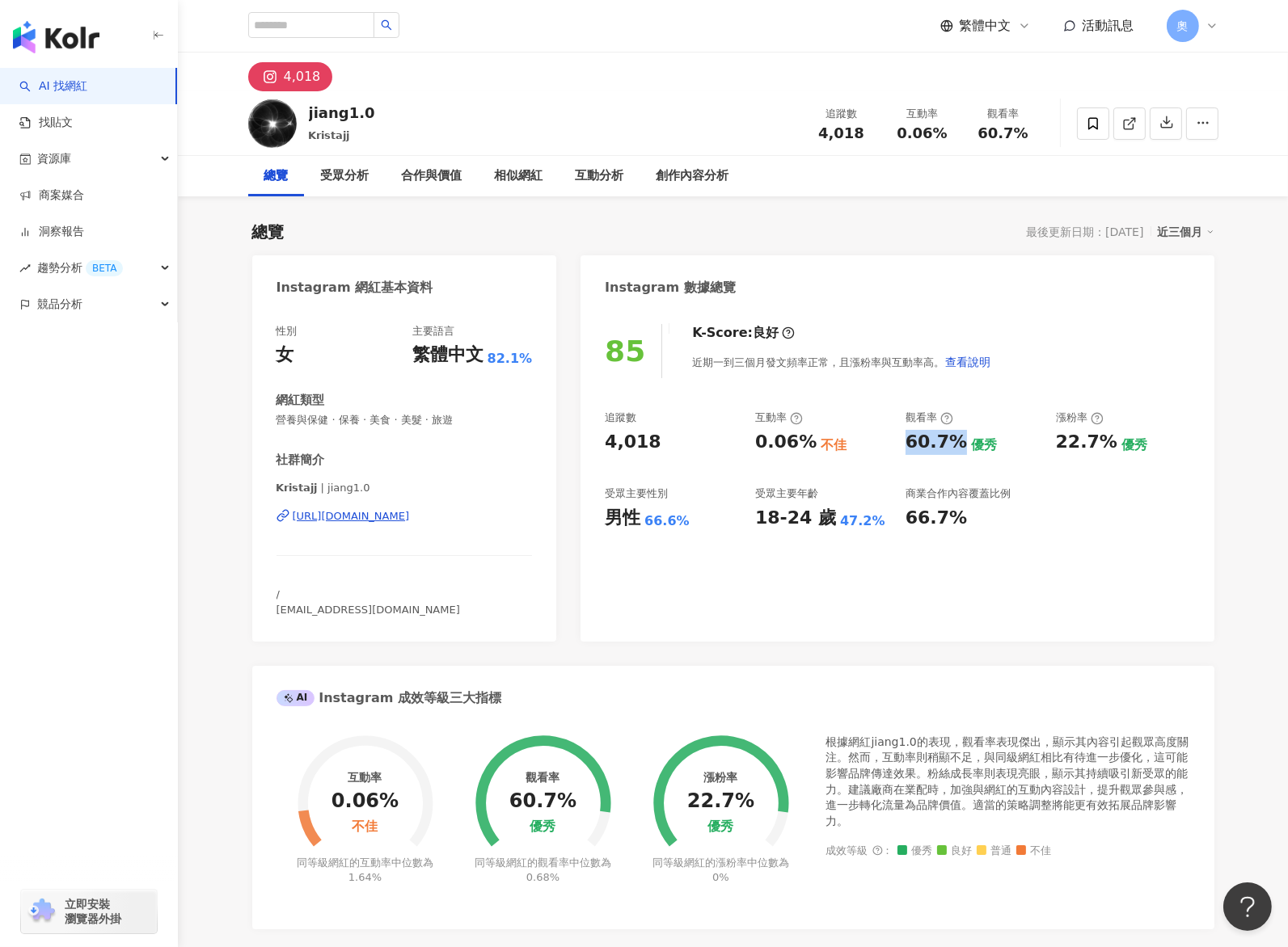
copy div "60.7%"
drag, startPoint x: 1053, startPoint y: 448, endPoint x: 1105, endPoint y: 447, distance: 52.0
click at [1105, 447] on div "追蹤數 4,018 互動率 0.06% 不佳 觀看率 60.7% 優秀 漲粉率 22.7% 優秀 受眾主要性別 男性 66.6% 受眾主要年齡 18-24 歲…" at bounding box center [897, 470] width 585 height 120
copy div "22.7%"
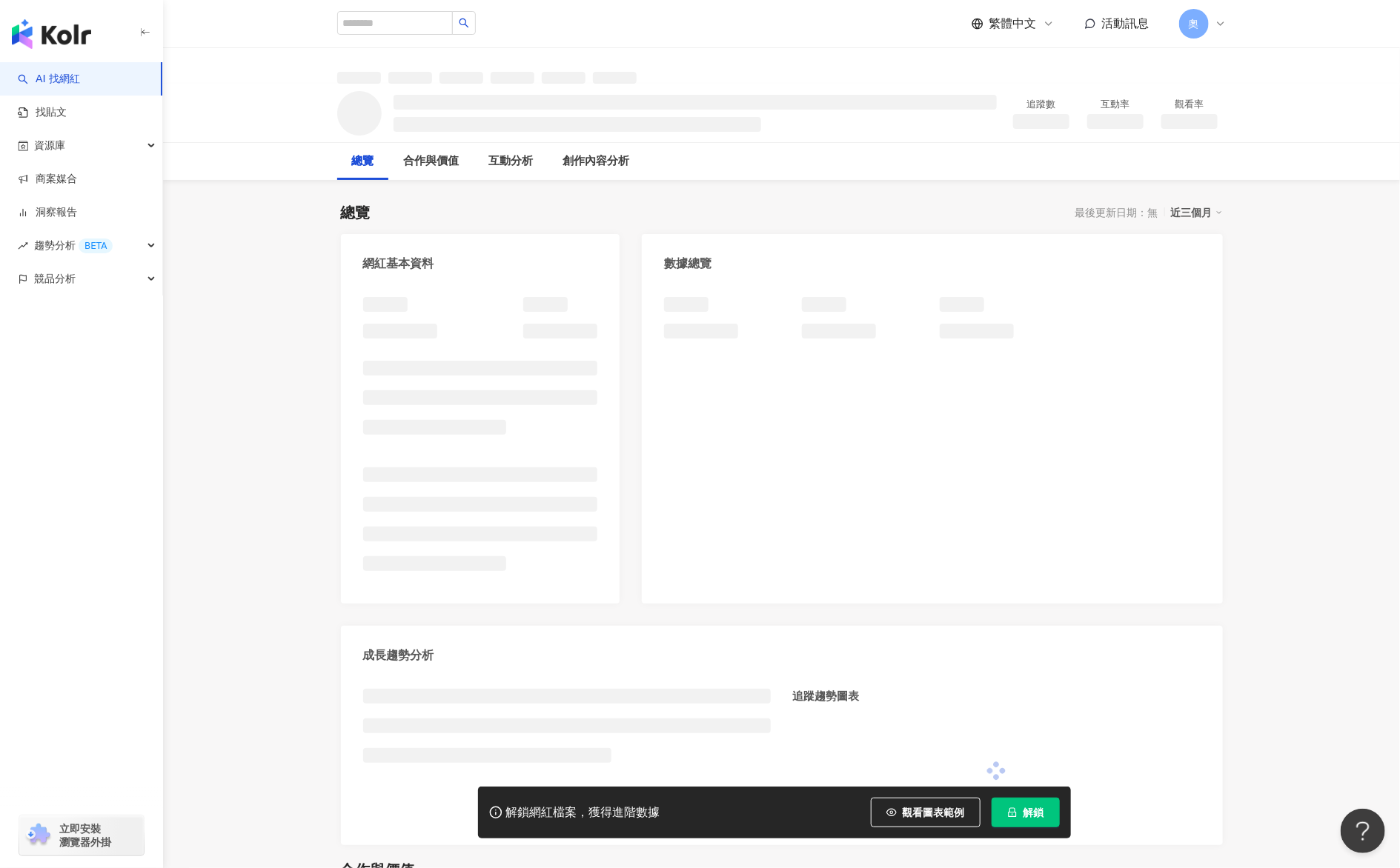
click at [1030, 816] on span "解鎖" at bounding box center [1034, 812] width 21 height 12
click at [821, 208] on div "總覽 最後更新日期：無 近三個月" at bounding box center [781, 213] width 882 height 21
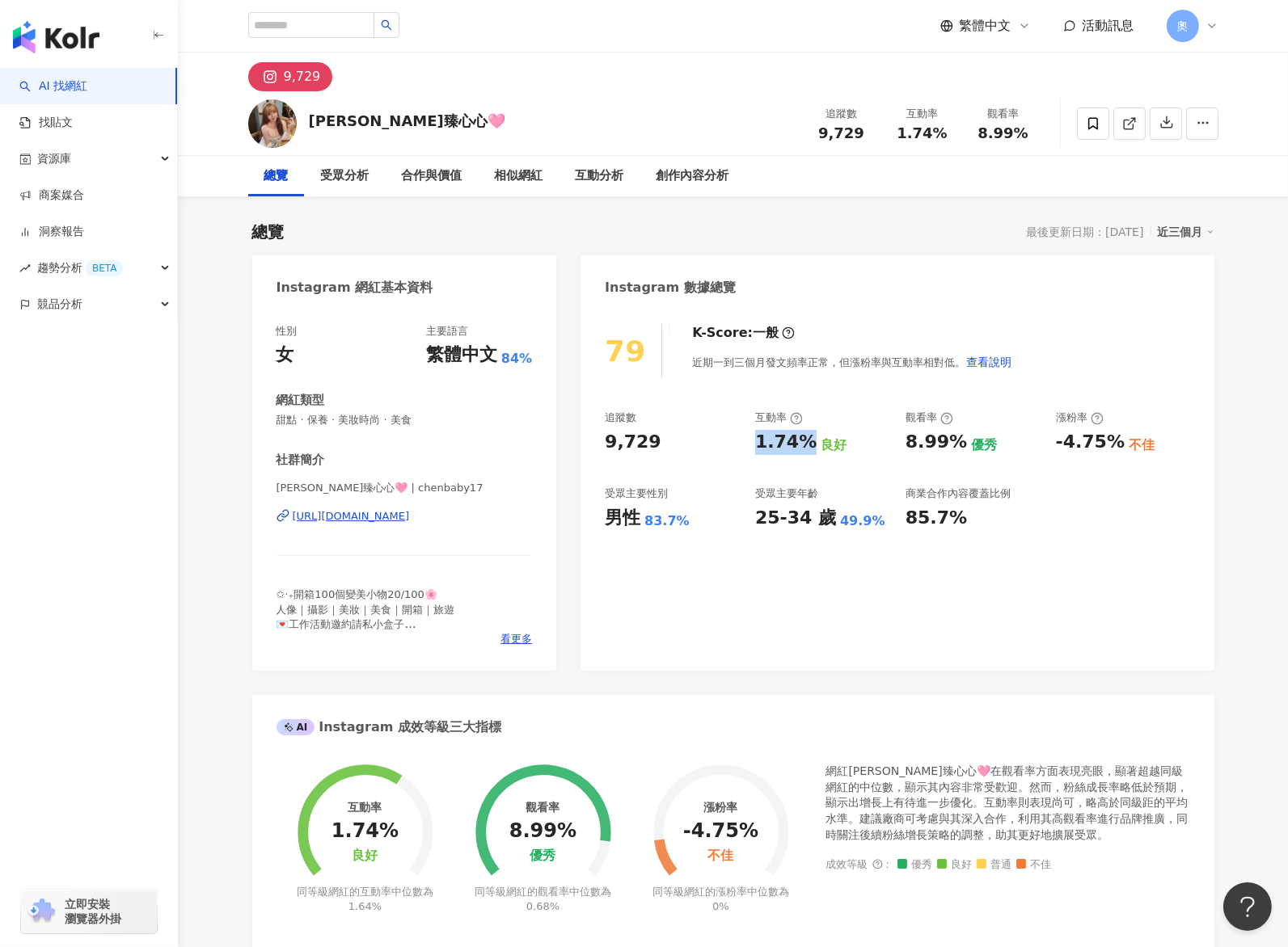
drag, startPoint x: 772, startPoint y: 443, endPoint x: 810, endPoint y: 448, distance: 38.3
click at [810, 448] on div "追蹤數 9,729 互動率 1.74% 良好 觀看率 8.99% 優秀 漲粉率 -4.75% 不佳 受眾主要性別 男性 83.7% 受眾主要年齡 25-34 …" at bounding box center [897, 470] width 585 height 120
drag, startPoint x: 906, startPoint y: 437, endPoint x: 956, endPoint y: 444, distance: 50.5
click at [956, 444] on div "8.99%" at bounding box center [936, 442] width 62 height 25
copy div "8.99%"
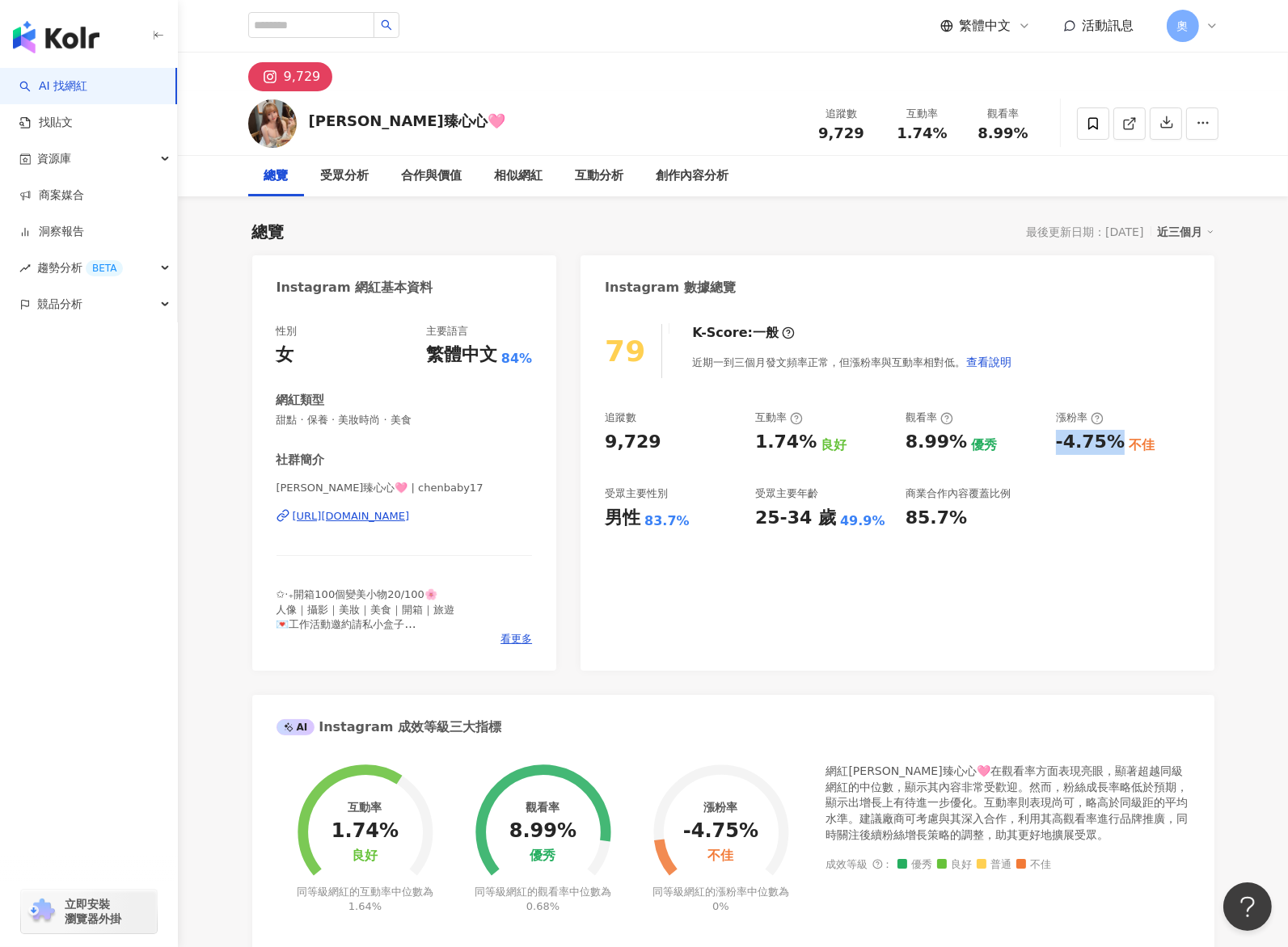
drag, startPoint x: 1052, startPoint y: 442, endPoint x: 1111, endPoint y: 445, distance: 59.1
click at [1111, 445] on div "追蹤數 9,729 互動率 1.74% 良好 觀看率 8.99% 優秀 漲粉率 -4.75% 不佳 受眾主要性別 男性 83.7% 受眾主要年齡 25-34 …" at bounding box center [897, 470] width 585 height 120
copy div "-4.75%"
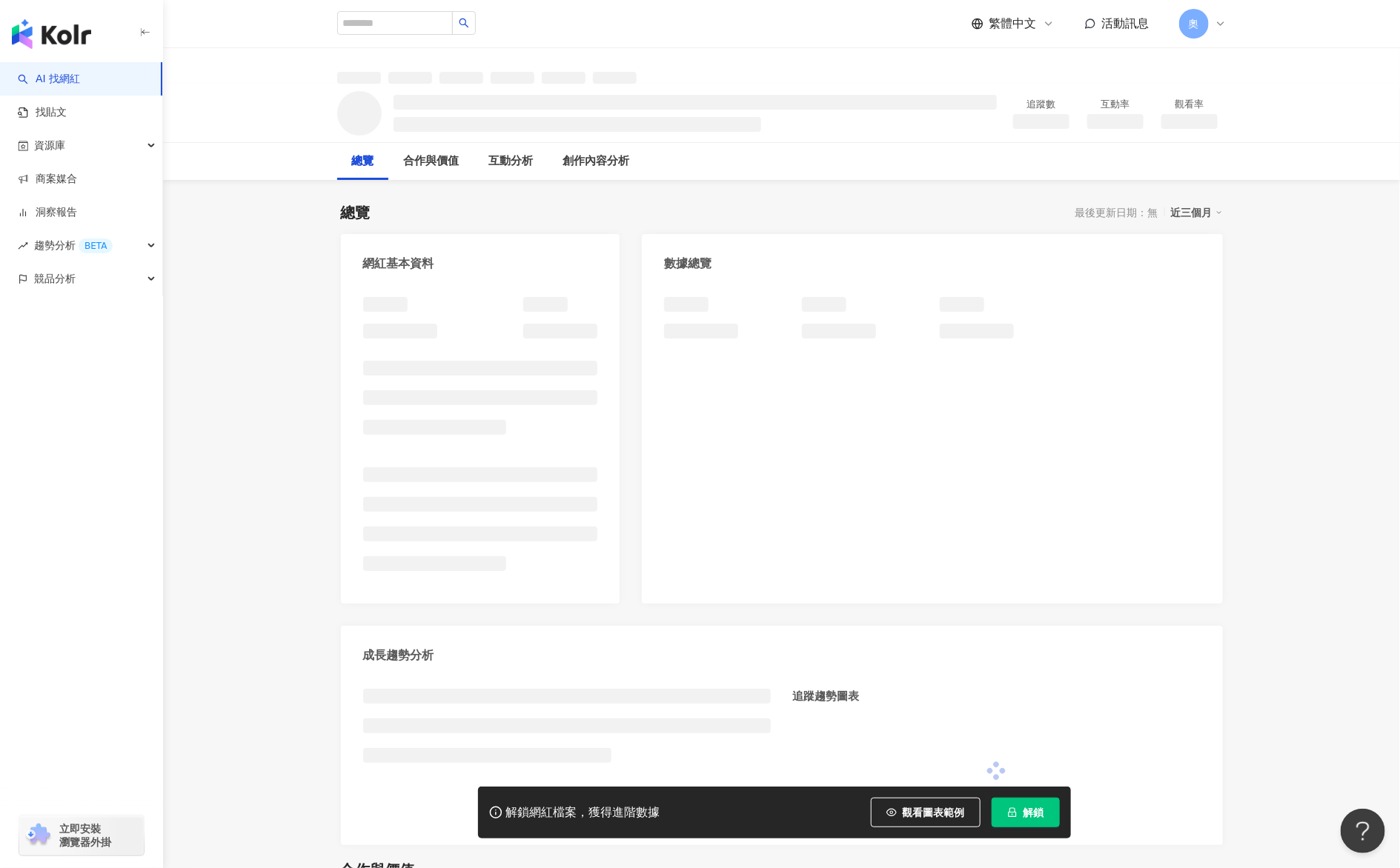
click at [1046, 816] on button "解鎖" at bounding box center [1025, 812] width 68 height 30
click at [824, 190] on div "總覽 最後更新日期：無 近三個月 網紅基本資料 數據總覽 成長趨勢分析 追蹤趨勢圖表" at bounding box center [781, 516] width 882 height 658
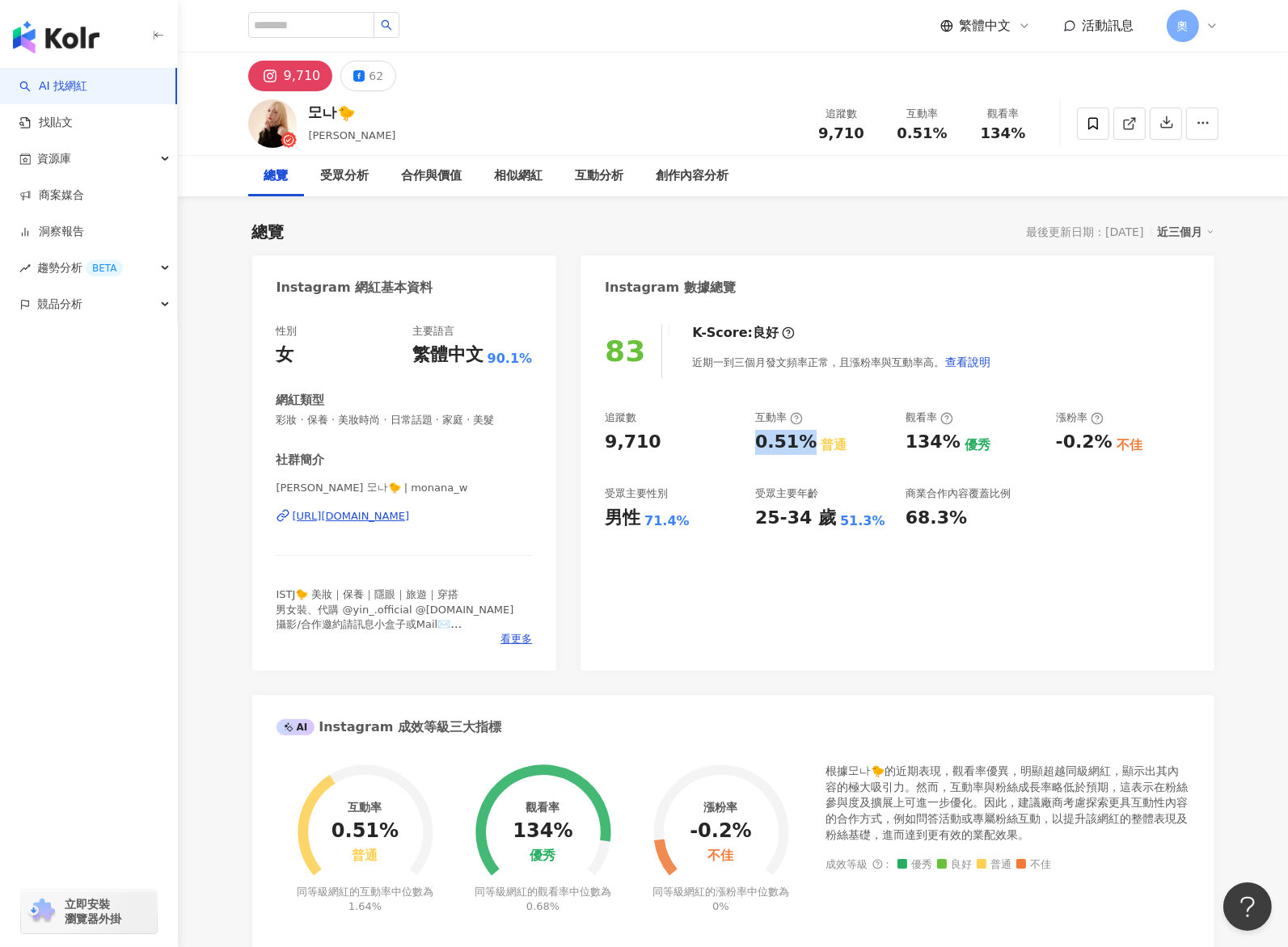
drag, startPoint x: 753, startPoint y: 447, endPoint x: 808, endPoint y: 448, distance: 55.0
click at [808, 448] on div "追蹤數 9,710 互動率 0.51% 普通 觀看率 134% 優秀 漲粉率 -0.2% 不佳 受眾主要性別 男性 71.4% 受眾主要年齡 25-34 歲 …" at bounding box center [897, 470] width 585 height 120
copy div "0.51%"
drag, startPoint x: 893, startPoint y: 444, endPoint x: 943, endPoint y: 455, distance: 51.2
click at [943, 455] on div "追蹤數 9,710 互動率 0.51% 普通 觀看率 134% 優秀 漲粉率 -0.2% 不佳 受眾主要性別 男性 71.4% 受眾主要年齡 25-34 歲 …" at bounding box center [897, 470] width 585 height 120
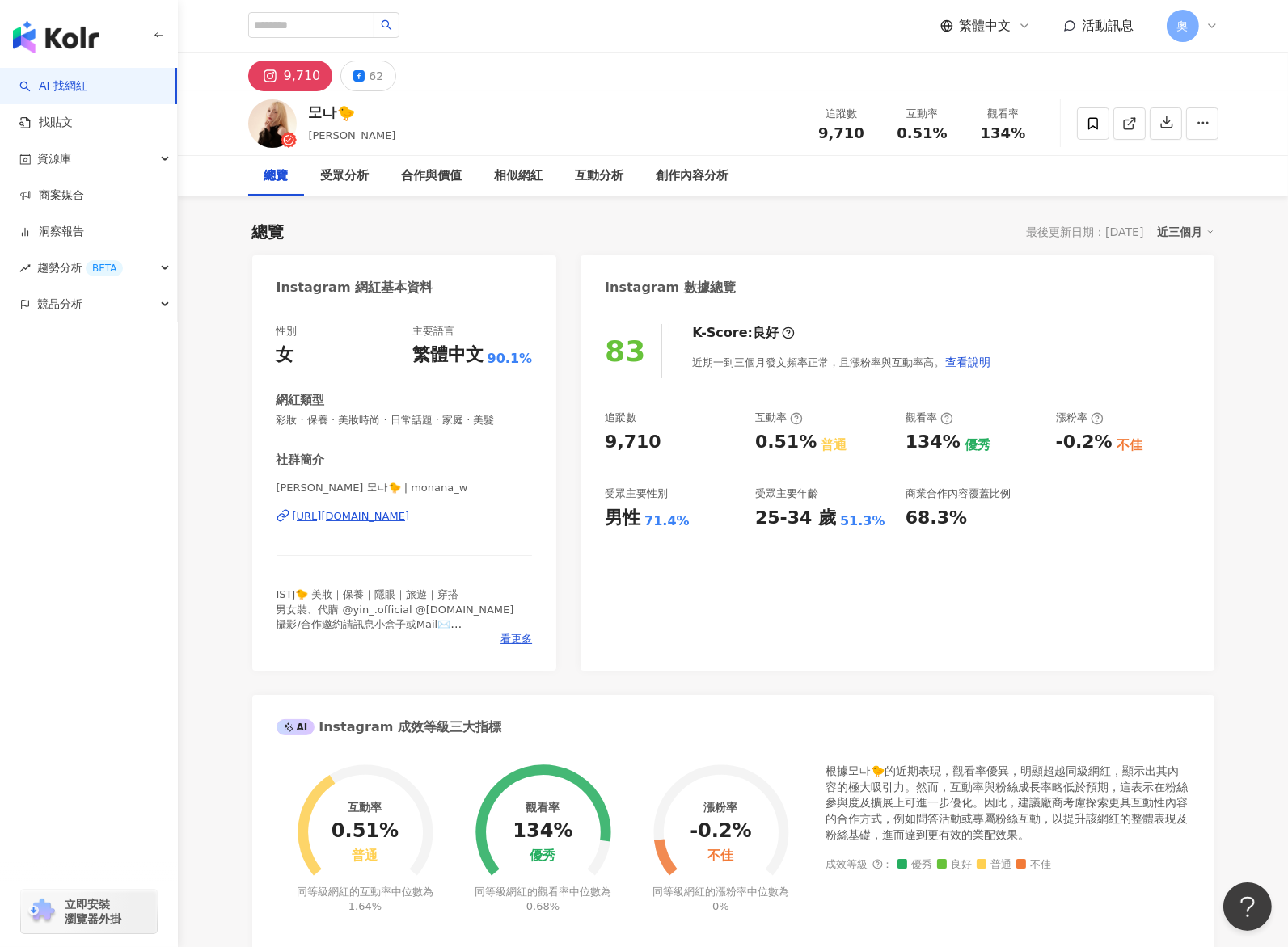
click at [949, 448] on div "134%" at bounding box center [934, 442] width 55 height 25
drag, startPoint x: 946, startPoint y: 445, endPoint x: 899, endPoint y: 447, distance: 47.0
click at [899, 447] on div "追蹤數 9,710 互動率 0.51% 普通 觀看率 134% 優秀 漲粉率 -0.2% 不佳 受眾主要性別 男性 71.4% 受眾主要年齡 25-34 歲 …" at bounding box center [897, 470] width 585 height 120
copy div "134%"
drag, startPoint x: 1055, startPoint y: 443, endPoint x: 1112, endPoint y: 445, distance: 57.0
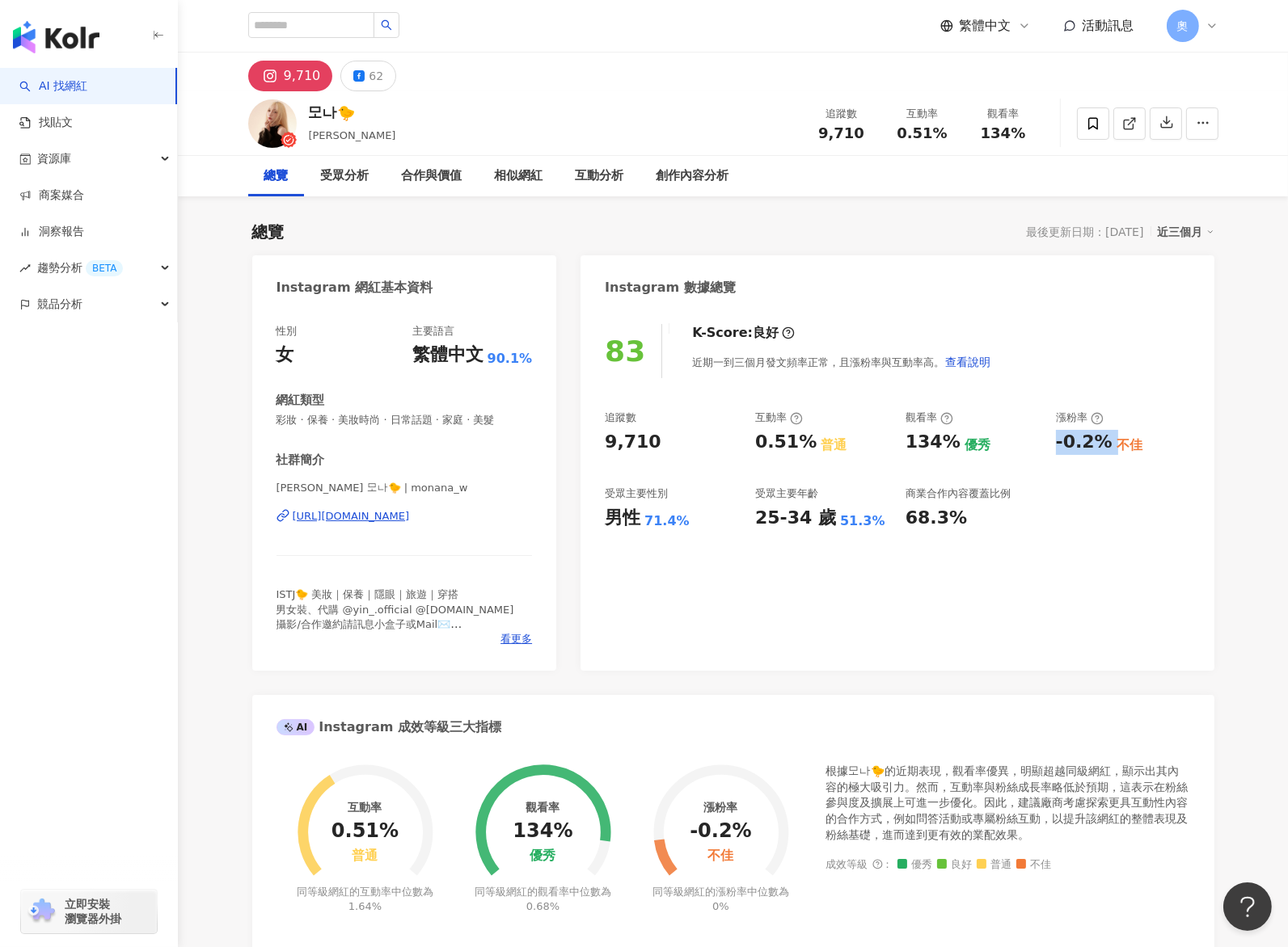
click at [1112, 445] on div "-0.2% 不佳" at bounding box center [1123, 442] width 134 height 25
copy div "-0.2%"
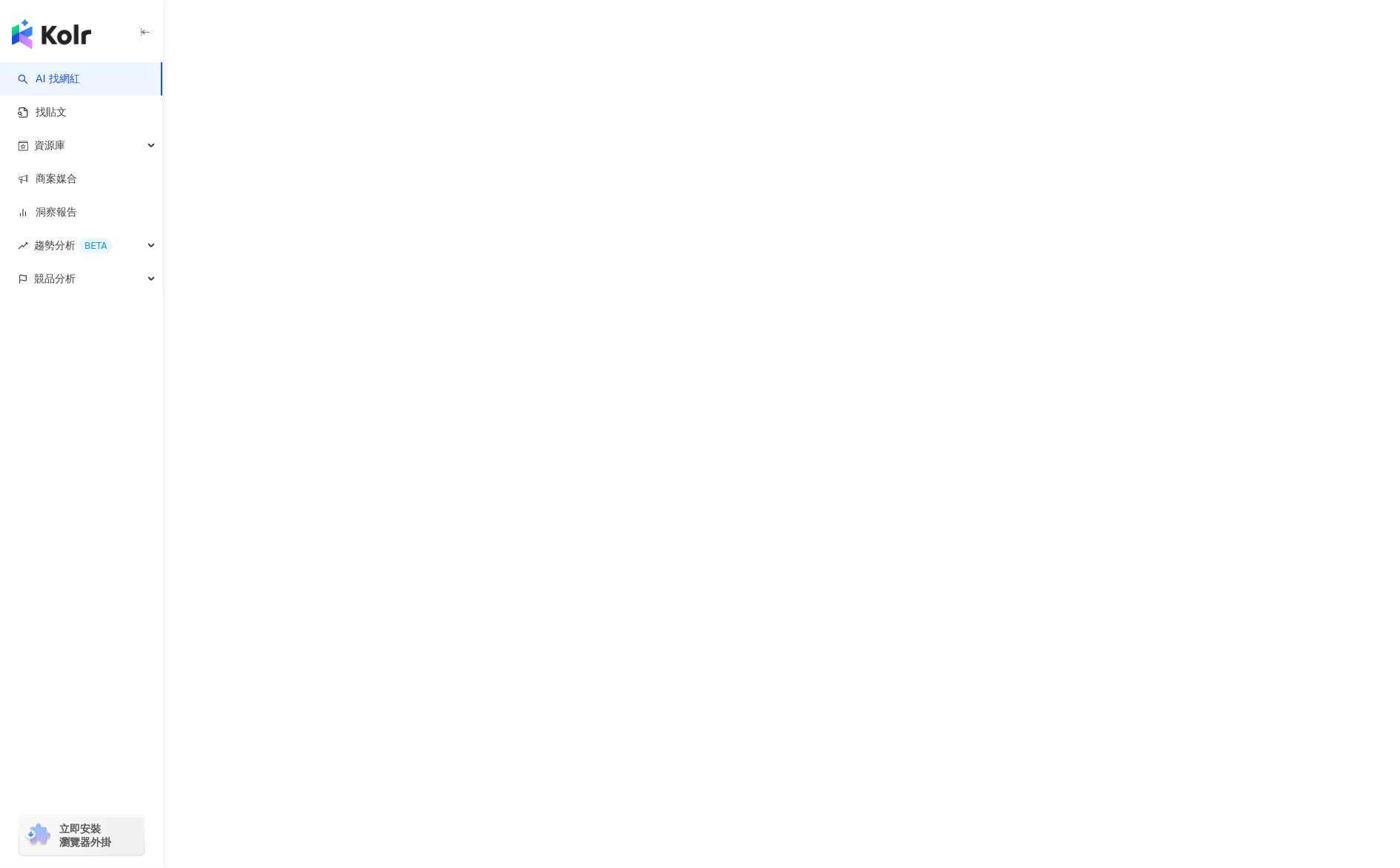
click at [842, 25] on div "AI 找網紅 找貼文 資源庫 商案媒合 洞察報告 趨勢分析 BETA 競品分析 立即安裝 瀏覽器外掛" at bounding box center [700, 434] width 1400 height 868
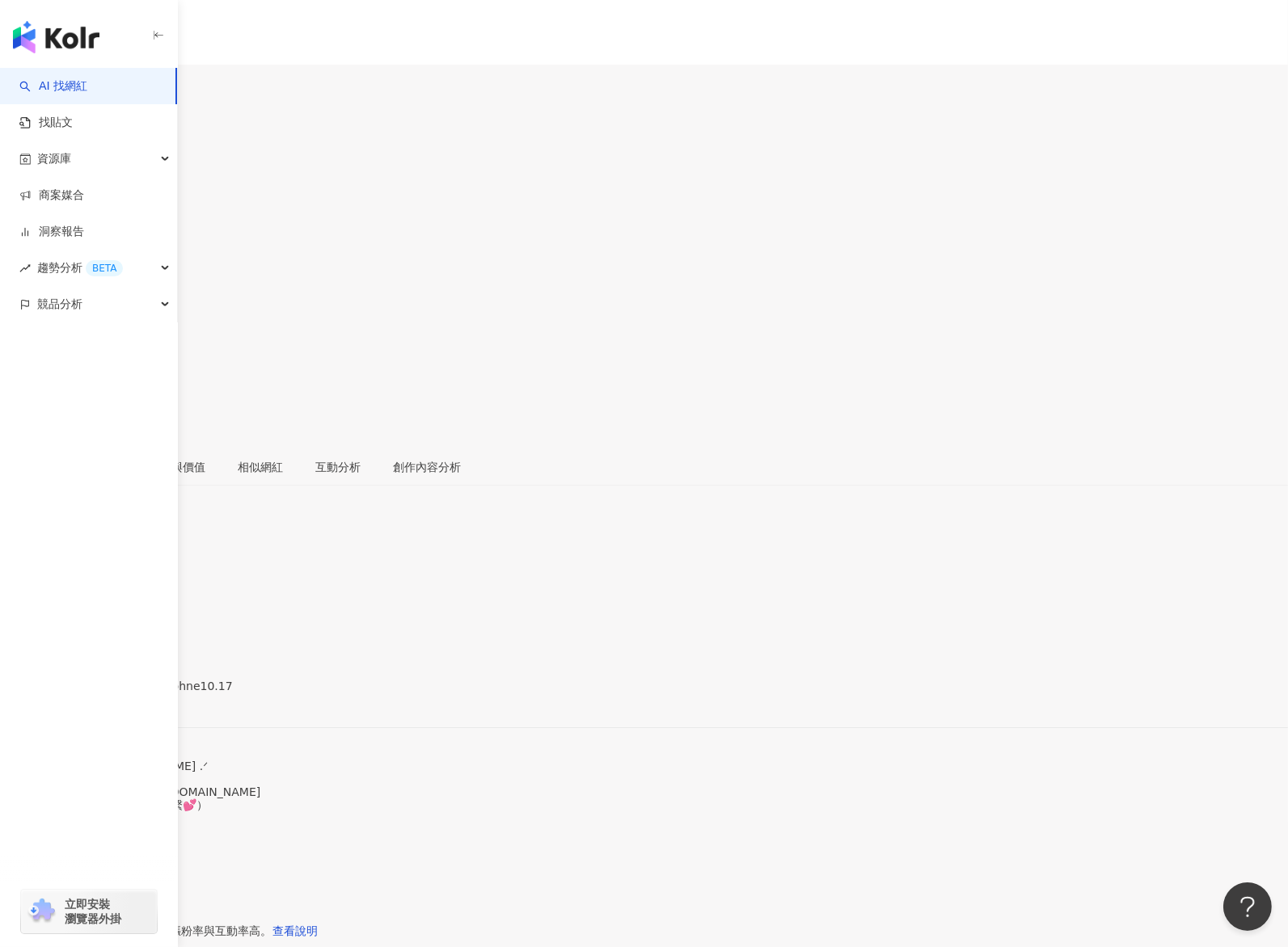
drag, startPoint x: 750, startPoint y: 448, endPoint x: 800, endPoint y: 451, distance: 50.1
drag, startPoint x: 748, startPoint y: 444, endPoint x: 804, endPoint y: 451, distance: 56.4
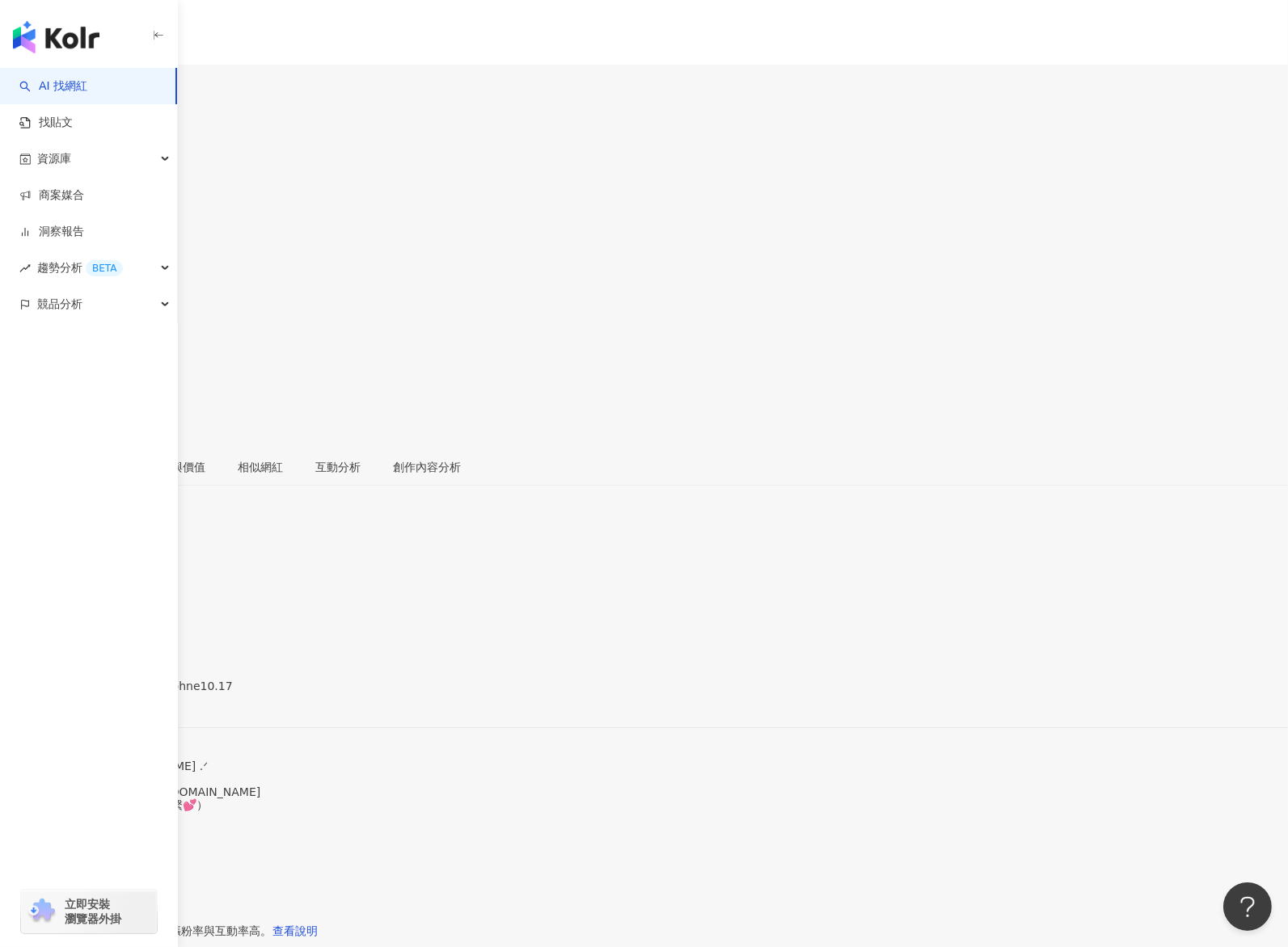
copy div "5.42%"
drag, startPoint x: 946, startPoint y: 452, endPoint x: 956, endPoint y: 452, distance: 10.0
copy div "188%"
drag, startPoint x: 1053, startPoint y: 442, endPoint x: 1111, endPoint y: 445, distance: 58.1
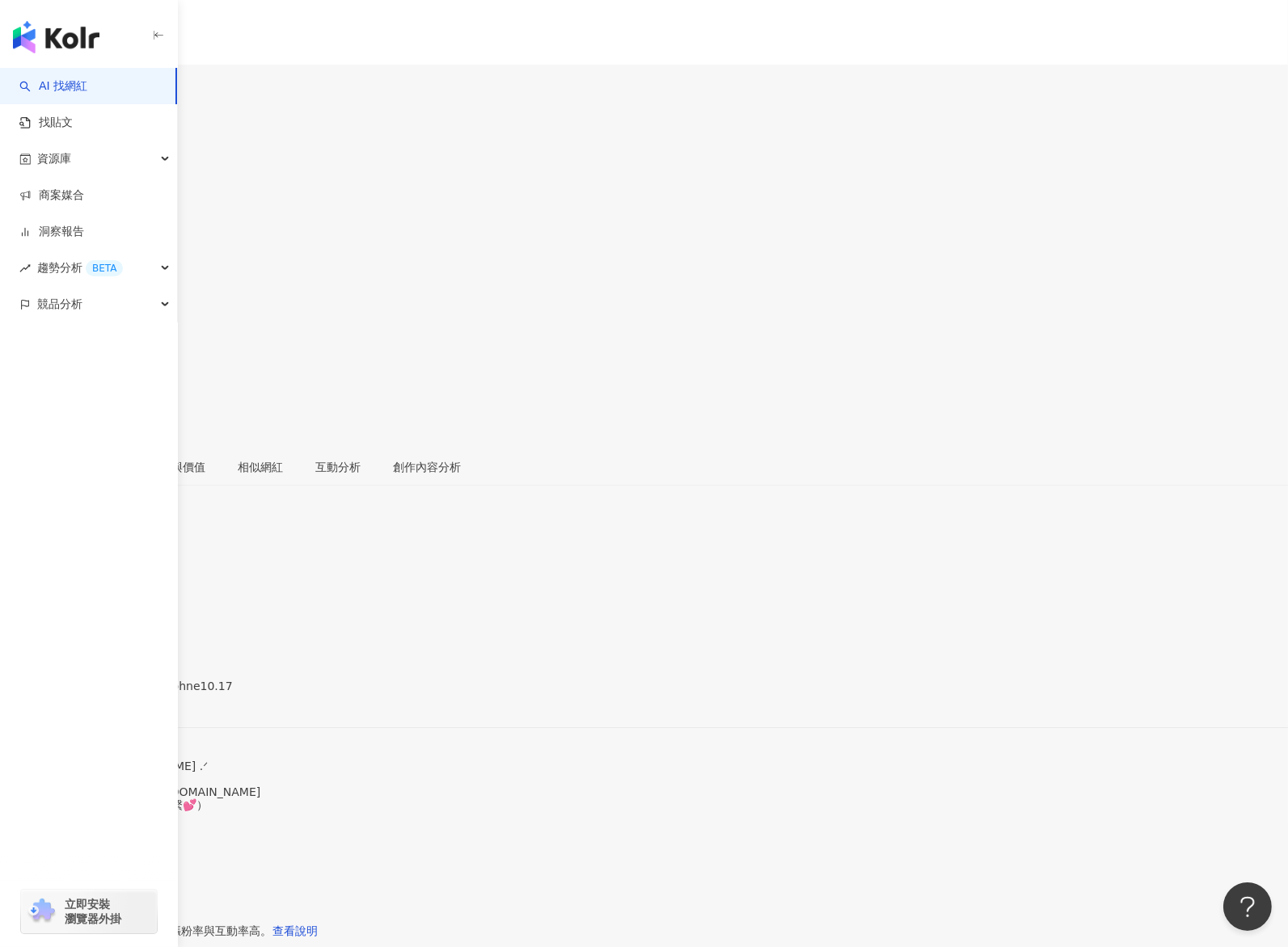
copy div "12.6%"
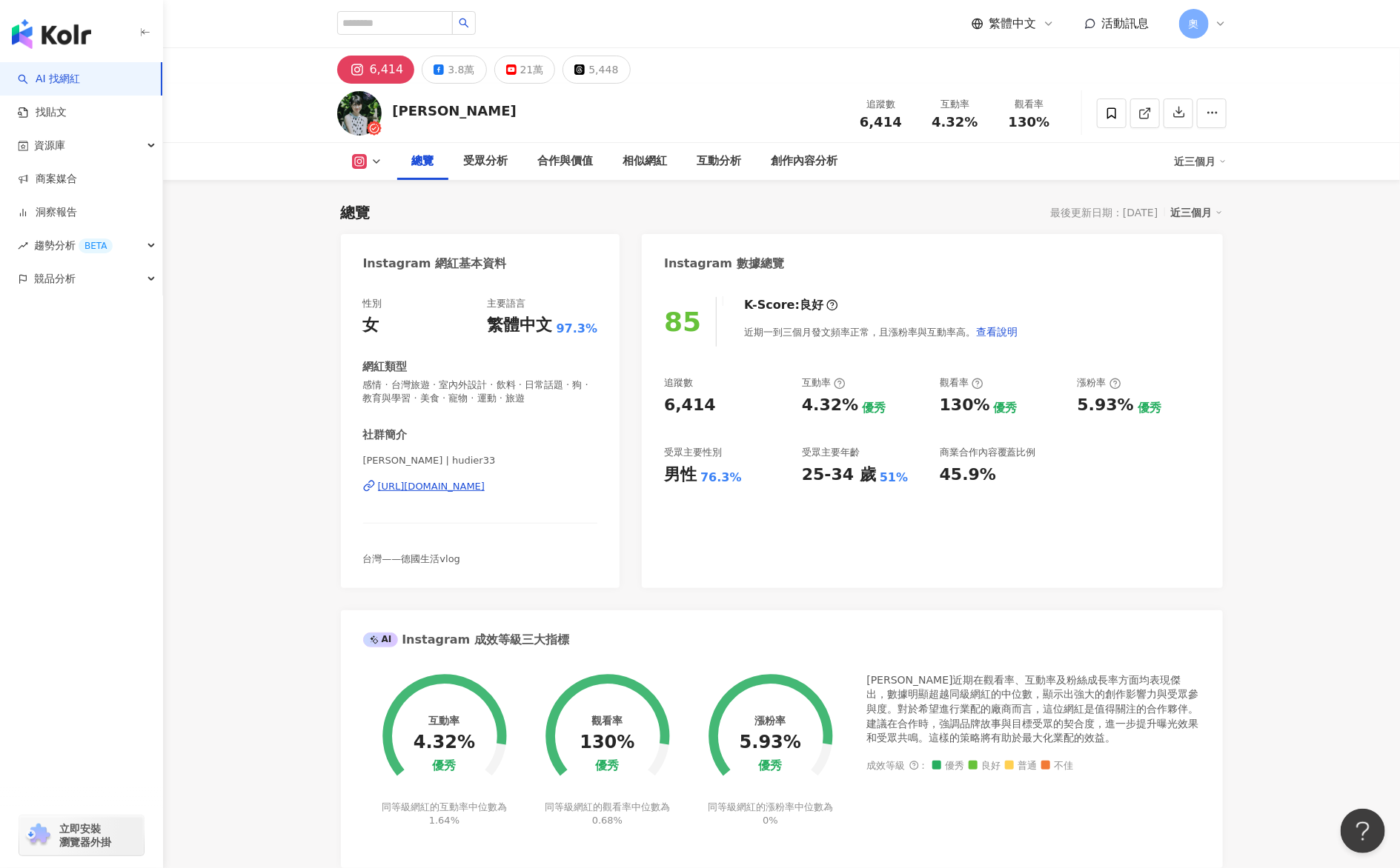
click at [619, 434] on div "性別 女 主要語言 繁體中文 97.3% 網紅類型 感情 · 台灣旅遊 · 室內外設計 · 飲料 · 日常話題 · 狗 · 教育與學習 · 美食 · 寵物 ·…" at bounding box center [480, 435] width 279 height 306
click at [666, 434] on div "Instagram 網紅基本資料 性別 女 主要語言 繁體中文 97.3% 網紅類型 感情 · 台灣旅遊 · 室內外設計 · 飲料 · 日常話題 · 狗 · …" at bounding box center [781, 784] width 882 height 1100
drag, startPoint x: 819, startPoint y: 402, endPoint x: 851, endPoint y: 408, distance: 32.6
click at [700, 408] on div "追蹤數 6,414 互動率 4.32% 優秀 觀看率 130% 優秀 漲粉率 5.93% 優秀 受眾主要性別 男性 76.3% 受眾主要年齡 25-34 歲 …" at bounding box center [932, 431] width 536 height 110
copy div "4.32%"
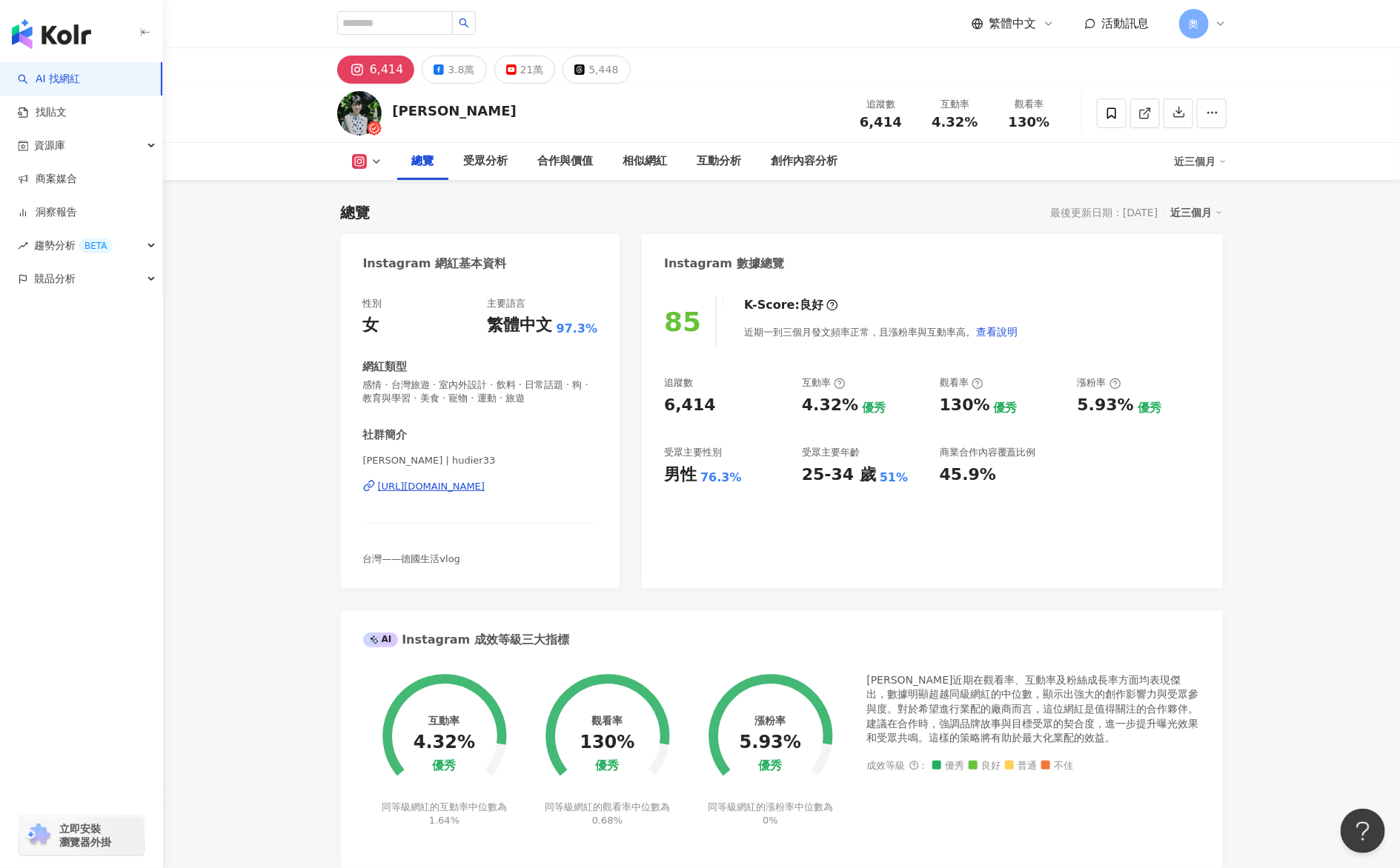
click at [700, 404] on div "追蹤數 6,414 互動率 4.32% 優秀 觀看率 130% 優秀 漲粉率 5.93% 優秀 受眾主要性別 男性 76.3% 受眾主要年齡 25-34 歲 …" at bounding box center [932, 431] width 536 height 110
drag, startPoint x: 942, startPoint y: 405, endPoint x: 985, endPoint y: 402, distance: 43.1
click at [700, 402] on div "130% 優秀" at bounding box center [1002, 405] width 123 height 23
copy div "130%"
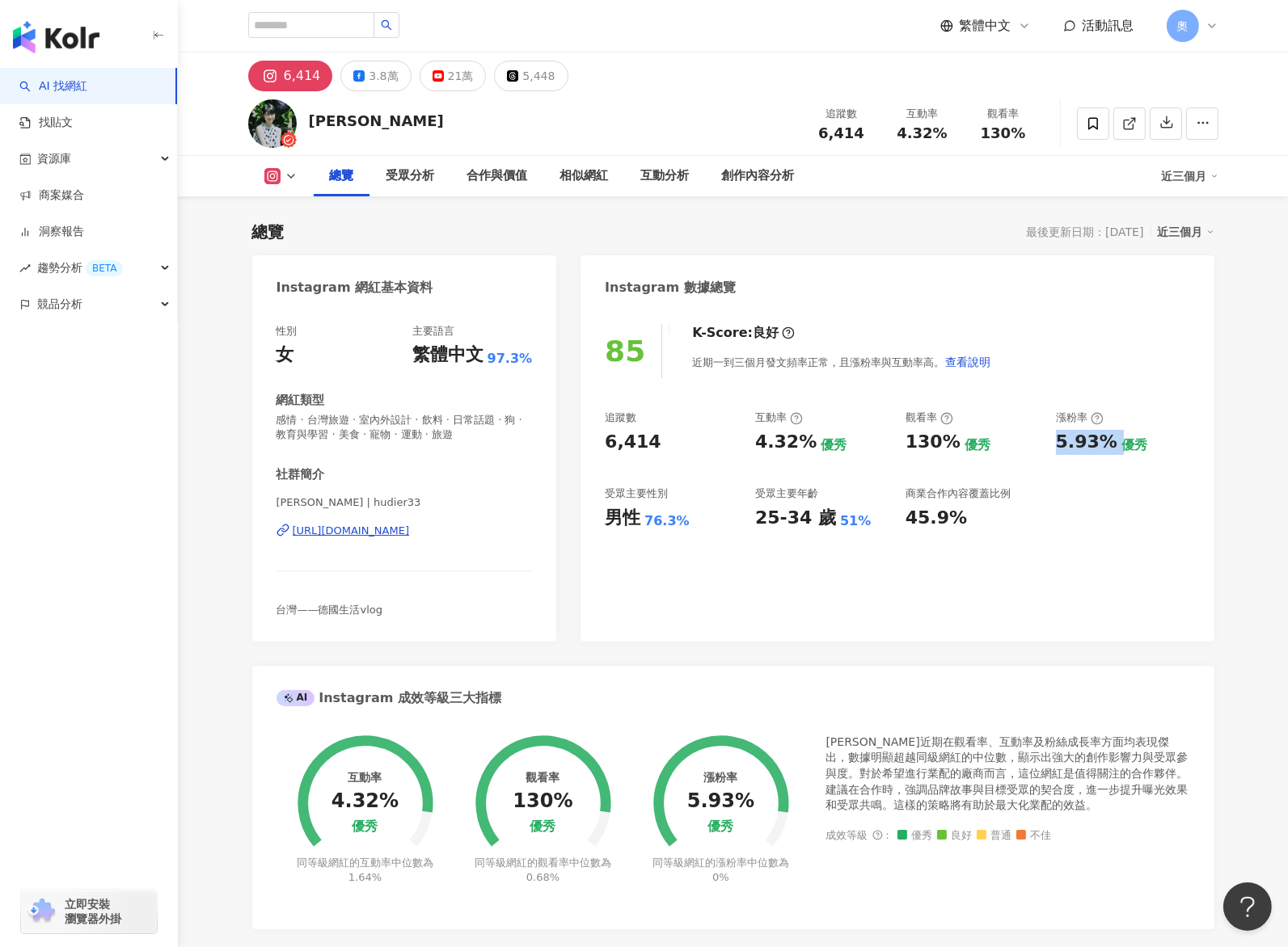
drag, startPoint x: 1047, startPoint y: 433, endPoint x: 1112, endPoint y: 441, distance: 65.5
click at [763, 441] on div "追蹤數 6,414 互動率 4.32% 優秀 觀看率 130% 優秀 漲粉率 5.93% 優秀 受眾主要性別 男性 76.3% 受眾主要年齡 25-34 歲 …" at bounding box center [897, 470] width 585 height 120
copy div "5.93%"
click at [511, 85] on button "5,448" at bounding box center [531, 75] width 74 height 30
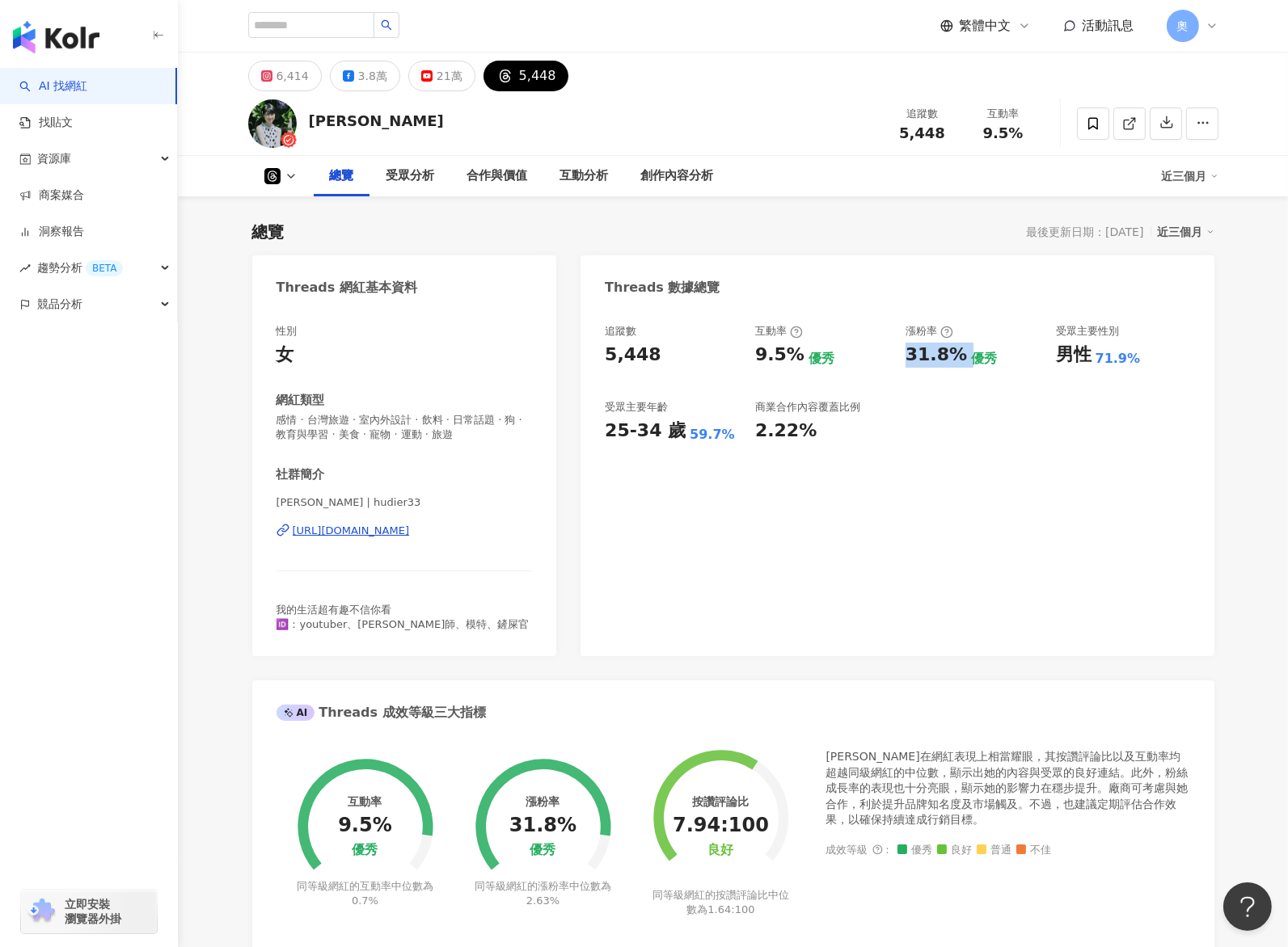
drag, startPoint x: 791, startPoint y: 357, endPoint x: 463, endPoint y: 497, distance: 356.6
click at [763, 360] on div "9.5% 優秀" at bounding box center [822, 354] width 134 height 25
drag, startPoint x: 893, startPoint y: 352, endPoint x: 957, endPoint y: 359, distance: 64.4
click at [763, 359] on div "追蹤數 5,448 互動率 9.5% 優秀 漲粉率 31.8% 優秀 受眾主要性別 男性 71.9% 受眾主要年齡 25-34 歲 59.7% 商業合作內容覆…" at bounding box center [897, 384] width 585 height 120
click at [763, 360] on div "31.8%" at bounding box center [936, 354] width 62 height 25
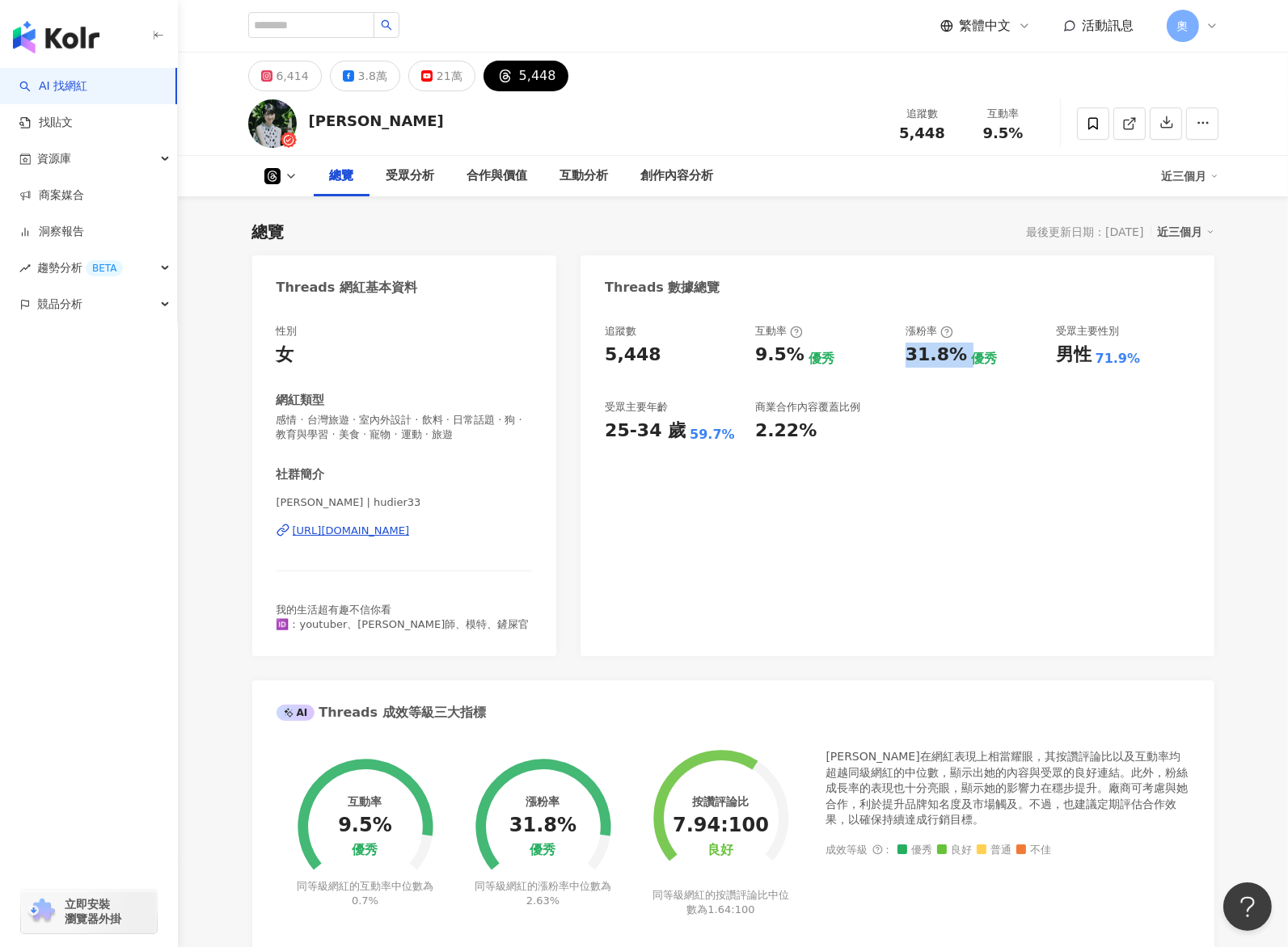
drag, startPoint x: 962, startPoint y: 359, endPoint x: 903, endPoint y: 352, distance: 59.4
click at [763, 352] on div "追蹤數 5,448 互動率 9.5% 優秀 漲粉率 31.8% 優秀 受眾主要性別 男性 71.9% 受眾主要年齡 25-34 歲 59.7% 商業合作內容覆…" at bounding box center [897, 384] width 585 height 120
copy div "31.8%"
click at [641, 241] on div "總覽 最後更新日期：2025/8/26 近三個月" at bounding box center [733, 232] width 962 height 23
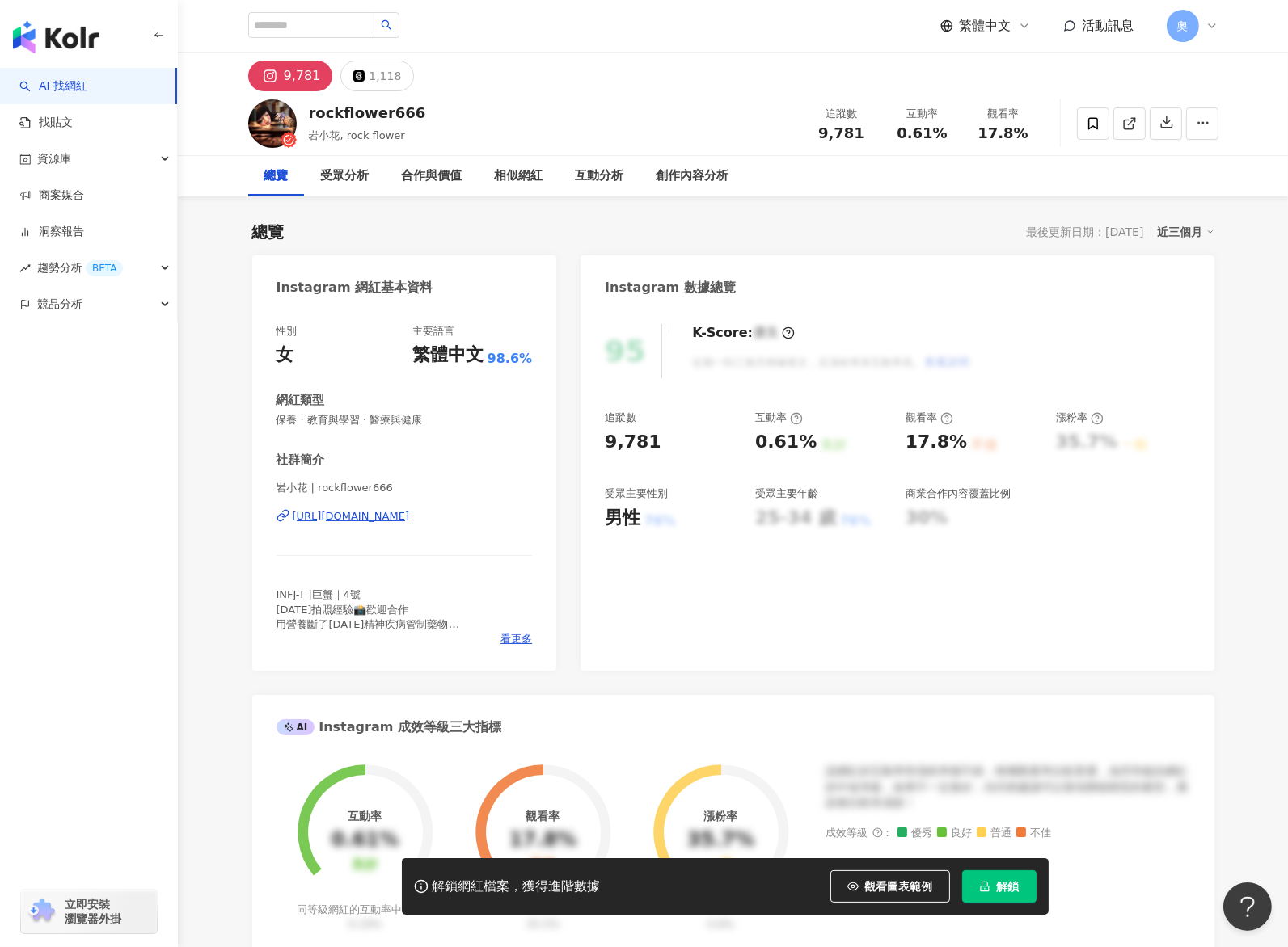
click at [282, 126] on img at bounding box center [273, 123] width 49 height 49
drag, startPoint x: 744, startPoint y: 210, endPoint x: 766, endPoint y: 299, distance: 91.7
click at [744, 210] on div "總覽 最後更新日期：2025/8/24 近三個月 Instagram 網紅基本資料 性別 女 主要語言 繁體中文 98.6% 網紅類型 保養 · 教育與學習 …" at bounding box center [733, 857] width 962 height 1305
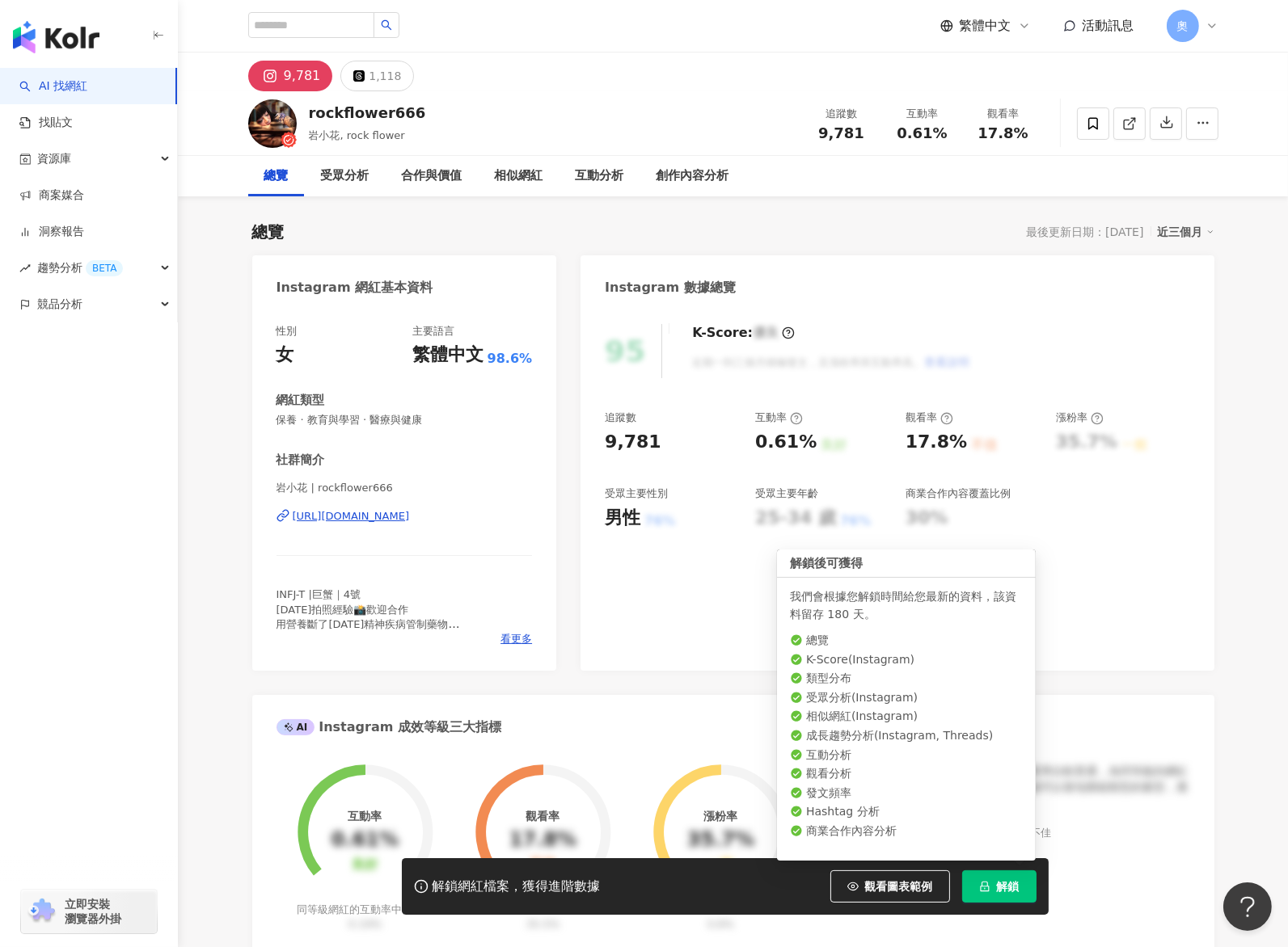
click at [1011, 893] on span "解鎖" at bounding box center [1008, 886] width 23 height 13
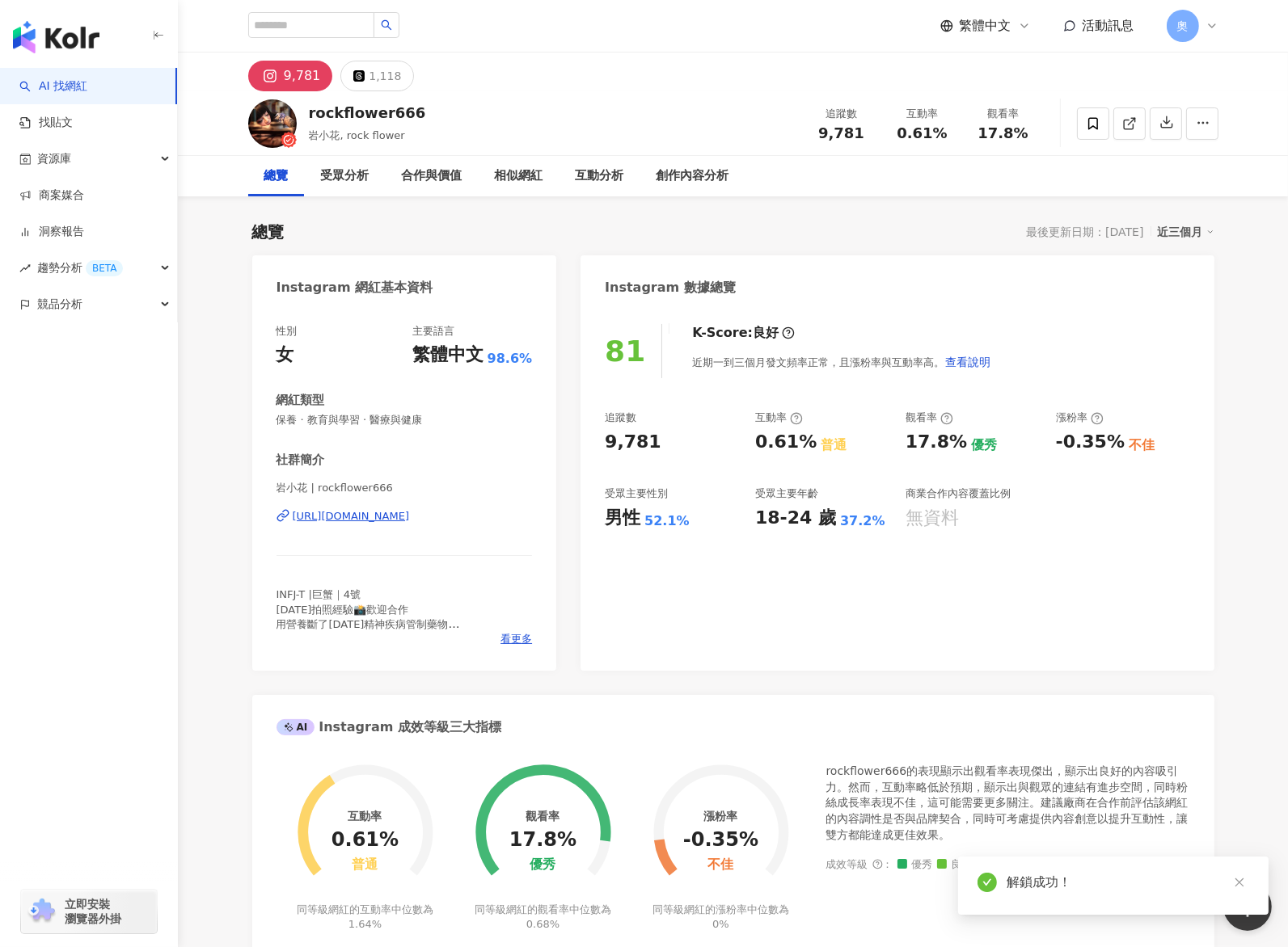
click at [730, 660] on div "81 K-Score : 良好 近期一到三個月發文頻率正常，且漲粉率與互動率高。 查看說明 追蹤數 9,781 互動率 0.61% 普通 觀看率 17.8% …" at bounding box center [898, 490] width 633 height 363
click at [522, 470] on div "社群簡介 岩小花 | rockflower666 https://www.instagram.com/rockflower666/ INFJ-T |巨蟹｜4號…" at bounding box center [404, 549] width 256 height 195
drag, startPoint x: 757, startPoint y: 445, endPoint x: 806, endPoint y: 450, distance: 49.3
click at [806, 450] on div "0.61%" at bounding box center [785, 442] width 62 height 25
copy div "0.61%"
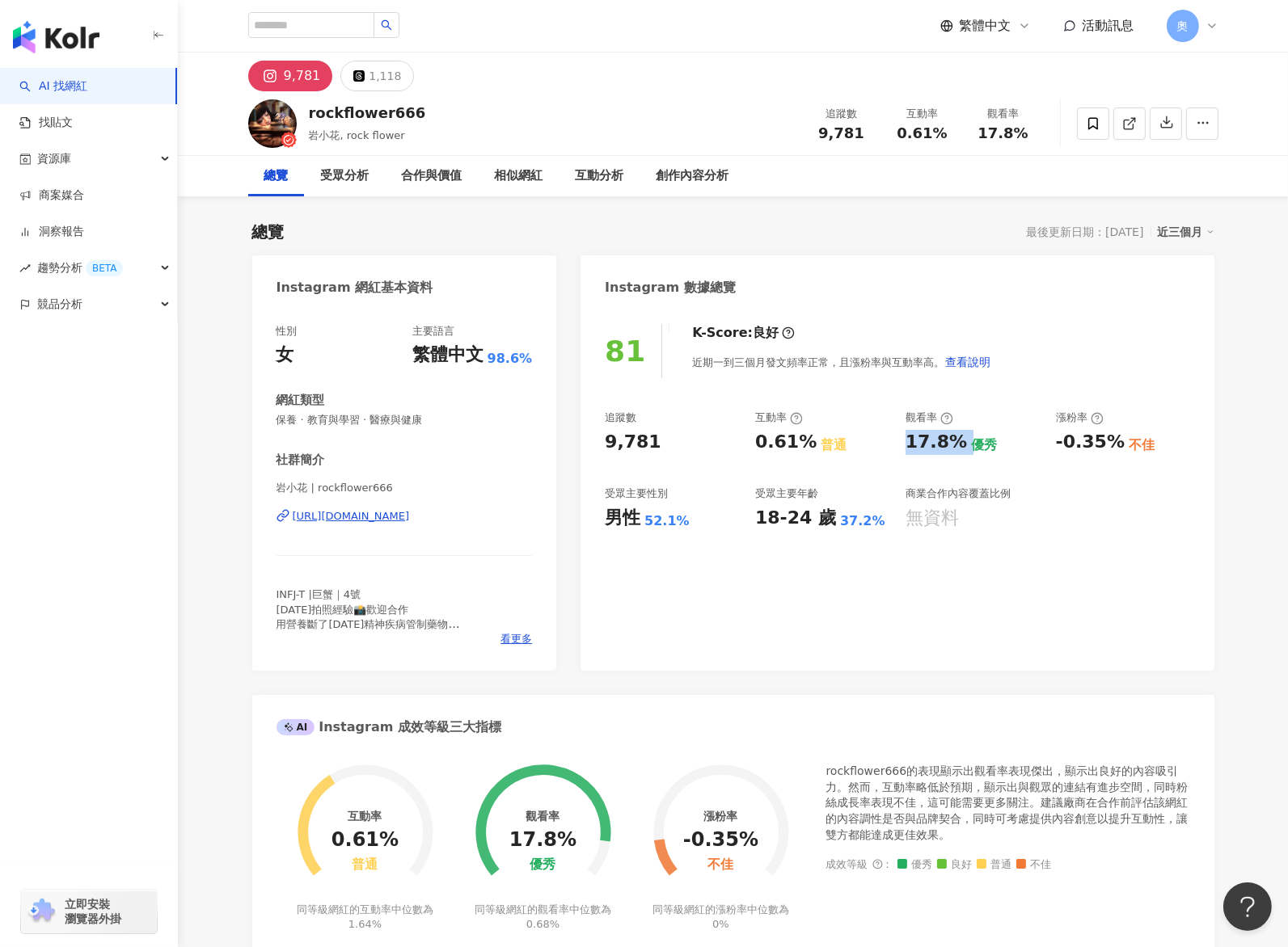
drag, startPoint x: 910, startPoint y: 444, endPoint x: 961, endPoint y: 447, distance: 51.1
click at [961, 447] on div "追蹤數 9,781 互動率 0.61% 普通 觀看率 17.8% 優秀 漲粉率 -0.35% 不佳 受眾主要性別 男性 52.1% 受眾主要年齡 18-24 …" at bounding box center [897, 470] width 585 height 120
copy div "17.8%"
drag, startPoint x: 1050, startPoint y: 443, endPoint x: 1117, endPoint y: 445, distance: 67.0
click at [1117, 445] on div "追蹤數 9,781 互動率 0.61% 普通 觀看率 17.8% 優秀 漲粉率 -0.35% 不佳 受眾主要性別 男性 52.1% 受眾主要年齡 18-24 …" at bounding box center [897, 470] width 585 height 120
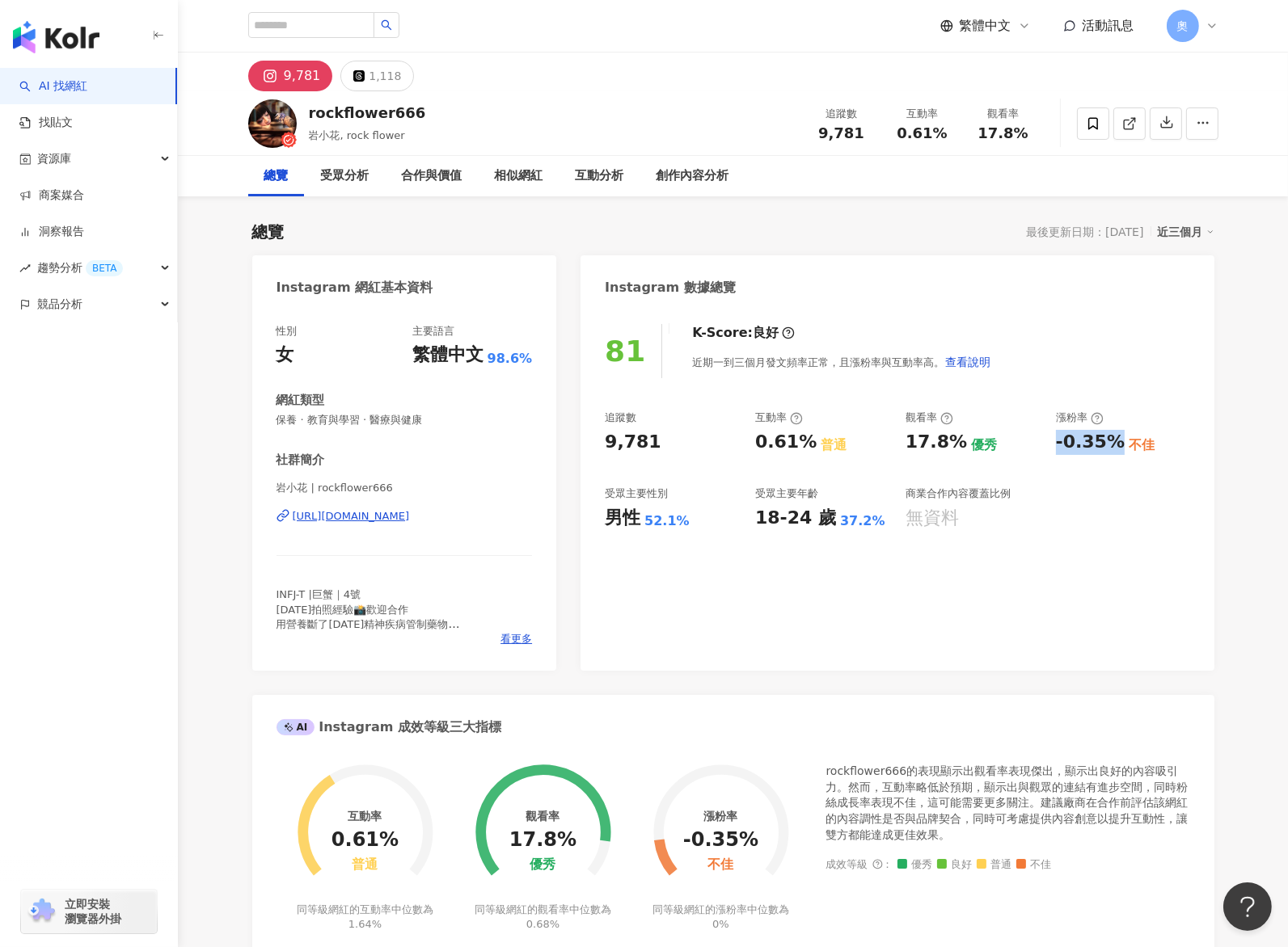
copy div "-0.35%"
click at [366, 89] on button "1,118" at bounding box center [377, 75] width 74 height 30
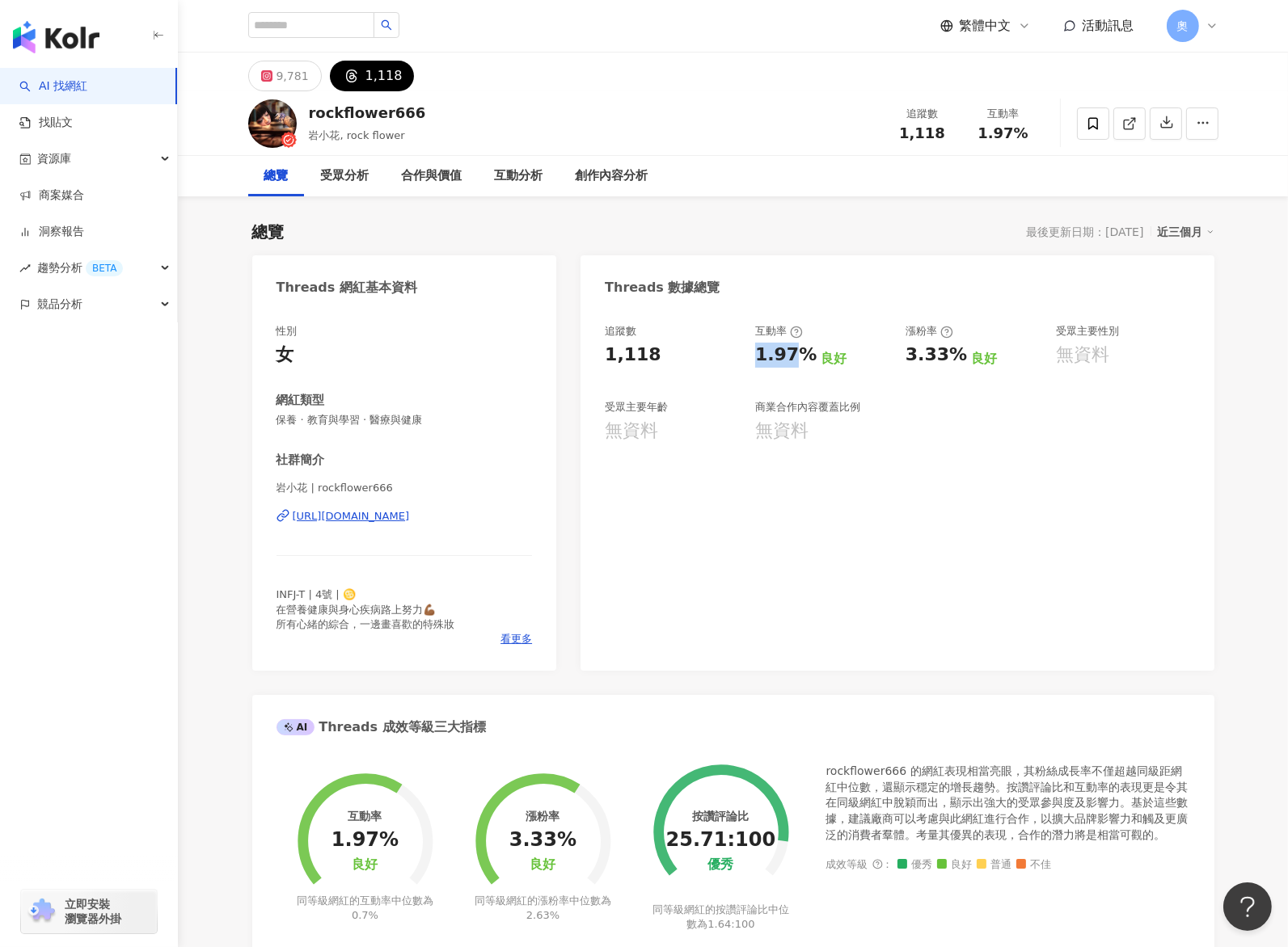
drag, startPoint x: 757, startPoint y: 363, endPoint x: 176, endPoint y: 430, distance: 584.9
click at [809, 364] on div "1.97% 良好" at bounding box center [822, 354] width 134 height 25
copy div "1.97"
drag, startPoint x: 901, startPoint y: 362, endPoint x: 955, endPoint y: 363, distance: 54.0
click at [955, 363] on div "追蹤數 1,118 互動率 1.97% 良好 漲粉率 3.33% 良好 受眾主要性別 無資料 受眾主要年齡 無資料 商業合作內容覆蓋比例 無資料" at bounding box center [897, 384] width 585 height 120
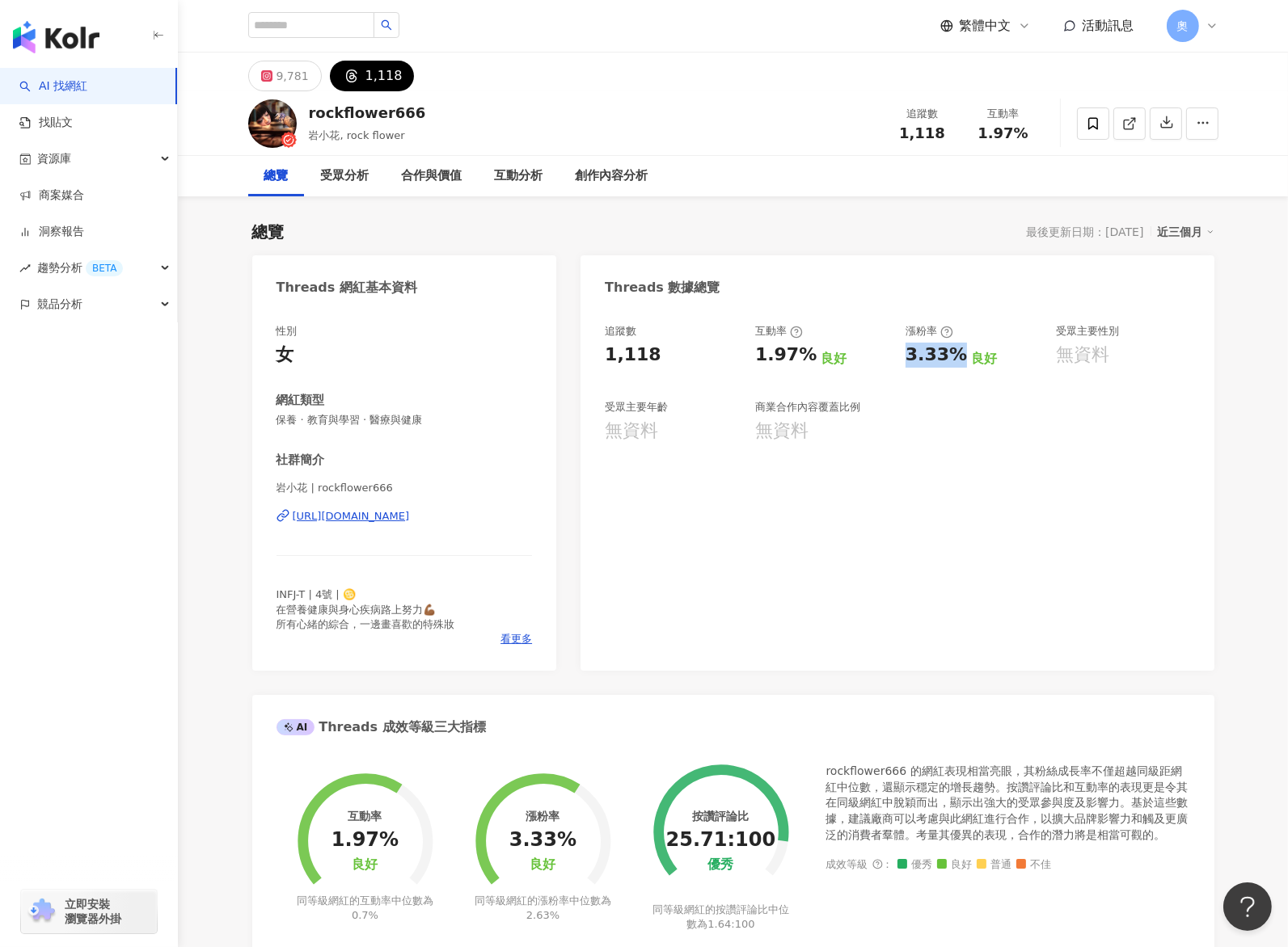
copy div "3.33%"
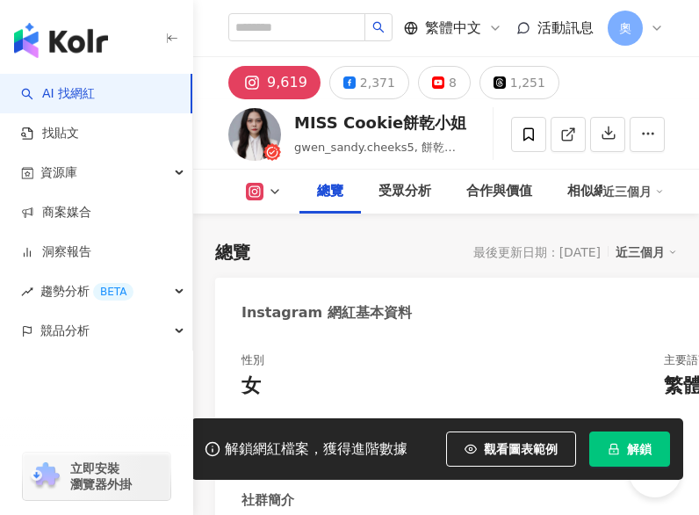
drag, startPoint x: 1071, startPoint y: 962, endPoint x: 829, endPoint y: 509, distance: 513.5
click at [620, 455] on icon "lock" at bounding box center [614, 449] width 12 height 12
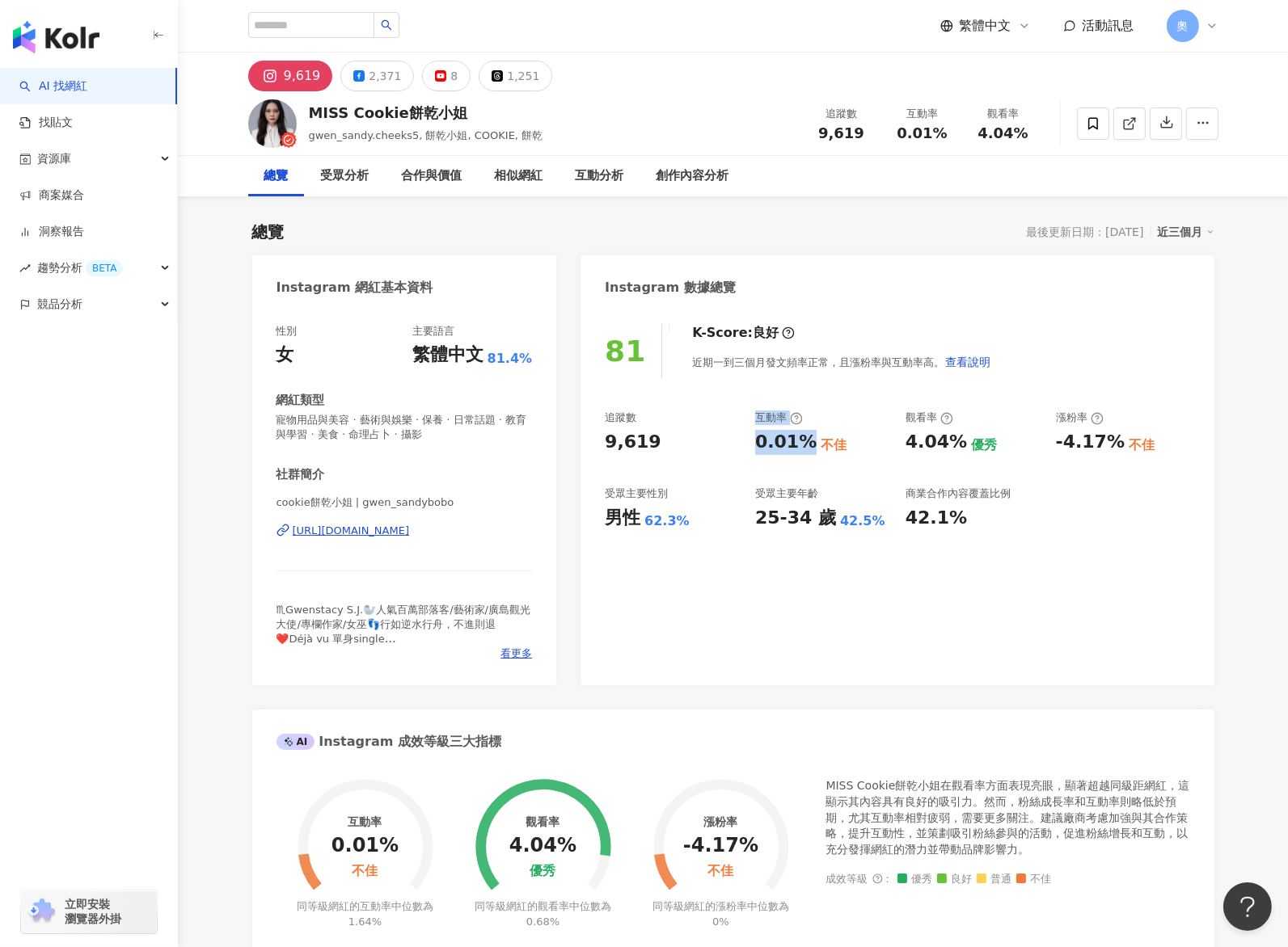
click at [643, 444] on div "追蹤數 9,619 互動率 0.01% 不佳 觀看率 4.04% 優秀 漲粉率 -4.17% 不佳 受眾主要性別 男性 62.3% 受眾主要年齡 25-34 …" at bounding box center [897, 470] width 585 height 120
click at [643, 445] on div "0.01%" at bounding box center [785, 442] width 62 height 25
drag, startPoint x: 810, startPoint y: 448, endPoint x: 747, endPoint y: 439, distance: 63.6
click at [643, 439] on div "追蹤數 9,619 互動率 0.01% 不佳 觀看率 4.04% 優秀 漲粉率 -4.17% 不佳 受眾主要性別 男性 62.3% 受眾主要年齡 25-34 …" at bounding box center [897, 470] width 585 height 120
copy div "0.01%"
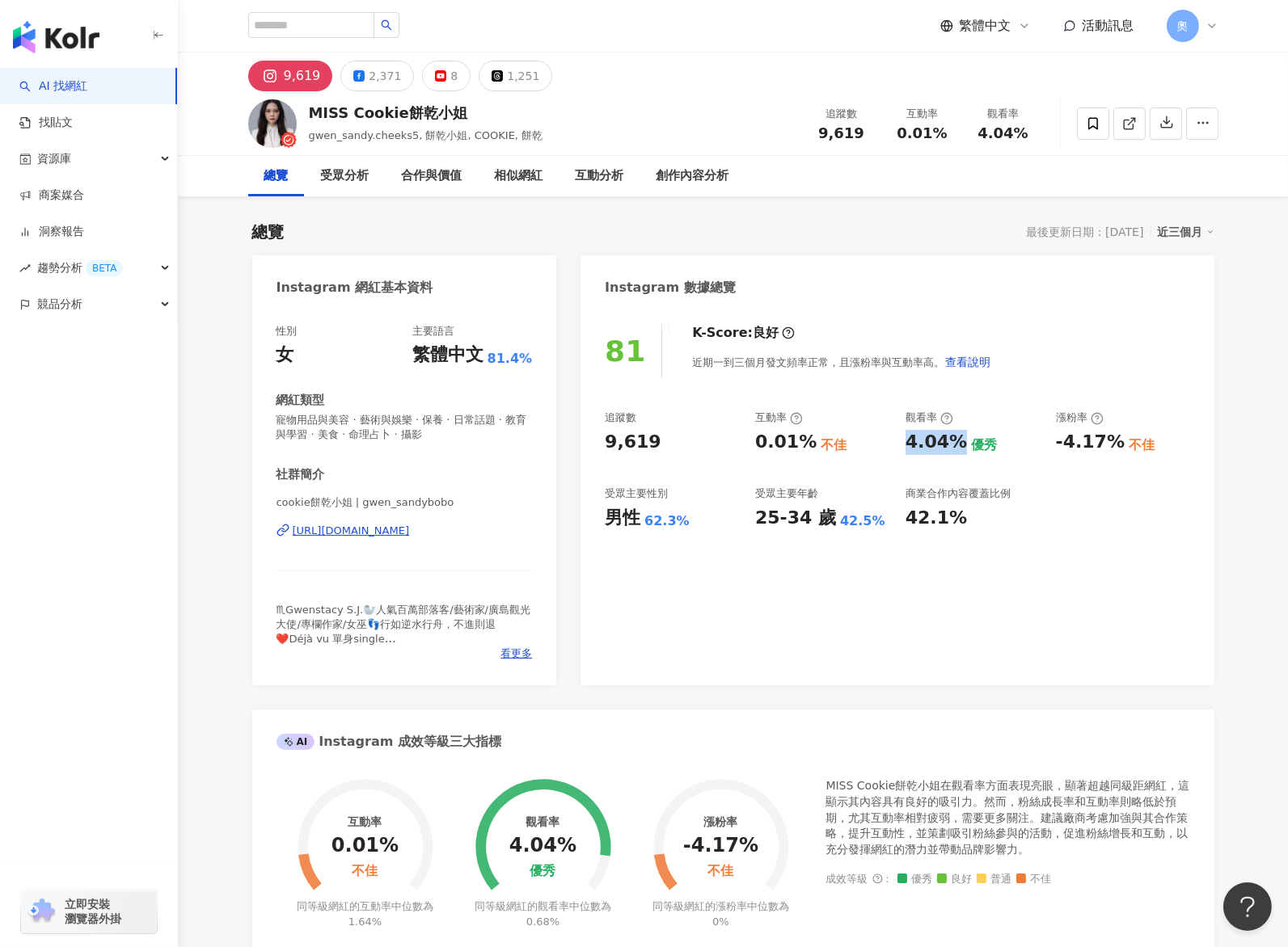
drag, startPoint x: 903, startPoint y: 448, endPoint x: 959, endPoint y: 445, distance: 56.1
click at [643, 445] on div "追蹤數 9,619 互動率 0.01% 不佳 觀看率 4.04% 優秀 漲粉率 -4.17% 不佳 受眾主要性別 男性 62.3% 受眾主要年齡 25-34 …" at bounding box center [897, 470] width 585 height 120
copy div "4.04%"
drag, startPoint x: 1053, startPoint y: 444, endPoint x: 1112, endPoint y: 447, distance: 59.1
click at [643, 447] on div "追蹤數 9,619 互動率 0.01% 不佳 觀看率 4.04% 優秀 漲粉率 -4.17% 不佳 受眾主要性別 男性 62.3% 受眾主要年齡 25-34 …" at bounding box center [897, 470] width 585 height 120
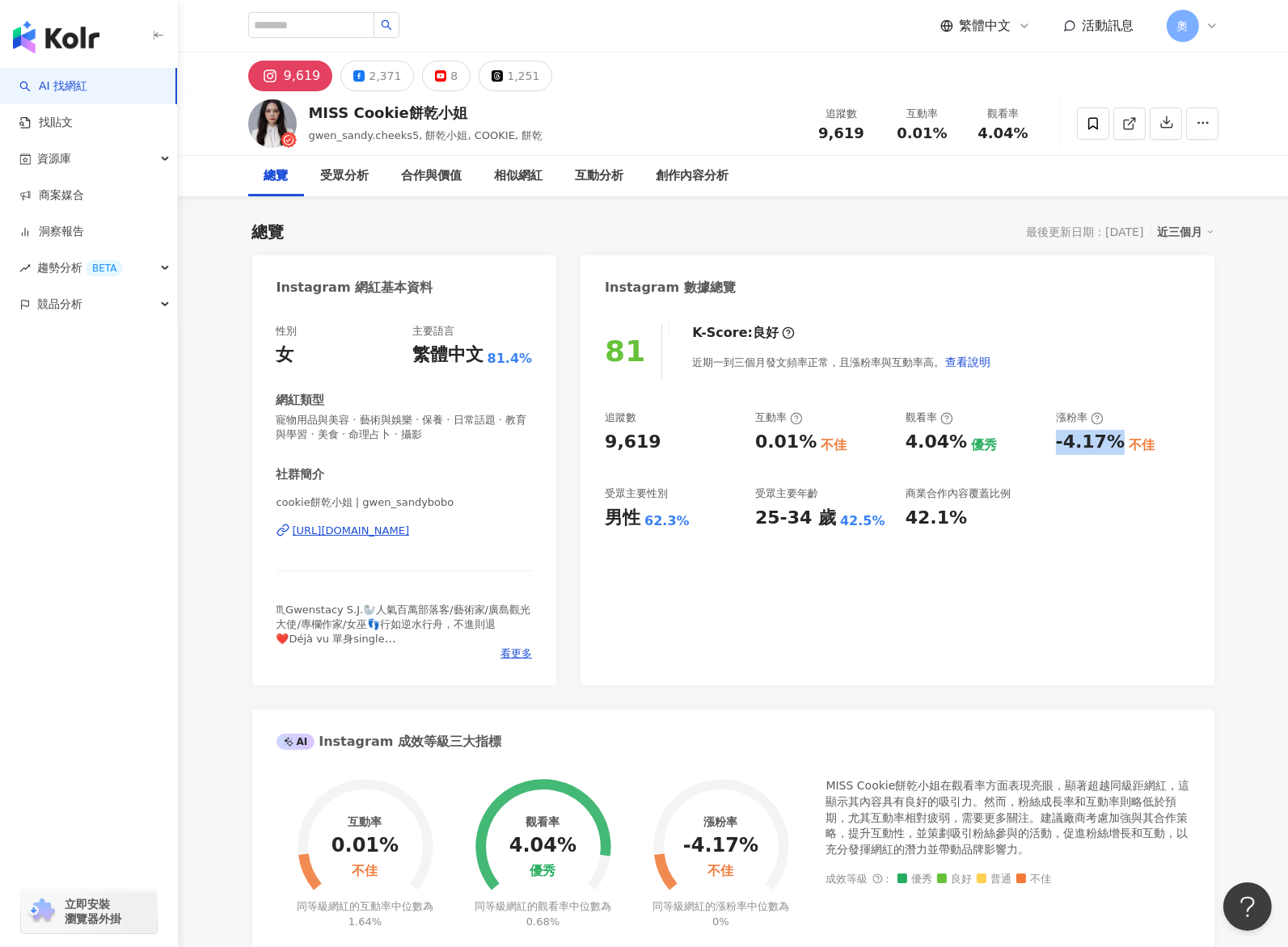
copy div "-4.17%"
click at [507, 87] on button "1,251" at bounding box center [516, 75] width 74 height 30
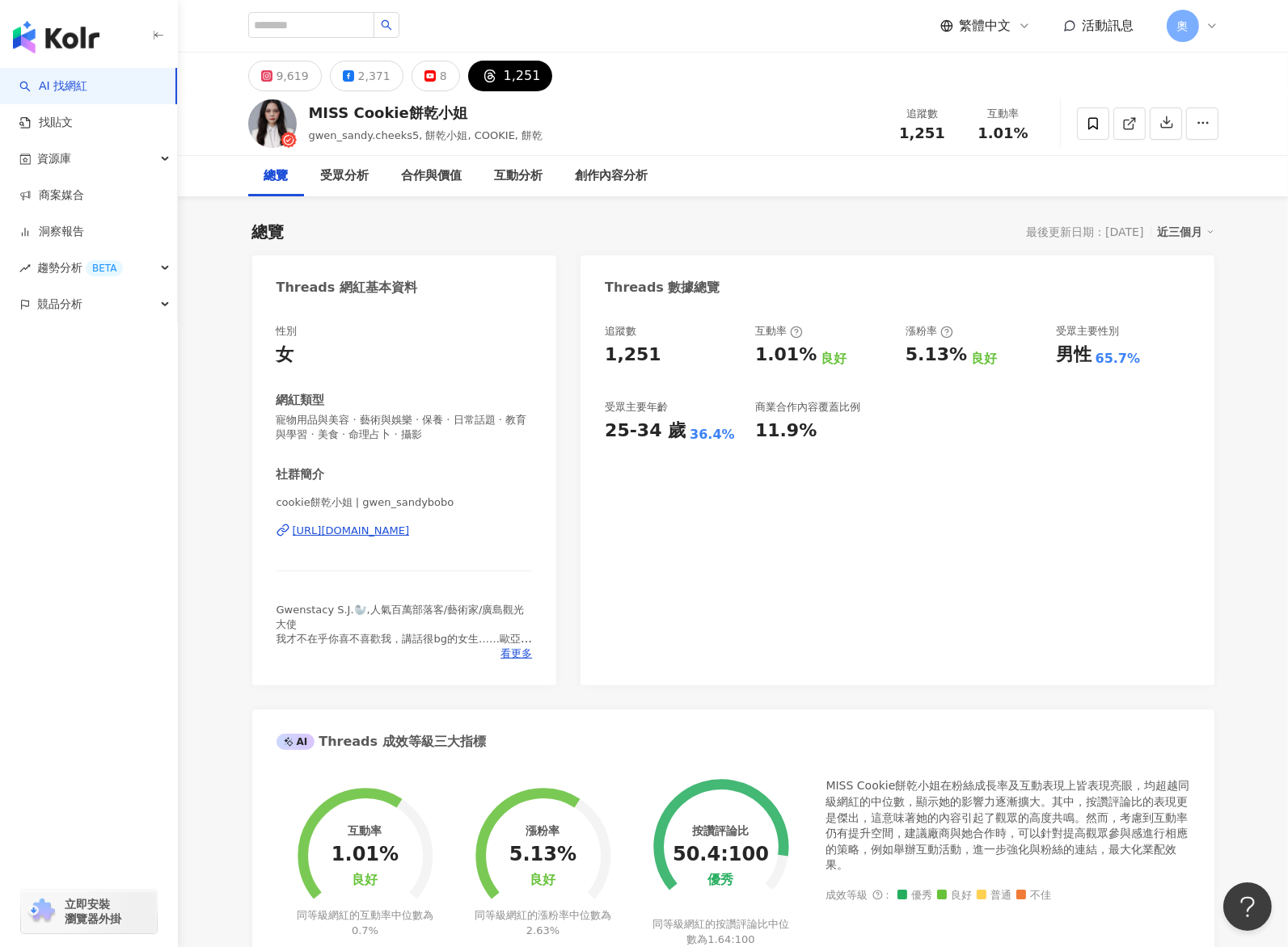
drag, startPoint x: 697, startPoint y: 359, endPoint x: 784, endPoint y: 362, distance: 87.1
click at [643, 359] on div "1,251" at bounding box center [672, 354] width 134 height 25
drag, startPoint x: 784, startPoint y: 362, endPoint x: 808, endPoint y: 363, distance: 24.0
click at [643, 363] on div "追蹤數 1,251 互動率 1.01% 良好 漲粉率 5.13% 良好 受眾主要性別 男性 65.7% 受眾主要年齡 25-34 歲 36.4% 商業合作內容…" at bounding box center [897, 384] width 585 height 120
click at [643, 362] on div "良好" at bounding box center [833, 358] width 26 height 17
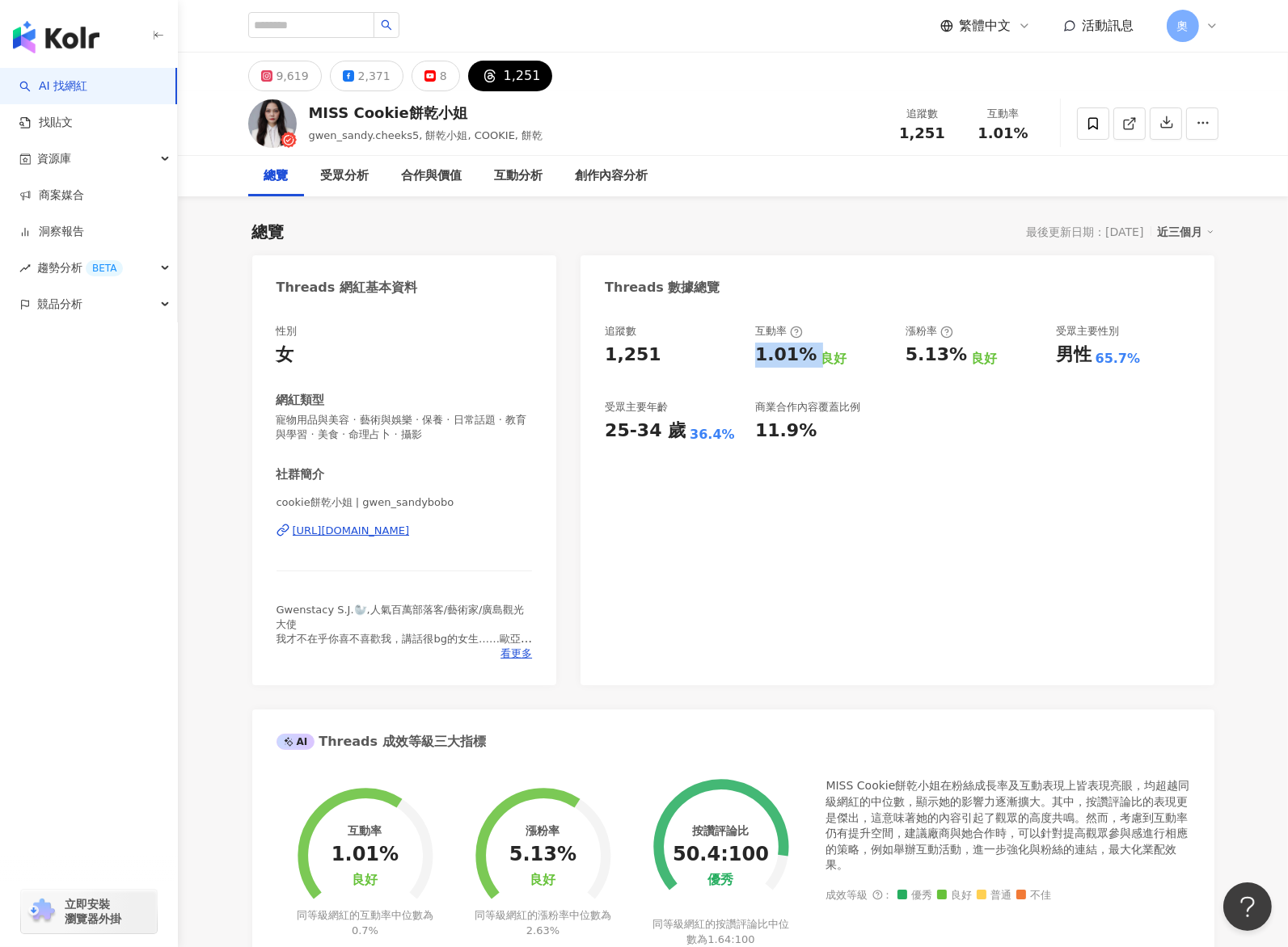
drag, startPoint x: 819, startPoint y: 358, endPoint x: 753, endPoint y: 360, distance: 66.0
click at [643, 360] on div "追蹤數 1,251 互動率 1.01% 良好 漲粉率 5.13% 良好 受眾主要性別 男性 65.7% 受眾主要年齡 25-34 歲 36.4% 商業合作內容…" at bounding box center [897, 384] width 585 height 120
copy div "1.01%"
drag, startPoint x: 912, startPoint y: 353, endPoint x: 959, endPoint y: 357, distance: 47.2
click at [643, 357] on div "追蹤數 1,251 互動率 1.01% 良好 漲粉率 5.13% 良好 受眾主要性別 男性 65.7% 受眾主要年齡 25-34 歲 36.4% 商業合作內容…" at bounding box center [897, 384] width 585 height 120
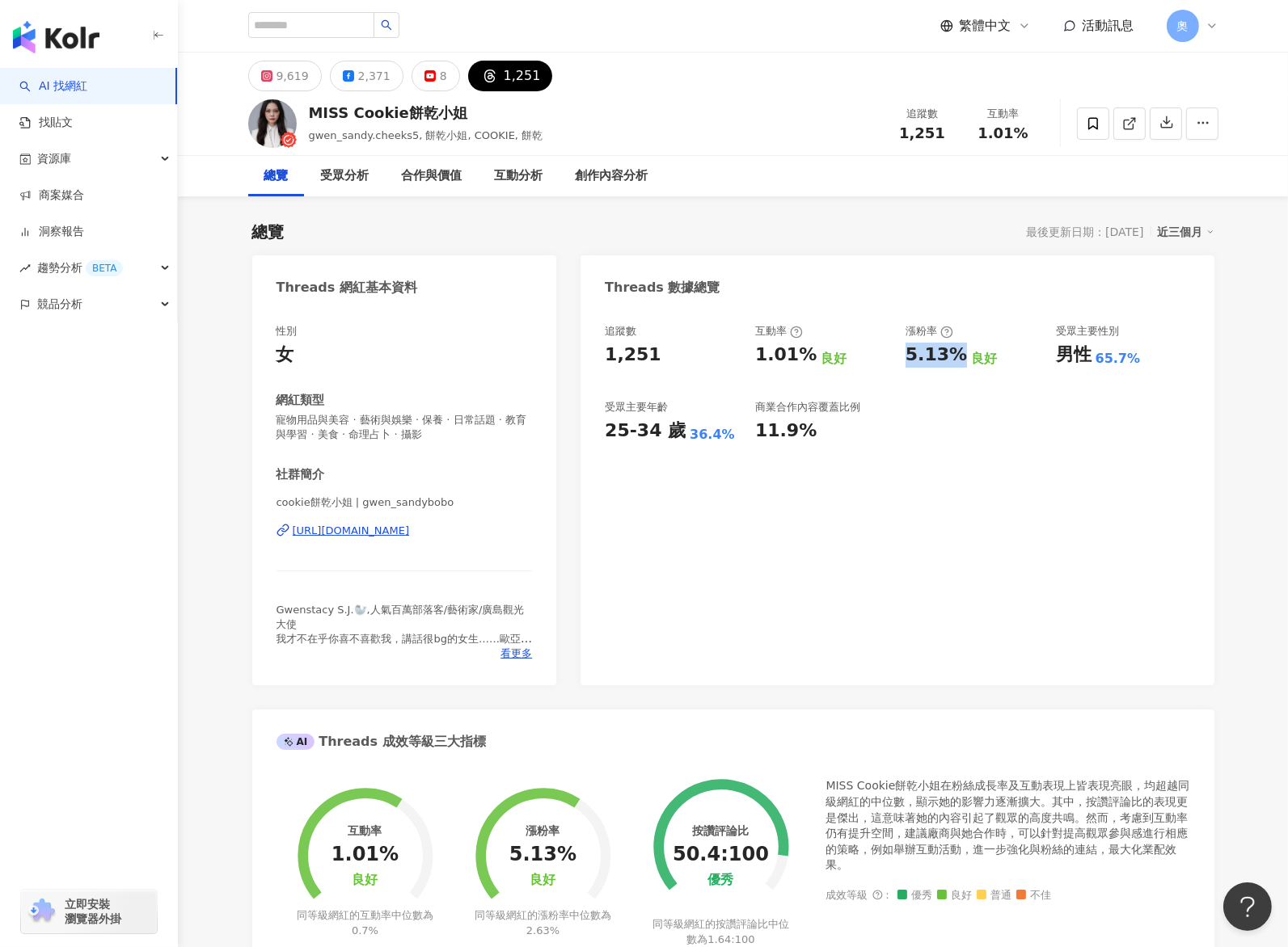
copy div "5.13%"
click at [643, 473] on div "追蹤數 1,251 互動率 1.01% 良好 漲粉率 5.13% 良好 受眾主要性別 男性 65.7% 受眾主要年齡 25-34 歲 36.4% 商業合作內容…" at bounding box center [898, 497] width 633 height 377
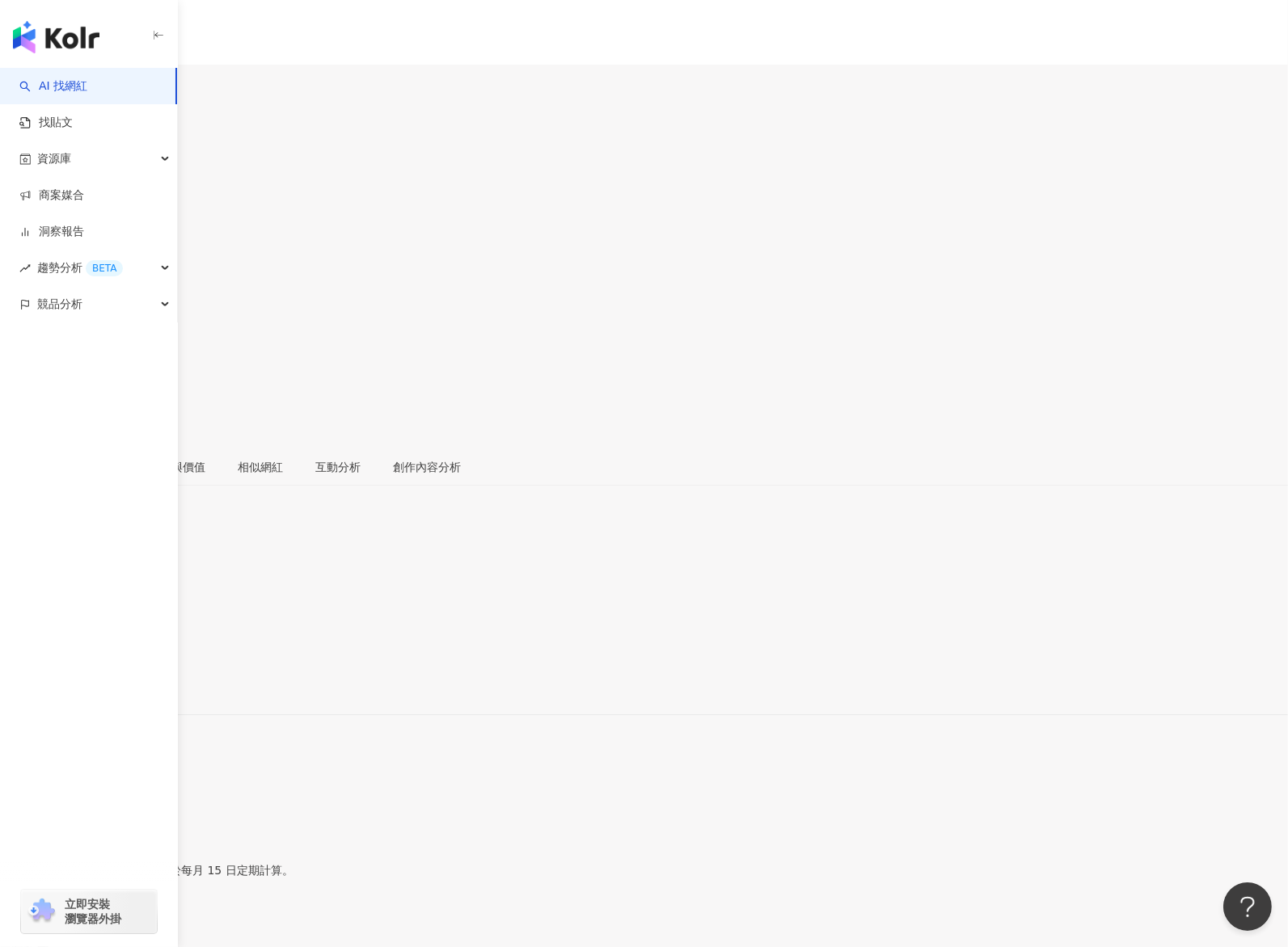
drag, startPoint x: 760, startPoint y: 433, endPoint x: 803, endPoint y: 432, distance: 43.0
click at [643, 473] on div "6.46%" at bounding box center [644, 922] width 1288 height 13
copy div "6.46%"
drag, startPoint x: 916, startPoint y: 431, endPoint x: 951, endPoint y: 430, distance: 35.0
click at [643, 473] on div "139%" at bounding box center [644, 961] width 1288 height 13
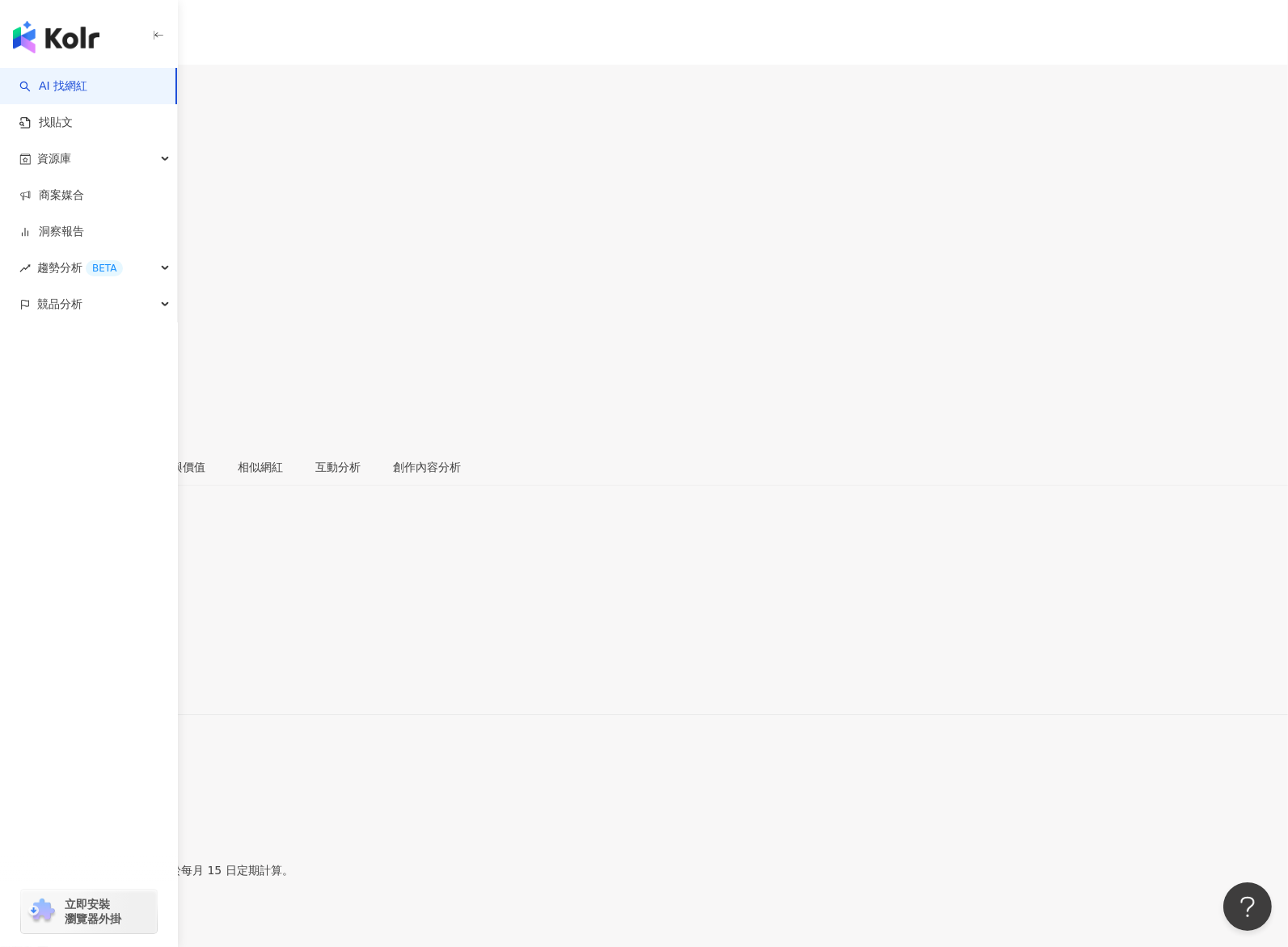
click at [643, 473] on div "139%" at bounding box center [644, 961] width 1288 height 13
drag, startPoint x: 900, startPoint y: 431, endPoint x: 954, endPoint y: 429, distance: 54.0
copy div "139%"
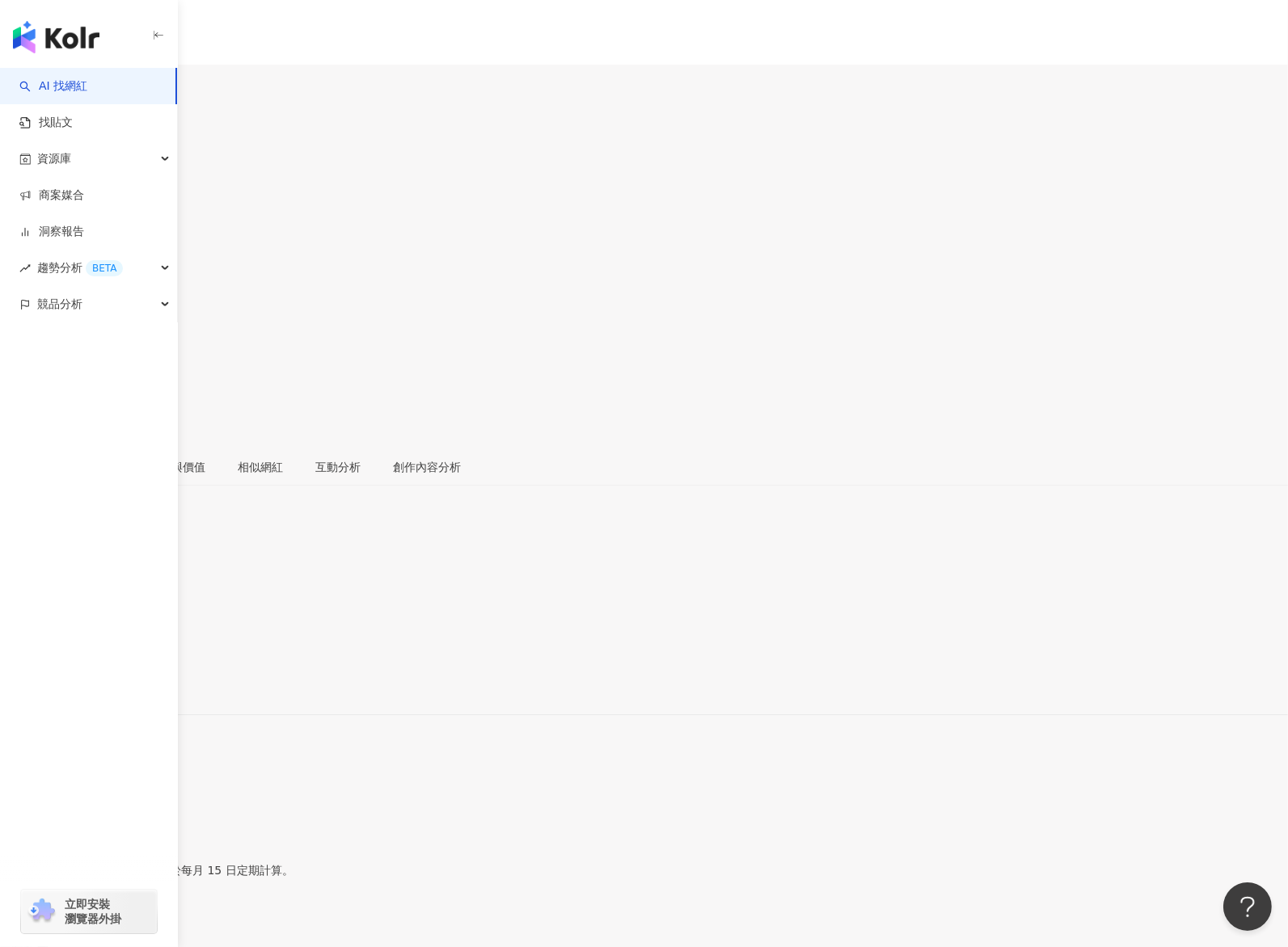
copy div "1.68%"
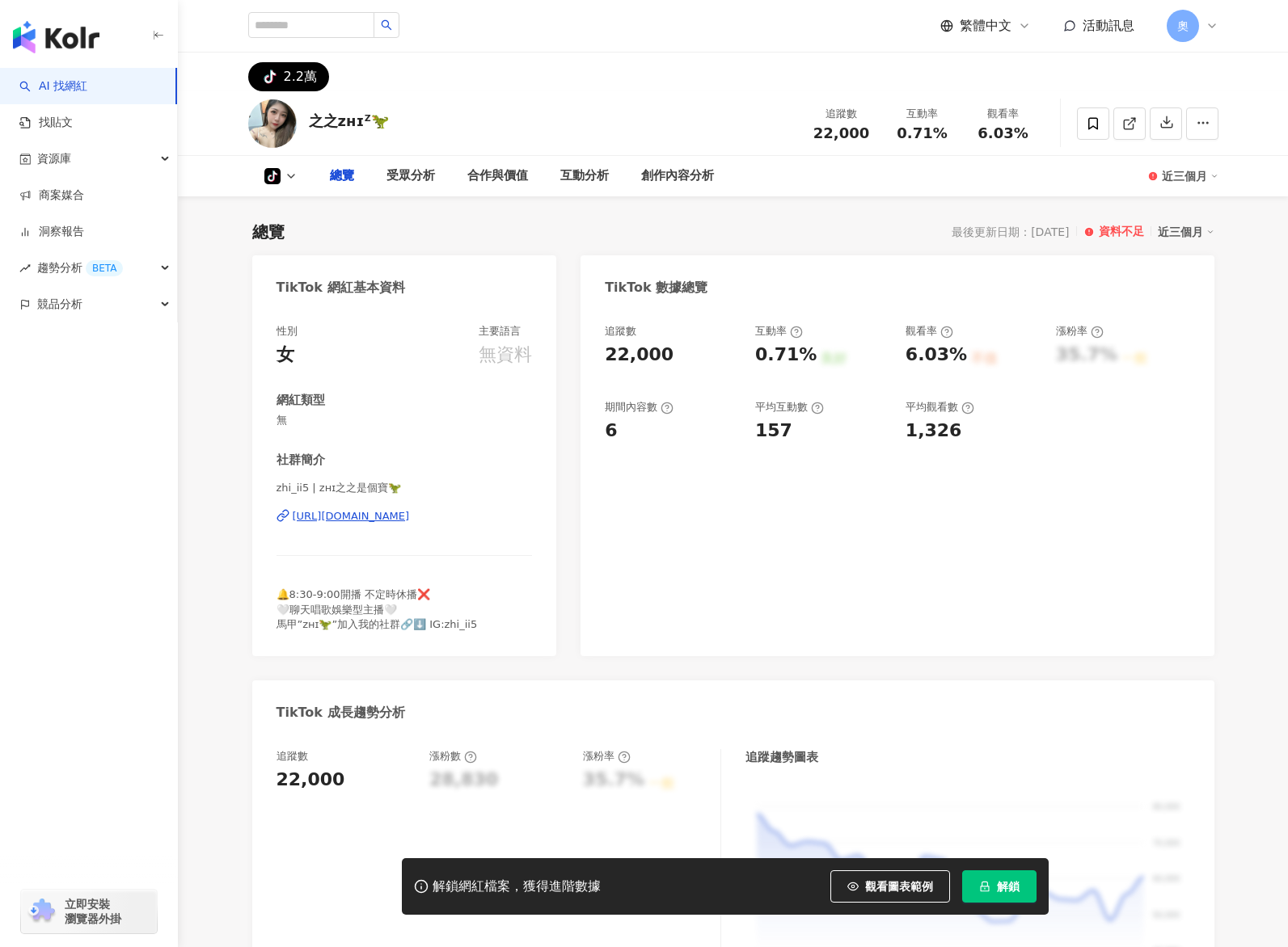
click at [1000, 892] on span "解鎖" at bounding box center [1008, 886] width 23 height 13
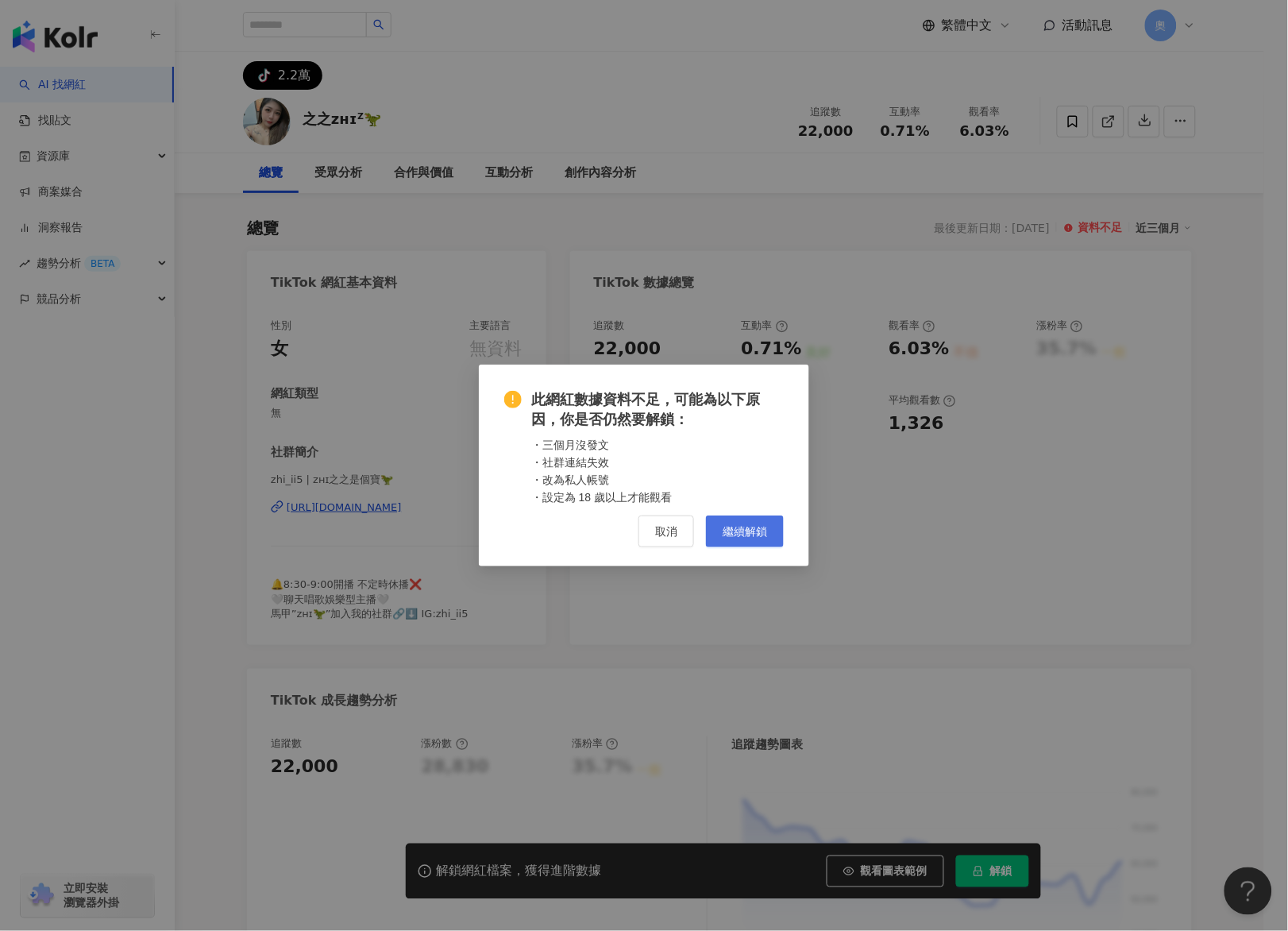
click at [772, 532] on button "繼續解鎖" at bounding box center [745, 531] width 78 height 32
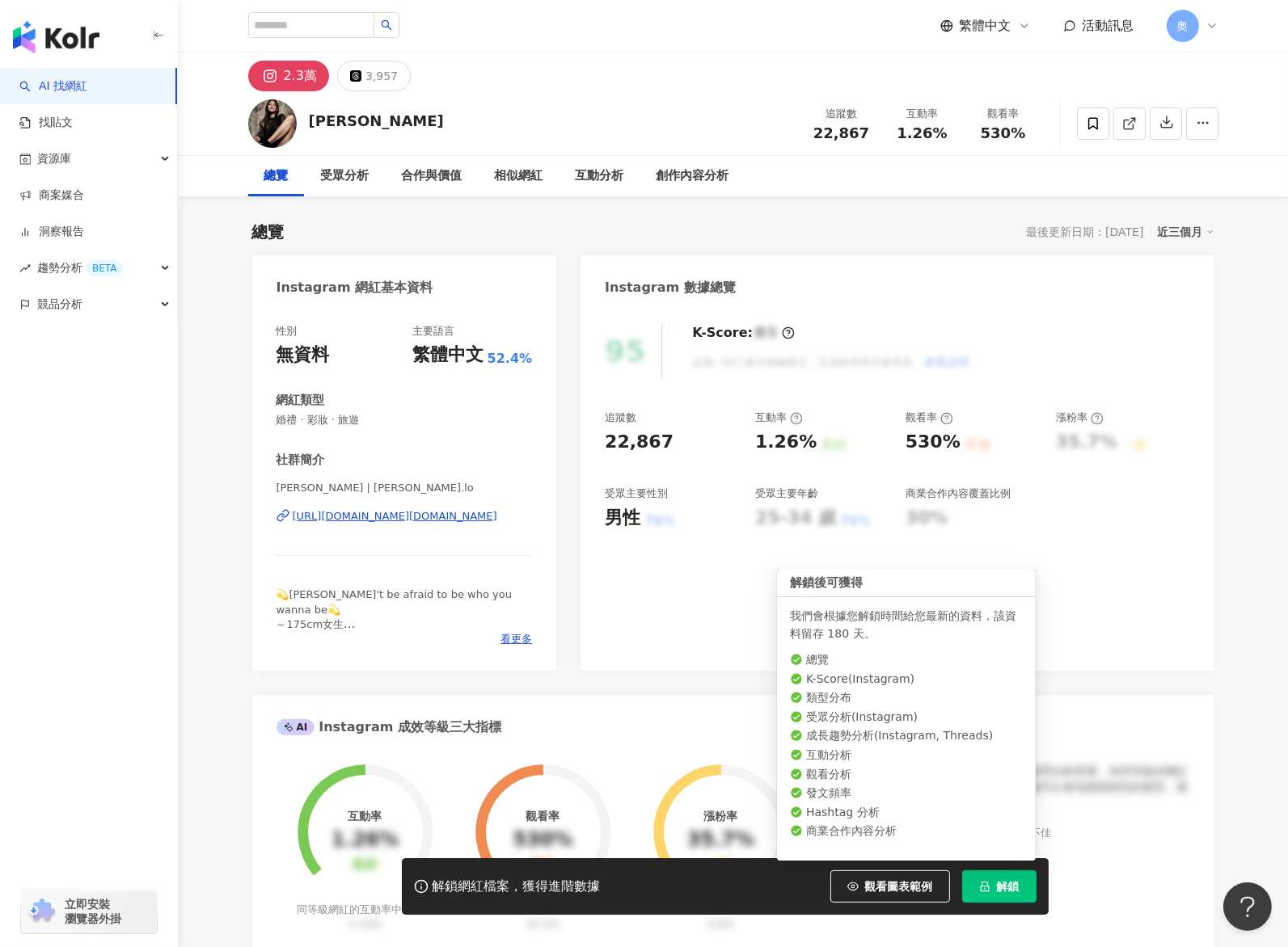
drag, startPoint x: 981, startPoint y: 884, endPoint x: 245, endPoint y: 2, distance: 1148.7
click at [981, 885] on icon "lock" at bounding box center [984, 886] width 11 height 11
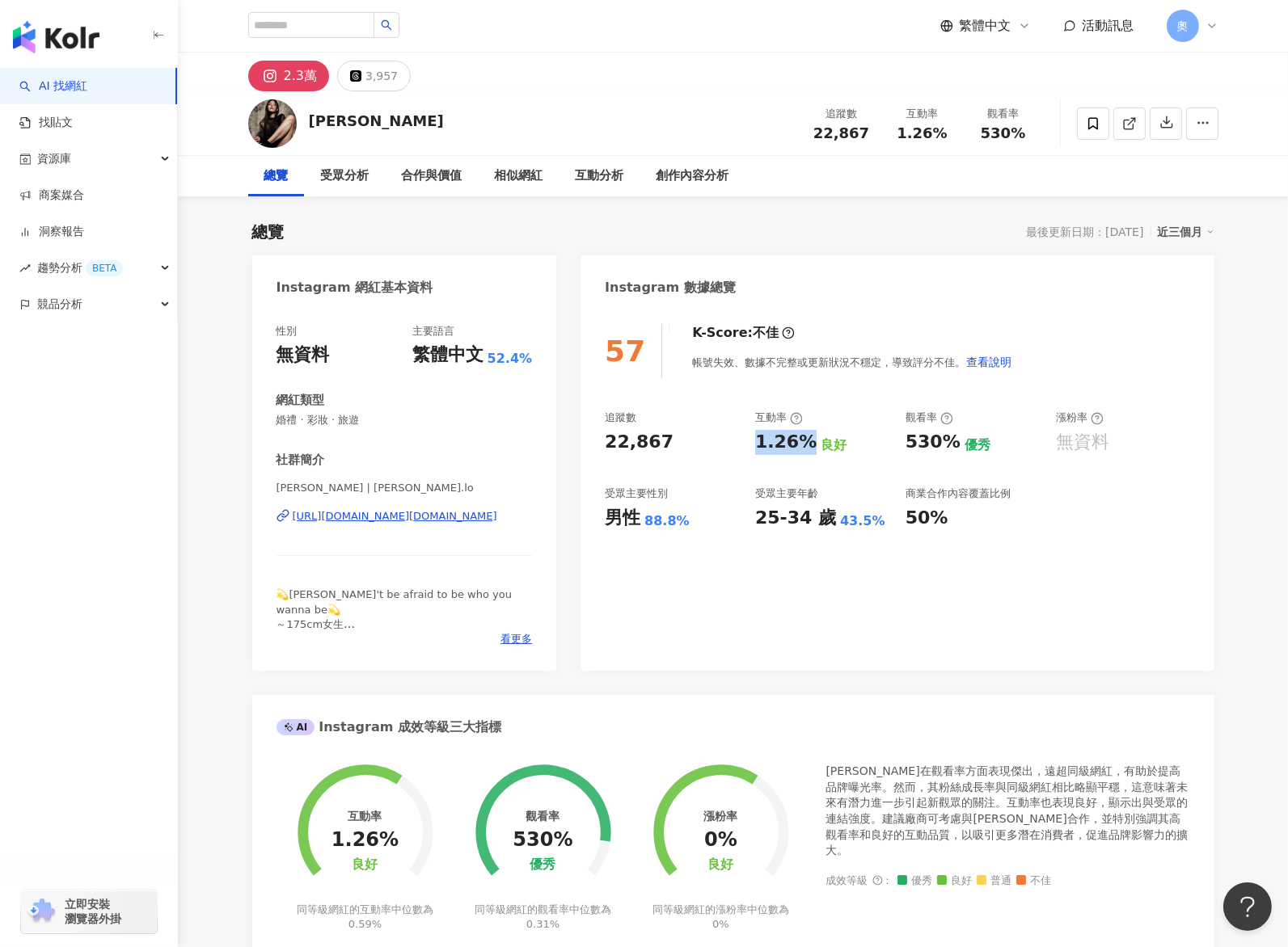
drag, startPoint x: 756, startPoint y: 448, endPoint x: 803, endPoint y: 449, distance: 47.0
click at [803, 449] on div "追蹤數 22,867 互動率 1.26% 良好 觀看率 530% 優秀 漲粉率 無資料 受眾主要性別 男性 88.8% 受眾主要年齡 25-34 歲 43.5…" at bounding box center [897, 470] width 585 height 120
copy div "1.26%"
drag, startPoint x: 907, startPoint y: 441, endPoint x: 953, endPoint y: 448, distance: 46.5
click at [953, 448] on div "530%" at bounding box center [934, 442] width 55 height 25
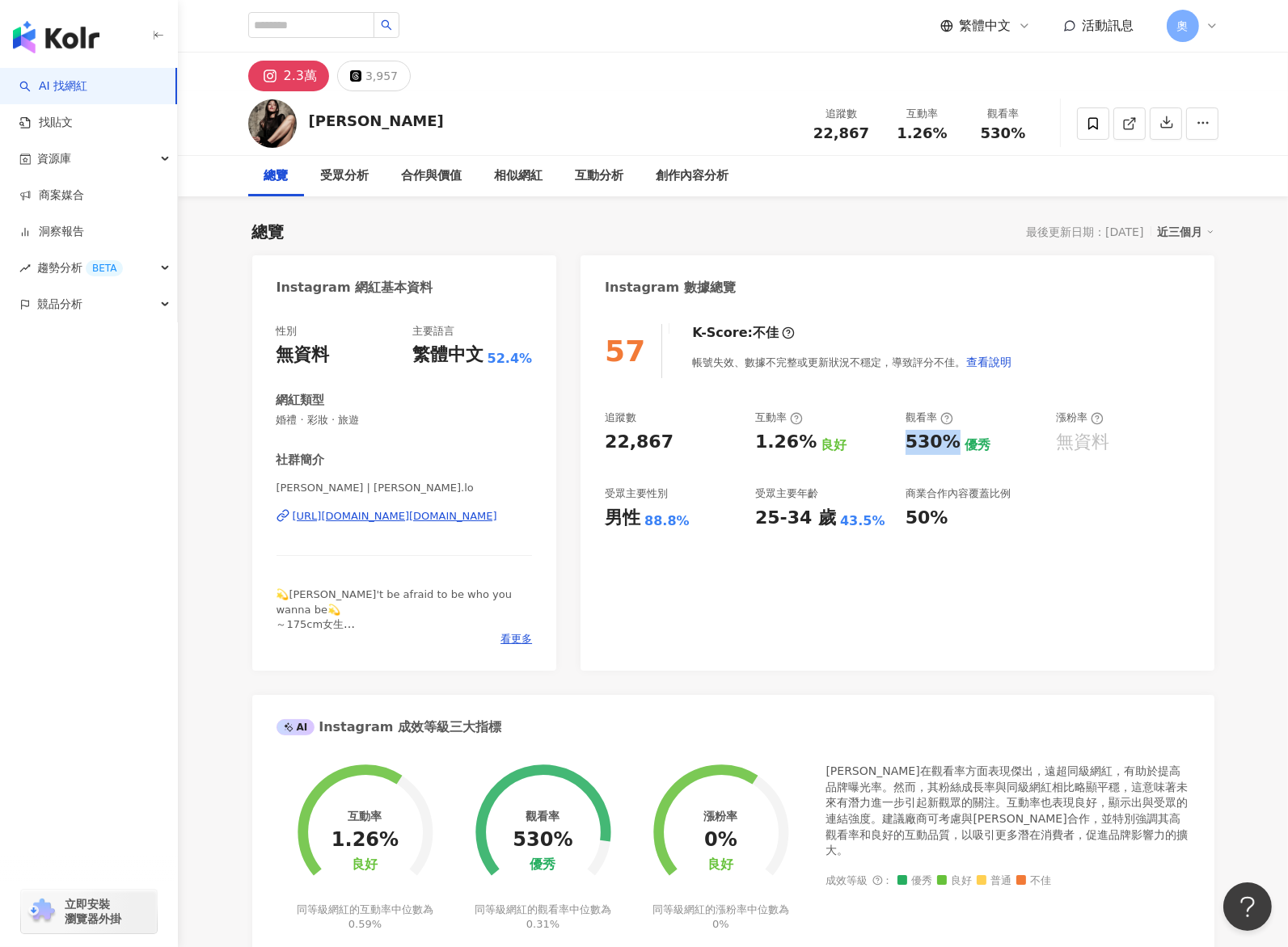
copy div "530%"
click at [358, 73] on icon at bounding box center [355, 75] width 11 height 11
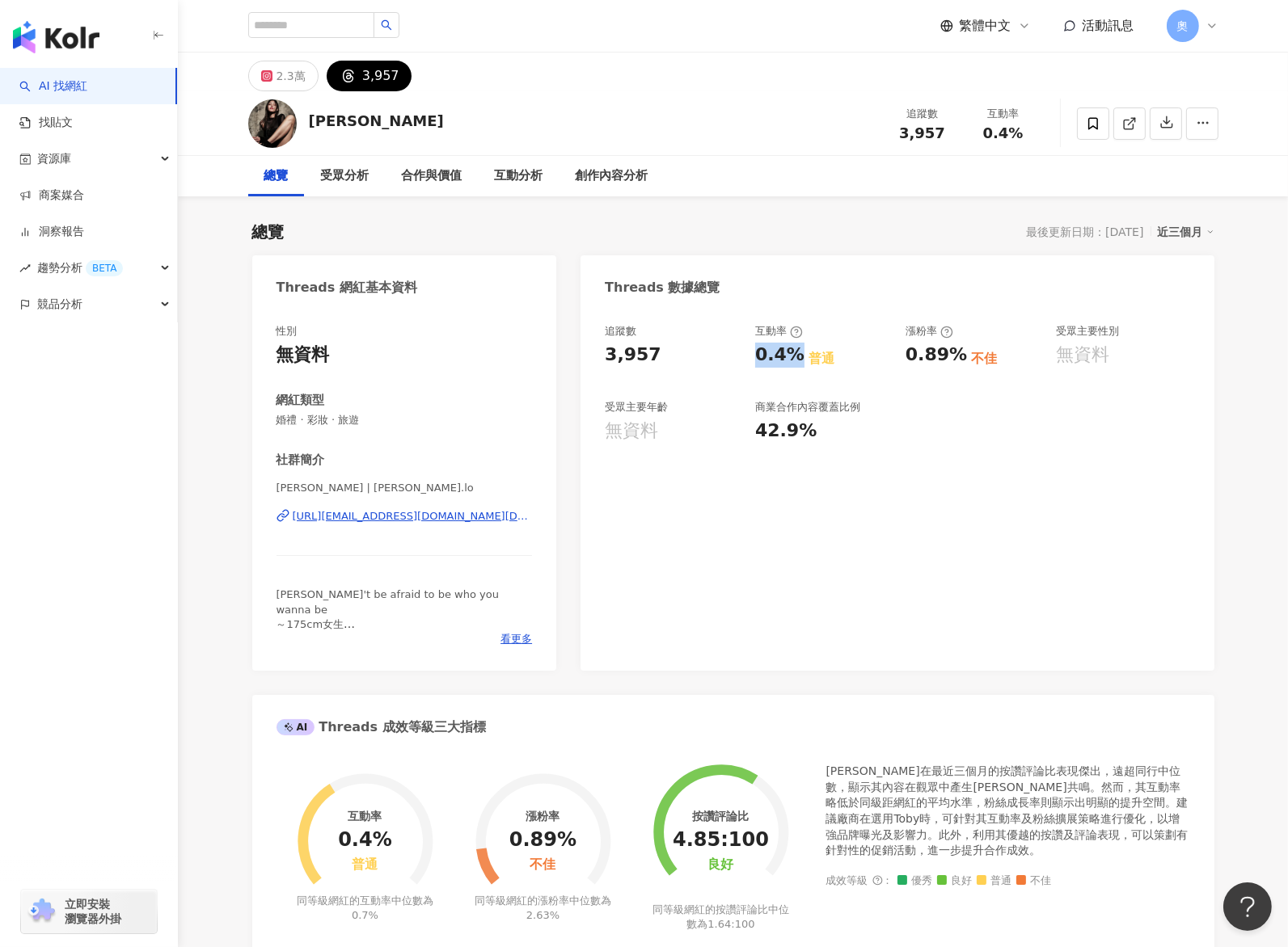
drag, startPoint x: 767, startPoint y: 357, endPoint x: 795, endPoint y: 359, distance: 28.1
click at [795, 359] on div "0.4%" at bounding box center [780, 354] width 50 height 25
drag, startPoint x: 903, startPoint y: 352, endPoint x: 959, endPoint y: 356, distance: 56.1
click at [959, 356] on div "追蹤數 3,957 互動率 0.4% 普通 漲粉率 0.89% 不佳 受眾主要性別 無資料 受眾主要年齡 無資料 商業合作內容覆蓋比例 42.9%" at bounding box center [897, 384] width 585 height 120
copy div "0.89%"
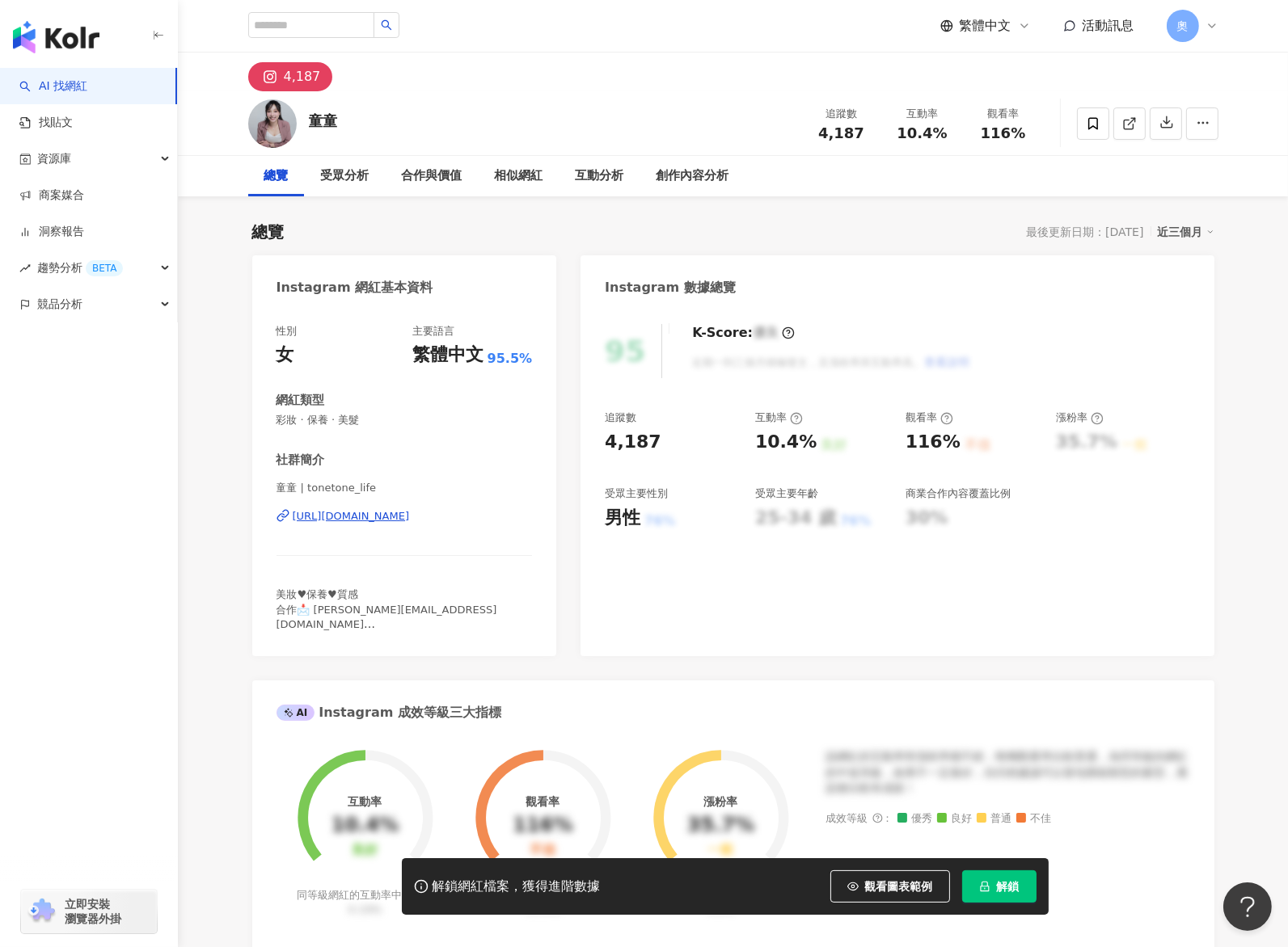
click at [1002, 883] on span "解鎖" at bounding box center [1008, 886] width 23 height 13
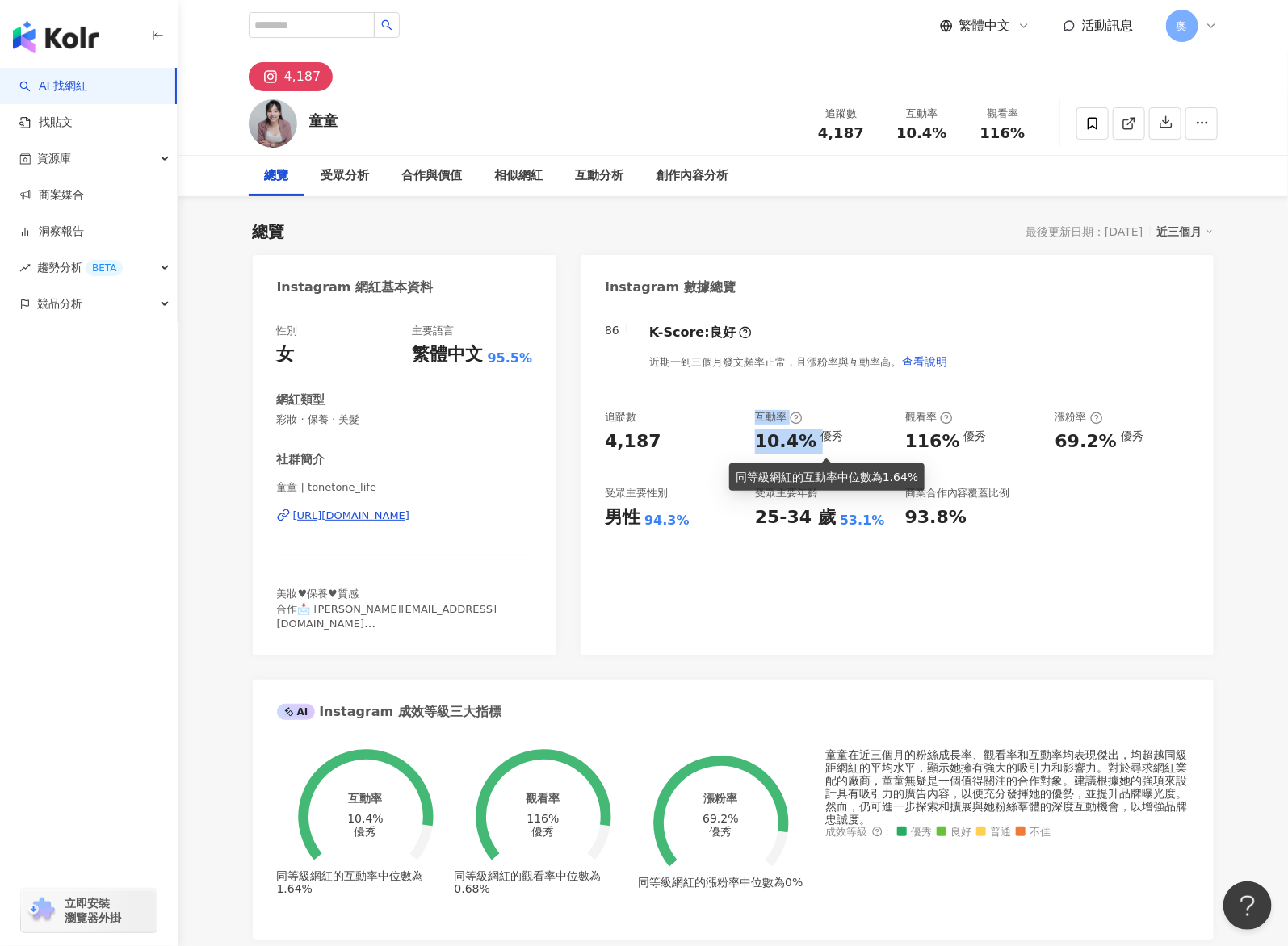
drag, startPoint x: 759, startPoint y: 441, endPoint x: 815, endPoint y: 448, distance: 56.4
click at [815, 448] on div "追蹤數 4,187 互動率 10.4% 優秀 觀看率 116% 優秀 漲粉率 69.2% 優秀 受眾主要性別 男性 94.3% 受眾主要年齡 25-34 歲 …" at bounding box center [896, 470] width 584 height 120
click at [820, 442] on div "優秀" at bounding box center [831, 436] width 23 height 13
drag, startPoint x: 752, startPoint y: 451, endPoint x: 802, endPoint y: 450, distance: 50.0
click at [810, 450] on div "追蹤數 4,187 互動率 10.4% 優秀 觀看率 116% 優秀 漲粉率 69.2% 優秀 受眾主要性別 男性 94.3% 受眾主要年齡 25-34 歲 …" at bounding box center [896, 470] width 584 height 120
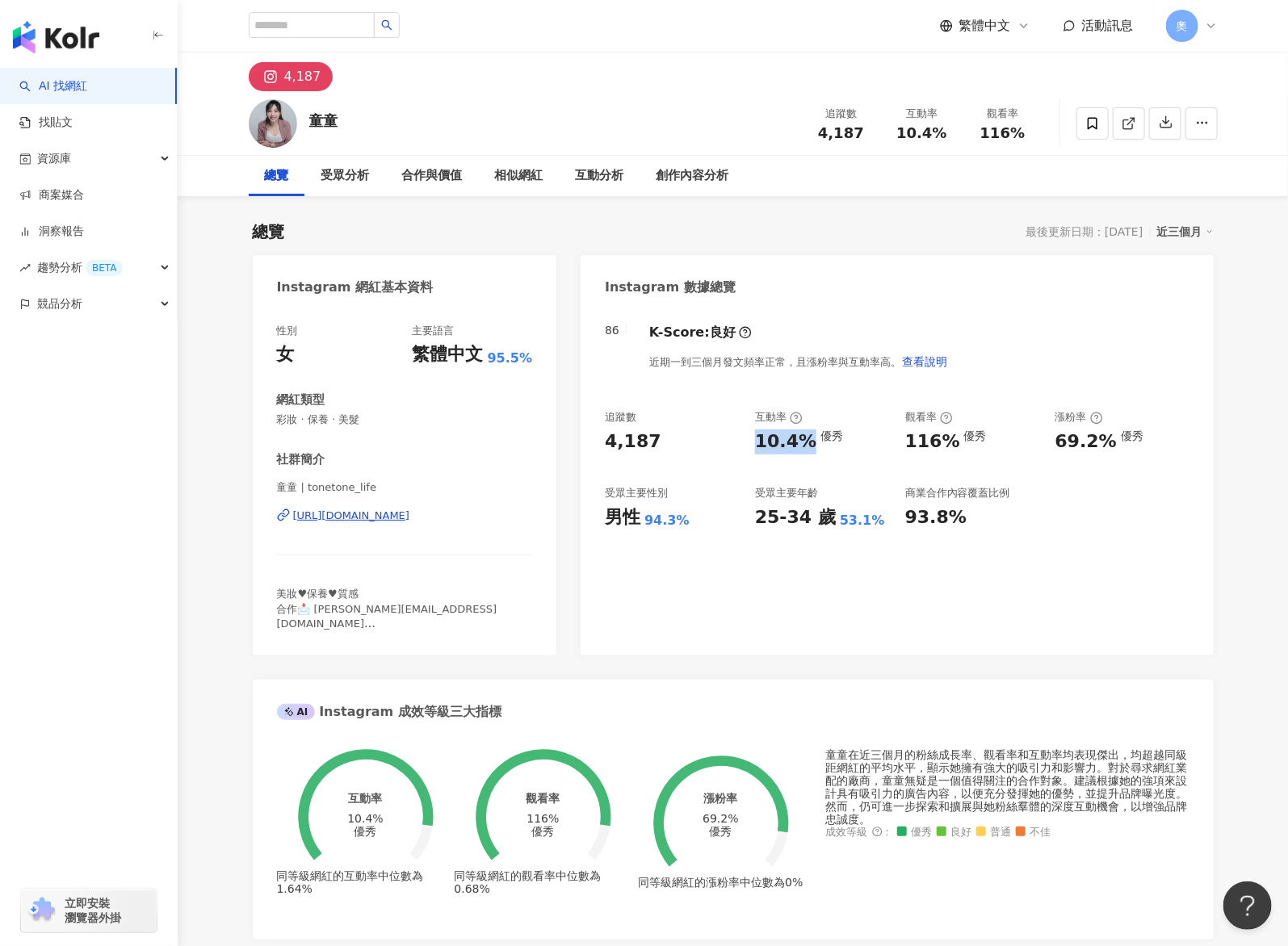
copy div "10.4%"
drag, startPoint x: 941, startPoint y: 440, endPoint x: 952, endPoint y: 440, distance: 11.0
click at [952, 440] on div "追蹤數 4,187 互動率 10.4% 優秀 觀看率 116% 優秀 漲粉率 69.2% 優秀 受眾主要性別 男性 94.3% 受眾主要年齡 25-34 歲 …" at bounding box center [896, 470] width 584 height 120
copy div "116%"
drag, startPoint x: 1051, startPoint y: 448, endPoint x: 1109, endPoint y: 448, distance: 58.0
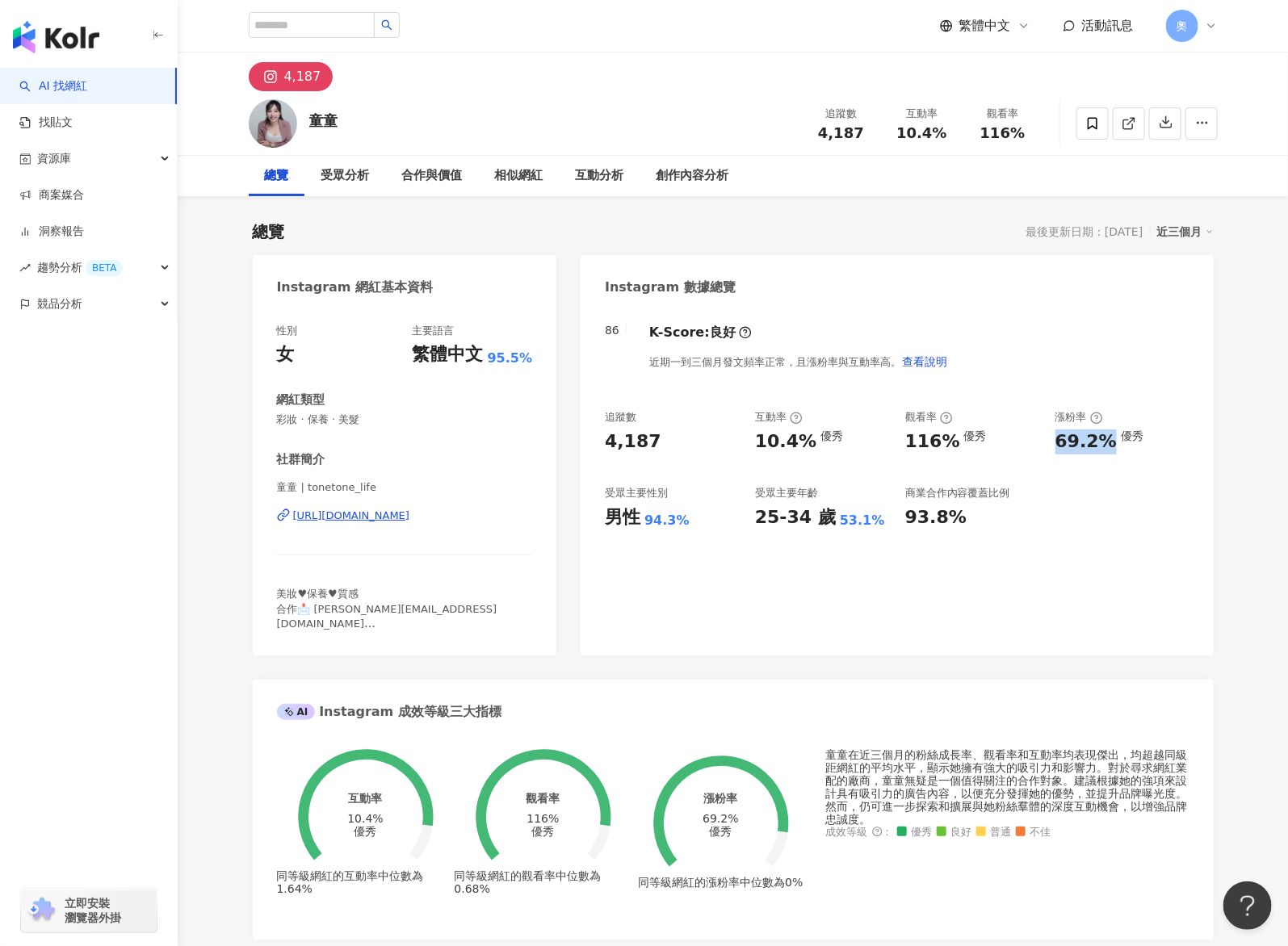
click at [1109, 448] on div "追蹤數 4,187 互動率 10.4% 優秀 觀看率 116% 優秀 漲粉率 69.2% 優秀 受眾主要性別 男性 94.3% 受眾主要年齡 25-34 歲 …" at bounding box center [896, 470] width 584 height 120
copy div "69.2%"
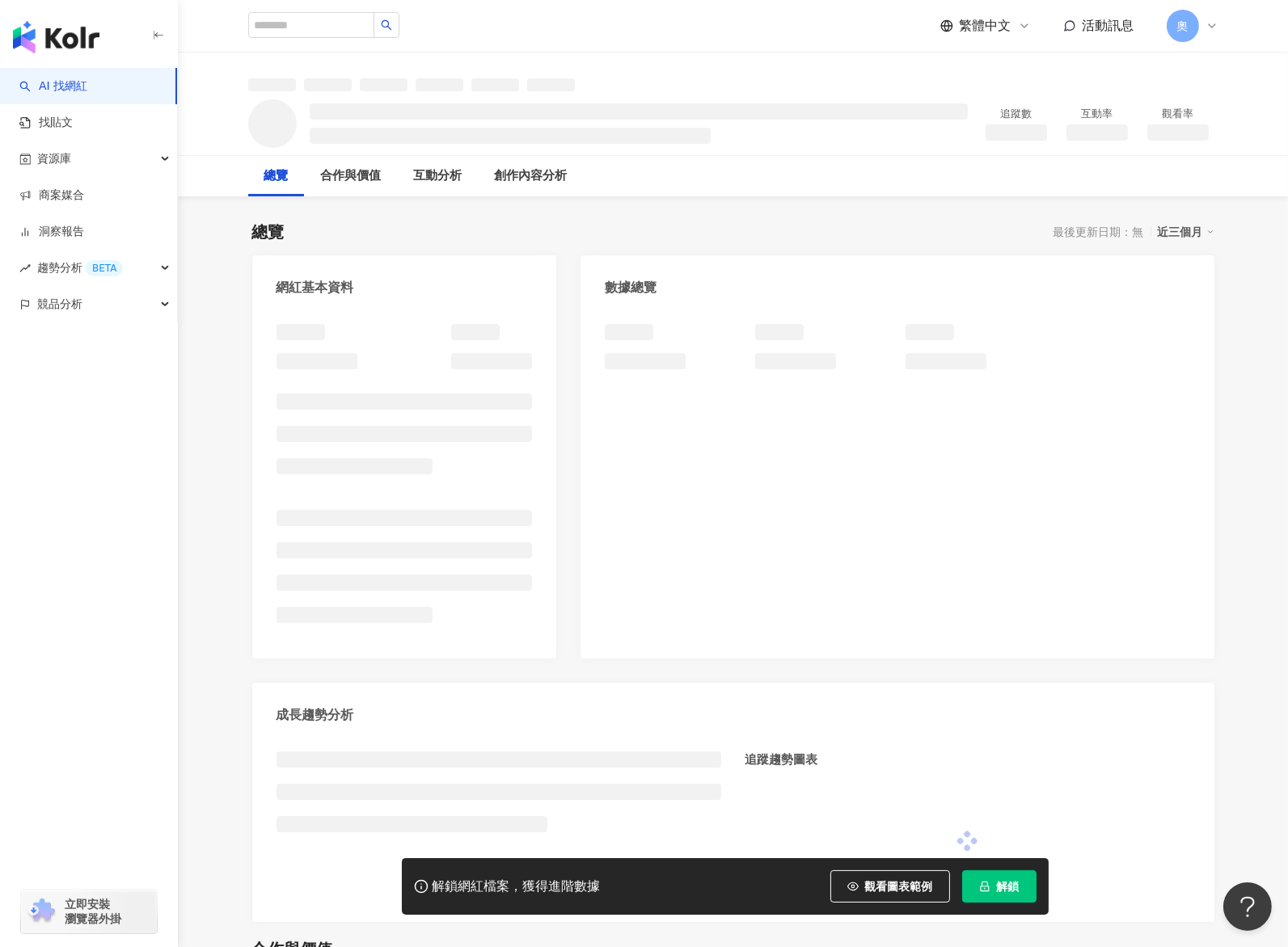
click at [999, 880] on span "解鎖" at bounding box center [1008, 886] width 23 height 13
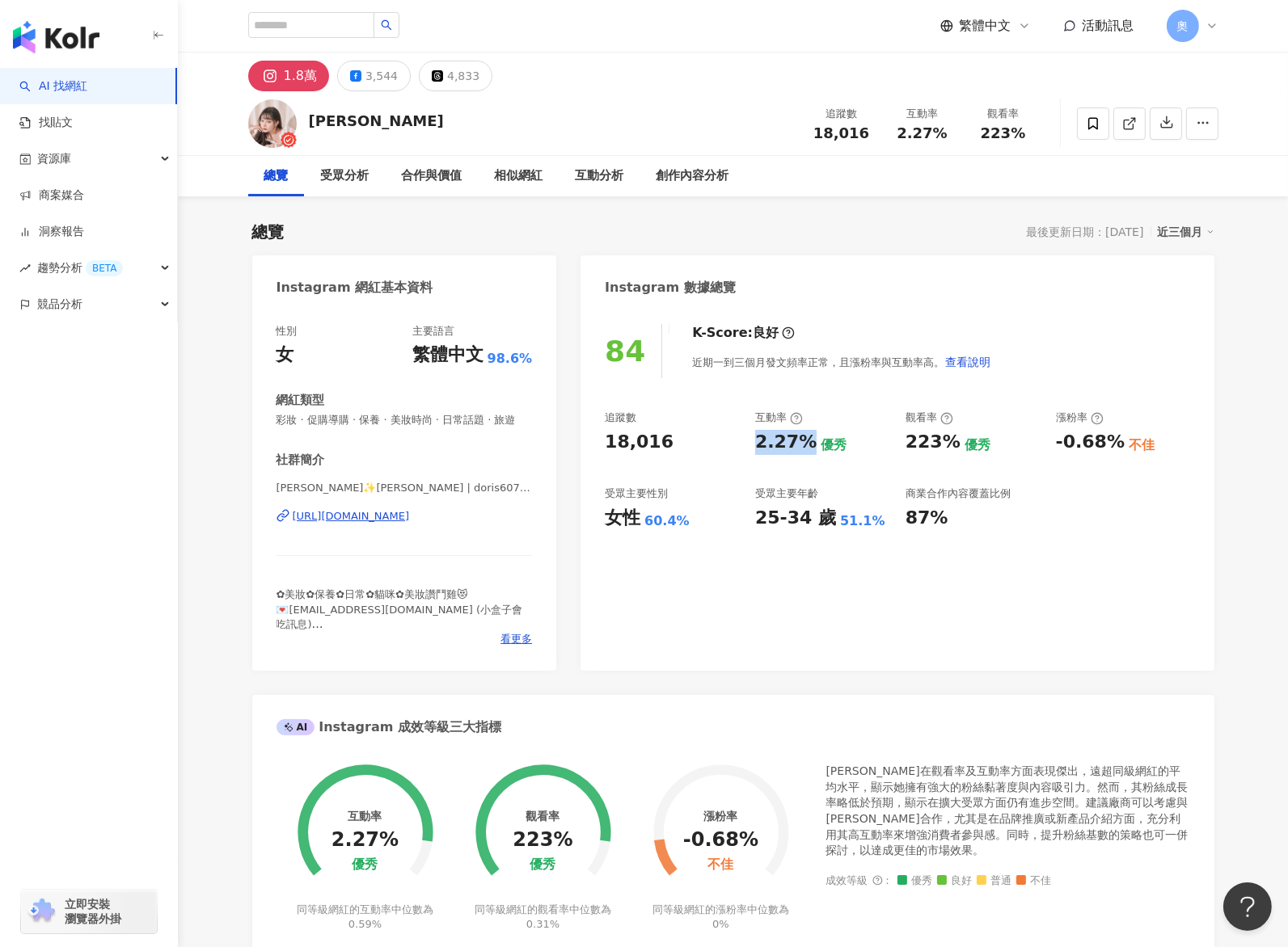
drag, startPoint x: 769, startPoint y: 447, endPoint x: 807, endPoint y: 448, distance: 38.0
click at [807, 448] on div "2.27%" at bounding box center [785, 442] width 62 height 25
copy div "2.27%"
drag, startPoint x: 906, startPoint y: 447, endPoint x: 954, endPoint y: 448, distance: 48.0
click at [954, 448] on div "223% 優秀" at bounding box center [973, 442] width 134 height 25
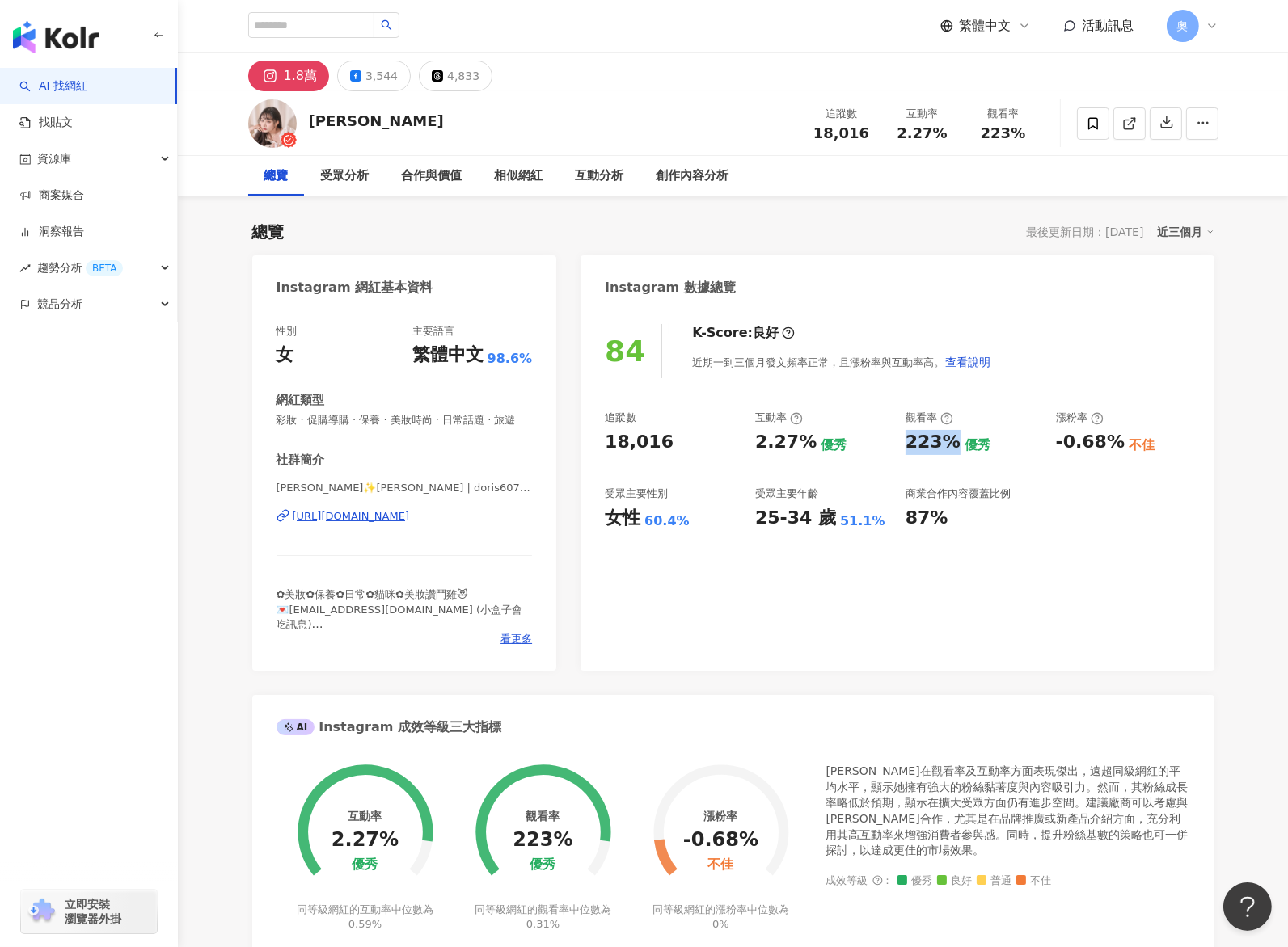
copy div "223%"
drag, startPoint x: 1055, startPoint y: 442, endPoint x: 784, endPoint y: 520, distance: 282.0
click at [1117, 444] on div "-0.68% 不佳" at bounding box center [1123, 442] width 134 height 25
copy div "-0.68%"
click at [439, 84] on button "4,833" at bounding box center [456, 75] width 74 height 30
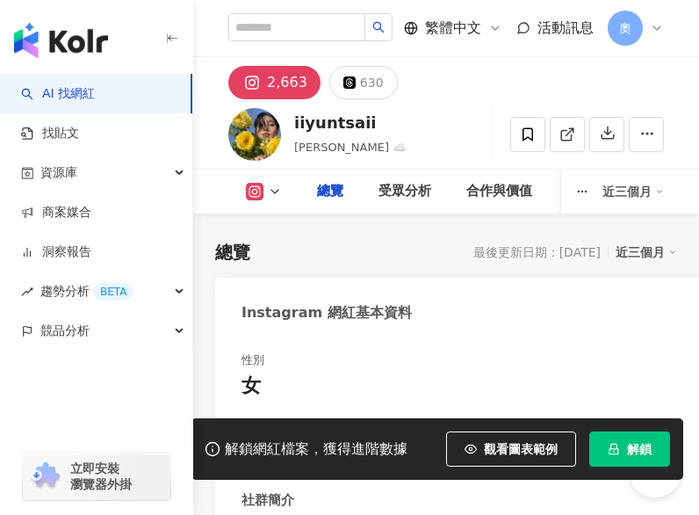
click at [670, 466] on button "解鎖" at bounding box center [629, 448] width 81 height 35
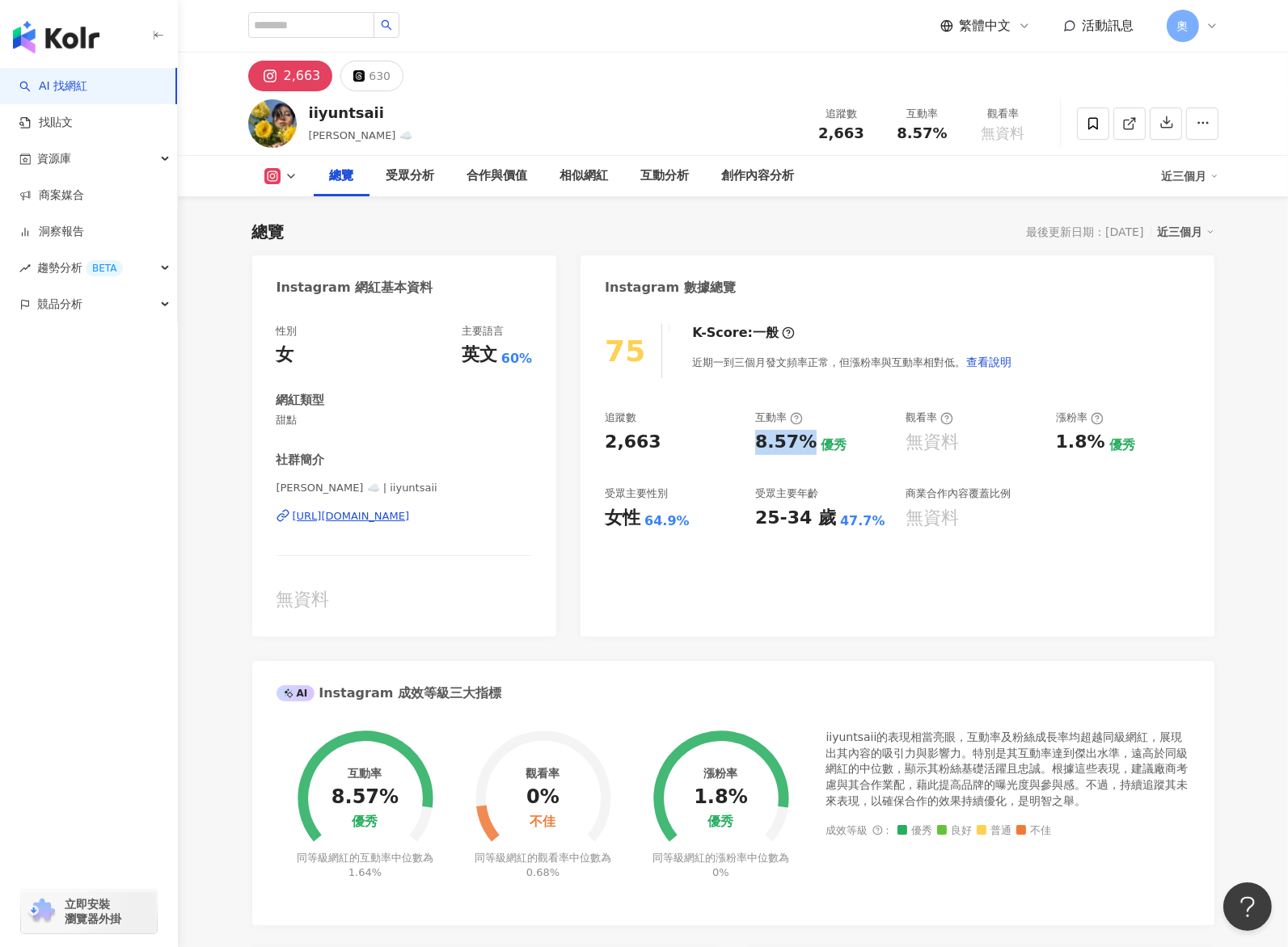
drag, startPoint x: 753, startPoint y: 441, endPoint x: 809, endPoint y: 449, distance: 56.6
click at [643, 449] on div "追蹤數 2,663 互動率 8.57% 優秀 觀看率 無資料 漲粉率 1.8% 優秀 受眾主要性別 女性 64.9% 受眾主要年齡 25-34 歲 47.7%…" at bounding box center [897, 470] width 585 height 120
copy div "8.57%"
drag, startPoint x: 1058, startPoint y: 444, endPoint x: 1084, endPoint y: 454, distance: 27.9
click at [643, 448] on div "追蹤數 2,663 互動率 8.57% 優秀 觀看率 無資料 漲粉率 1.8% 優秀 受眾主要性別 女性 64.9% 受眾主要年齡 25-34 歲 47.7%…" at bounding box center [897, 470] width 585 height 120
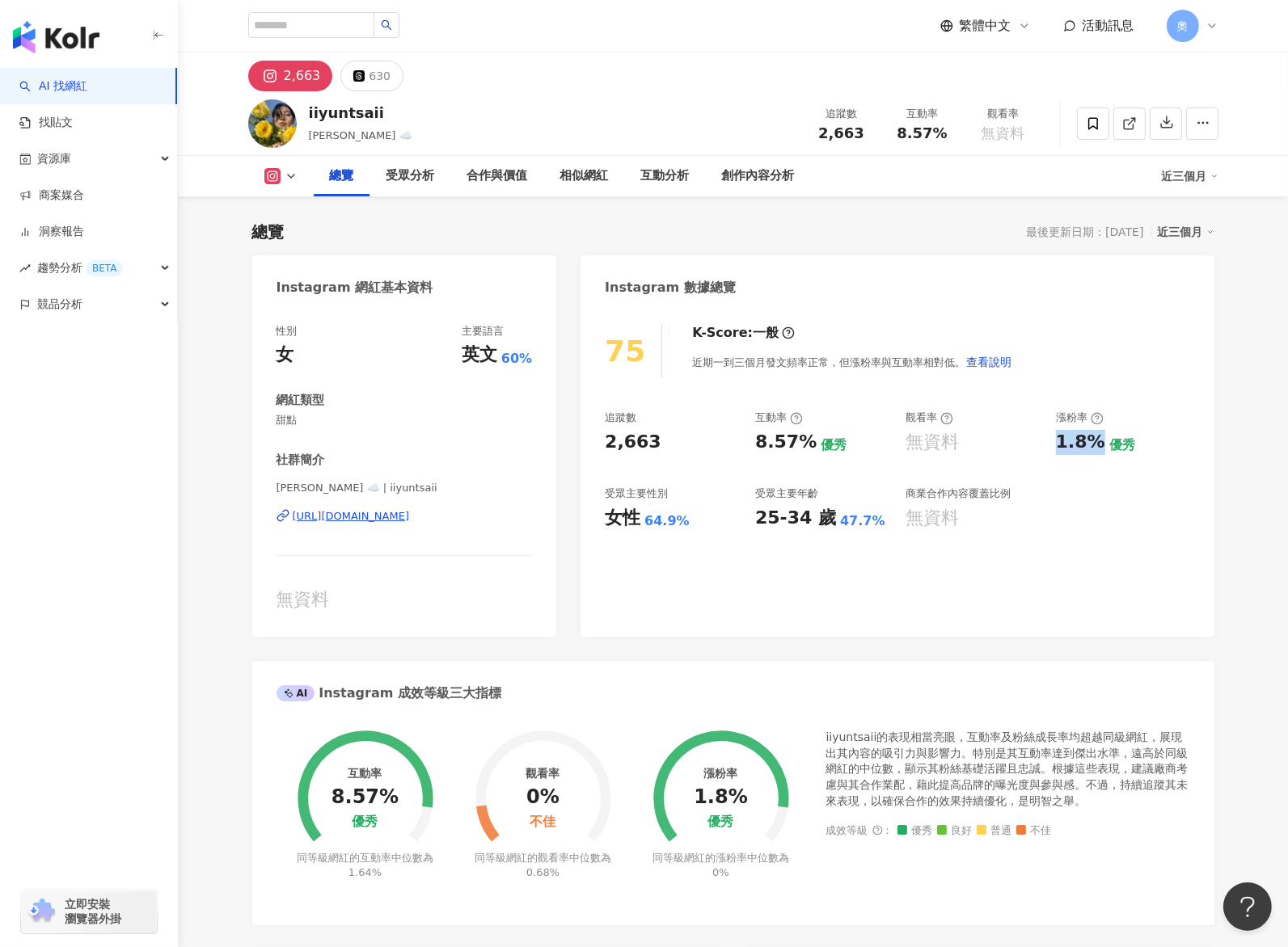
copy div "1.8%"
click at [7, 473] on div "AI 找網紅 找貼文 資源庫 商案媒合 洞察報告 趨勢分析 BETA 競品分析 立即安裝 瀏覽器外掛" at bounding box center [88, 507] width 178 height 879
click at [380, 81] on div "630" at bounding box center [379, 75] width 22 height 23
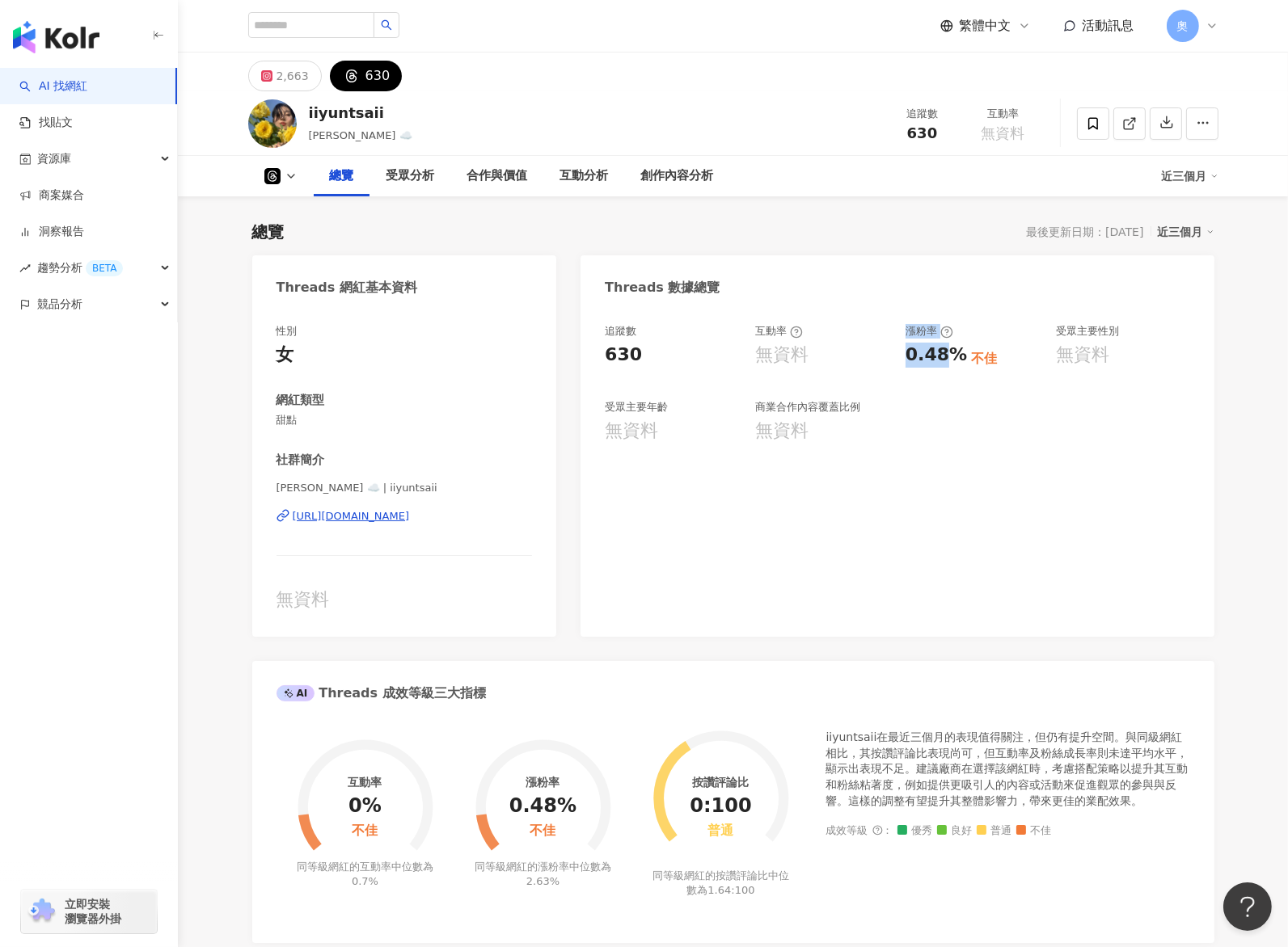
drag, startPoint x: 897, startPoint y: 350, endPoint x: 946, endPoint y: 363, distance: 50.7
click at [643, 363] on div "追蹤數 630 互動率 無資料 漲粉率 0.48% 不佳 受眾主要性別 無資料 受眾主要年齡 無資料 商業合作內容覆蓋比例 無資料" at bounding box center [897, 384] width 585 height 120
click at [643, 363] on div "0.48%" at bounding box center [936, 354] width 62 height 25
drag, startPoint x: 957, startPoint y: 358, endPoint x: 909, endPoint y: 358, distance: 48.0
click at [643, 358] on div "0.48%" at bounding box center [936, 354] width 62 height 25
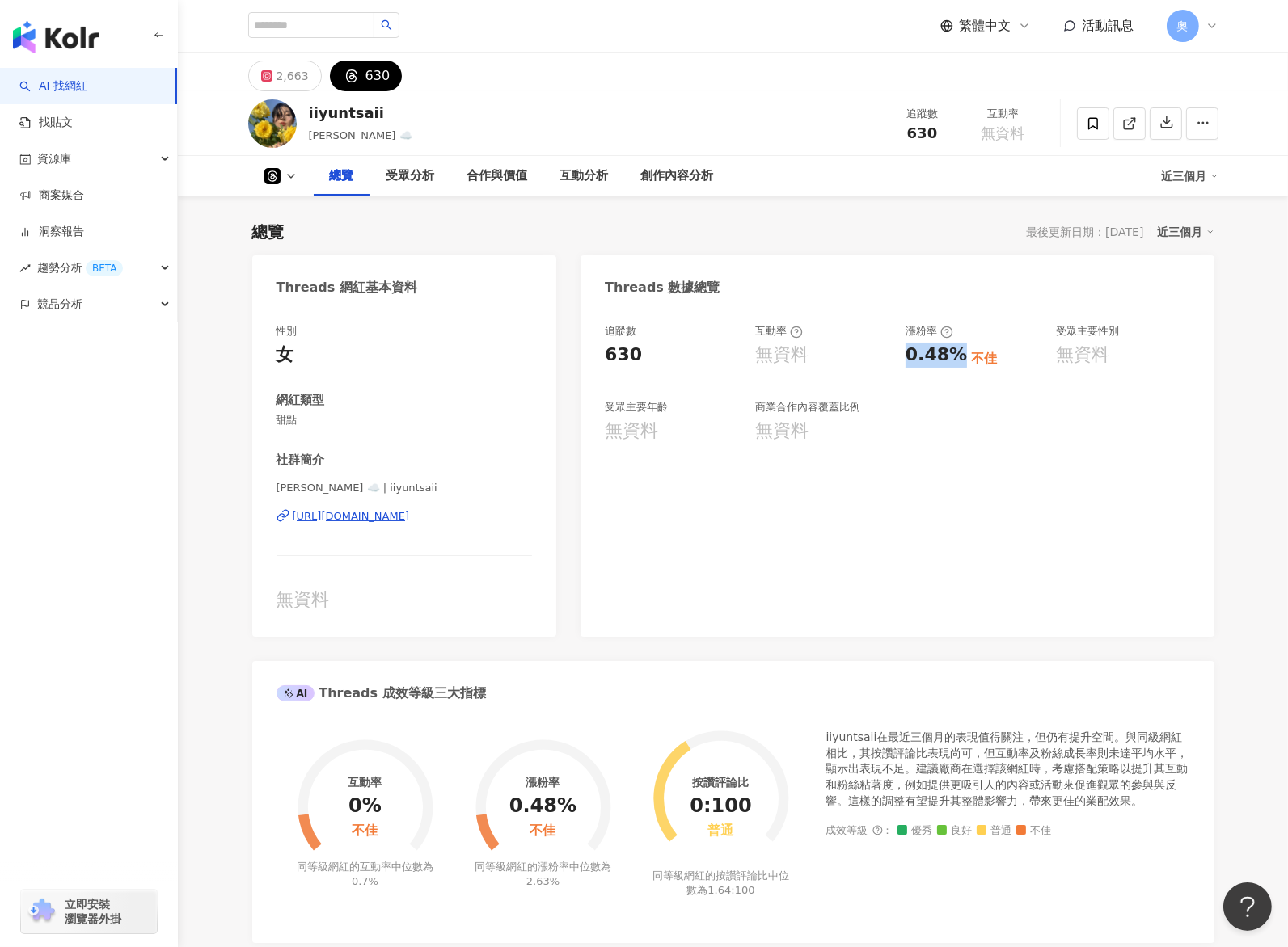
copy div "0.48%"
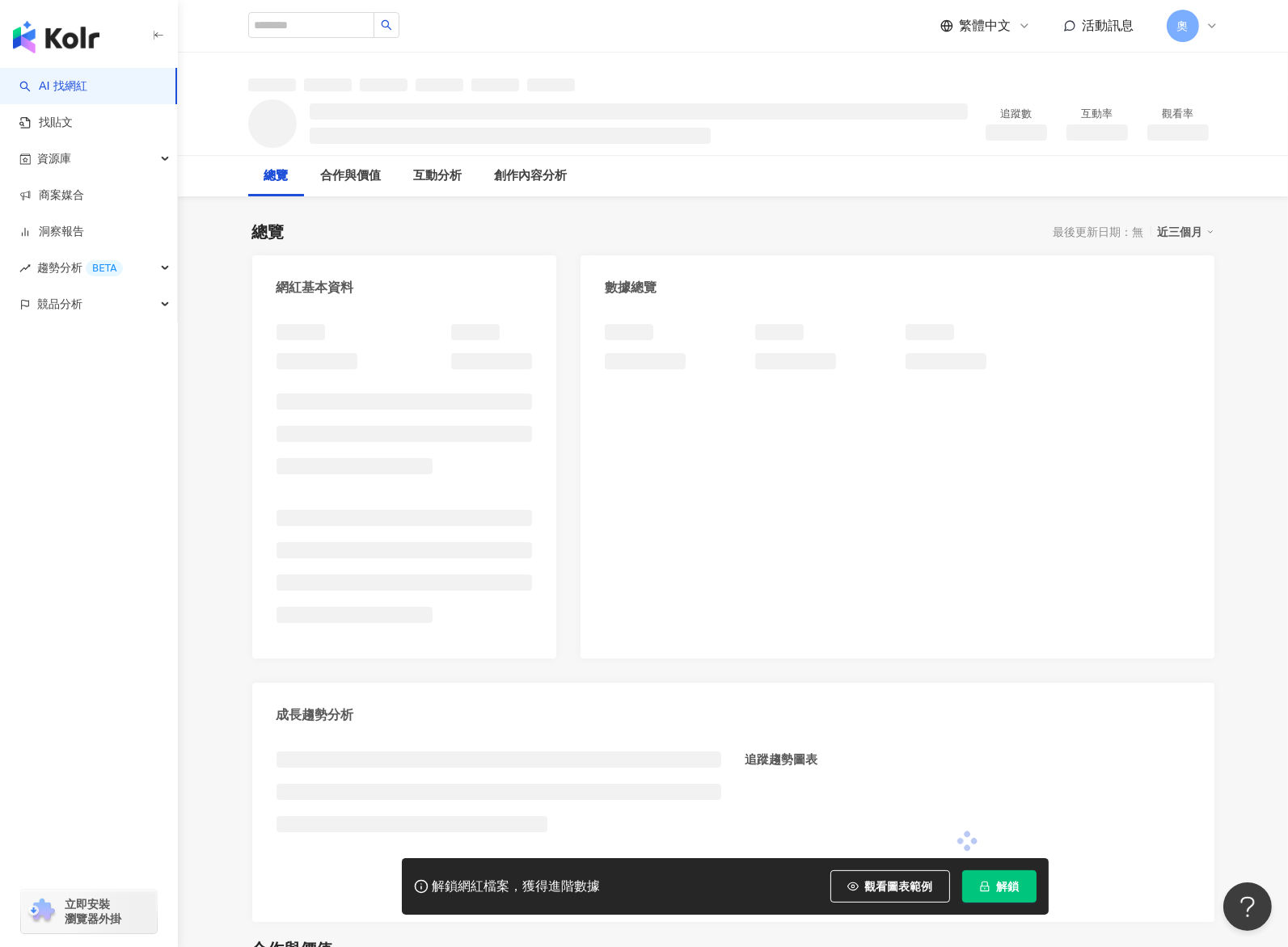
click at [643, 473] on span "解鎖" at bounding box center [1008, 886] width 23 height 13
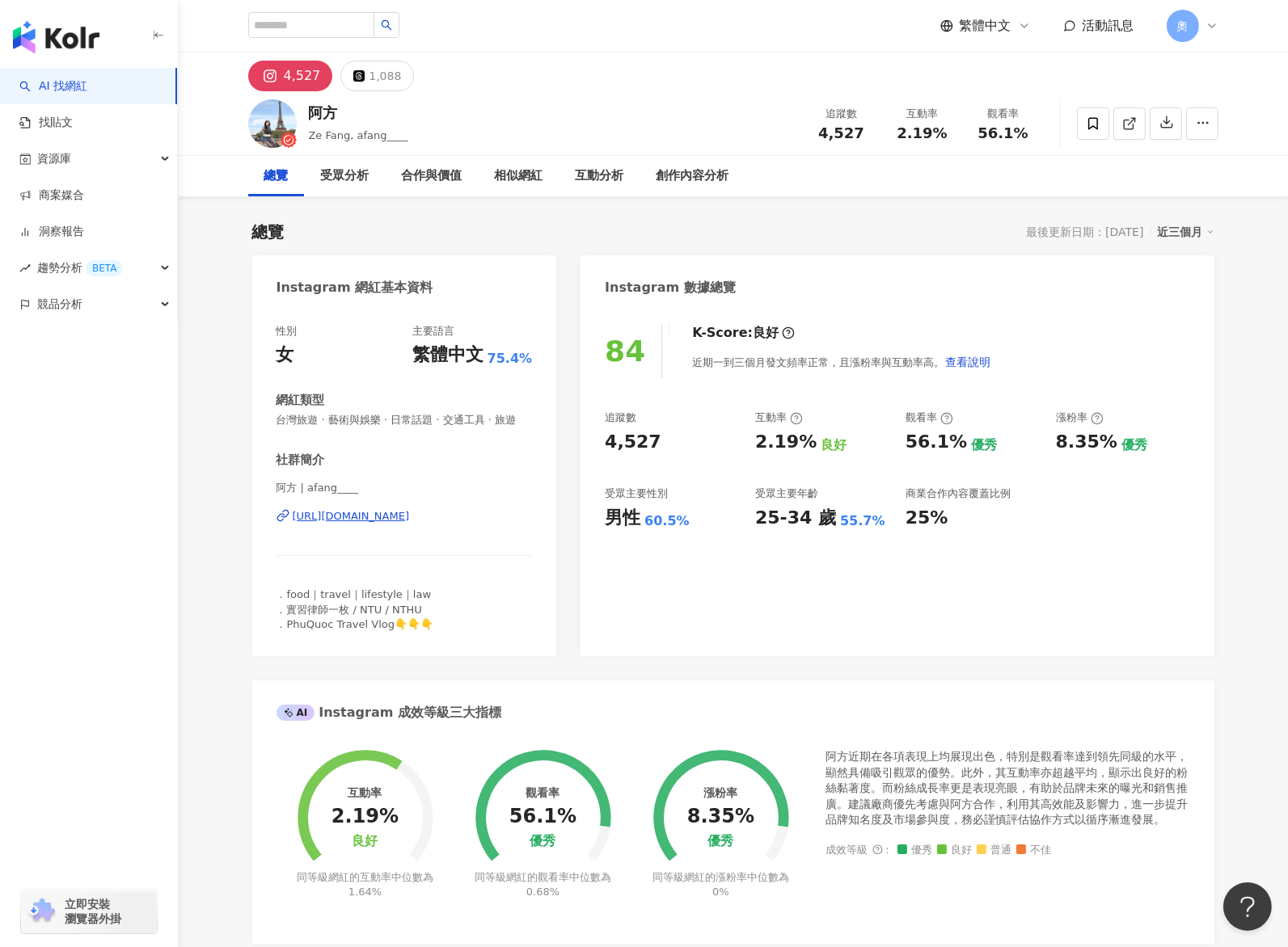
click at [609, 441] on div "84 K-Score : 良好 近期一到三個月發文頻率正常，且漲粉率與互動率高。 查看說明 追蹤數 4,527 互動率 2.19% 良好 觀看率 56.1% …" at bounding box center [898, 482] width 633 height 348
drag, startPoint x: 764, startPoint y: 434, endPoint x: 807, endPoint y: 447, distance: 44.9
click at [643, 447] on div "2.19%" at bounding box center [786, 442] width 62 height 25
copy div "2.19%"
drag, startPoint x: 909, startPoint y: 456, endPoint x: 738, endPoint y: 518, distance: 181.9
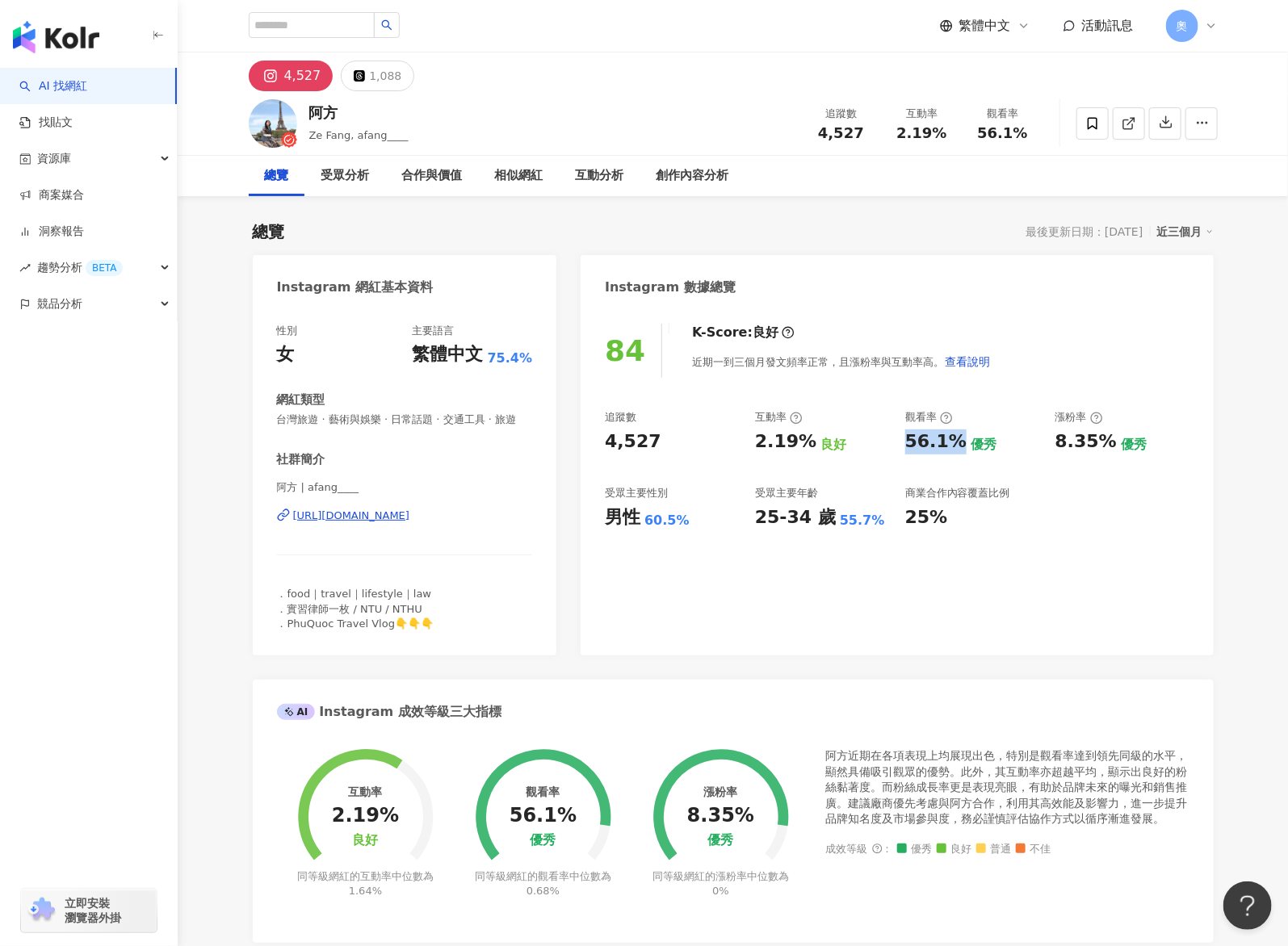
click at [642, 451] on div "追蹤數 4,527 互動率 2.19% 良好 觀看率 56.1% 優秀 漲粉率 8.35% 優秀 受眾主要性別 男性 60.5% 受眾主要年齡 25-34 歲…" at bounding box center [896, 470] width 584 height 120
copy div "56.1%"
drag, startPoint x: 1050, startPoint y: 445, endPoint x: 1115, endPoint y: 448, distance: 65.1
click at [642, 448] on div "追蹤數 4,527 互動率 2.19% 良好 觀看率 56.1% 優秀 漲粉率 8.35% 優秀 受眾主要性別 男性 60.5% 受眾主要年齡 25-34 歲…" at bounding box center [896, 470] width 584 height 120
copy div "8.35%"
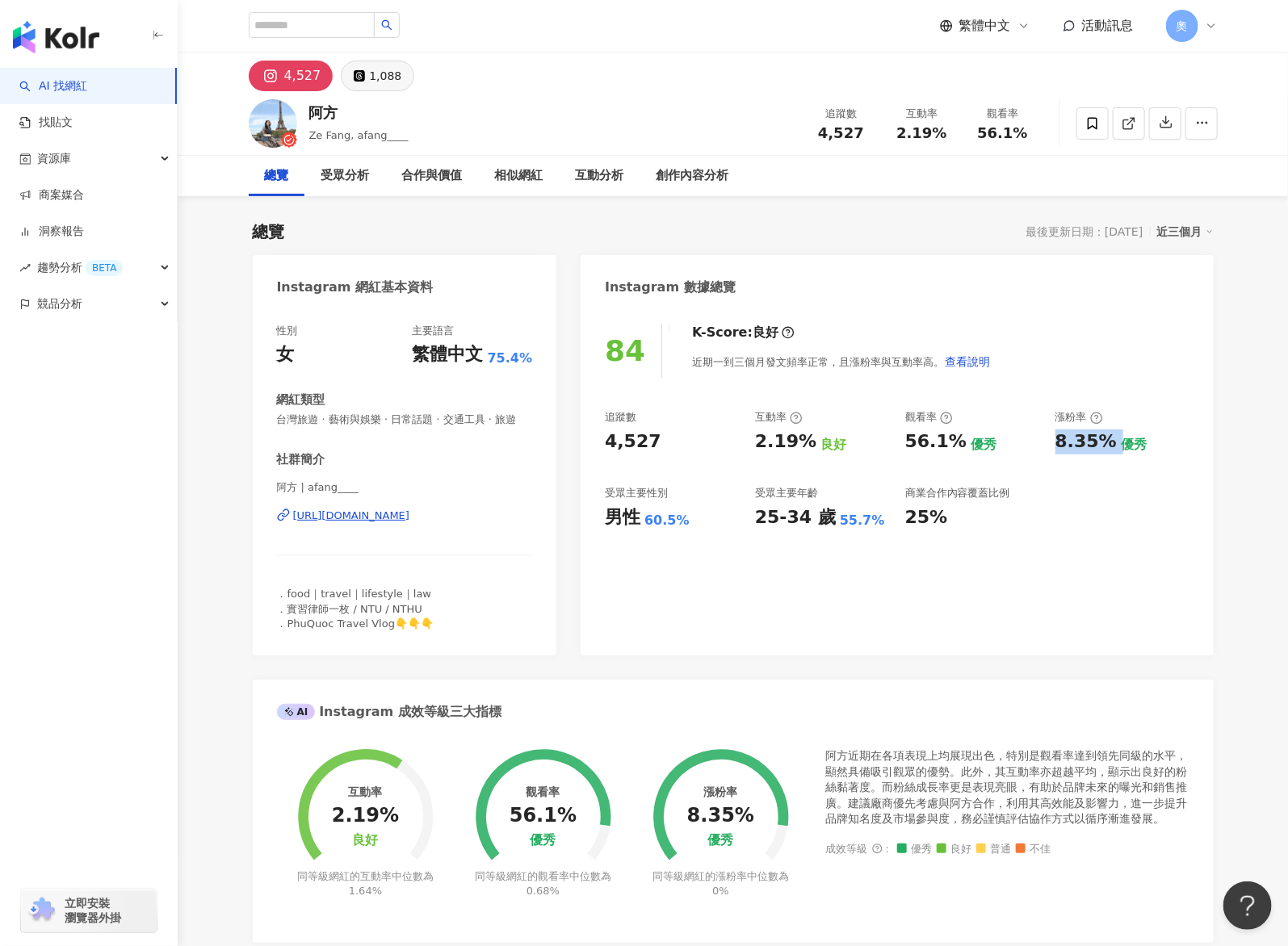
click at [392, 73] on div "1,088" at bounding box center [384, 75] width 32 height 23
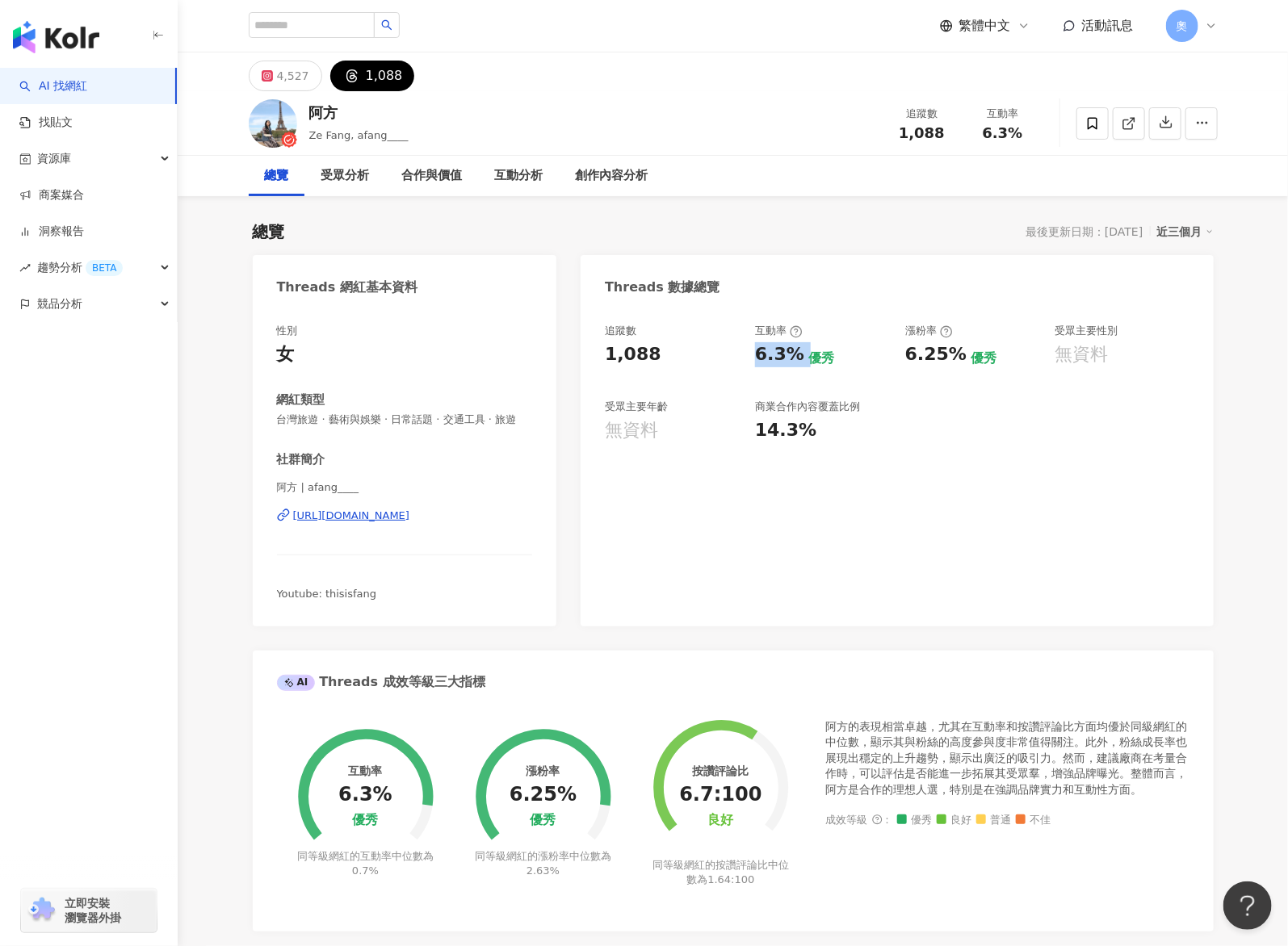
drag, startPoint x: 779, startPoint y: 355, endPoint x: 803, endPoint y: 358, distance: 24.2
click at [642, 358] on div "追蹤數 1,088 互動率 6.3% 優秀 漲粉率 6.25% 優秀 受眾主要性別 無資料 受眾主要年齡 無資料 商業合作內容覆蓋比例 14.3%" at bounding box center [896, 383] width 584 height 120
copy div "6.3%"
drag, startPoint x: 895, startPoint y: 358, endPoint x: 952, endPoint y: 356, distance: 57.0
click at [642, 356] on div "追蹤數 1,088 互動率 6.3% 優秀 漲粉率 6.25% 優秀 受眾主要性別 無資料 受眾主要年齡 無資料 商業合作內容覆蓋比例 14.3%" at bounding box center [896, 383] width 584 height 120
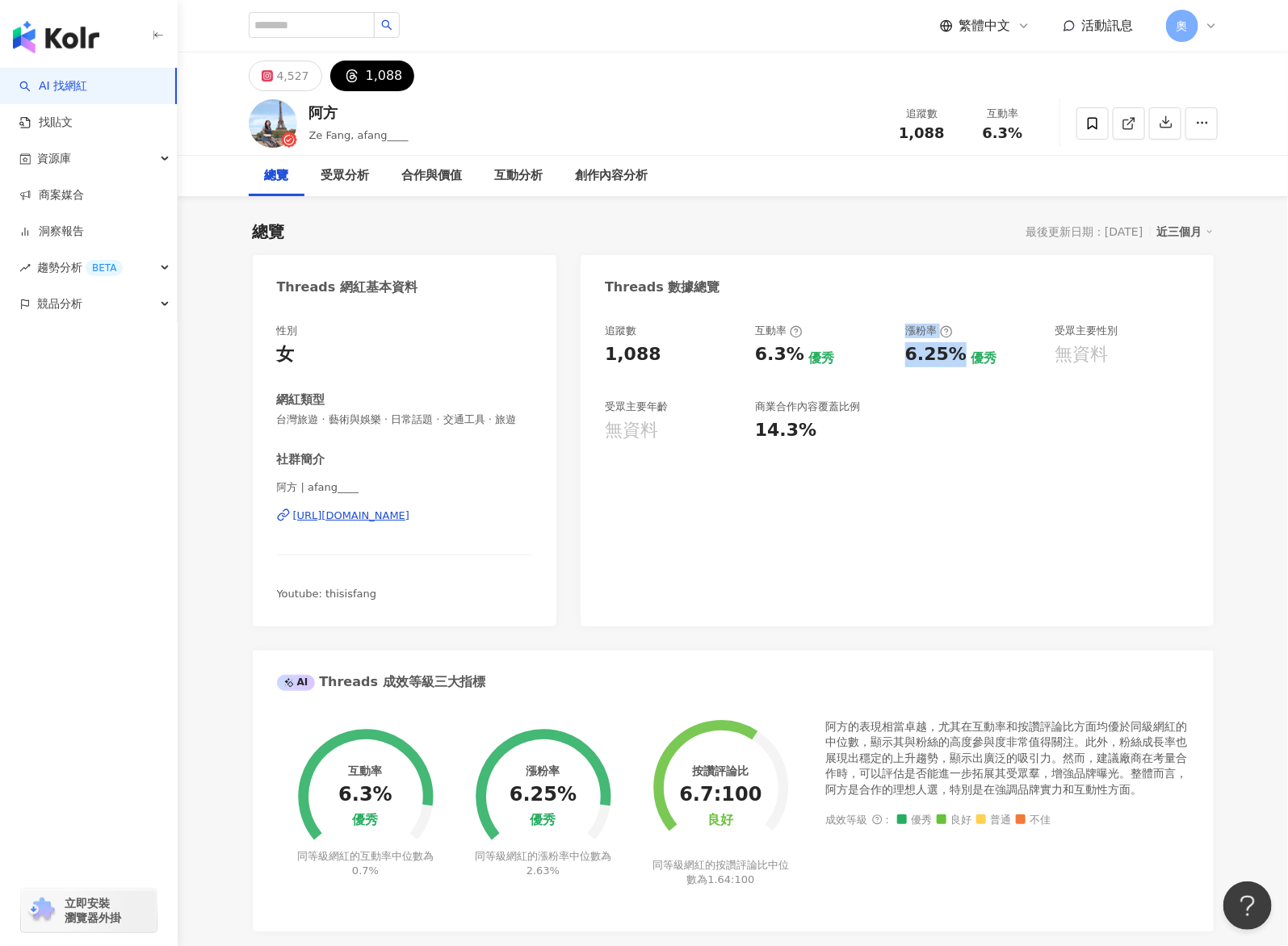
click at [642, 356] on div "6.25%" at bounding box center [935, 354] width 62 height 25
click at [642, 358] on div "6.25% 優秀" at bounding box center [972, 354] width 134 height 25
drag, startPoint x: 911, startPoint y: 359, endPoint x: 953, endPoint y: 361, distance: 42.0
click at [642, 361] on div "6.25%" at bounding box center [935, 354] width 62 height 25
click at [642, 358] on div "6.25%" at bounding box center [935, 354] width 62 height 25
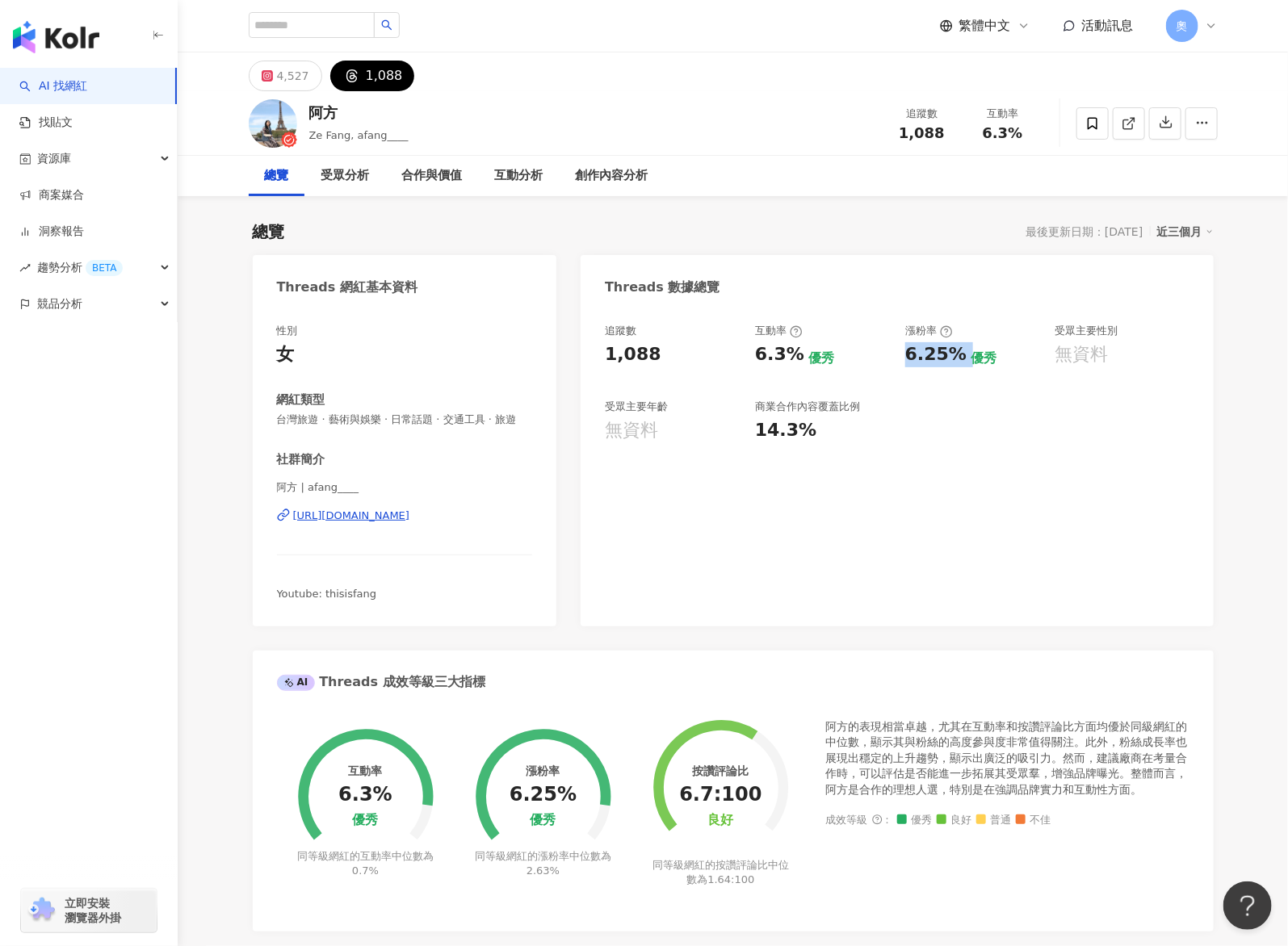
drag, startPoint x: 961, startPoint y: 357, endPoint x: 898, endPoint y: 357, distance: 63.0
click at [642, 357] on div "追蹤數 1,088 互動率 6.3% 優秀 漲粉率 6.25% 優秀 受眾主要性別 無資料 受眾主要年齡 無資料 商業合作內容覆蓋比例 14.3%" at bounding box center [896, 383] width 584 height 120
copy div "6.25%"
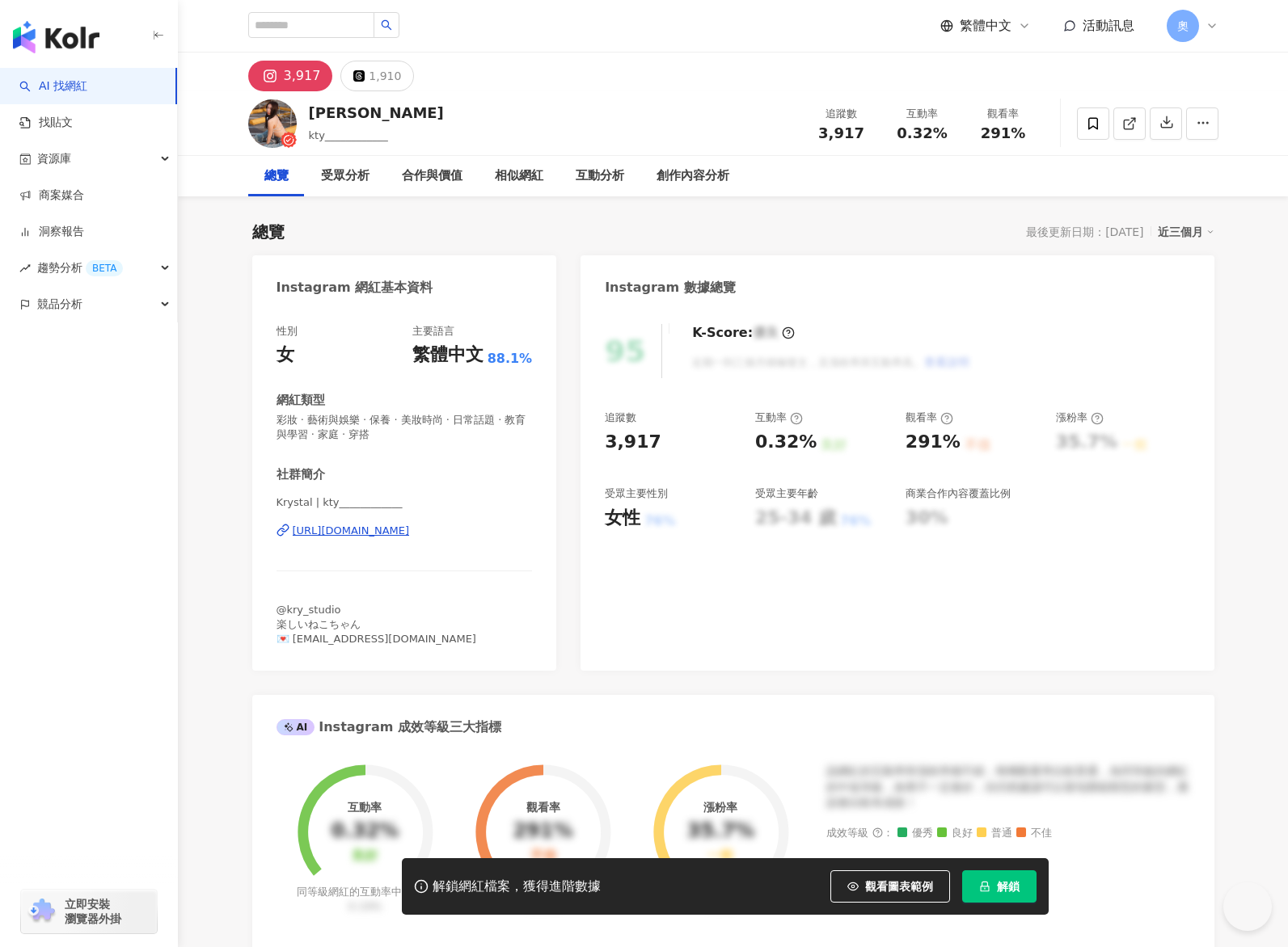
click at [994, 880] on button "解鎖" at bounding box center [999, 886] width 75 height 32
click at [806, 448] on div "追蹤數 3,917 互動率 0.32% 良好 觀看率 291% 不佳 漲粉率 35.7% 一般 受眾主要性別 女性 76% 受眾主要年齡 25-34 歲 76…" at bounding box center [898, 470] width 585 height 120
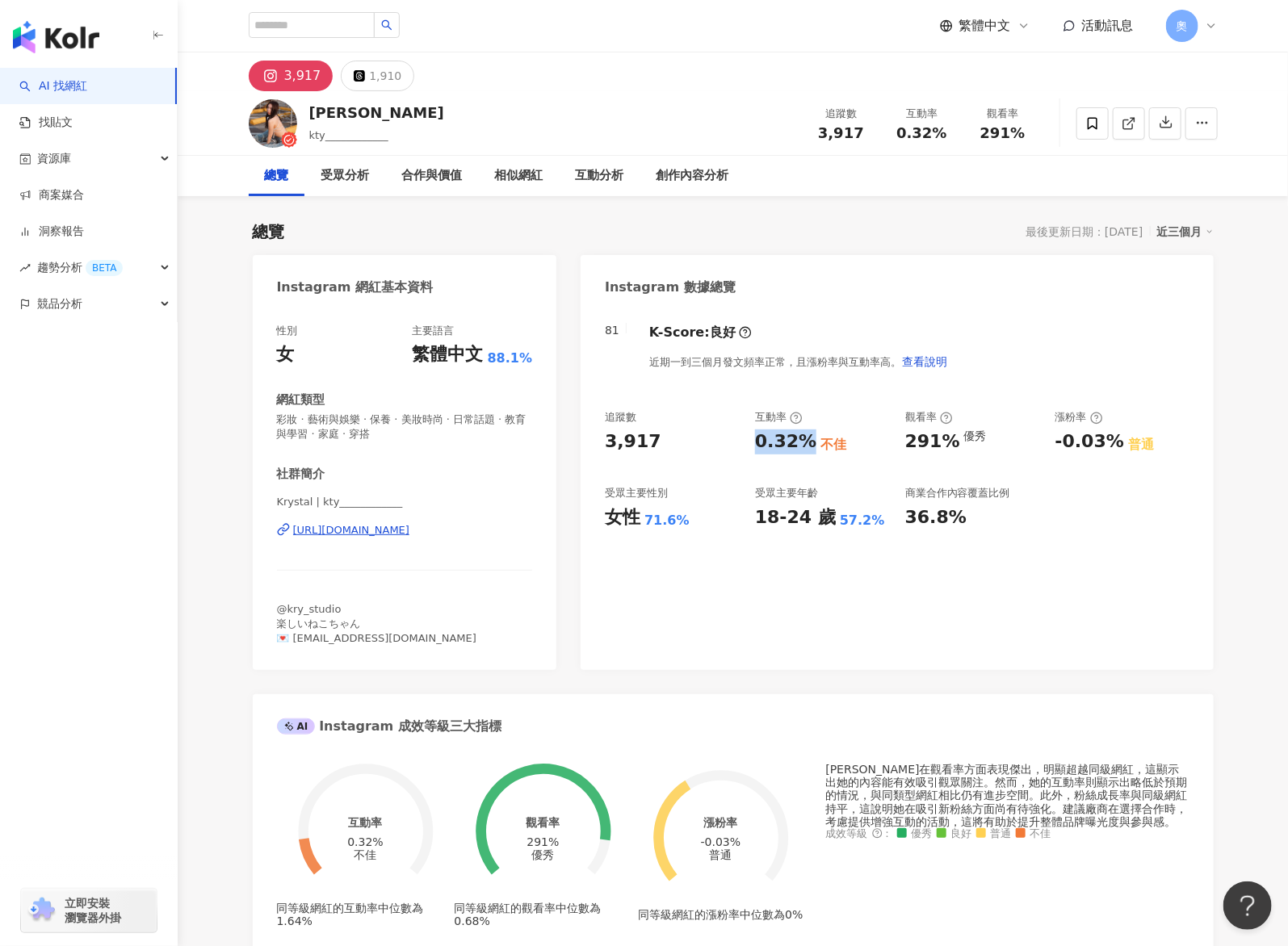
click at [960, 443] on div "追蹤數 3,917 互動率 0.32% 不佳 觀看率 291% 優秀 漲粉率 -0.03% 普通 受眾主要性別 女性 71.6% 受眾主要年齡 18-24 歲…" at bounding box center [896, 470] width 584 height 120
drag, startPoint x: 1095, startPoint y: 438, endPoint x: 1112, endPoint y: 438, distance: 17.0
click at [1112, 438] on div "追蹤數 3,917 互動率 0.32% 不佳 觀看率 291% 優秀 漲粉率 -0.03% 普通 受眾主要性別 女性 71.6% 受眾主要年齡 18-24 歲…" at bounding box center [896, 470] width 584 height 120
drag, startPoint x: 376, startPoint y: 61, endPoint x: 381, endPoint y: 71, distance: 11.2
click at [377, 61] on button "1,910" at bounding box center [378, 75] width 74 height 30
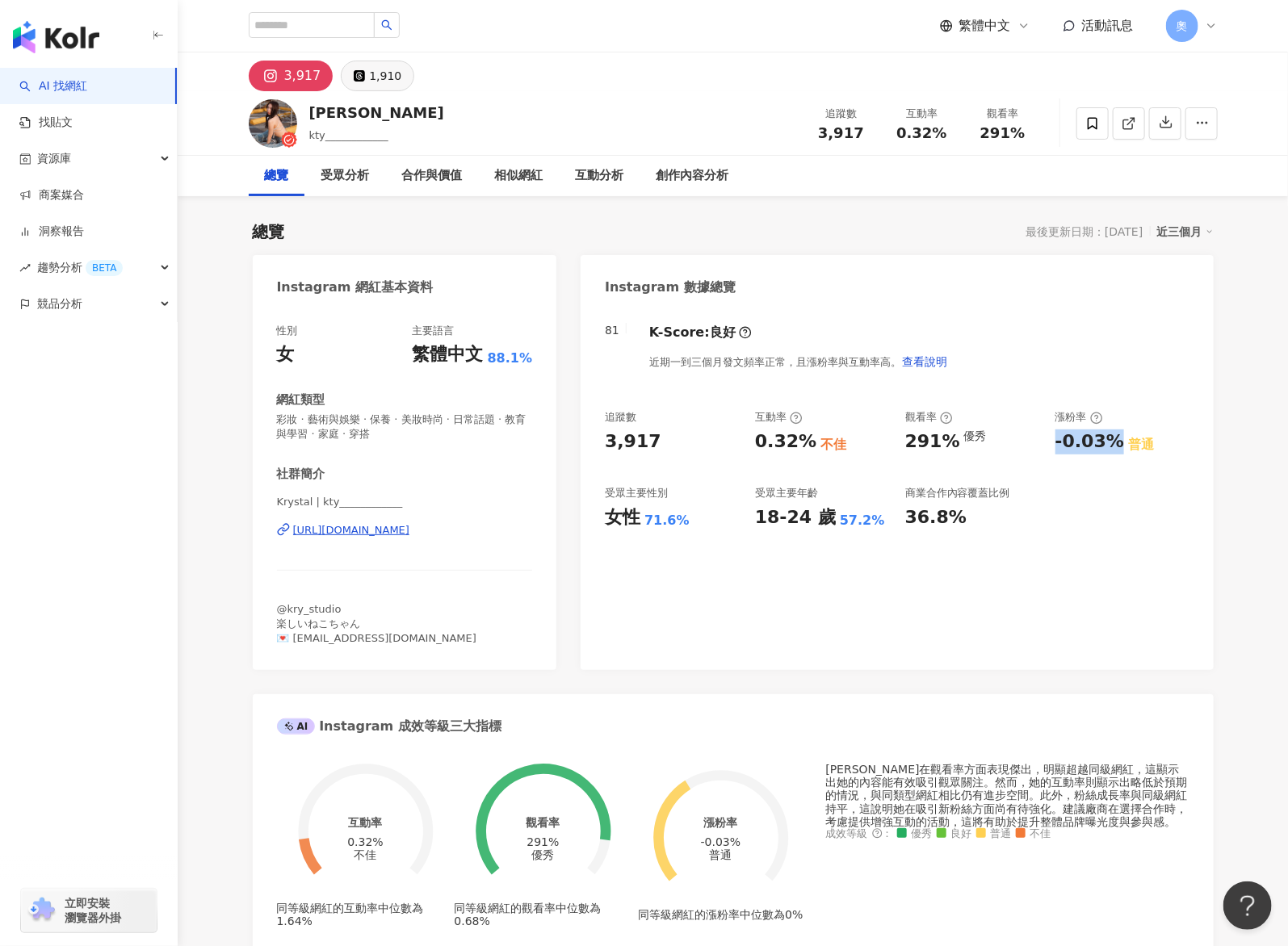
click at [384, 77] on div "1,910" at bounding box center [384, 75] width 32 height 23
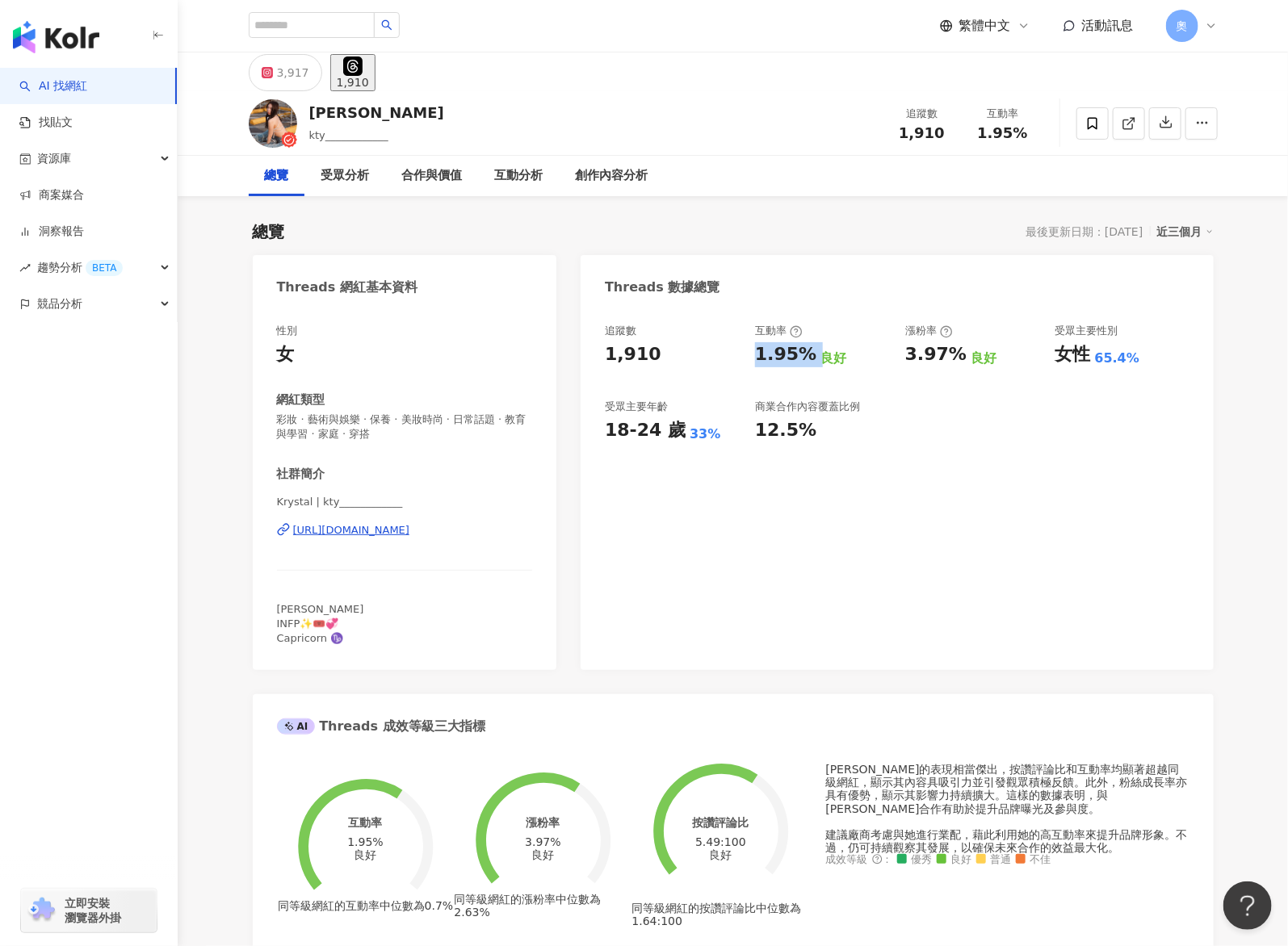
drag, startPoint x: 790, startPoint y: 358, endPoint x: 812, endPoint y: 358, distance: 22.0
click at [812, 358] on div "追蹤數 1,910 互動率 1.95% 良好 漲粉率 3.97% 良好 受眾主要性別 女性 65.4% 受眾主要年齡 18-24 歲 33% 商業合作內容覆蓋…" at bounding box center [896, 383] width 584 height 120
copy div "1.95%"
drag, startPoint x: 908, startPoint y: 355, endPoint x: 959, endPoint y: 356, distance: 51.0
click at [959, 356] on div "3.97% 良好" at bounding box center [972, 354] width 134 height 25
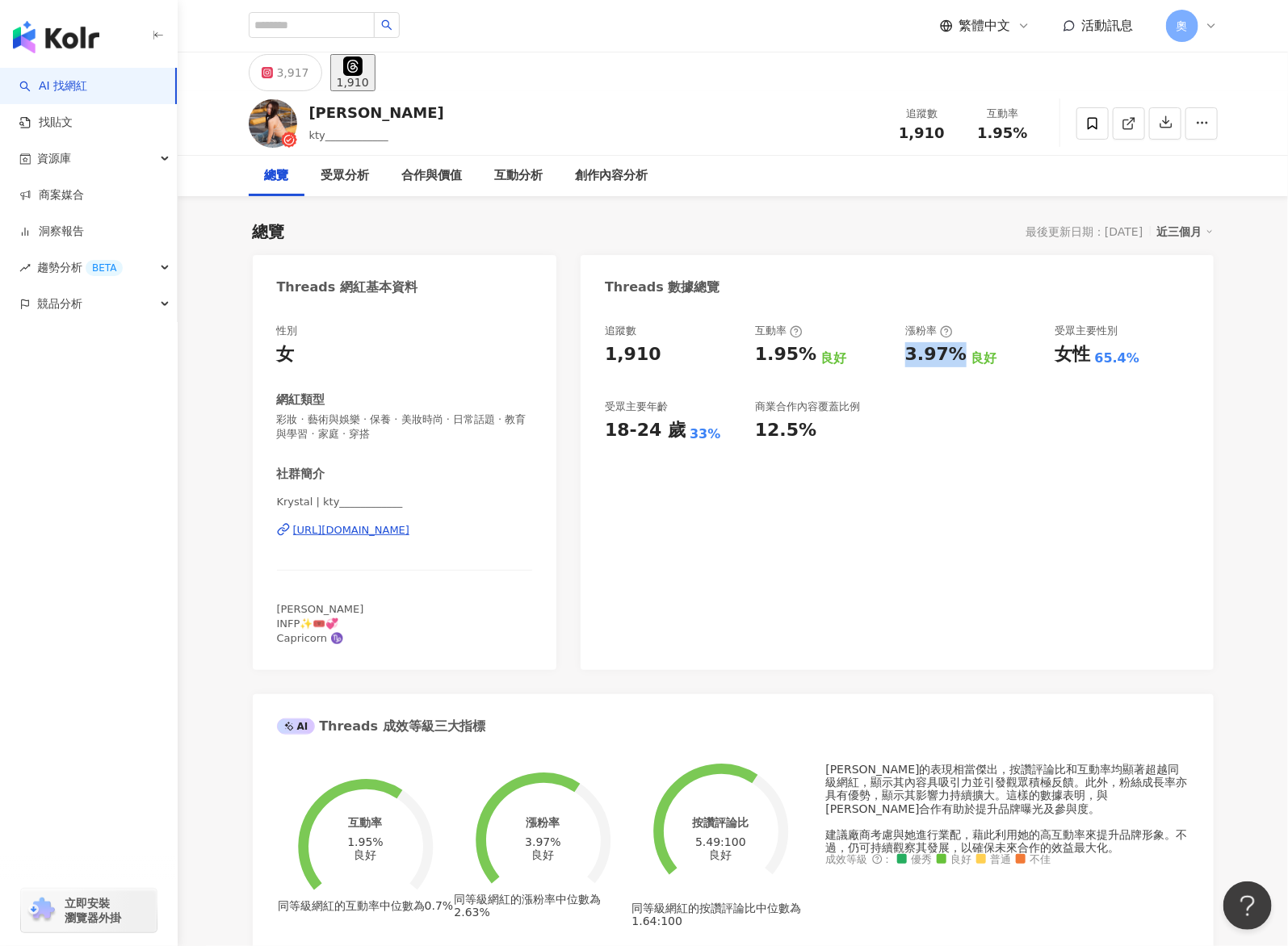
copy div "3.97%"
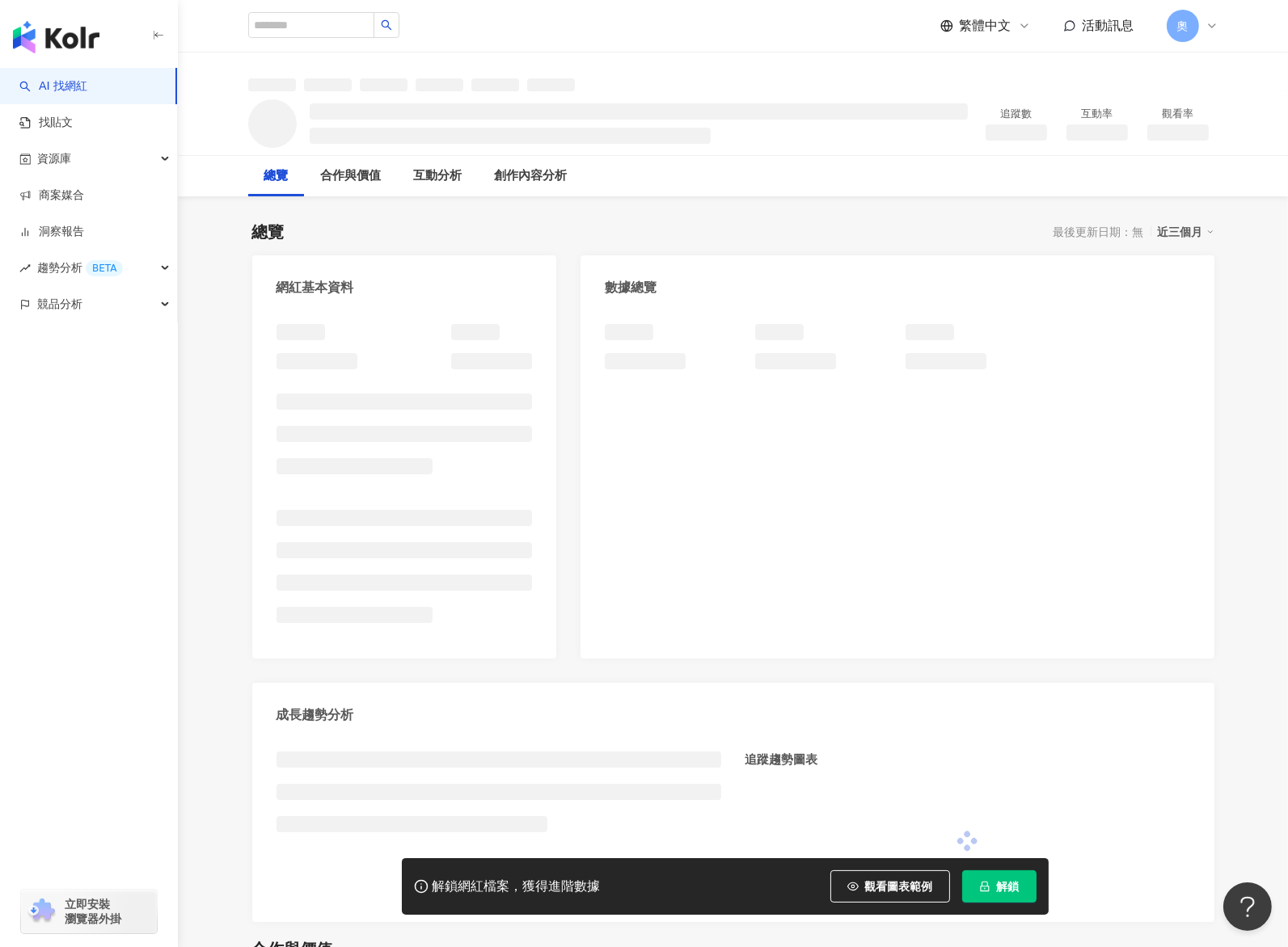
click at [643, 473] on span "解鎖" at bounding box center [1008, 886] width 23 height 13
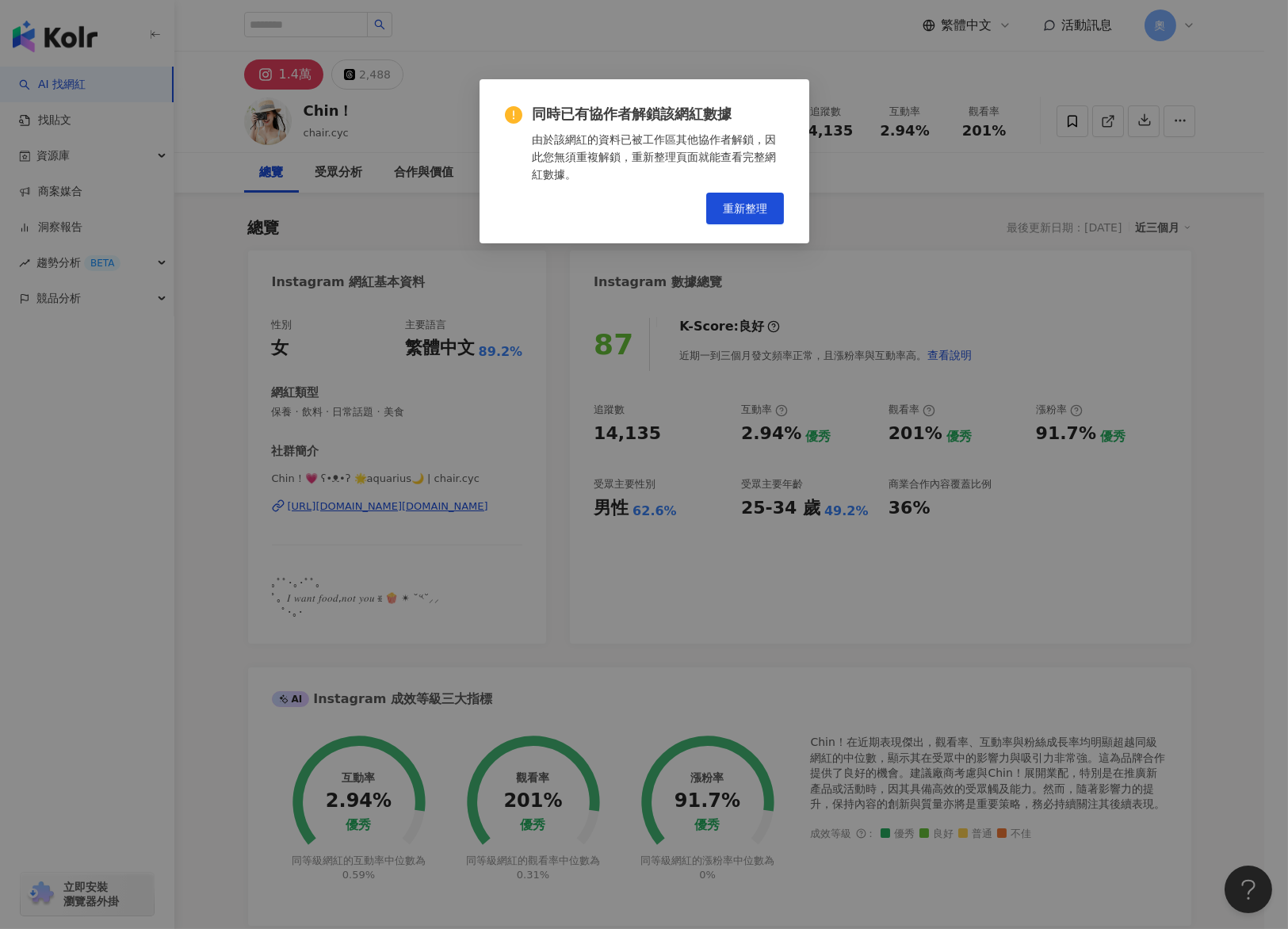
drag, startPoint x: 742, startPoint y: 437, endPoint x: 787, endPoint y: 433, distance: 45.2
click at [630, 433] on div "同時已有協作者解鎖該網紅數據 由於該網紅的資料已被工作區其他協作者解鎖，因此您無須重複解鎖，重新整理頁面就能查看完整網紅數據。 重新整理" at bounding box center [644, 464] width 1288 height 929
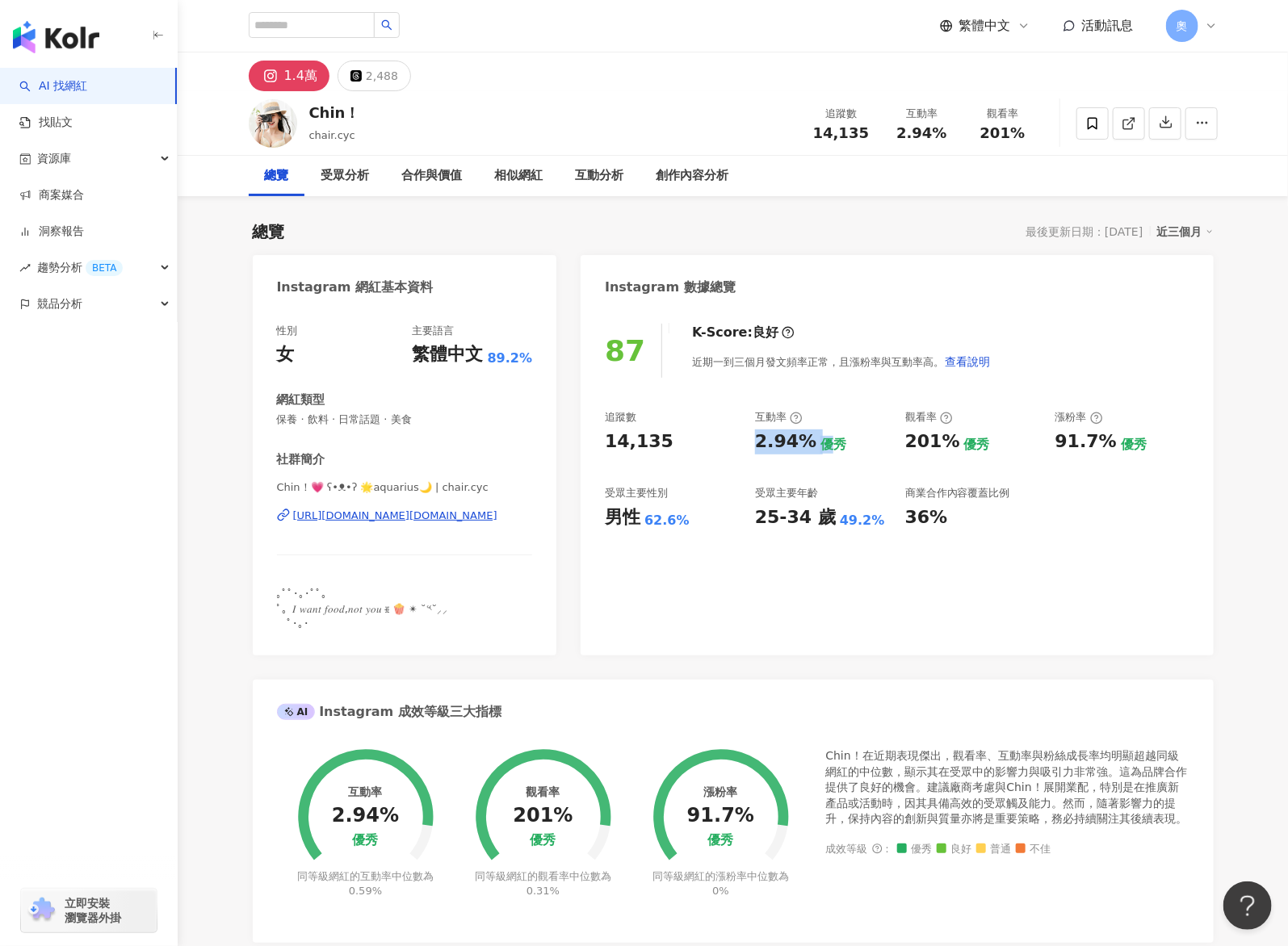
drag, startPoint x: 779, startPoint y: 444, endPoint x: 823, endPoint y: 445, distance: 44.0
click at [642, 445] on div "追蹤數 14,135 互動率 2.94% 優秀 觀看率 201% 優秀 漲粉率 91.7% 優秀 受眾主要性別 男性 62.6% 受眾主要年齡 25-34 歲…" at bounding box center [896, 470] width 584 height 120
click at [642, 440] on div "2.94%" at bounding box center [785, 441] width 62 height 25
click at [642, 448] on div "2.94% 優秀" at bounding box center [822, 441] width 134 height 25
click at [642, 436] on div "2.94%" at bounding box center [785, 441] width 62 height 25
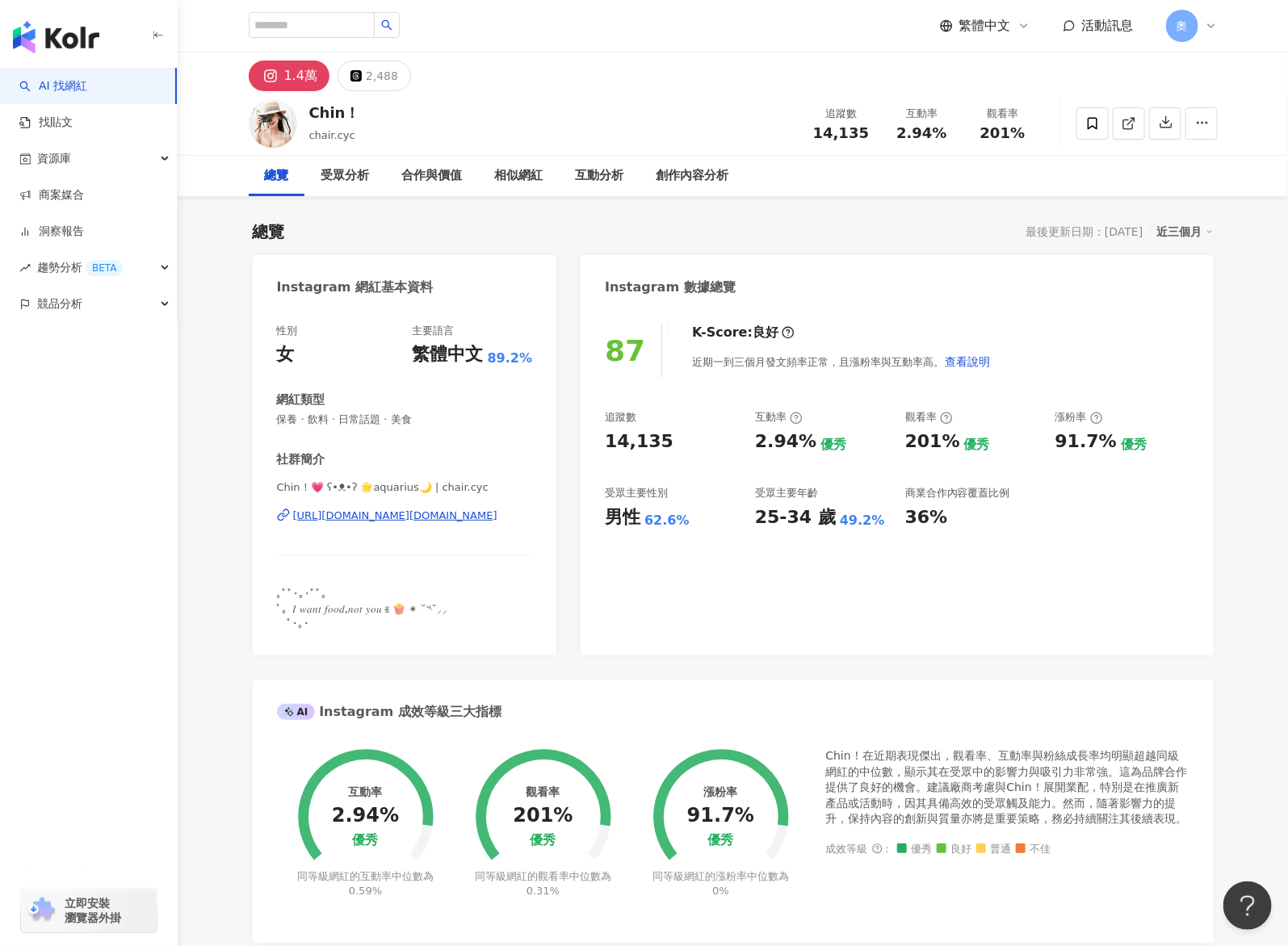
click at [642, 450] on div "追蹤數 14,135 互動率 2.94% 優秀 觀看率 201% 優秀 漲粉率 91.7% 優秀 受眾主要性別 男性 62.6% 受眾主要年齡 25-34 歲…" at bounding box center [896, 470] width 584 height 120
drag, startPoint x: 754, startPoint y: 448, endPoint x: 808, endPoint y: 442, distance: 54.3
click at [642, 442] on div "2.94%" at bounding box center [785, 441] width 62 height 25
copy div "2.94%"
click at [642, 441] on div "201%" at bounding box center [932, 441] width 55 height 25
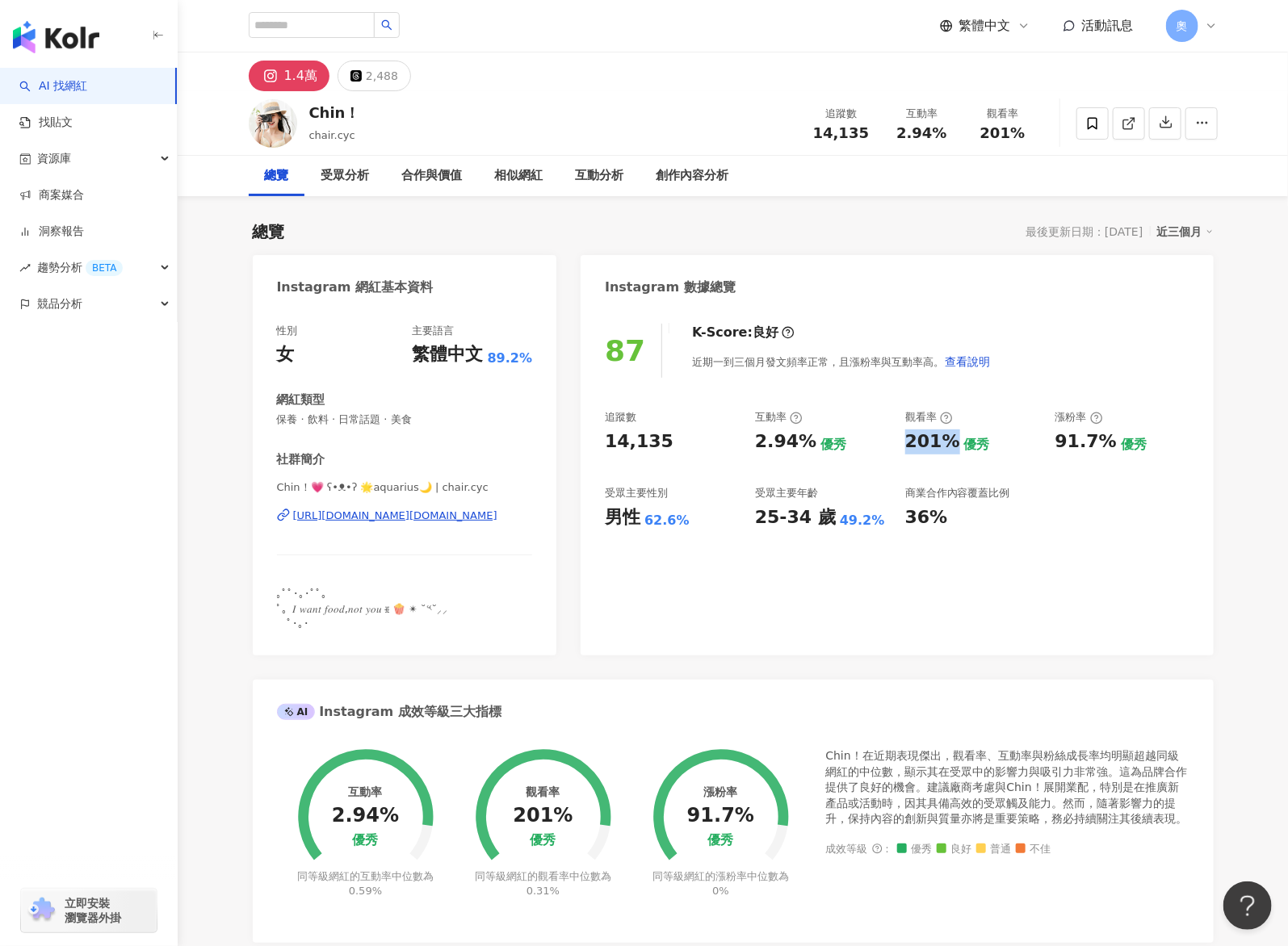
copy div "201%"
drag, startPoint x: 1057, startPoint y: 438, endPoint x: 1111, endPoint y: 444, distance: 54.3
click at [642, 444] on div "91.7% 優秀" at bounding box center [1123, 441] width 134 height 25
copy div "91.7%"
click at [379, 76] on div "2,488" at bounding box center [382, 75] width 32 height 23
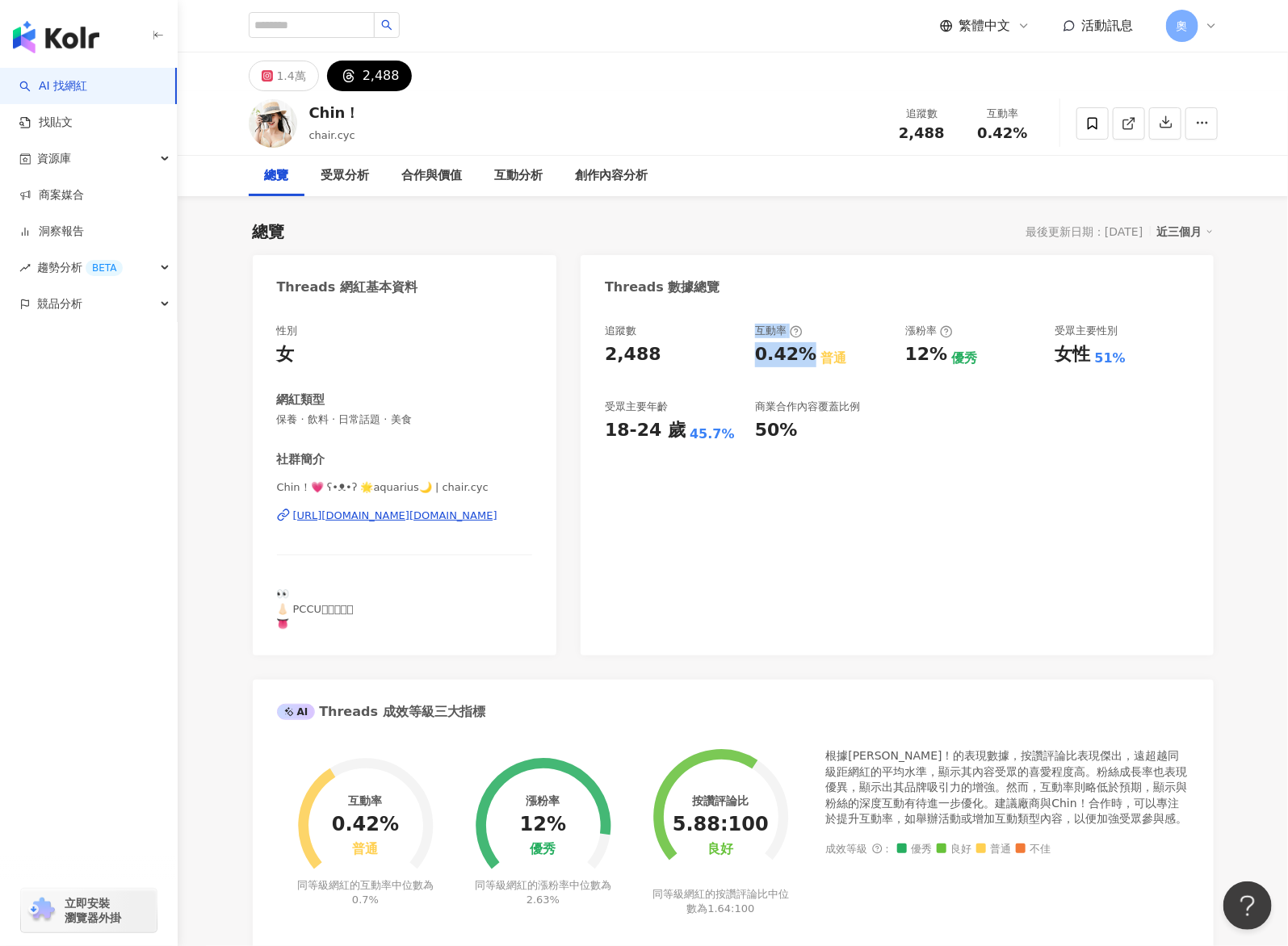
drag, startPoint x: 753, startPoint y: 359, endPoint x: 810, endPoint y: 363, distance: 57.1
click at [642, 363] on div "追蹤數 2,488 互動率 0.42% 普通 漲粉率 12% 優秀 受眾主要性別 女性 51% 受眾主要年齡 18-24 歲 45.7% 商業合作內容覆蓋比例…" at bounding box center [896, 383] width 584 height 120
click at [642, 361] on div "0.42% 普通" at bounding box center [822, 354] width 134 height 25
drag, startPoint x: 808, startPoint y: 348, endPoint x: 752, endPoint y: 355, distance: 56.4
click at [642, 355] on div "追蹤數 2,488 互動率 0.42% 普通 漲粉率 12% 優秀 受眾主要性別 女性 51% 受眾主要年齡 18-24 歲 45.7% 商業合作內容覆蓋比例…" at bounding box center [896, 383] width 584 height 120
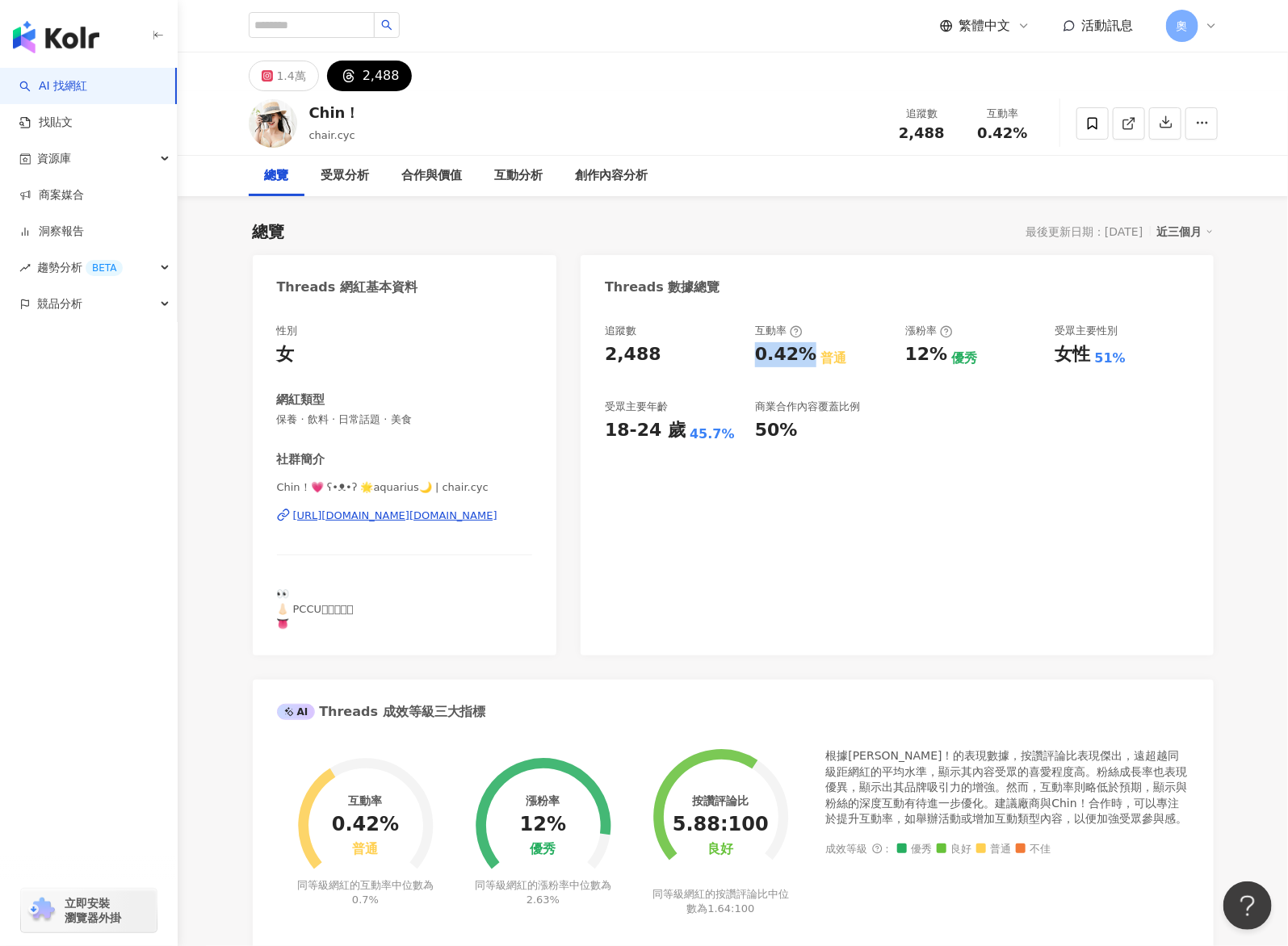
copy div "0.42%"
drag, startPoint x: 912, startPoint y: 351, endPoint x: 931, endPoint y: 361, distance: 21.5
click at [642, 355] on div "12% 優秀" at bounding box center [972, 354] width 134 height 25
copy div "12%"
click at [642, 473] on div "追蹤數 2,488 互動率 0.42% 普通 漲粉率 12% 優秀 受眾主要性別 女性 51% 受眾主要年齡 18-24 歲 45.7% 商業合作內容覆蓋比例…" at bounding box center [896, 482] width 633 height 348
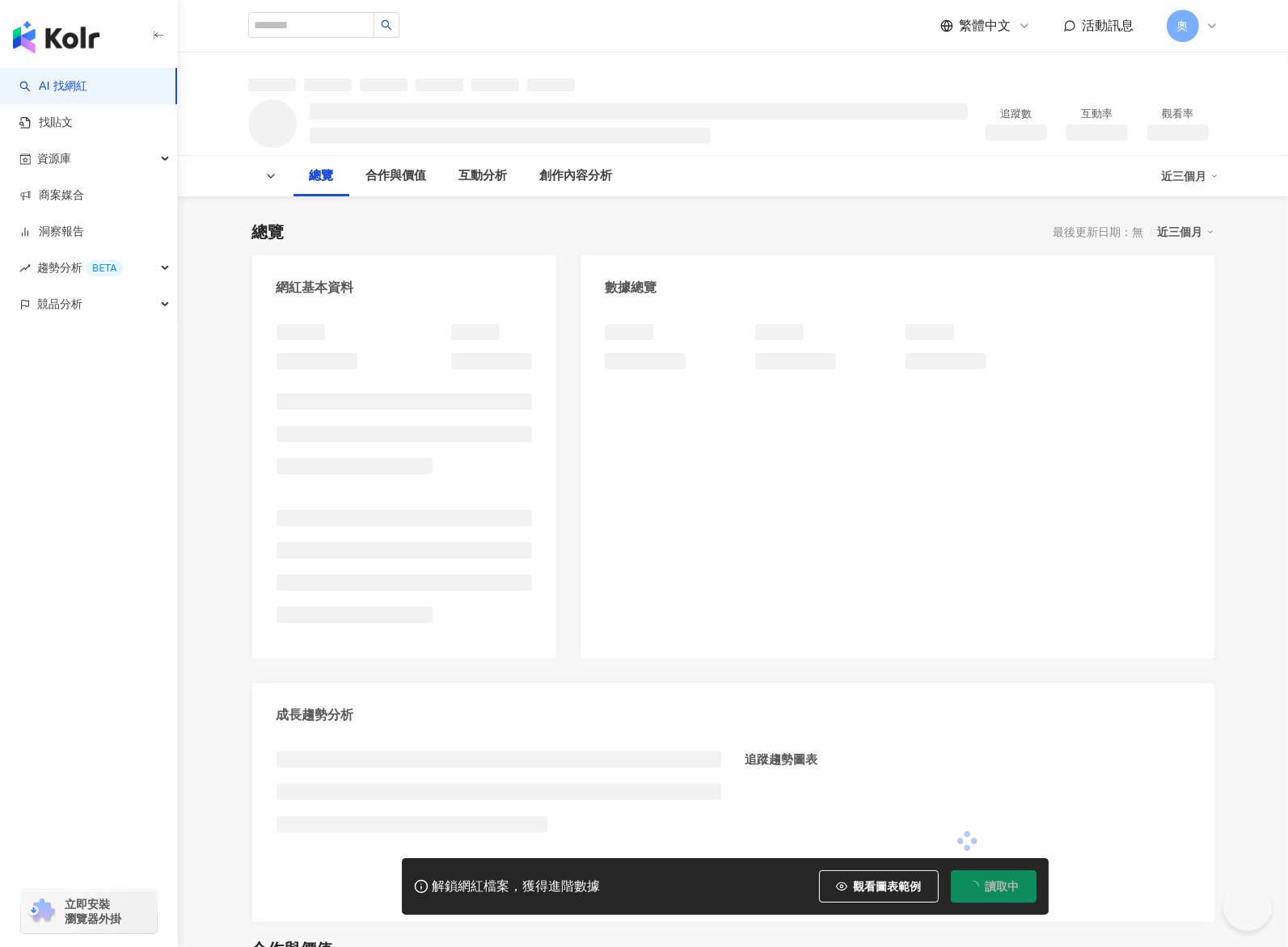
click at [589, 16] on div "繁體中文 活動訊息 奧" at bounding box center [734, 26] width 970 height 52
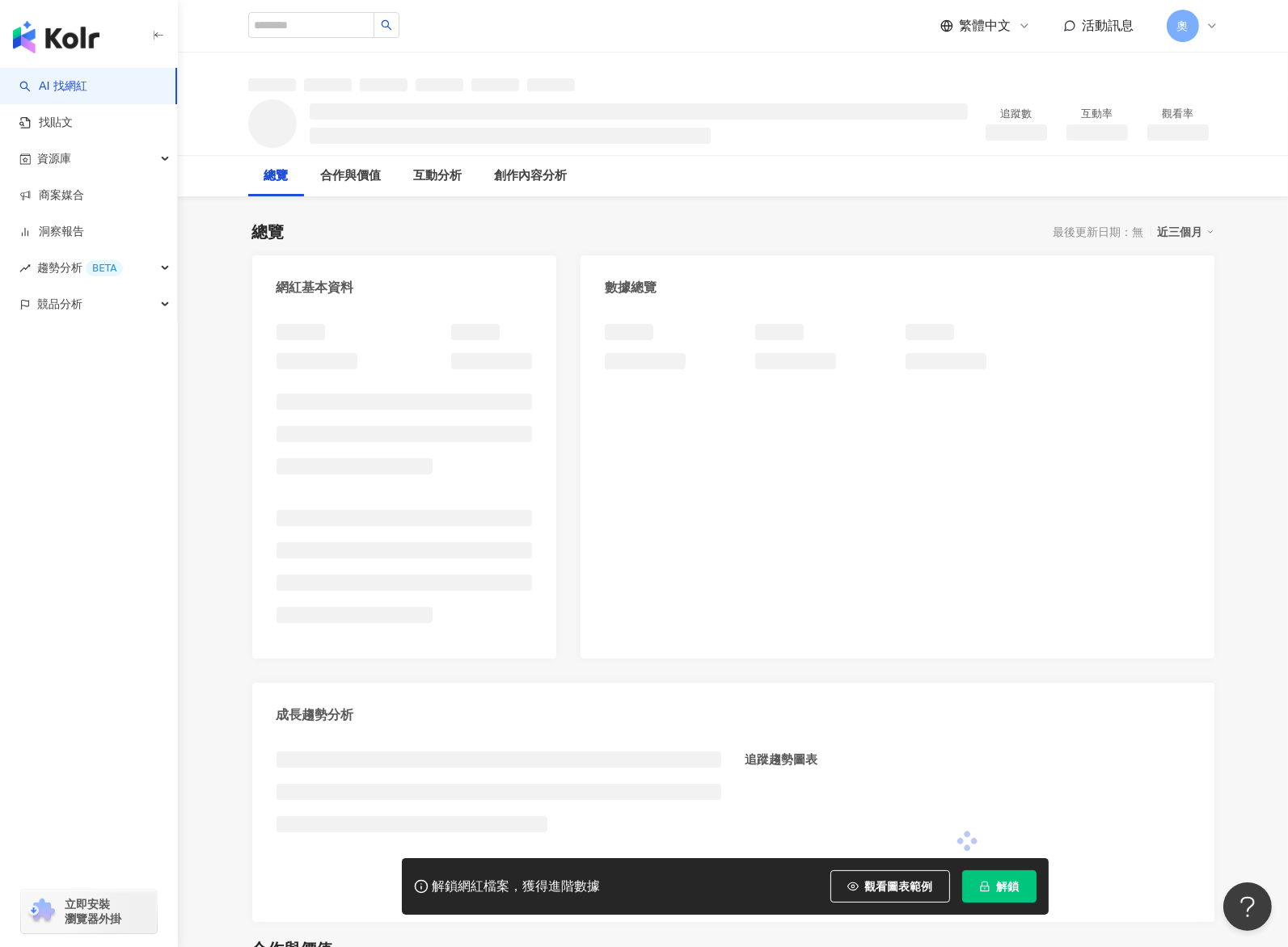
click at [994, 886] on button "解鎖" at bounding box center [999, 886] width 75 height 32
click at [1011, 892] on span "解鎖" at bounding box center [1008, 886] width 23 height 13
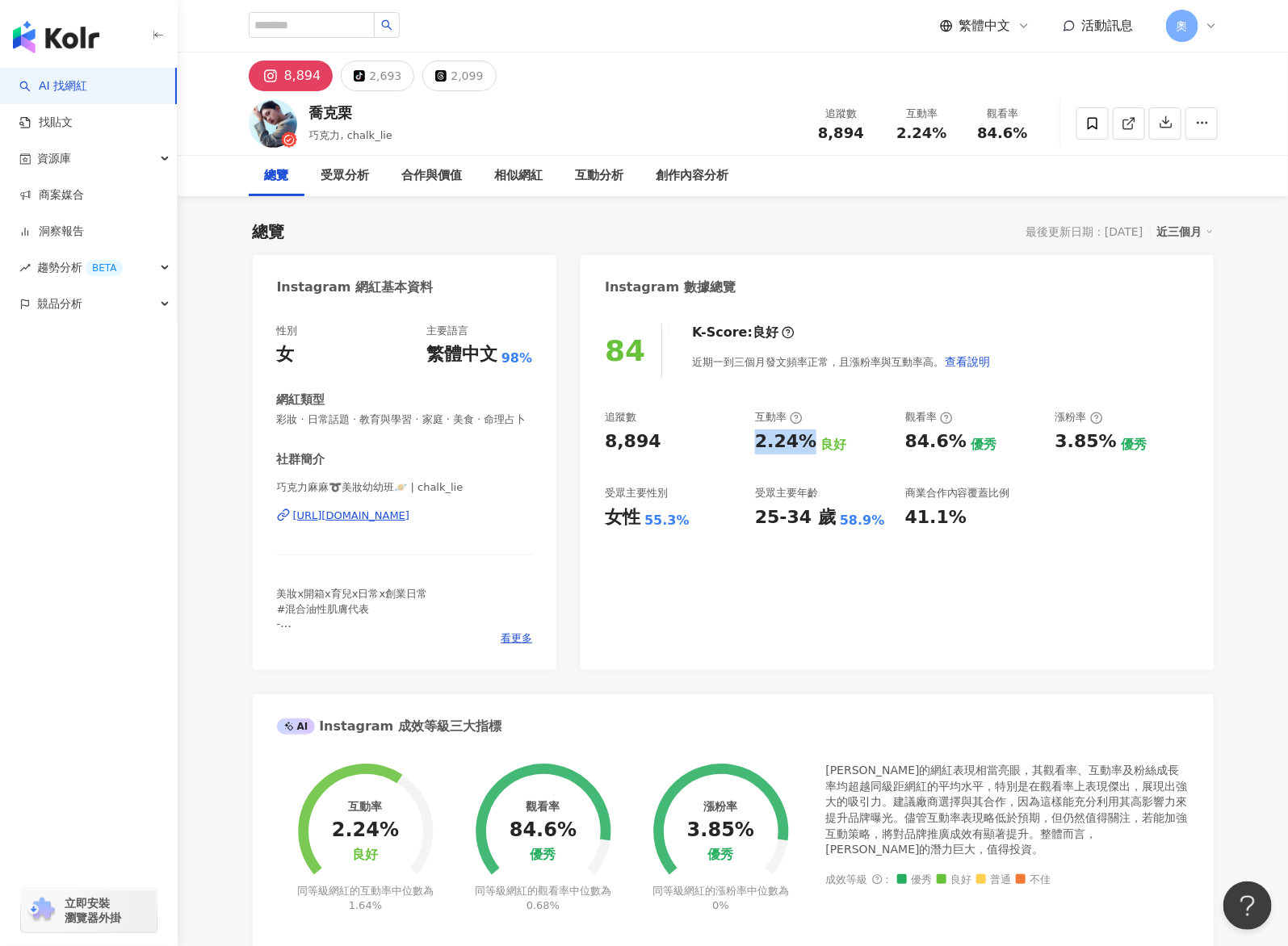
drag, startPoint x: 753, startPoint y: 438, endPoint x: 805, endPoint y: 443, distance: 52.2
click at [805, 443] on div "追蹤數 8,894 互動率 2.24% 良好 觀看率 84.6% 優秀 漲粉率 3.85% 優秀 受眾主要性別 女性 55.3% 受眾主要年齡 25-34 歲…" at bounding box center [896, 470] width 584 height 120
copy div "2.24%"
drag, startPoint x: 901, startPoint y: 440, endPoint x: 956, endPoint y: 440, distance: 55.0
click at [956, 440] on div "追蹤數 8,894 互動率 2.24% 良好 觀看率 84.6% 優秀 漲粉率 3.85% 優秀 受眾主要性別 女性 55.3% 受眾主要年齡 25-34 歲…" at bounding box center [896, 470] width 584 height 120
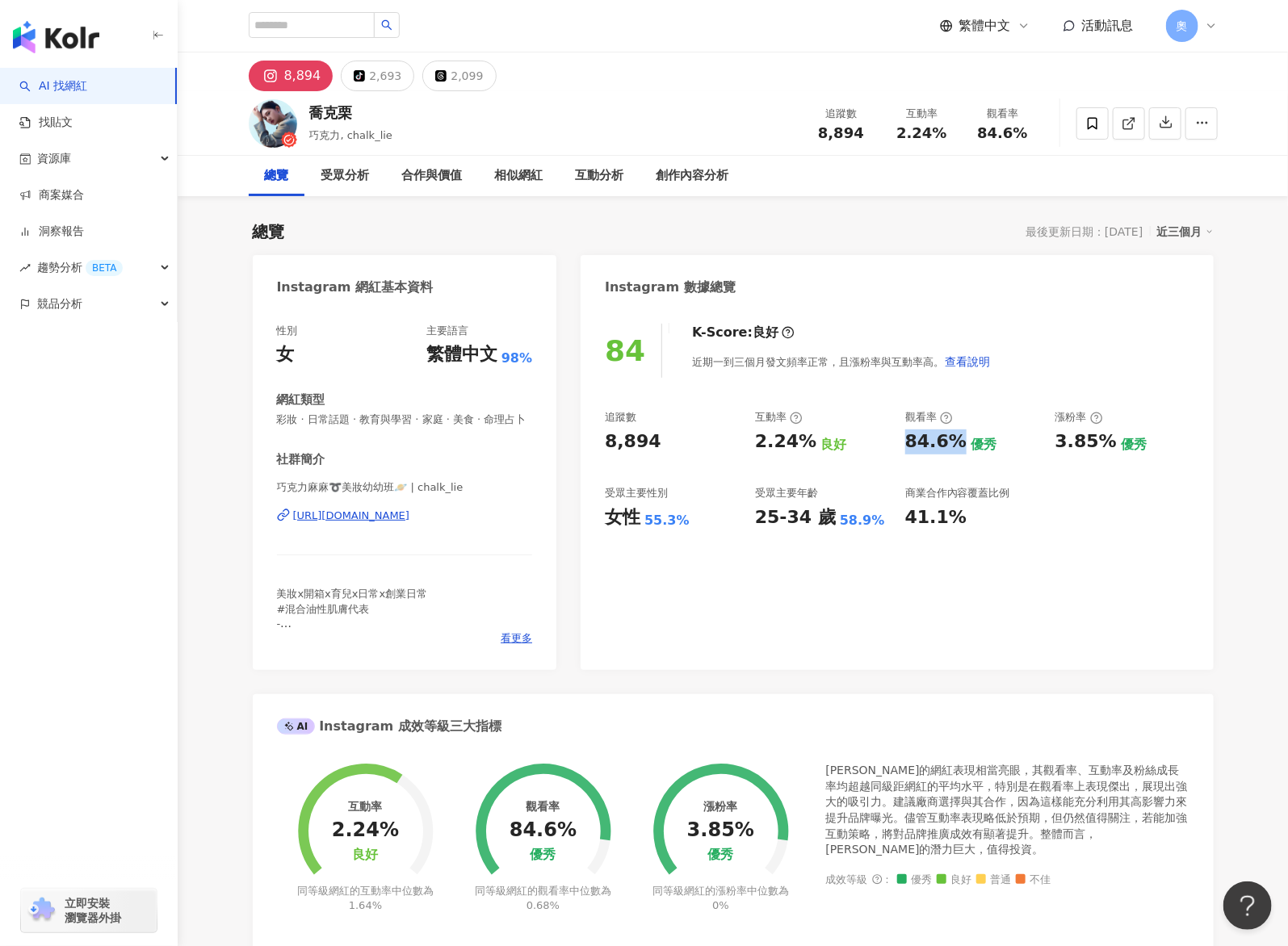
copy div "84.6%"
drag, startPoint x: 1056, startPoint y: 439, endPoint x: 1124, endPoint y: 439, distance: 68.0
click at [1124, 439] on div "3.85% 優秀" at bounding box center [1123, 441] width 134 height 25
click at [1102, 440] on div "3.85%" at bounding box center [1086, 441] width 62 height 25
drag, startPoint x: 1110, startPoint y: 442, endPoint x: 1054, endPoint y: 450, distance: 56.6
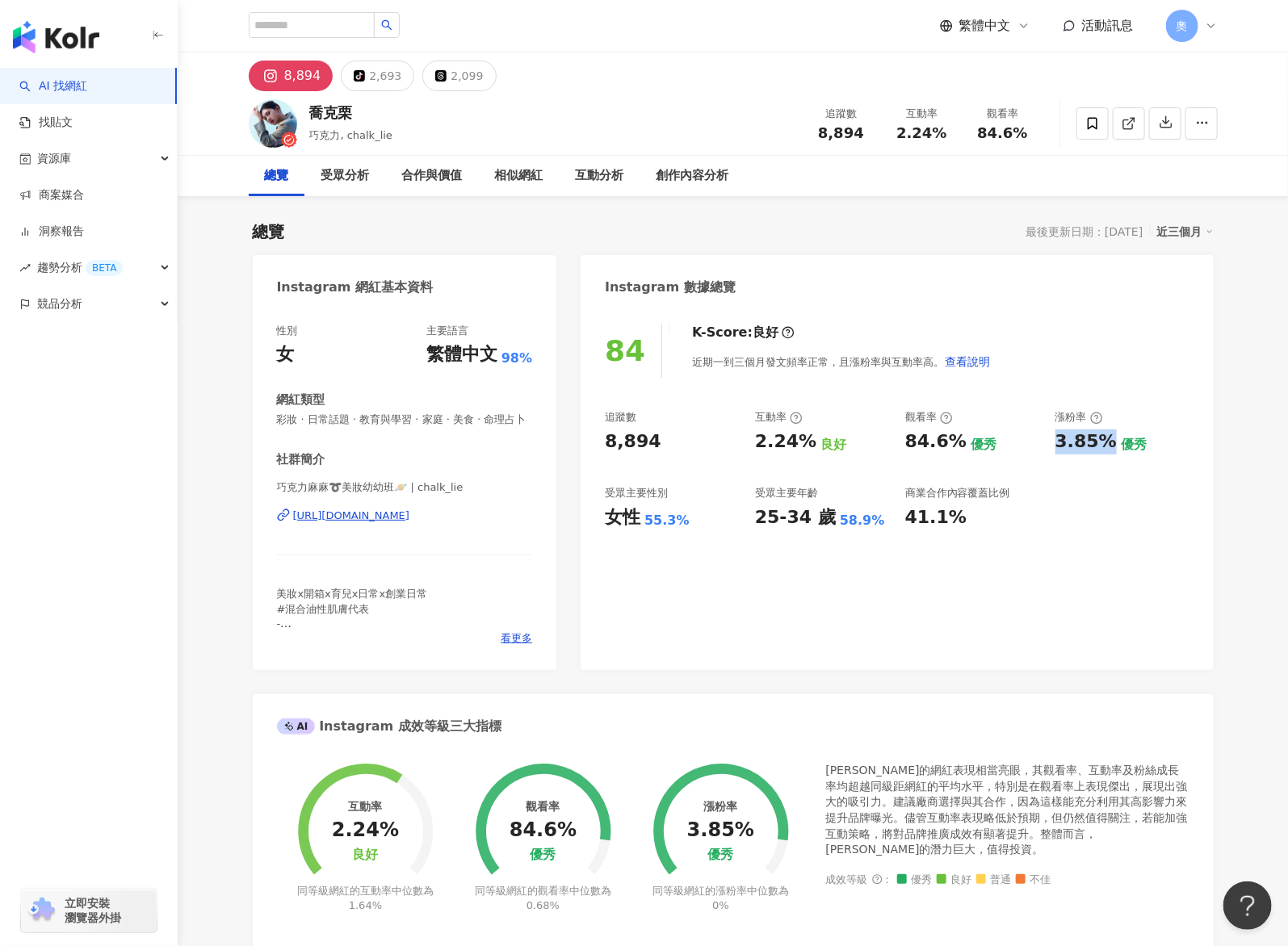
click at [1055, 449] on div "3.85% 優秀" at bounding box center [1123, 441] width 134 height 25
copy div "3.85%"
click at [450, 74] on div "2,099" at bounding box center [466, 75] width 32 height 23
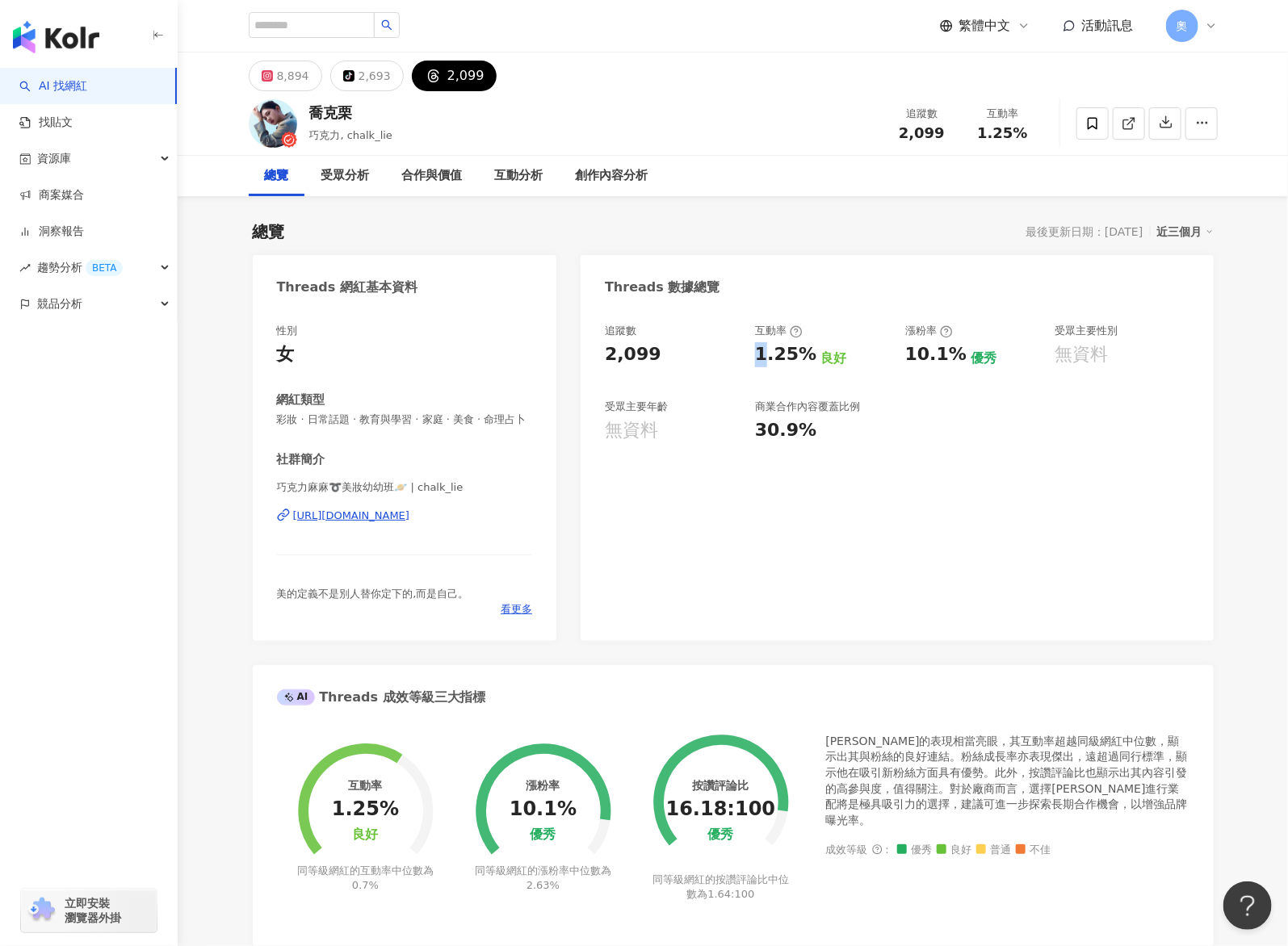
drag, startPoint x: 787, startPoint y: 361, endPoint x: 2, endPoint y: 627, distance: 828.8
click at [812, 361] on div "1.25% 良好" at bounding box center [822, 354] width 134 height 25
copy div "1.25%"
drag, startPoint x: 895, startPoint y: 352, endPoint x: 954, endPoint y: 357, distance: 59.2
click at [954, 357] on div "追蹤數 2,099 互動率 1.25% 良好 漲粉率 10.1% 優秀 受眾主要性別 無資料 受眾主要年齡 無資料 商業合作內容覆蓋比例 30.9%" at bounding box center [896, 383] width 584 height 120
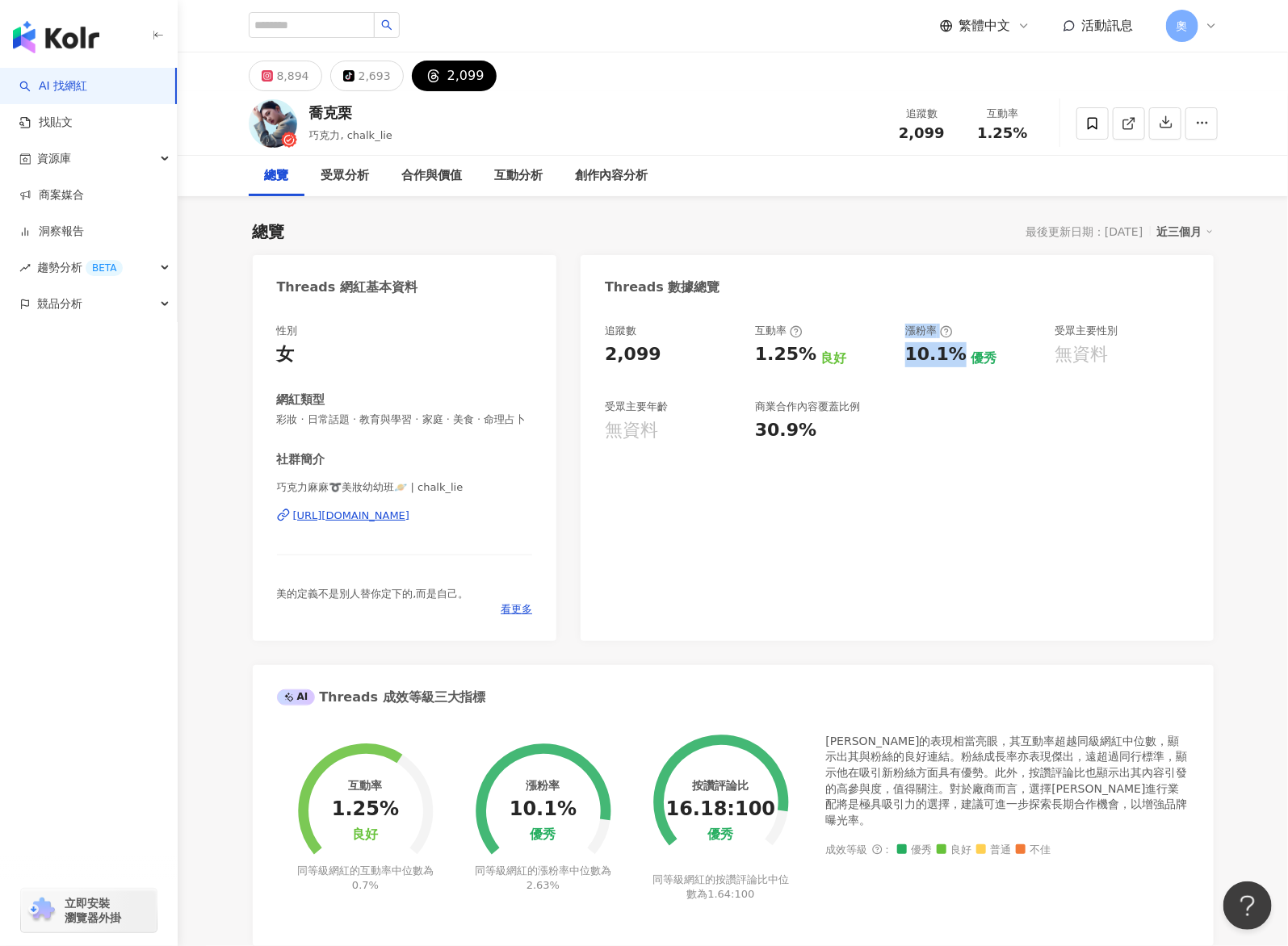
click at [958, 357] on div "10.1%" at bounding box center [935, 354] width 62 height 25
click at [959, 357] on div "10.1% 優秀" at bounding box center [972, 354] width 134 height 25
drag, startPoint x: 906, startPoint y: 358, endPoint x: 957, endPoint y: 358, distance: 51.0
click at [957, 358] on div "10.1%" at bounding box center [935, 354] width 62 height 25
copy div "10.1%"
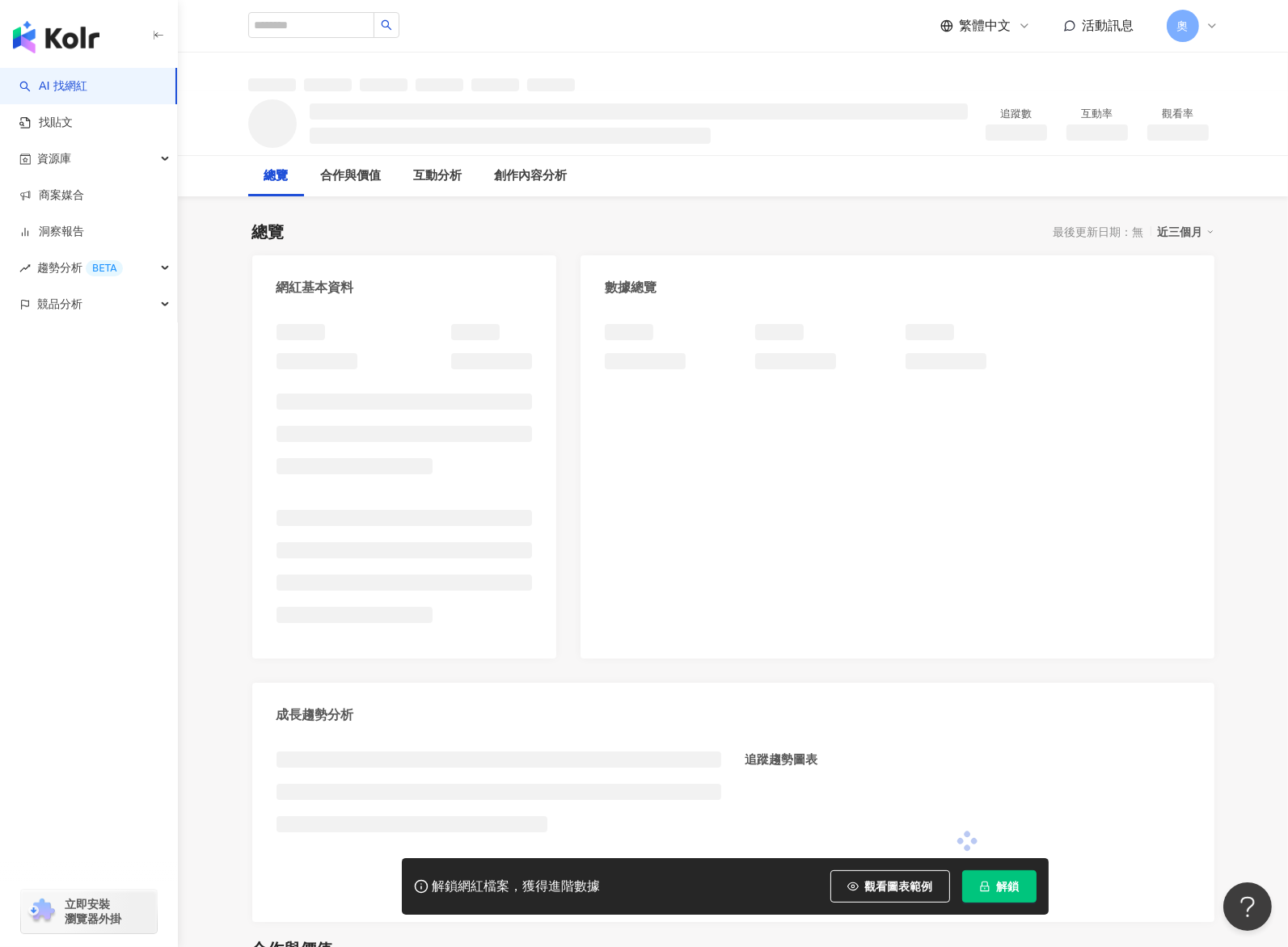
click at [999, 885] on span "解鎖" at bounding box center [1008, 886] width 23 height 13
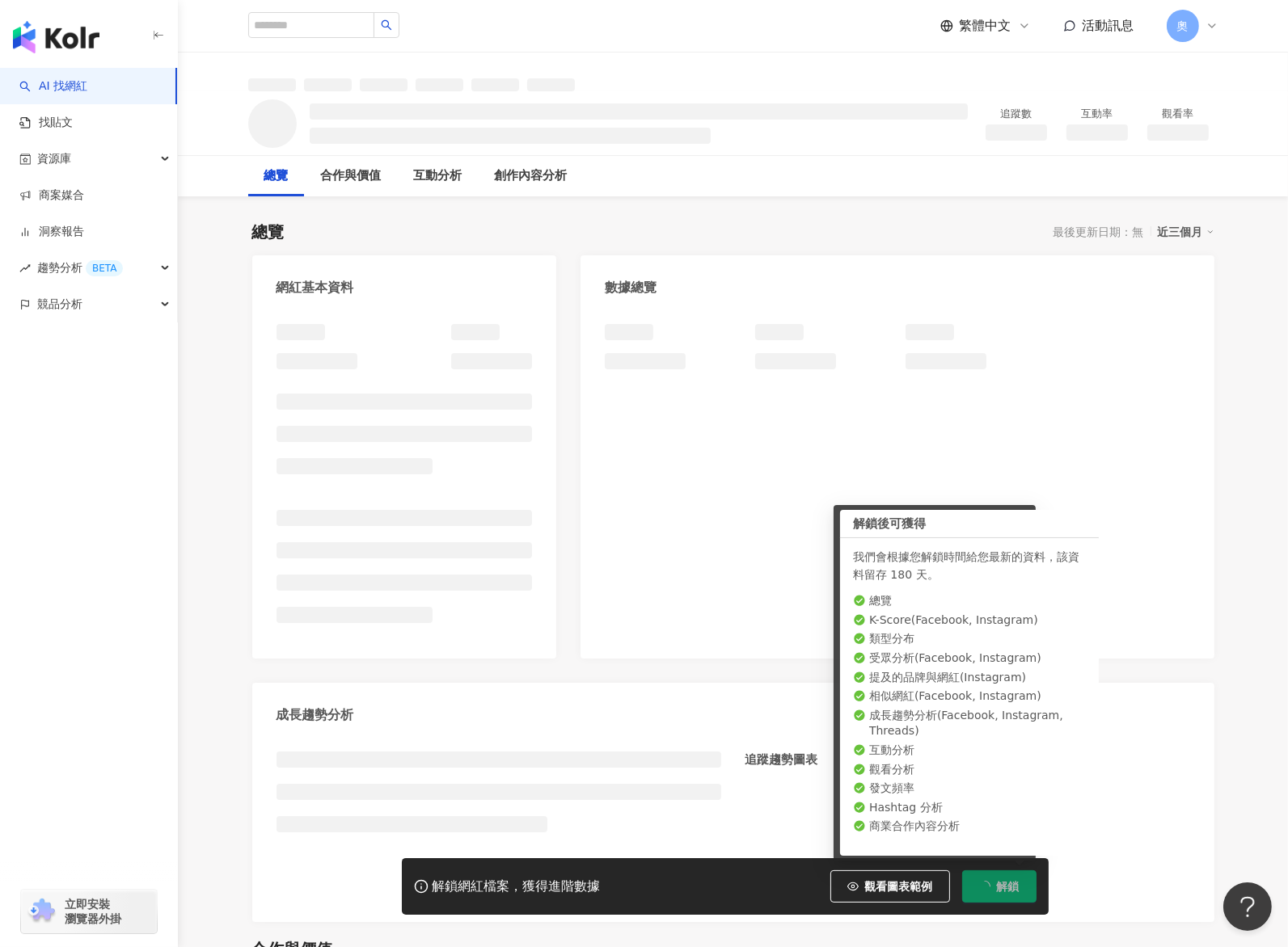
click at [780, 191] on div "總覽 合作與價值 互動分析 創作內容分析" at bounding box center [734, 176] width 970 height 40
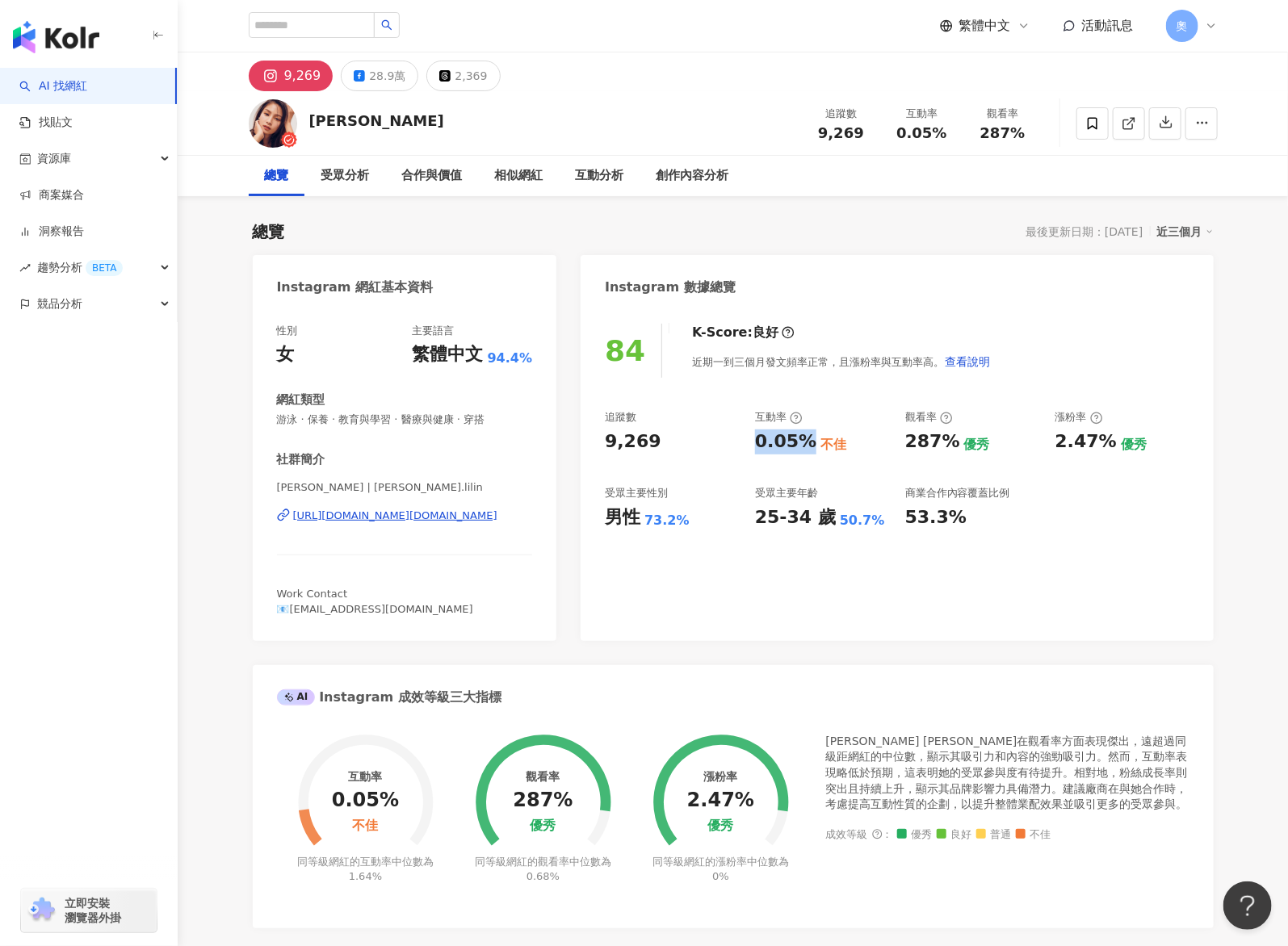
drag, startPoint x: 753, startPoint y: 439, endPoint x: 809, endPoint y: 443, distance: 56.1
click at [809, 443] on div "追蹤數 9,269 互動率 0.05% 不佳 觀看率 287% 優秀 漲粉率 2.47% 優秀 受眾主要性別 男性 73.2% 受眾主要年齡 25-34 歲 …" at bounding box center [896, 470] width 584 height 120
copy div "0.05%"
drag, startPoint x: 926, startPoint y: 441, endPoint x: 951, endPoint y: 443, distance: 25.1
click at [951, 443] on div "追蹤數 9,269 互動率 0.05% 不佳 觀看率 287% 優秀 漲粉率 2.47% 優秀 受眾主要性別 男性 73.2% 受眾主要年齡 25-34 歲 …" at bounding box center [896, 470] width 584 height 120
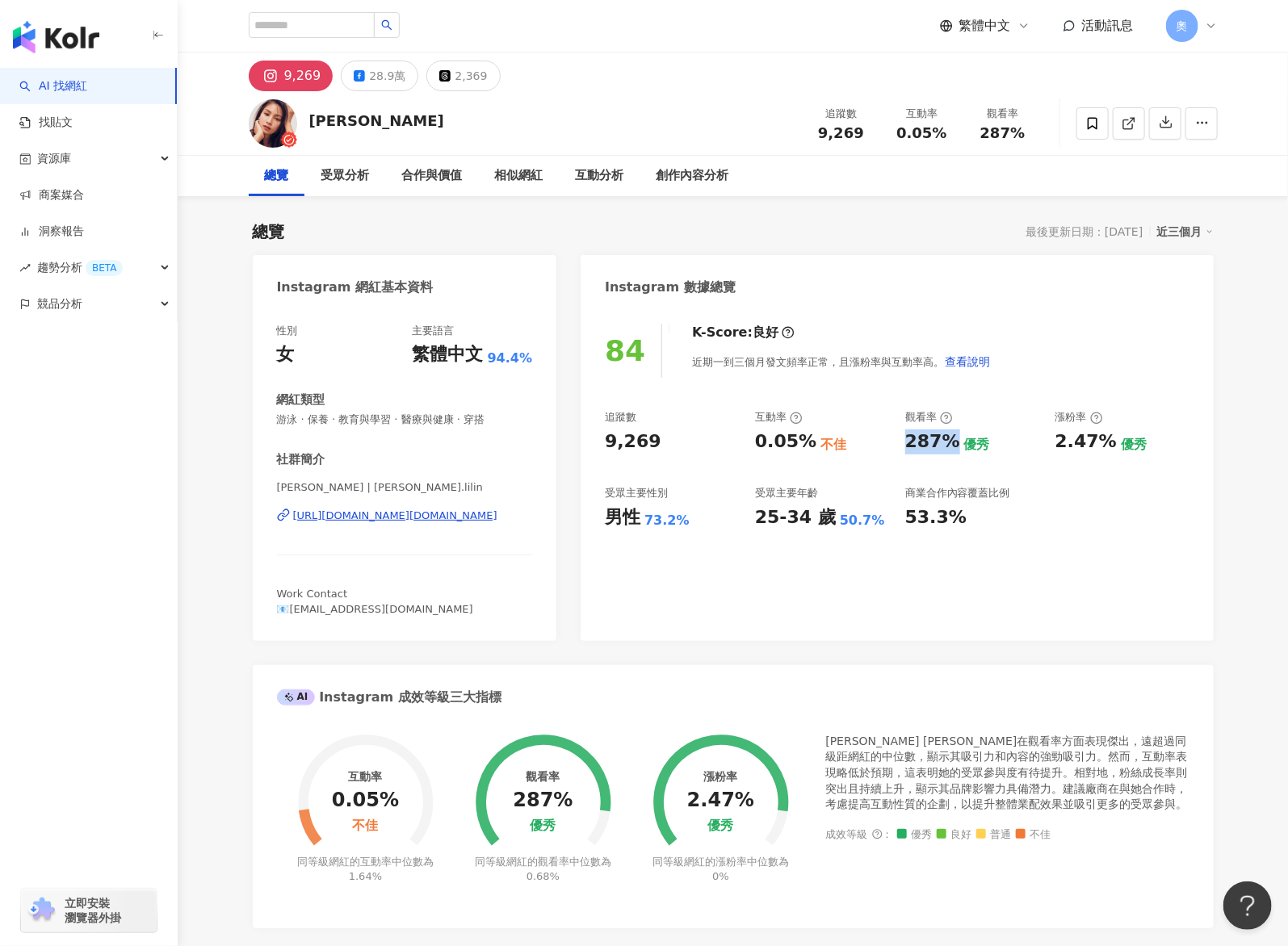
copy div "287%"
drag, startPoint x: 1049, startPoint y: 443, endPoint x: 1104, endPoint y: 444, distance: 55.0
click at [1104, 444] on div "追蹤數 9,269 互動率 0.05% 不佳 觀看率 287% 優秀 漲粉率 2.47% 優秀 受眾主要性別 男性 73.2% 受眾主要年齡 25-34 歲 …" at bounding box center [896, 470] width 584 height 120
copy div "2.47%"
click at [441, 81] on icon at bounding box center [445, 75] width 11 height 11
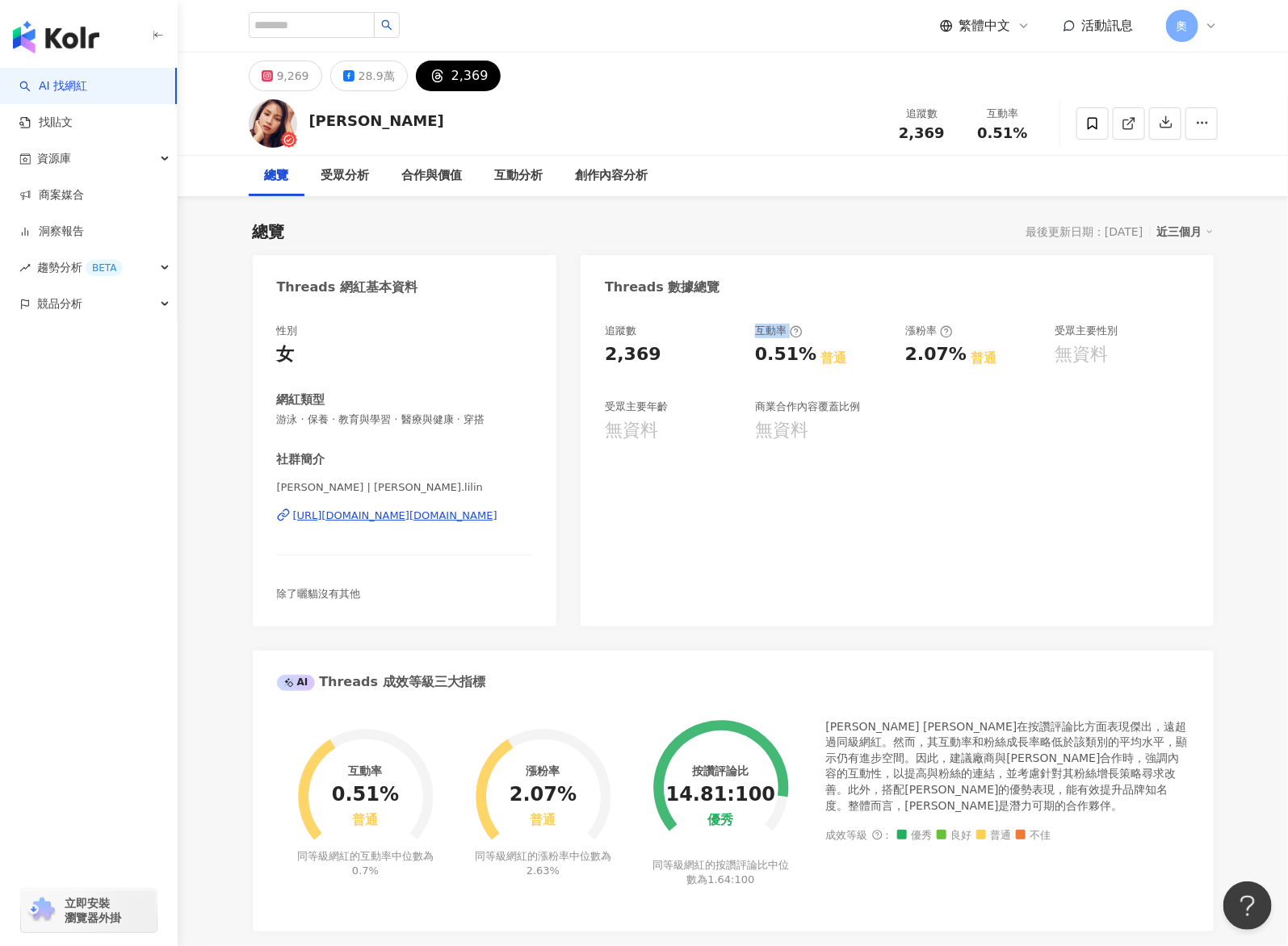
click at [808, 359] on div "追蹤數 2,369 互動率 0.51% 普通 漲粉率 2.07% 普通 受眾主要性別 無資料 受眾主要年齡 無資料 商業合作內容覆蓋比例 無資料" at bounding box center [896, 383] width 584 height 120
copy div "互動率"
drag, startPoint x: 904, startPoint y: 349, endPoint x: 964, endPoint y: 356, distance: 60.4
click at [964, 356] on div "追蹤數 2,369 互動率 0.51% 普通 漲粉率 2.07% 普通 受眾主要性別 無資料 受眾主要年齡 無資料 商業合作內容覆蓋比例 無資料" at bounding box center [896, 383] width 584 height 120
copy div "2.07%"
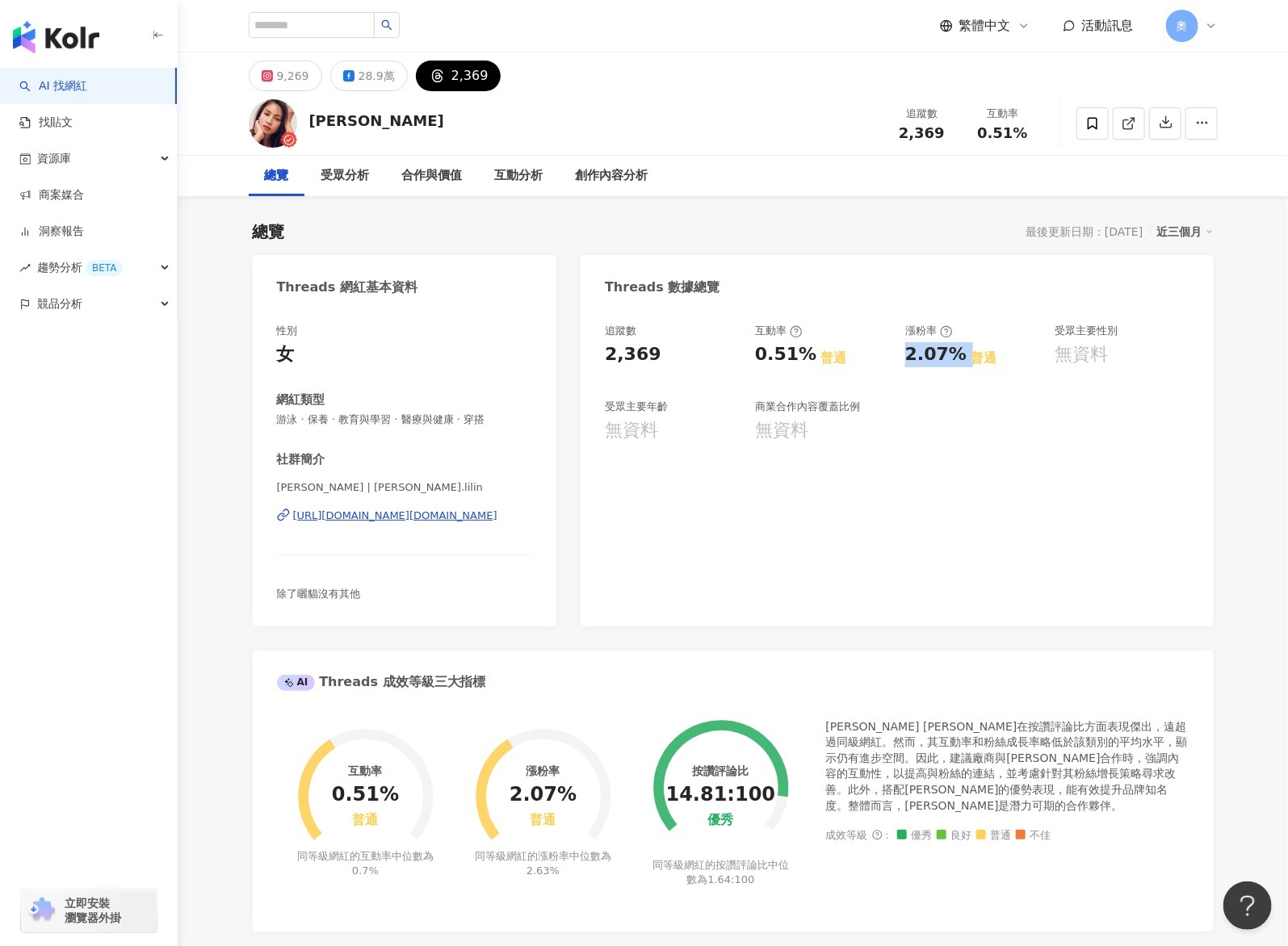
click at [805, 548] on div "追蹤數 2,369 互動率 0.51% 普通 漲粉率 2.07% 普通 受眾主要性別 無資料 受眾主要年齡 無資料 商業合作內容覆蓋比例 無資料" at bounding box center [896, 467] width 633 height 319
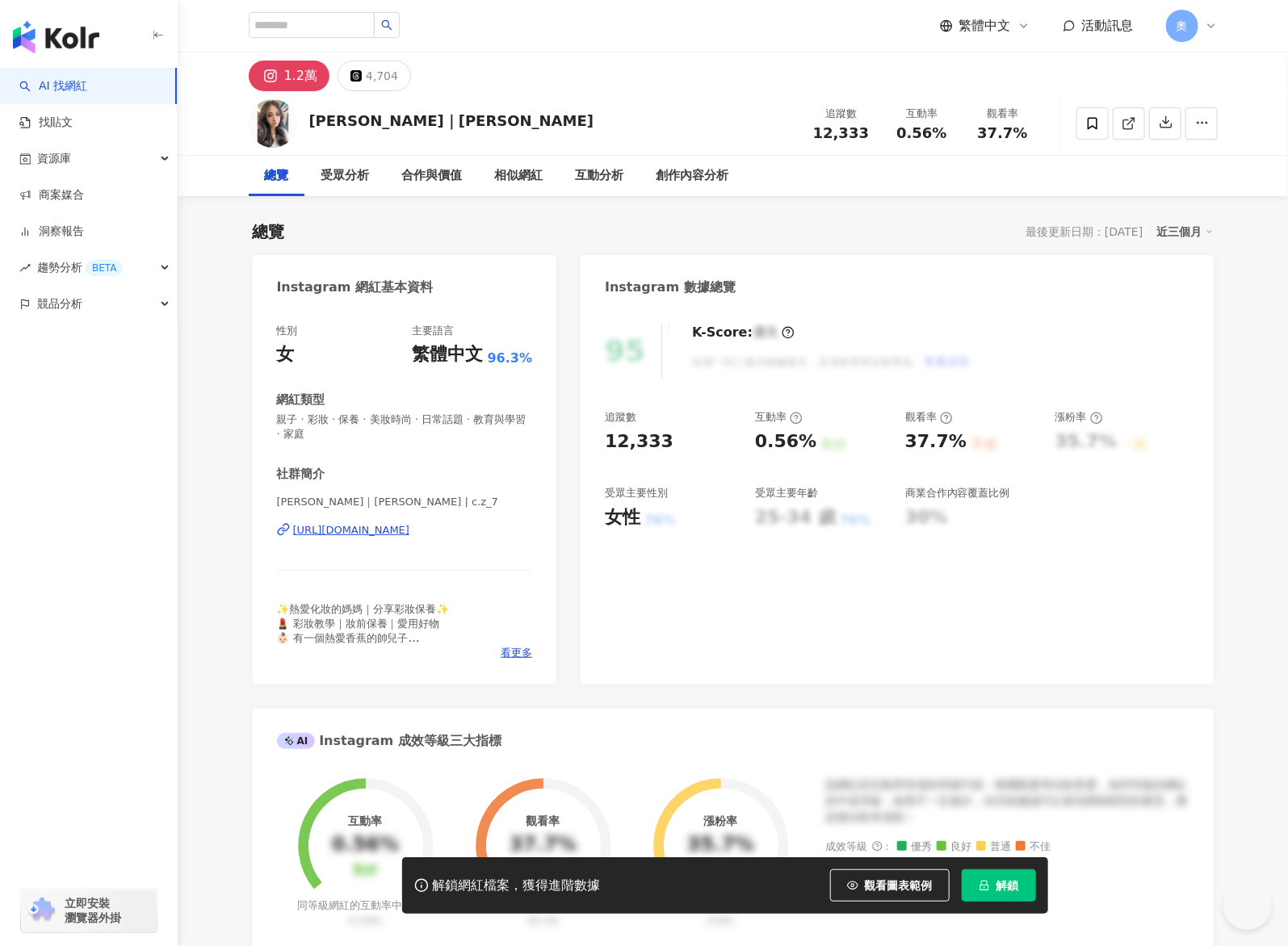
click at [642, 473] on span "解鎖" at bounding box center [1008, 885] width 23 height 13
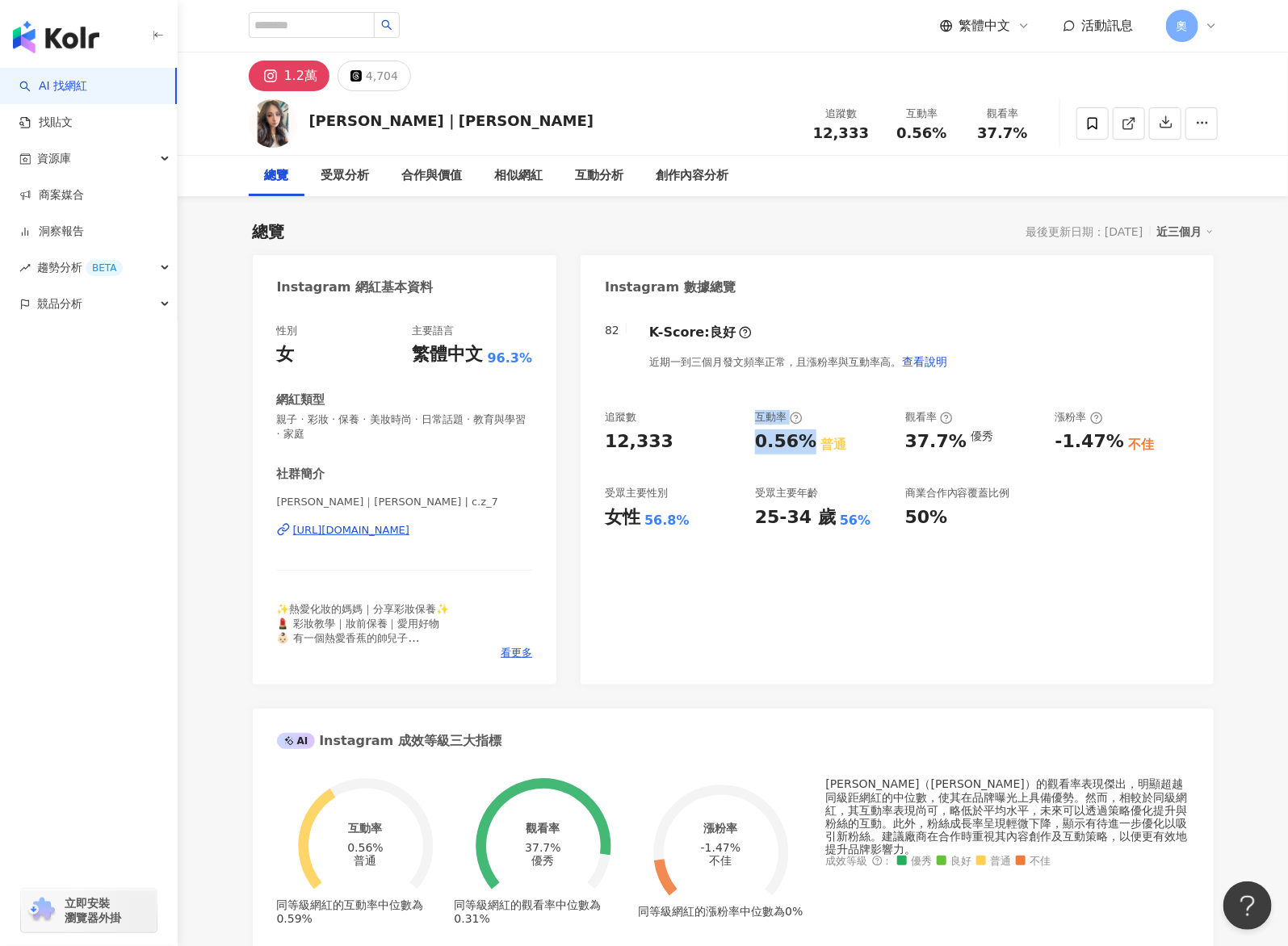
drag, startPoint x: 747, startPoint y: 441, endPoint x: 801, endPoint y: 442, distance: 54.0
click at [642, 442] on div "追蹤數 12,333 互動率 0.56% 普通 觀看率 37.7% 優秀 漲粉率 -1.47% 不佳 受眾主要性別 女性 56.8% 受眾主要年齡 25-34…" at bounding box center [896, 470] width 584 height 120
click at [642, 442] on div "0.56%" at bounding box center [785, 441] width 62 height 25
drag, startPoint x: 804, startPoint y: 443, endPoint x: 755, endPoint y: 448, distance: 49.3
click at [642, 448] on div "0.56%" at bounding box center [785, 441] width 62 height 25
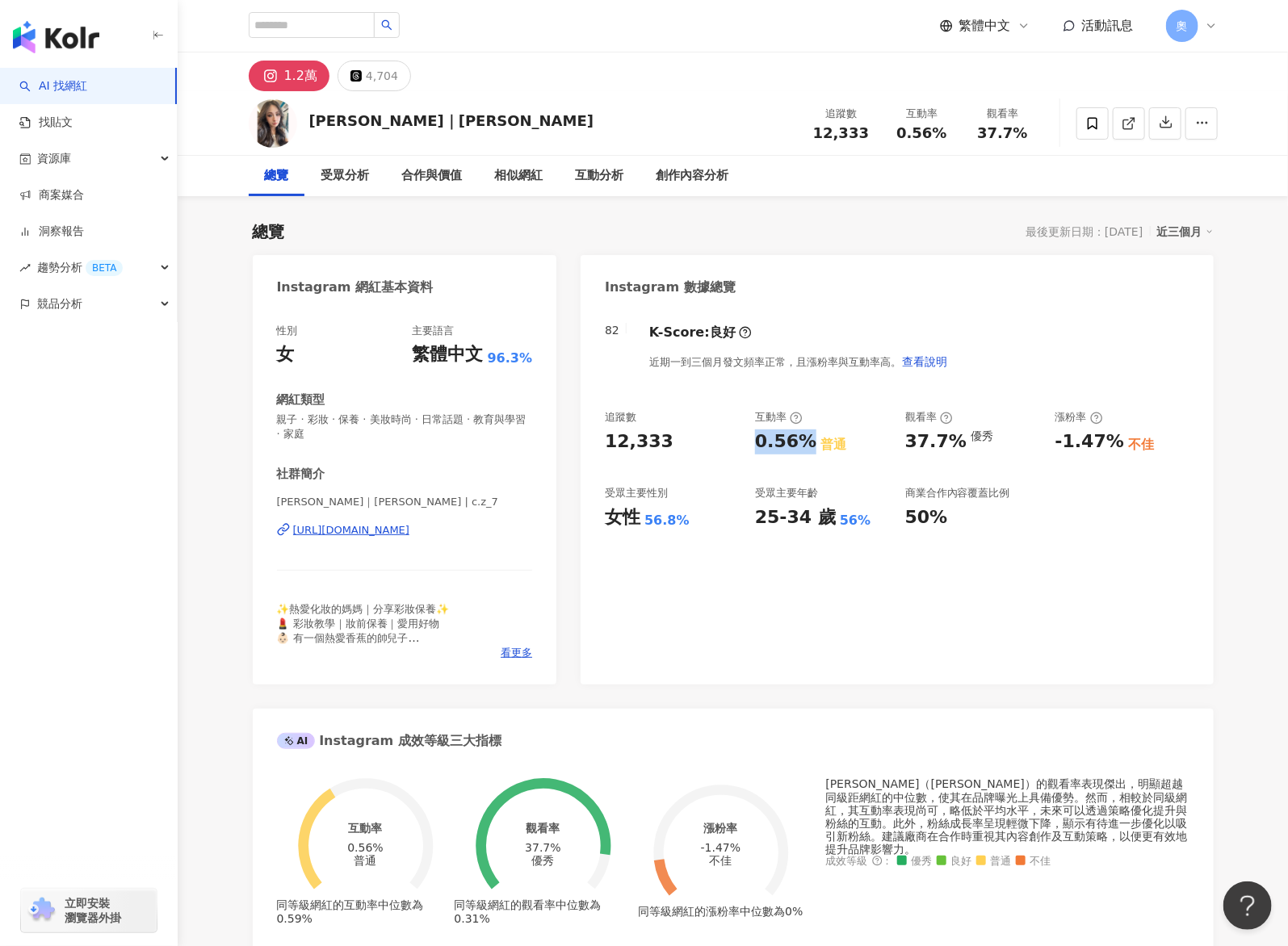
copy div "0.56%"
drag, startPoint x: 932, startPoint y: 440, endPoint x: 958, endPoint y: 444, distance: 26.3
click at [642, 444] on div "追蹤數 12,333 互動率 0.56% 普通 觀看率 37.7% 優秀 漲粉率 -1.47% 不佳 受眾主要性別 女性 56.8% 受眾主要年齡 25-34…" at bounding box center [896, 470] width 584 height 120
copy div "37.7%"
drag, startPoint x: 1054, startPoint y: 440, endPoint x: 1117, endPoint y: 443, distance: 63.1
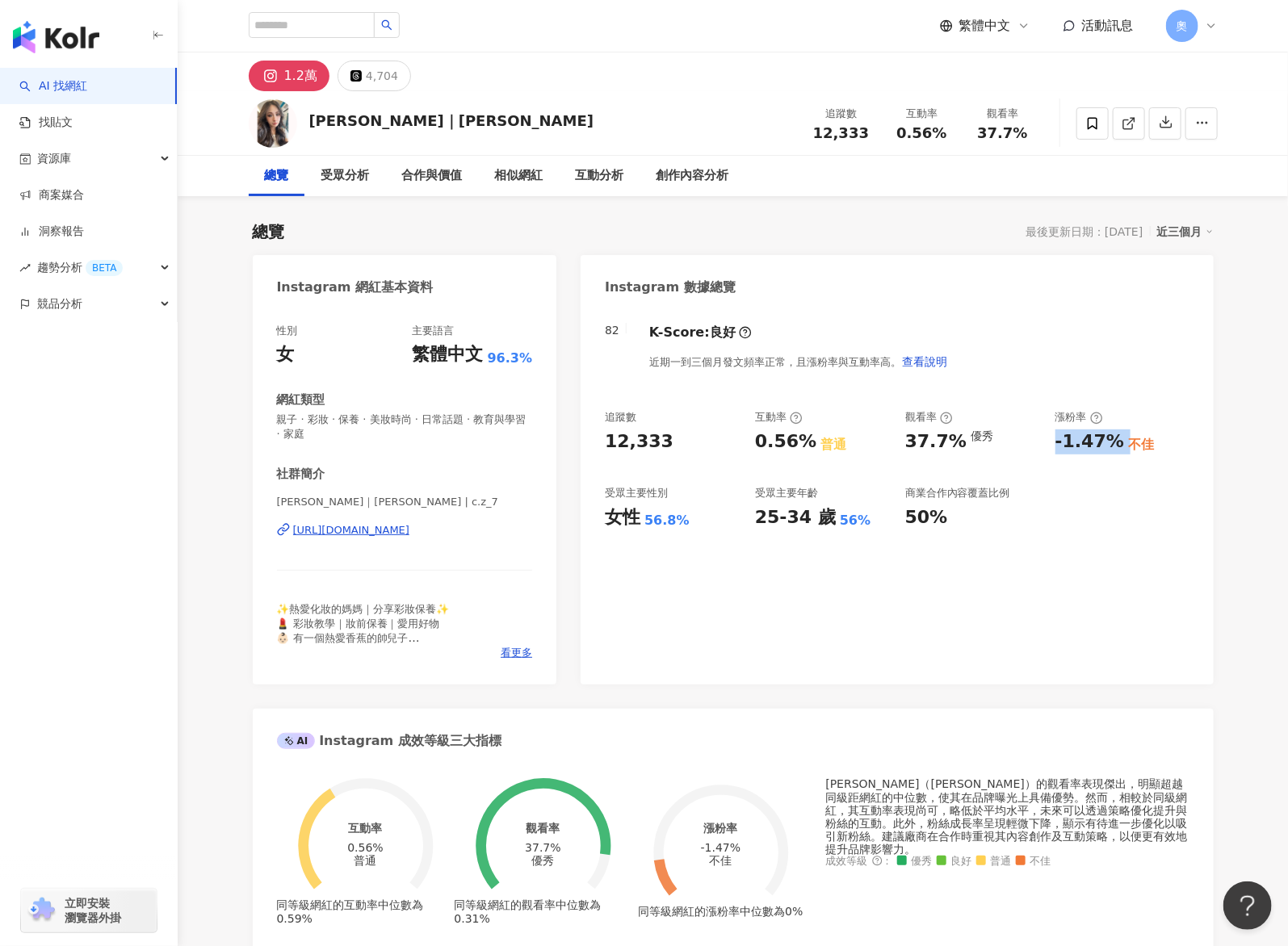
click at [642, 443] on div "追蹤數 12,333 互動率 0.56% 普通 觀看率 37.7% 優秀 漲粉率 -1.47% 不佳 受眾主要性別 女性 56.8% 受眾主要年齡 25-34…" at bounding box center [896, 470] width 584 height 120
copy div "-1.47%"
click at [382, 88] on button "4,704" at bounding box center [374, 75] width 74 height 30
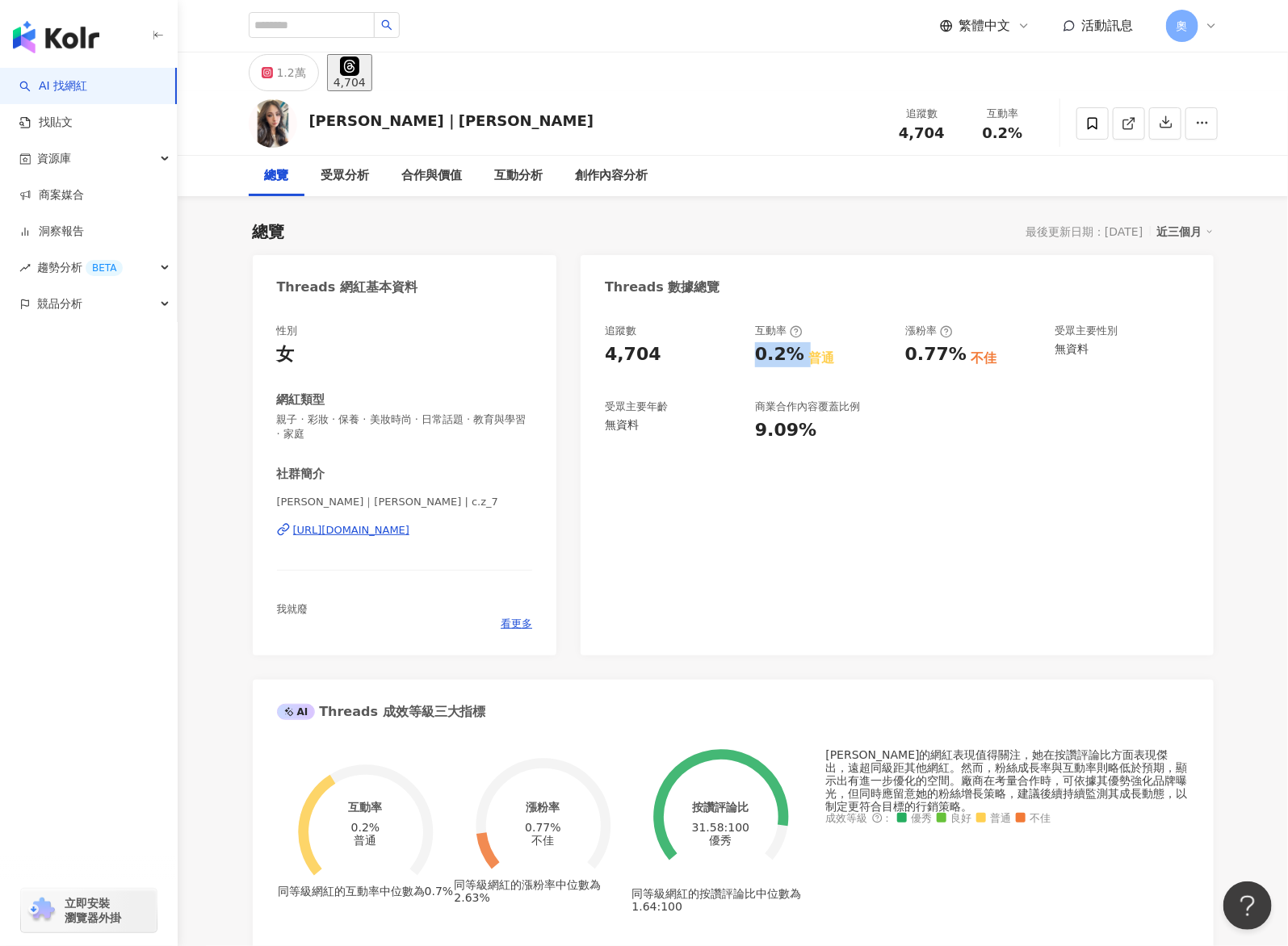
drag, startPoint x: 785, startPoint y: 355, endPoint x: 805, endPoint y: 356, distance: 20.0
click at [642, 356] on div "追蹤數 4,704 互動率 0.2% 普通 漲粉率 0.77% 不佳 受眾主要性別 無資料 受眾主要年齡 無資料 商業合作內容覆蓋比例 9.09%" at bounding box center [896, 383] width 584 height 120
drag, startPoint x: 902, startPoint y: 355, endPoint x: 957, endPoint y: 357, distance: 55.0
click at [642, 357] on div "追蹤數 4,704 互動率 0.2% 普通 漲粉率 0.77% 不佳 受眾主要性別 無資料 受眾主要年齡 無資料 商業合作內容覆蓋比例 9.09%" at bounding box center [896, 383] width 584 height 120
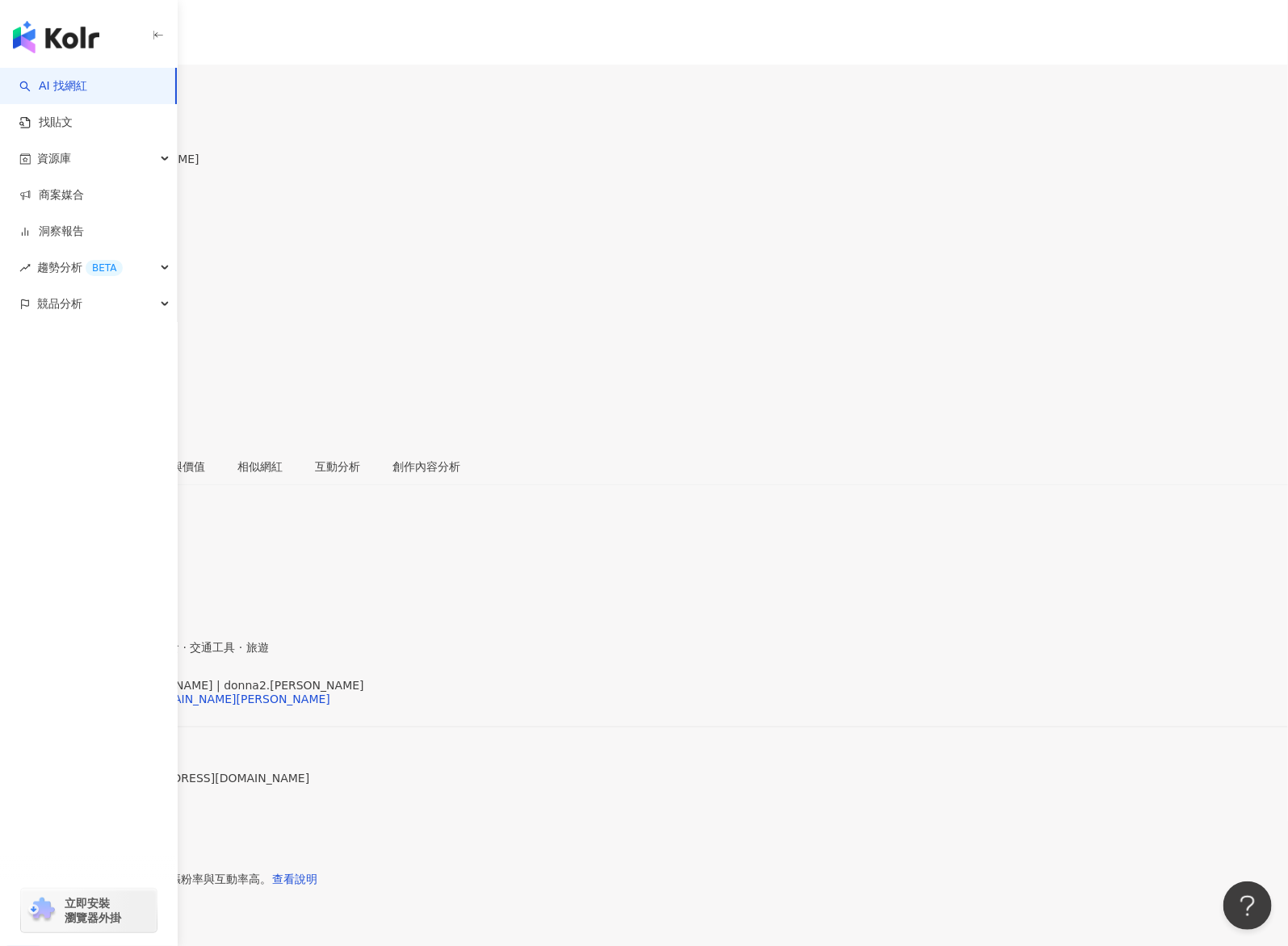
drag, startPoint x: 772, startPoint y: 436, endPoint x: 823, endPoint y: 440, distance: 51.2
click at [823, 934] on div "0.02% 不佳" at bounding box center [644, 947] width 1288 height 26
click at [758, 934] on div "0.02%" at bounding box center [644, 940] width 1288 height 13
drag, startPoint x: 753, startPoint y: 441, endPoint x: 809, endPoint y: 441, distance: 56.0
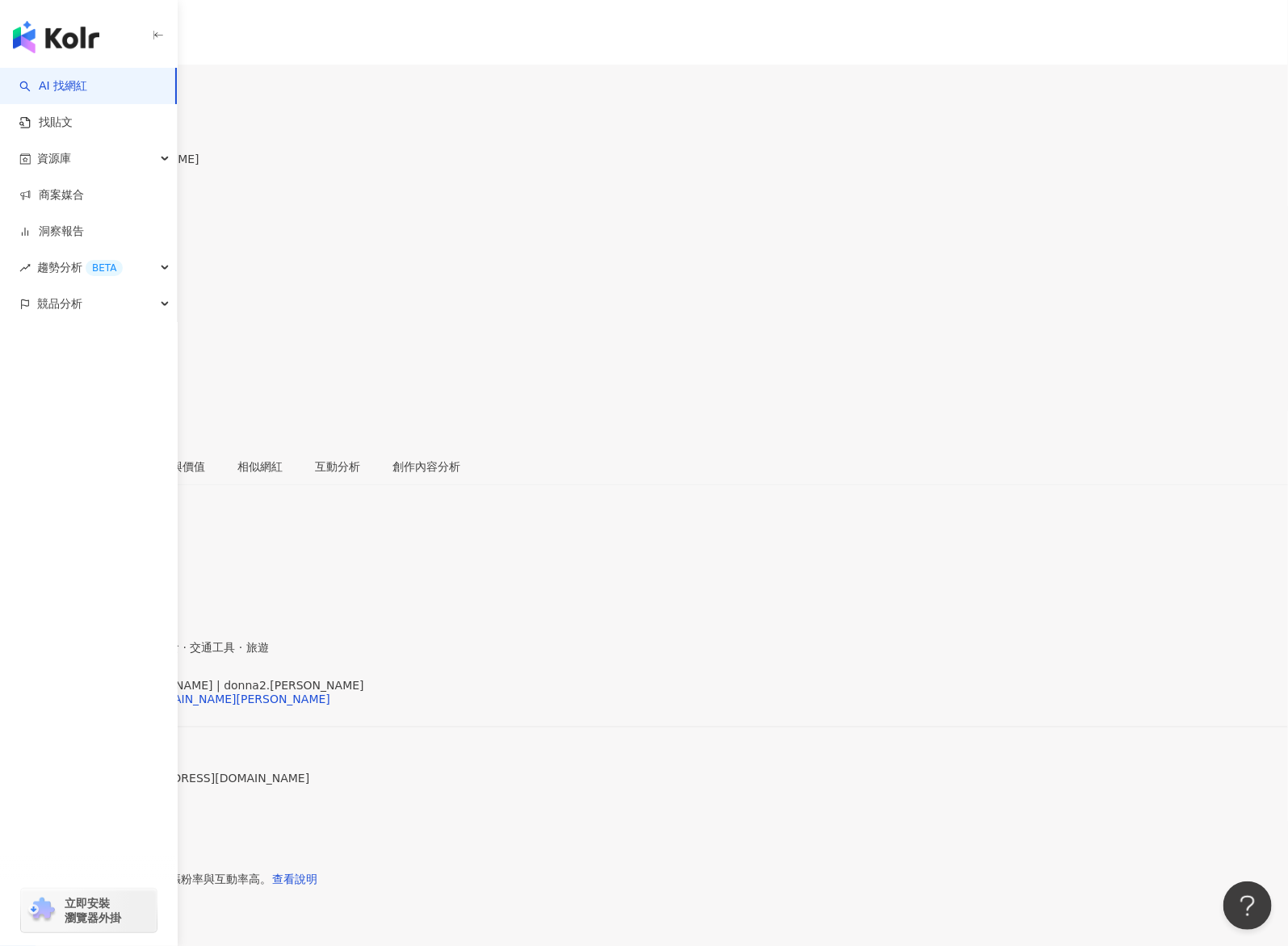
copy div "0.02%"
drag, startPoint x: 918, startPoint y: 439, endPoint x: 956, endPoint y: 439, distance: 38.0
copy div "10.5%"
drag, startPoint x: 1090, startPoint y: 444, endPoint x: 1118, endPoint y: 444, distance: 28.0
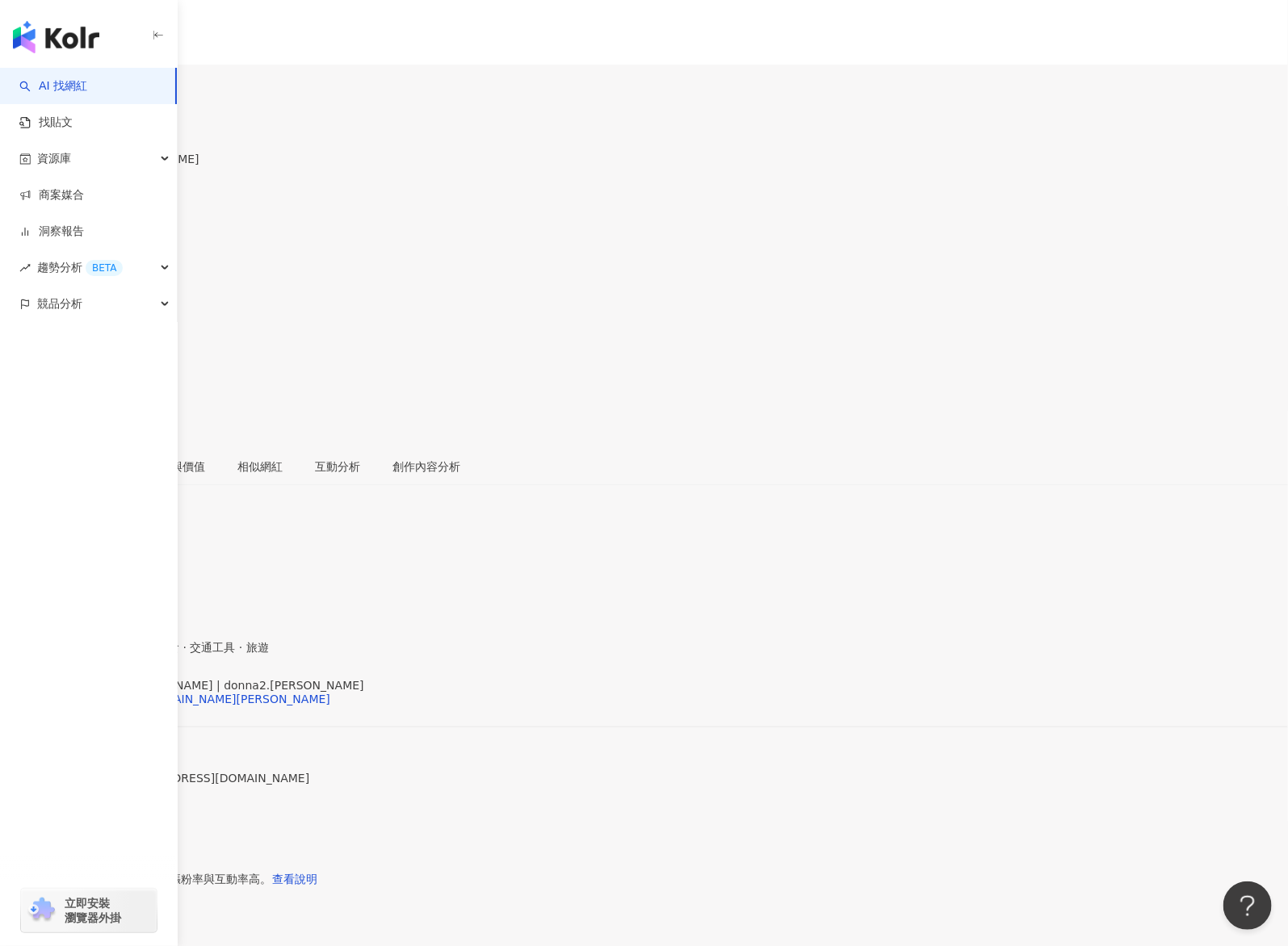
copy div "-0.19%"
drag, startPoint x: 435, startPoint y: 74, endPoint x: 407, endPoint y: 104, distance: 41.0
click at [113, 75] on icon at bounding box center [108, 81] width 11 height 11
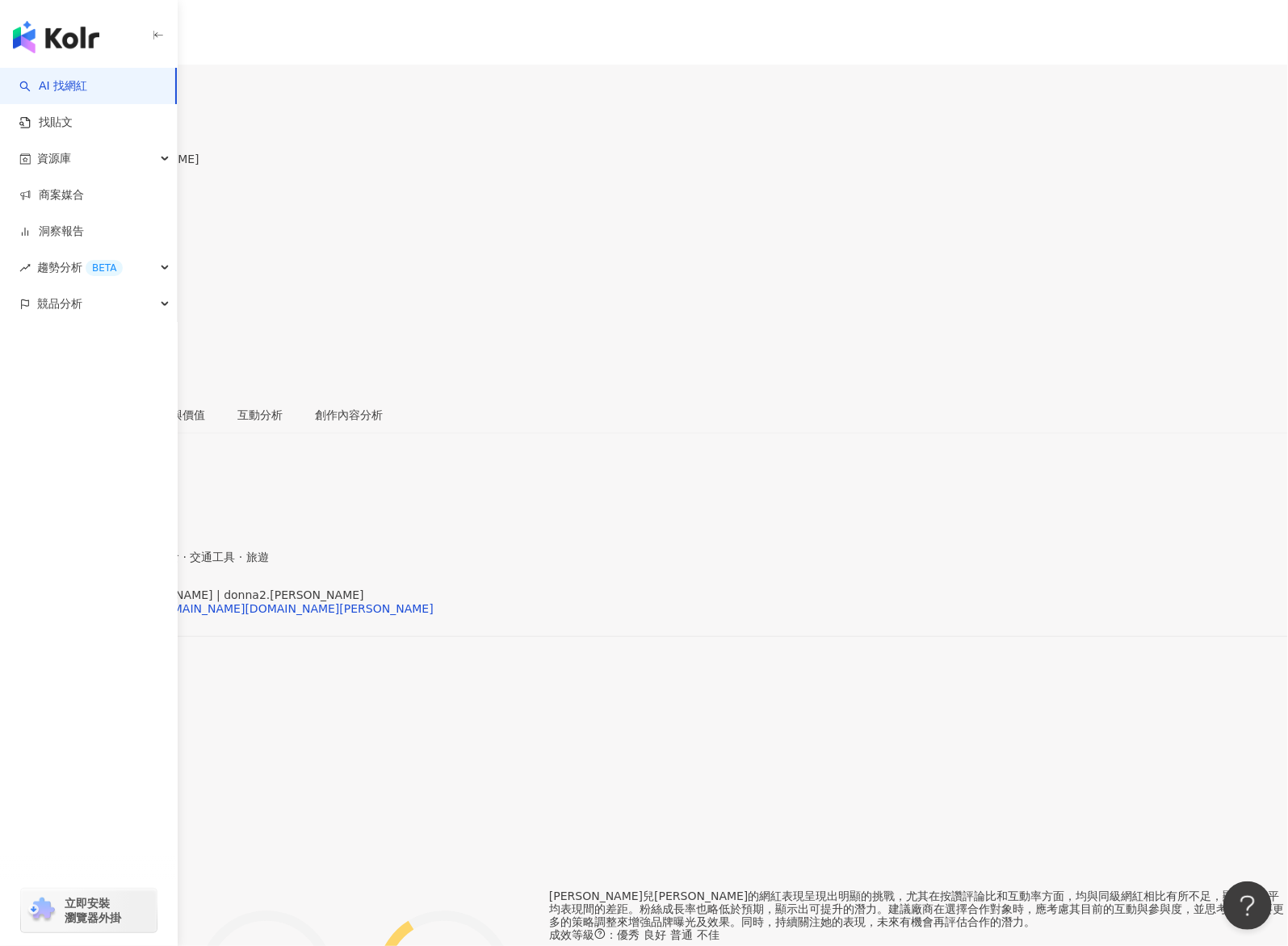
click at [913, 759] on div "0.83%" at bounding box center [644, 766] width 1288 height 13
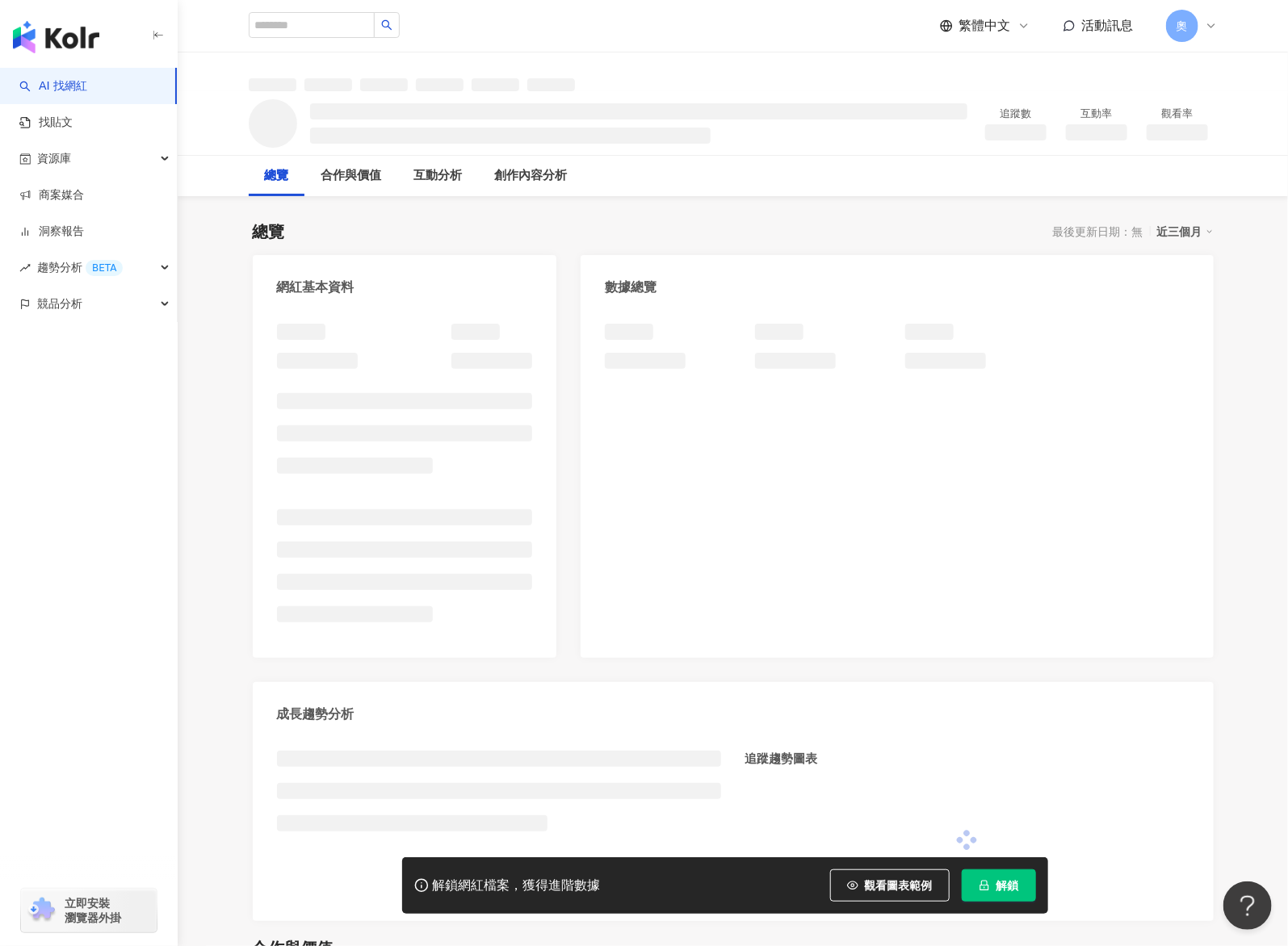
click at [1002, 884] on span "解鎖" at bounding box center [1008, 885] width 23 height 13
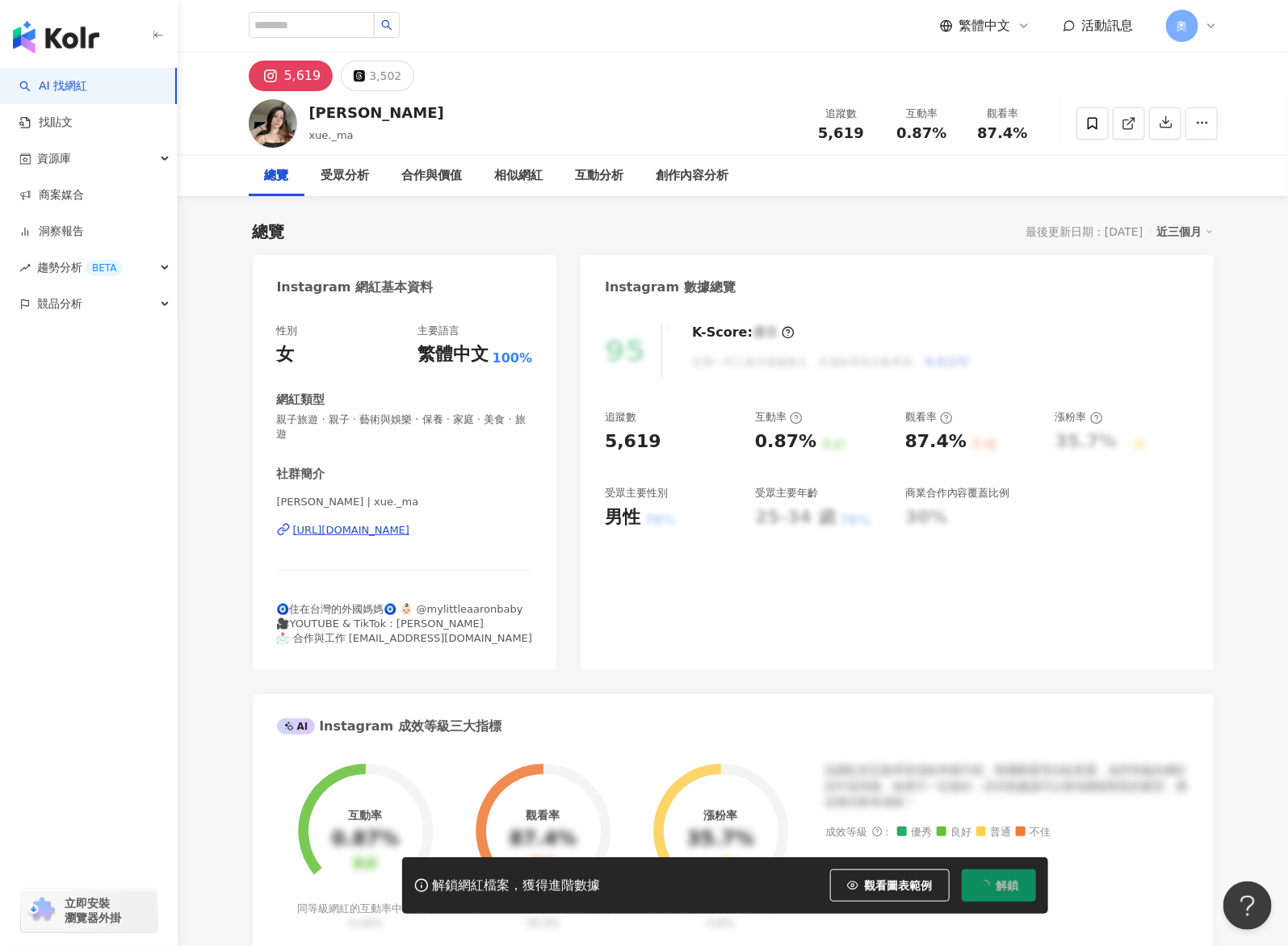
click at [1004, 886] on span "解鎖" at bounding box center [1008, 885] width 23 height 13
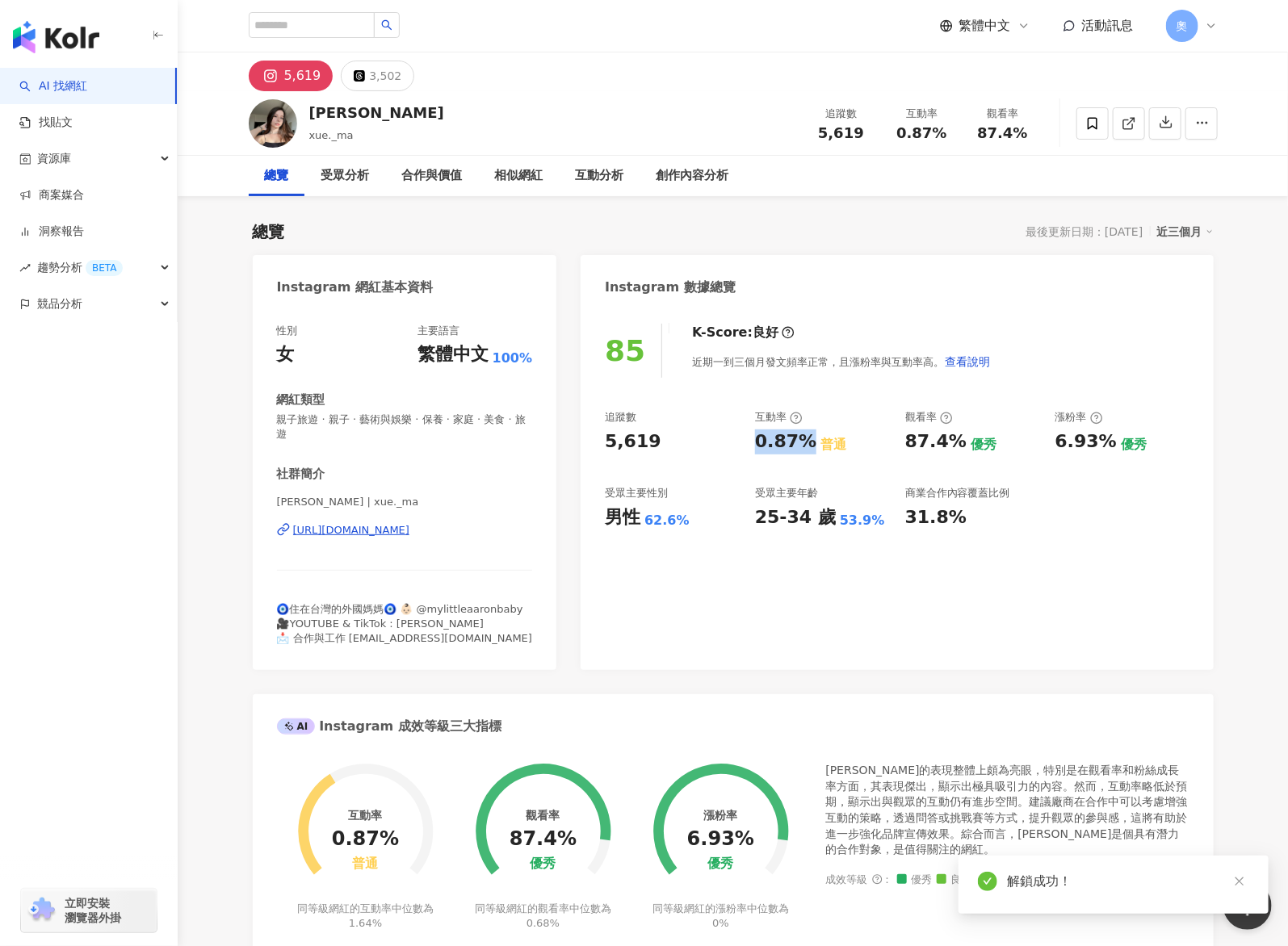
drag, startPoint x: 753, startPoint y: 440, endPoint x: 810, endPoint y: 448, distance: 57.6
click at [810, 448] on div "追蹤數 5,619 互動率 0.87% 普通 觀看率 87.4% 優秀 漲粉率 6.93% 優秀 受眾主要性別 男性 62.6% 受眾主要年齡 25-34 歲…" at bounding box center [896, 470] width 584 height 120
copy div "0.87%"
drag, startPoint x: 910, startPoint y: 447, endPoint x: 956, endPoint y: 449, distance: 46.0
click at [956, 449] on div "87.4%" at bounding box center [935, 441] width 62 height 25
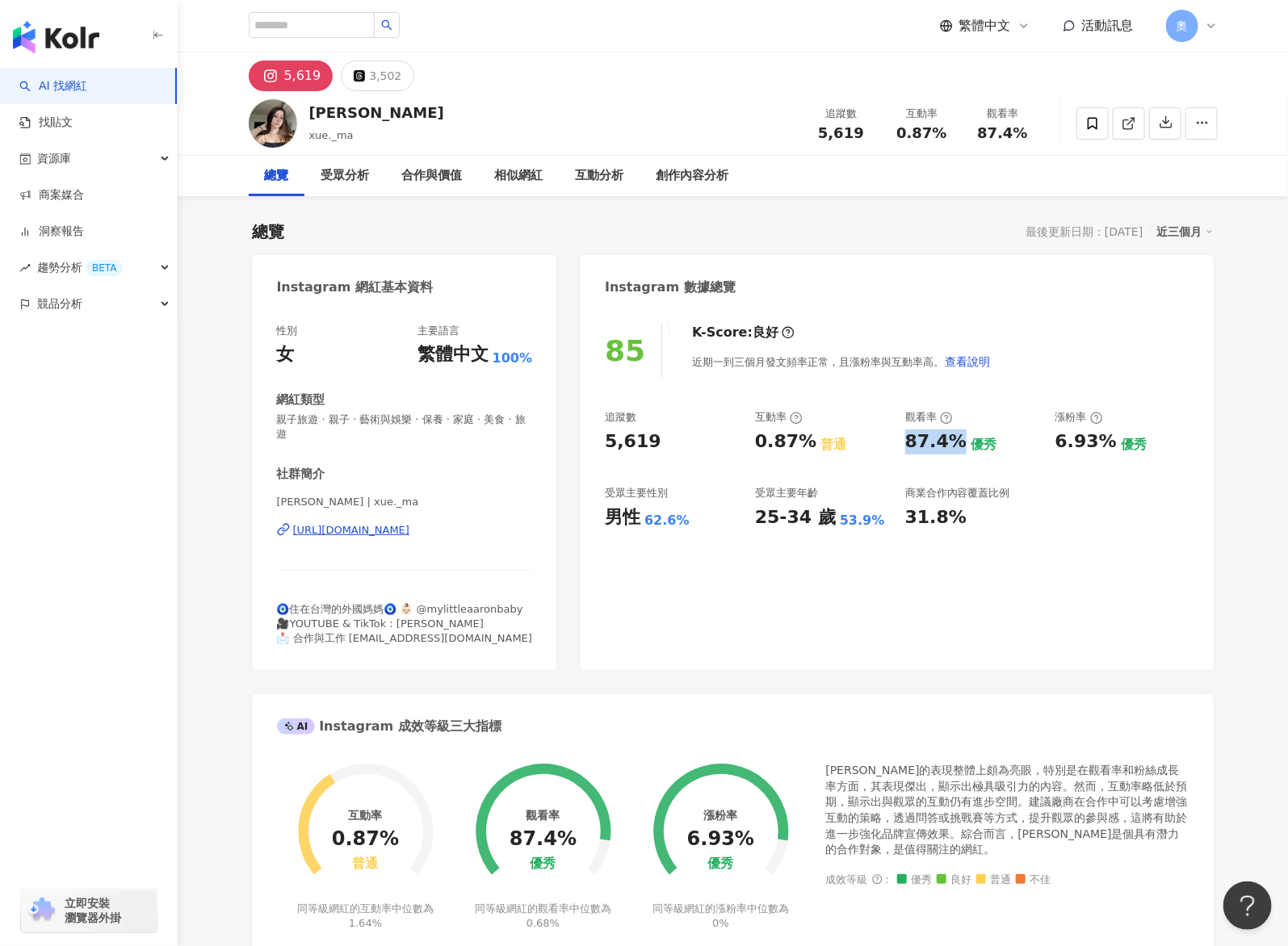
copy div "87.4%"
drag, startPoint x: 1055, startPoint y: 444, endPoint x: 1112, endPoint y: 449, distance: 57.2
click at [1112, 449] on div "6.93% 優秀" at bounding box center [1123, 441] width 134 height 25
copy div "6.93%"
click at [380, 76] on div "3,502" at bounding box center [384, 75] width 32 height 23
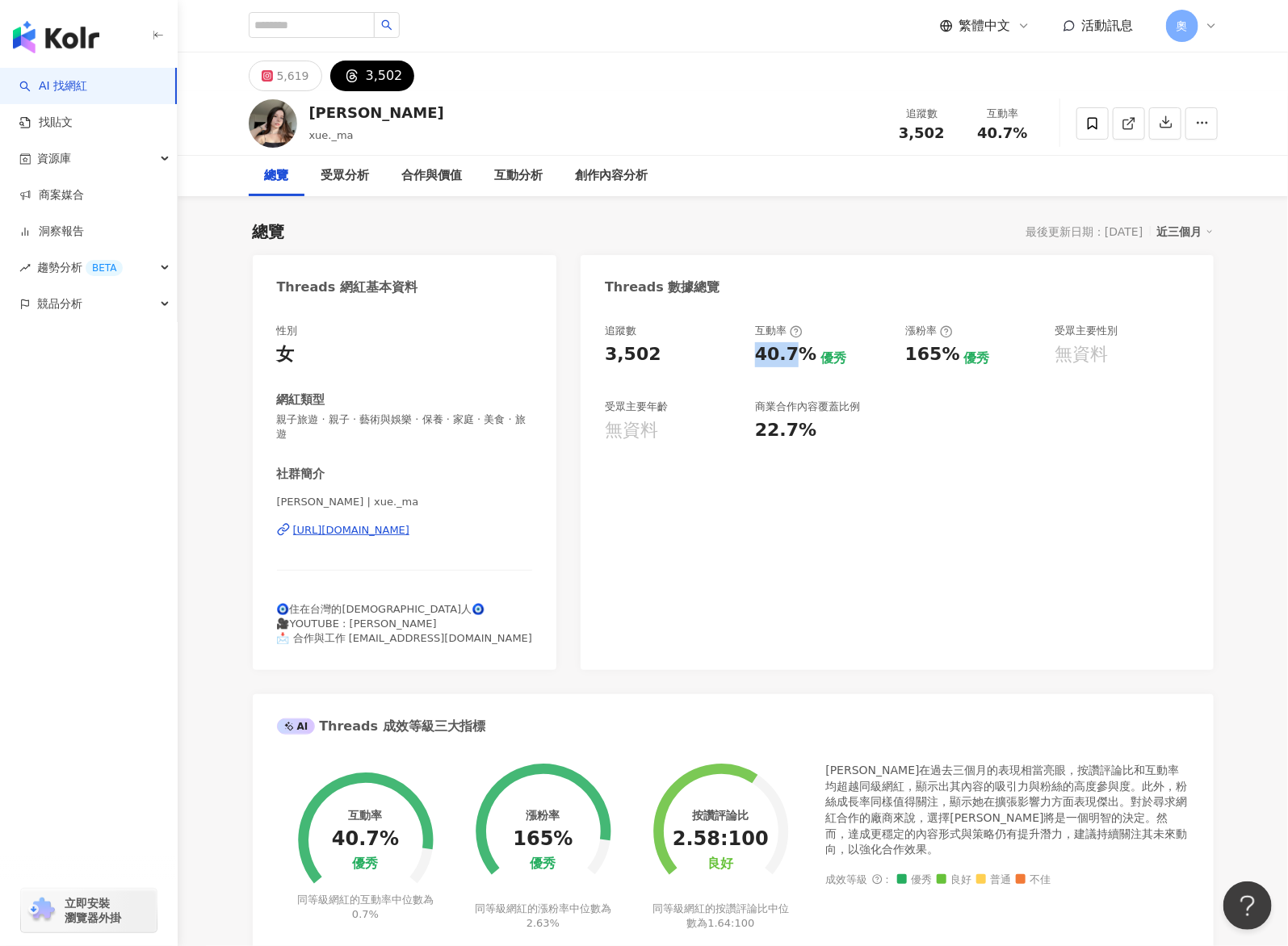
drag, startPoint x: 749, startPoint y: 356, endPoint x: 710, endPoint y: 405, distance: 62.6
click at [808, 357] on div "追蹤數 3,502 互動率 40.7% 優秀 漲粉率 165% 優秀 受眾主要性別 無資料 受眾主要年齡 無資料 商業合作內容覆蓋比例 22.7%" at bounding box center [896, 383] width 584 height 120
copy div "40.7"
drag, startPoint x: 905, startPoint y: 357, endPoint x: 959, endPoint y: 359, distance: 54.0
click at [959, 359] on div "追蹤數 3,502 互動率 40.7% 優秀 漲粉率 165% 優秀 受眾主要性別 無資料 受眾主要年齡 無資料 商業合作內容覆蓋比例 22.7%" at bounding box center [896, 383] width 584 height 120
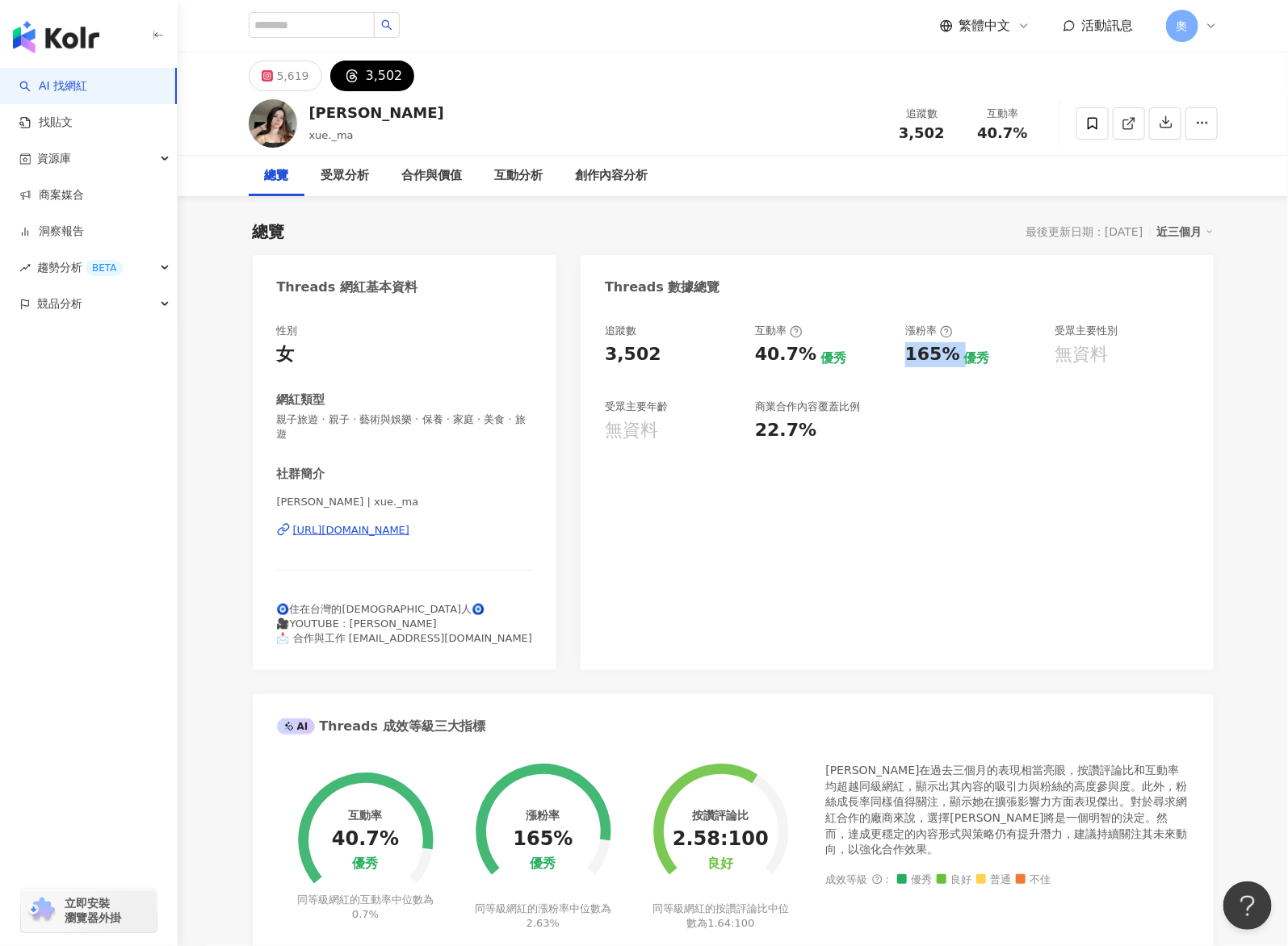
copy div "165%"
click at [664, 597] on div "追蹤數 3,502 互動率 40.7% 優秀 漲粉率 165% 優秀 受眾主要性別 無資料 受眾主要年齡 無資料 商業合作內容覆蓋比例 22.7%" at bounding box center [896, 489] width 633 height 362
